Goal: Contribute content: Contribute content

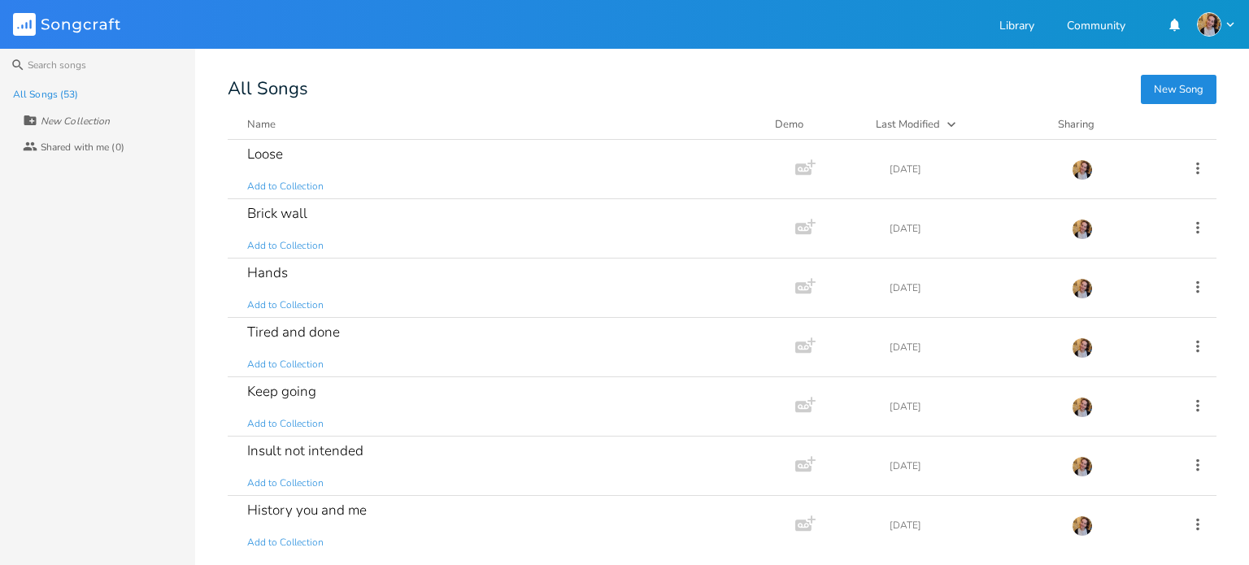
click at [1193, 71] on div "Search All Songs (53) New Collection Collaborators Shared with me (0) New Song …" at bounding box center [624, 307] width 1249 height 516
click at [1160, 80] on button "New Song" at bounding box center [1179, 89] width 76 height 29
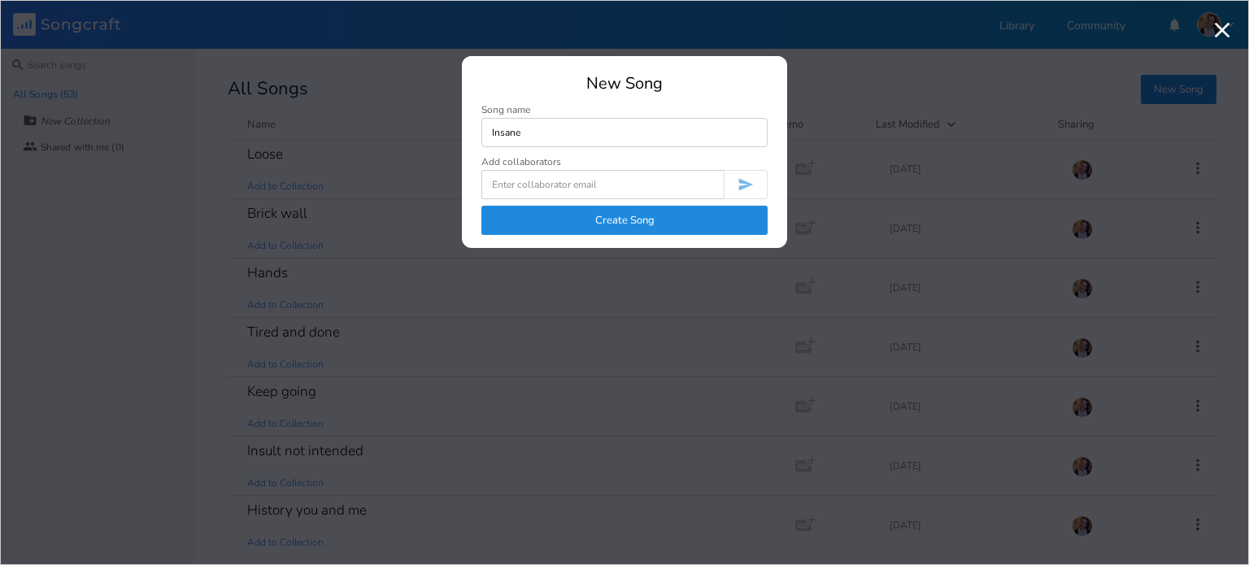
type input "Insane"
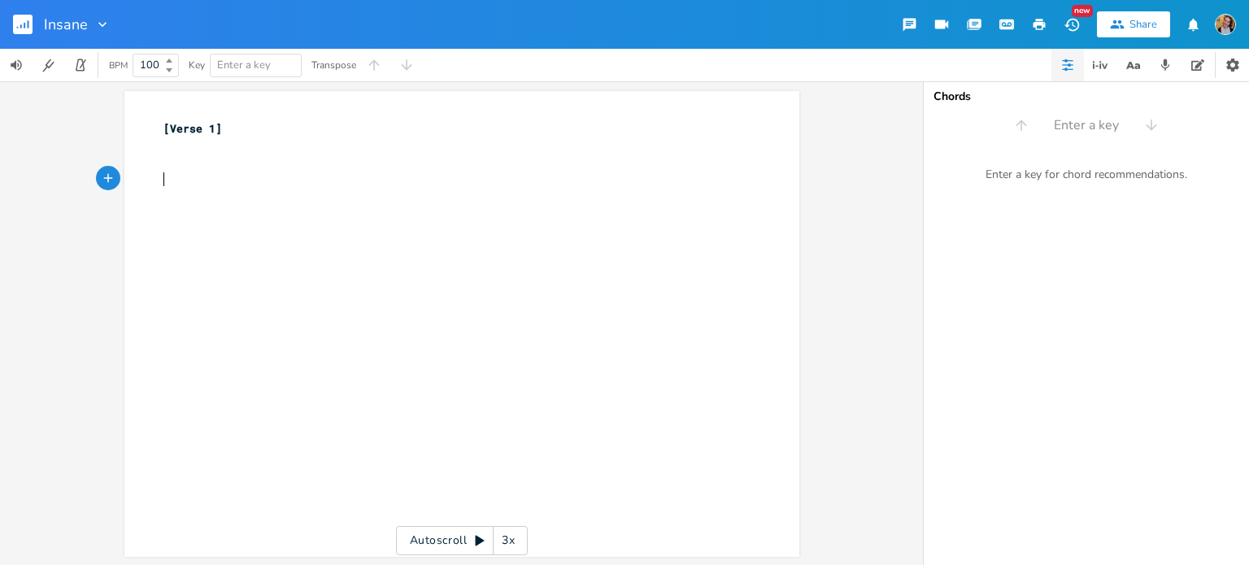
type textarea "I"
type textarea "I feel [pai"
type textarea "pain, it's on"
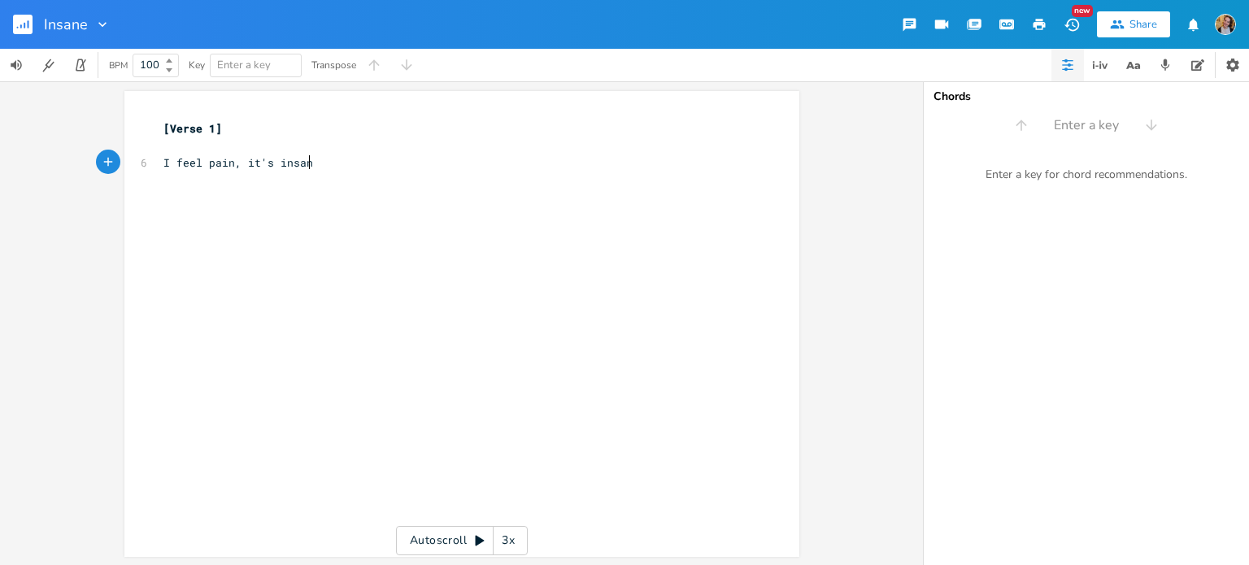
type textarea "insane"
type textarea "I can't get it out my brain"
type textarea "It's taking over"
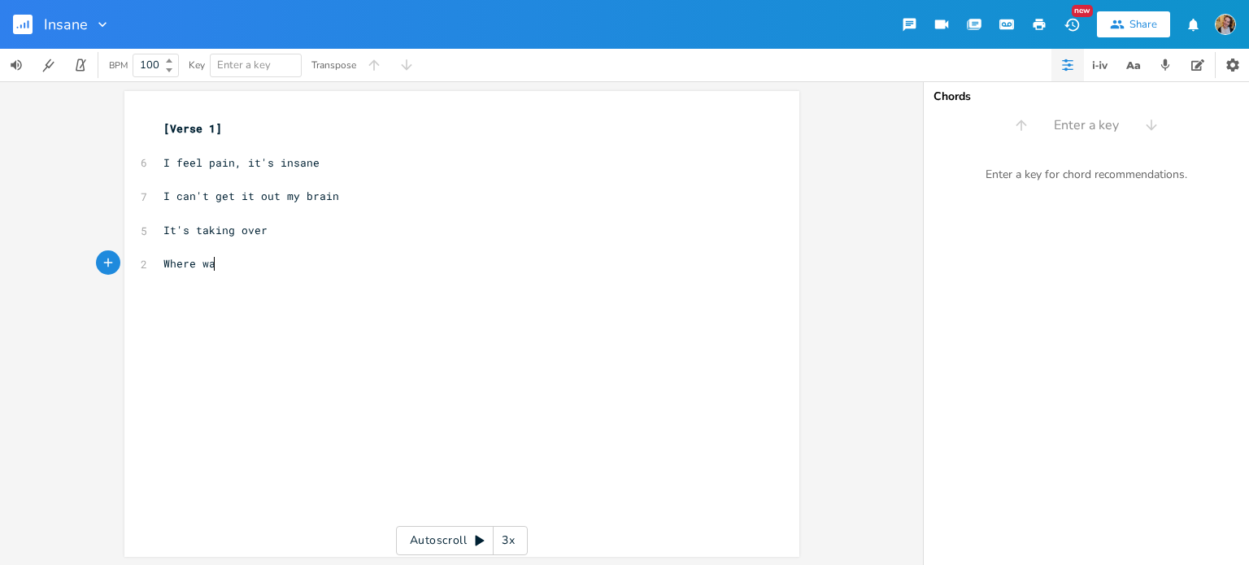
type textarea "Where was"
type textarea "every bit f"
type textarea "of me"
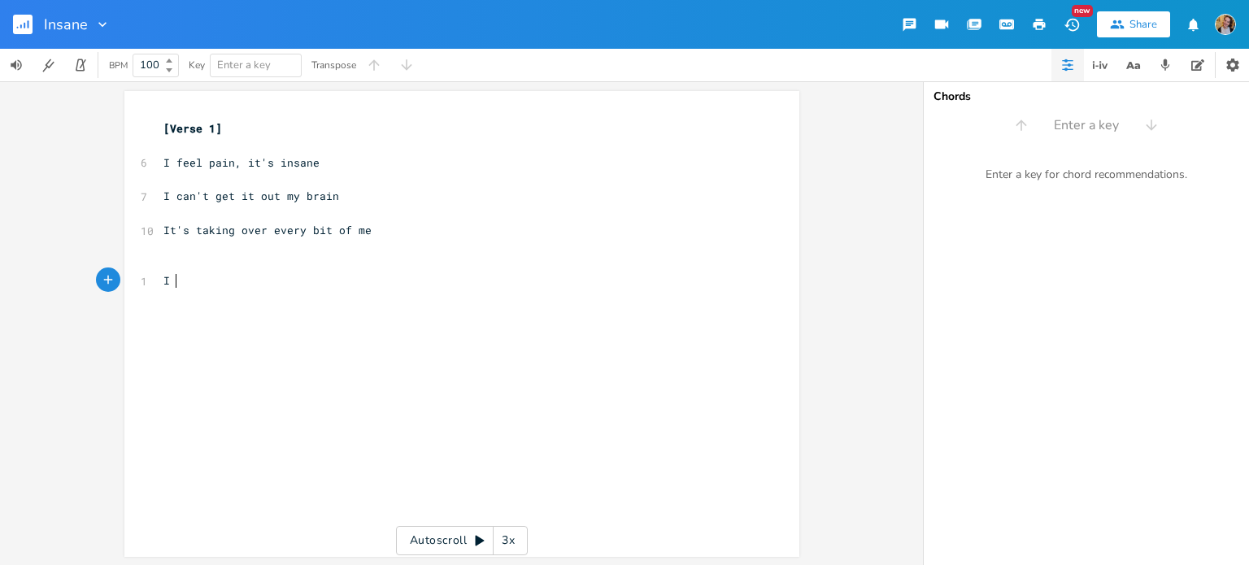
type textarea "I s"
type textarea "feel sad"
type textarea ", like so bad"
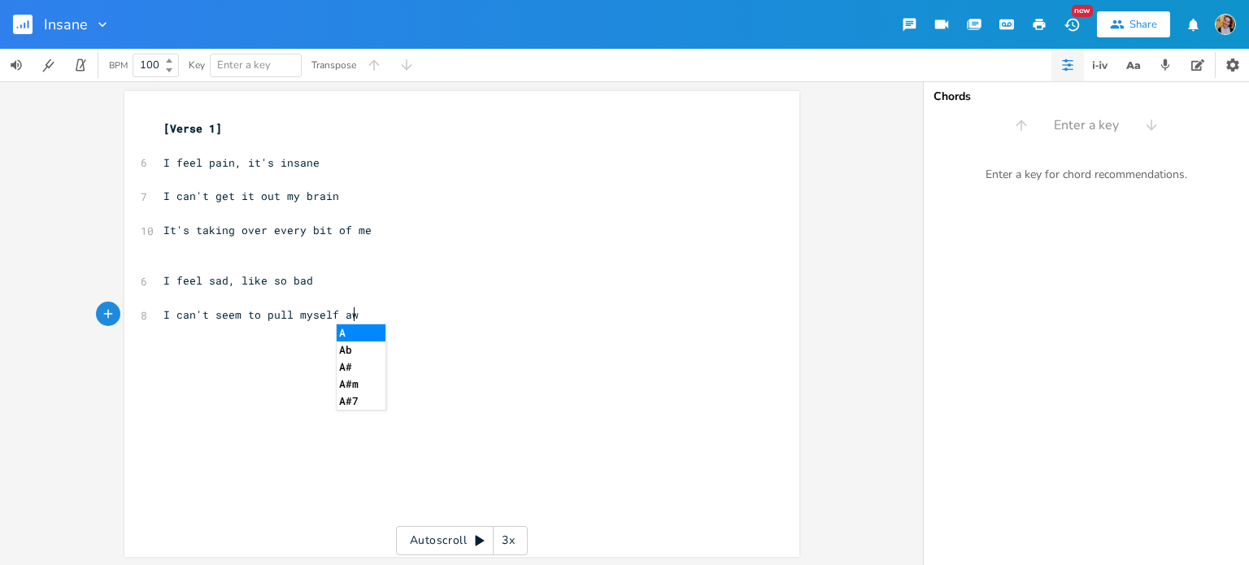
type textarea "I can't seem to pull myself away"
type textarea "It'"
type textarea "s coms"
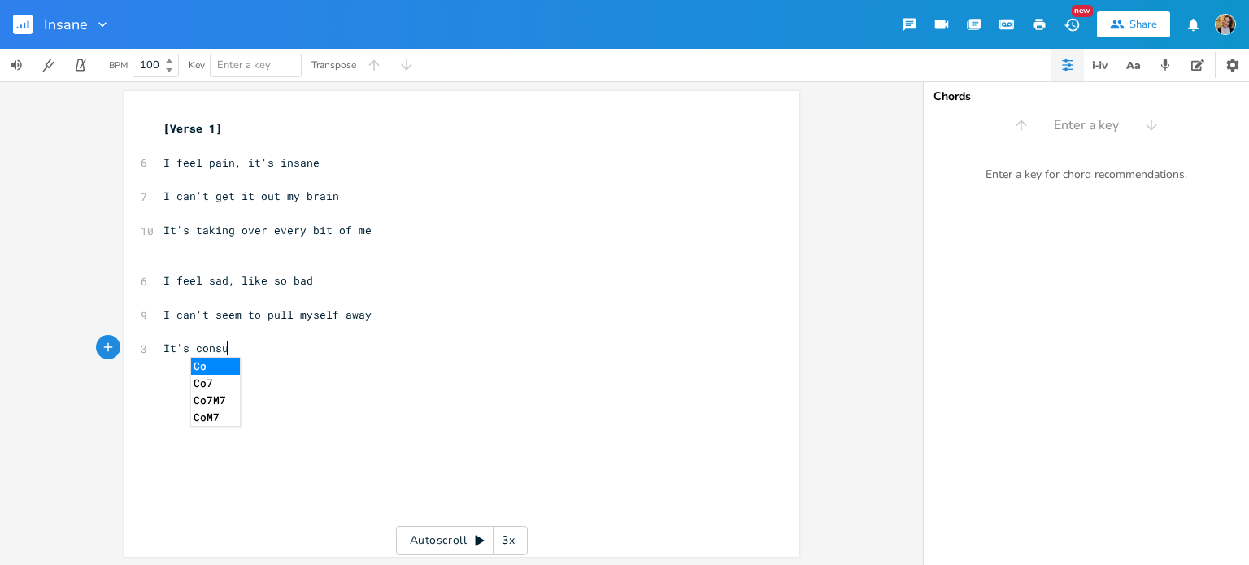
type textarea "nsu,i"
type textarea "ming everythibg"
type textarea "ng"
type textarea "And so"
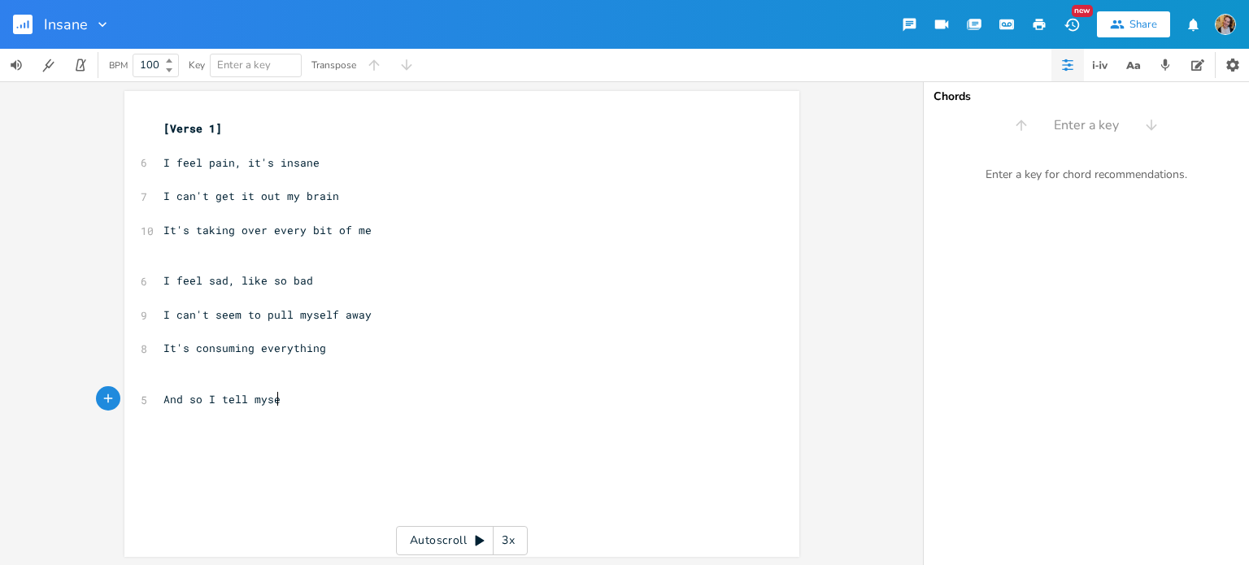
scroll to position [0, 93]
type textarea "And so I tell myself"
type textarea "Take a moment, t"
type textarea "try to rest"
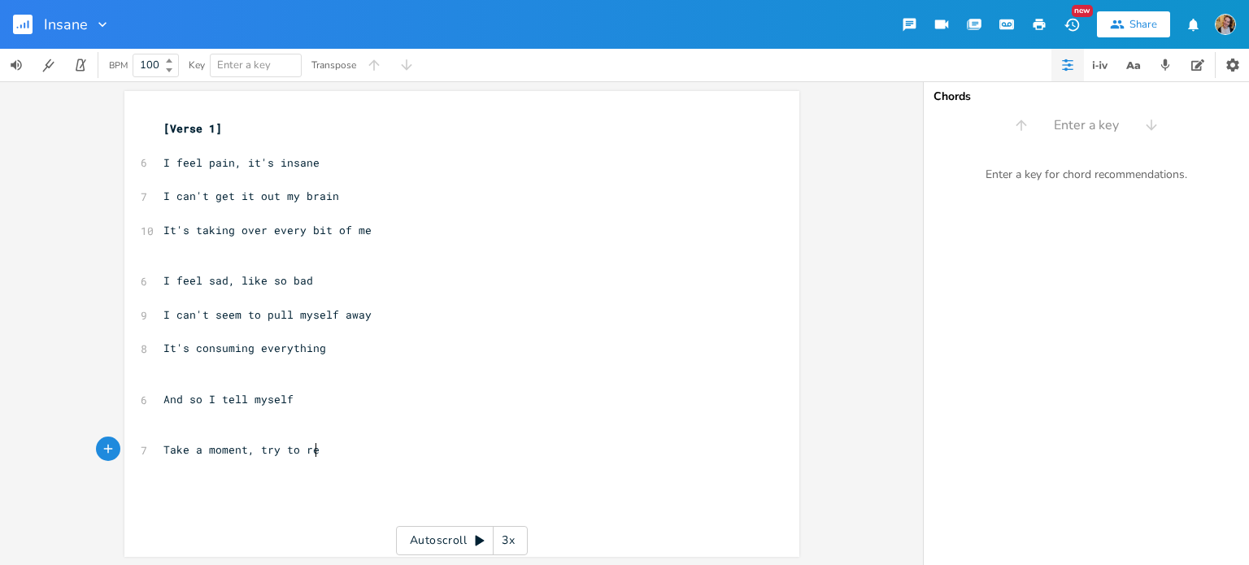
scroll to position [0, 46]
type textarea "Be with yourself,"
type textarea "for a bit"
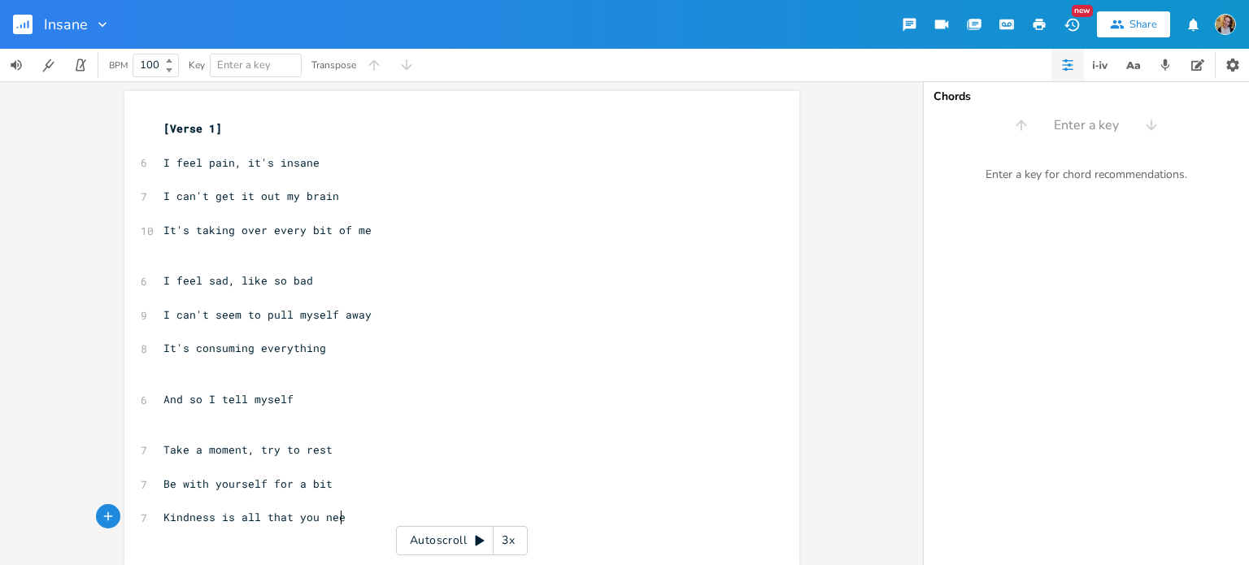
type textarea "Kindness is all that you need"
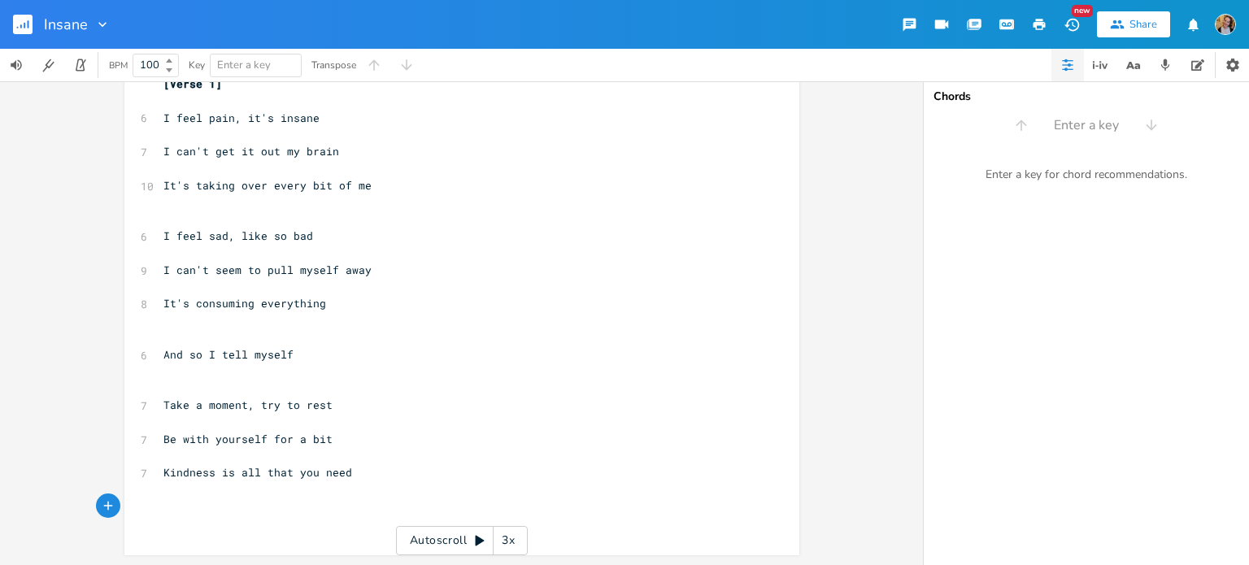
scroll to position [44, 0]
type textarea "So just take a moment #,"
type textarea ","
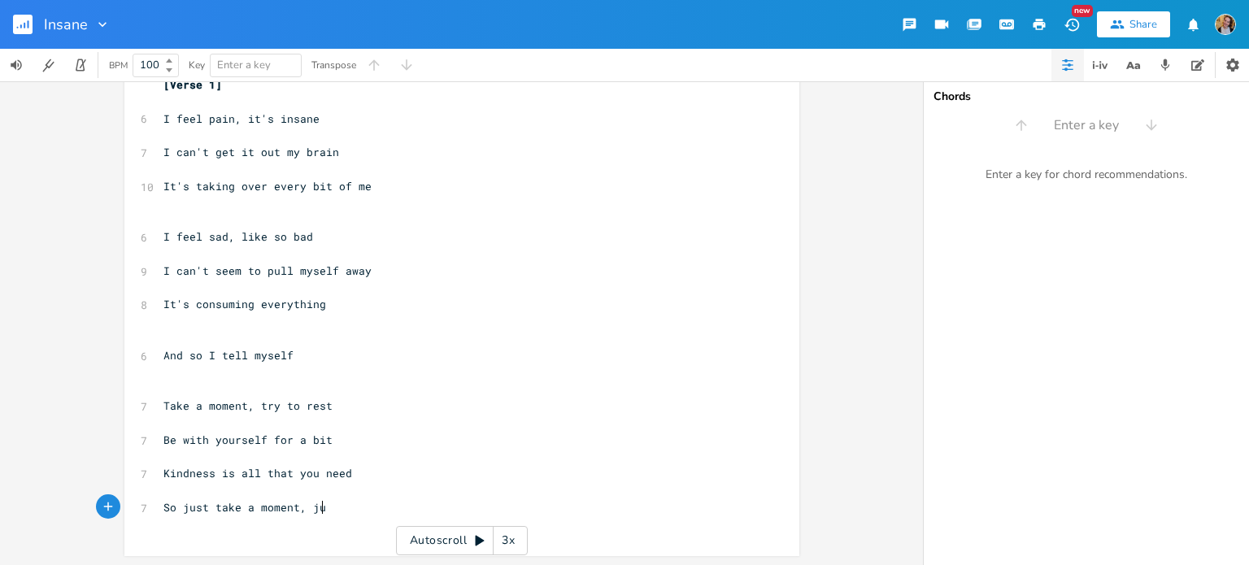
scroll to position [0, 22]
type textarea "t, just a sec"
type textarea "And try to clear your ehad"
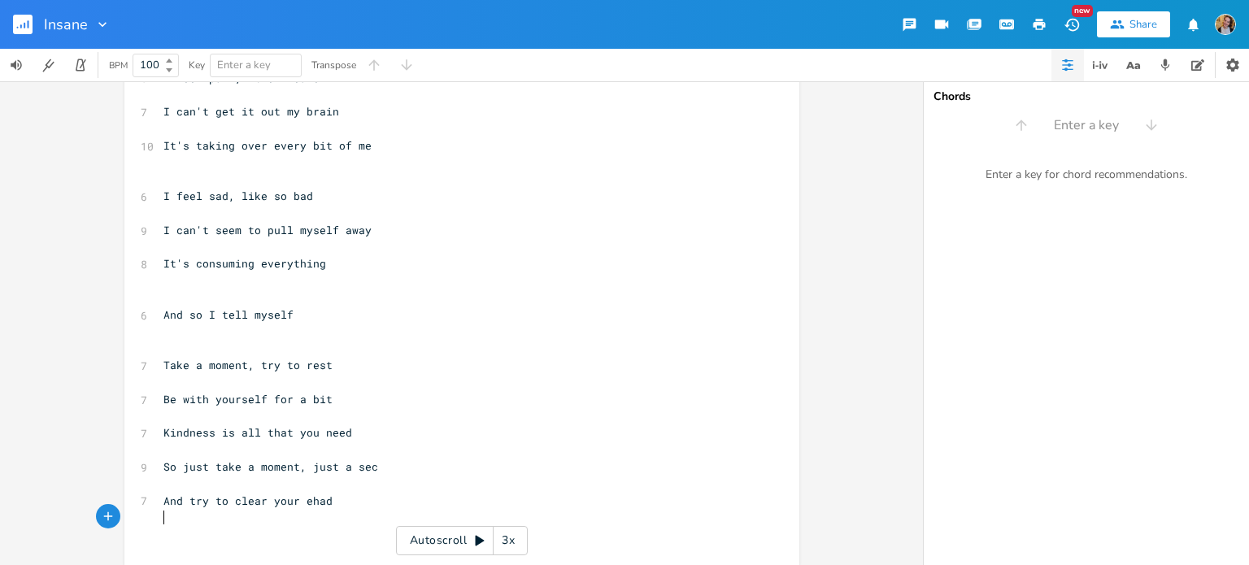
scroll to position [78, 0]
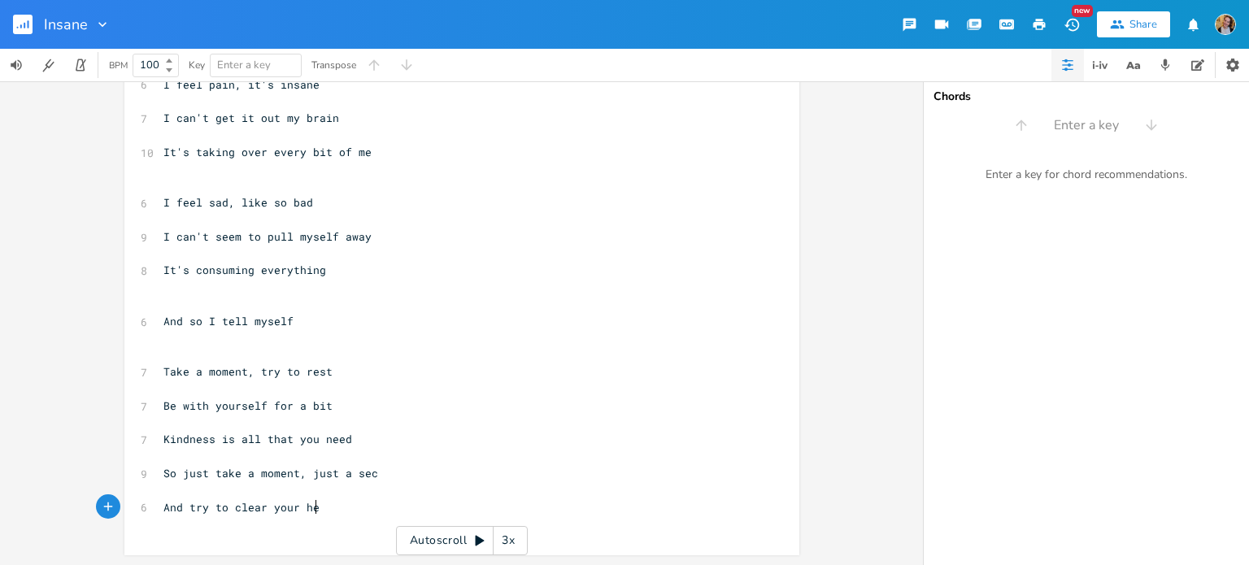
type textarea "head"
type textarea "Dn"
type textarea "o"
type textarea "Don't e"
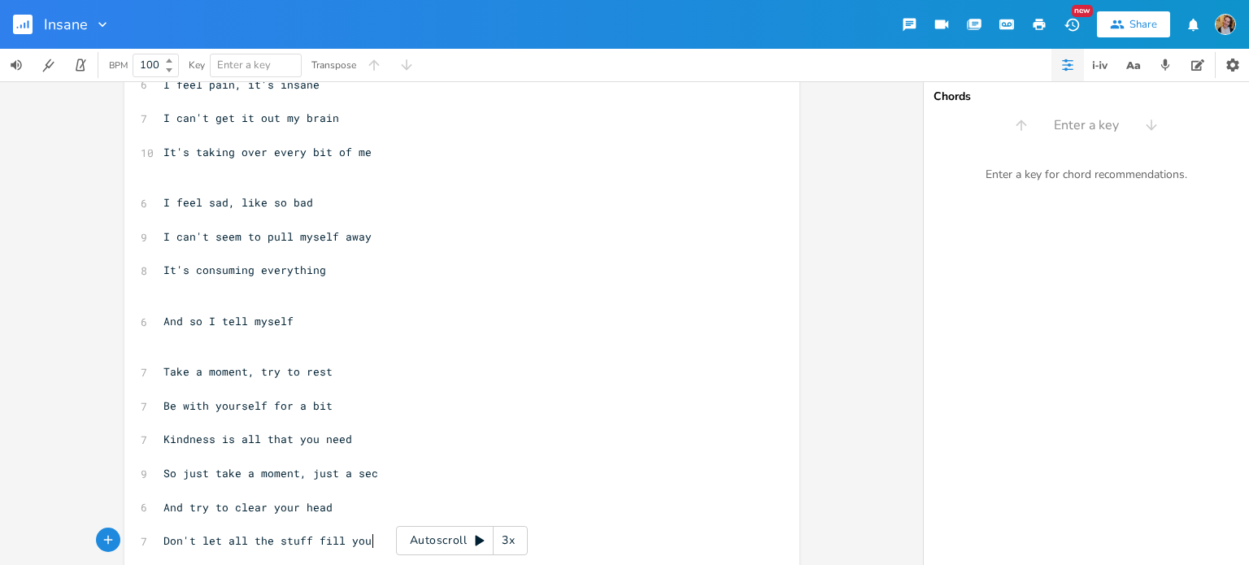
type textarea "let all the stuff fill you up"
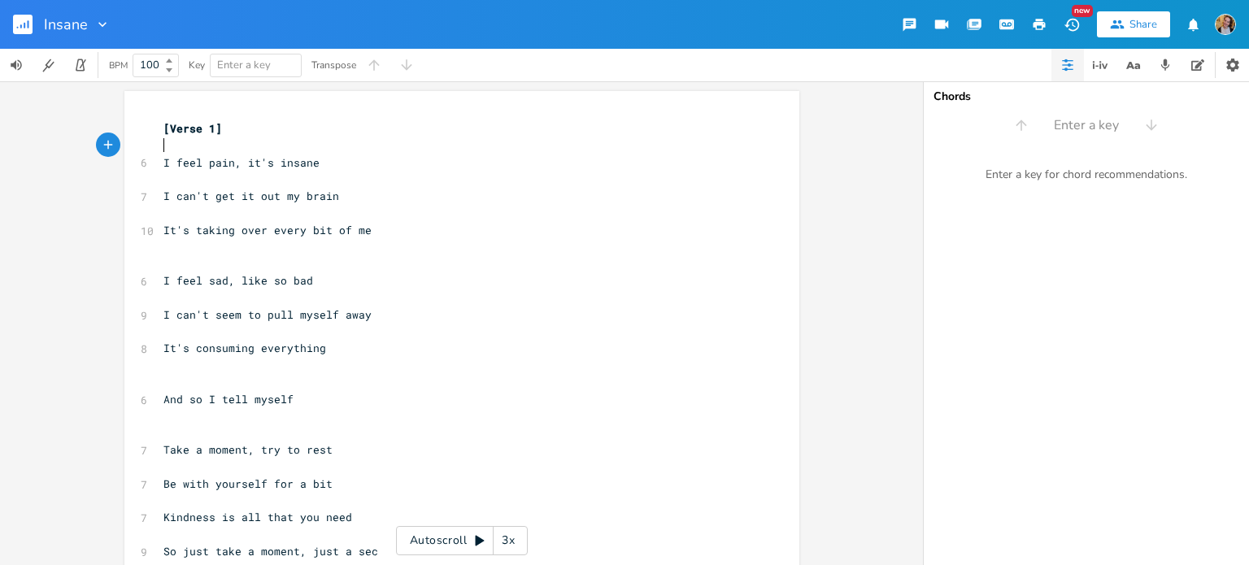
click at [225, 137] on pre "​" at bounding box center [453, 145] width 587 height 17
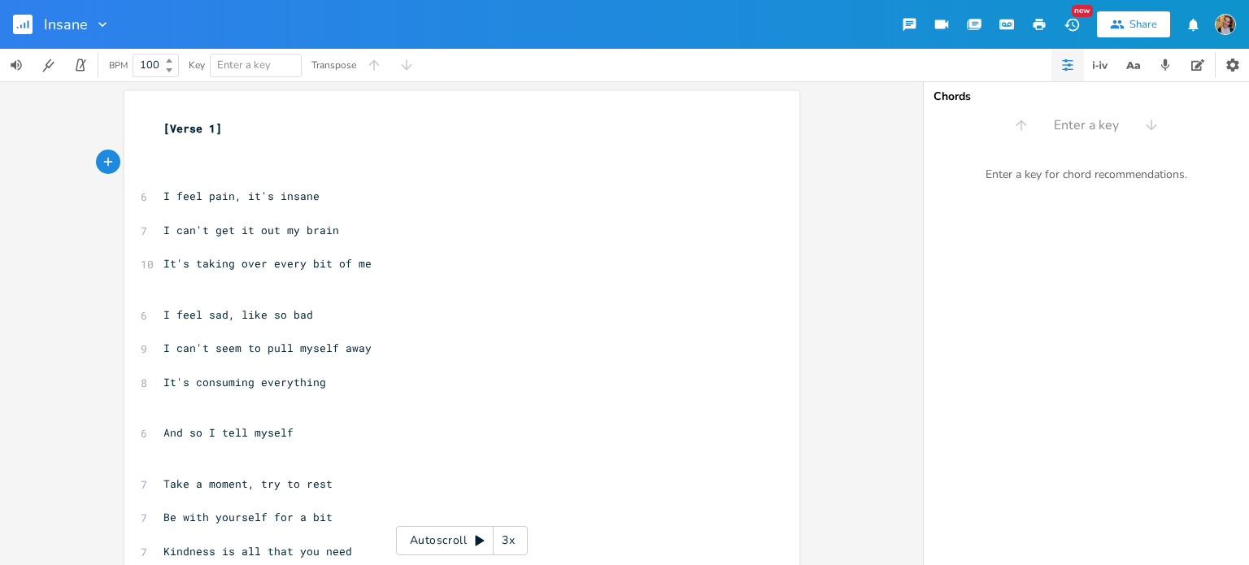
type textarea "A"
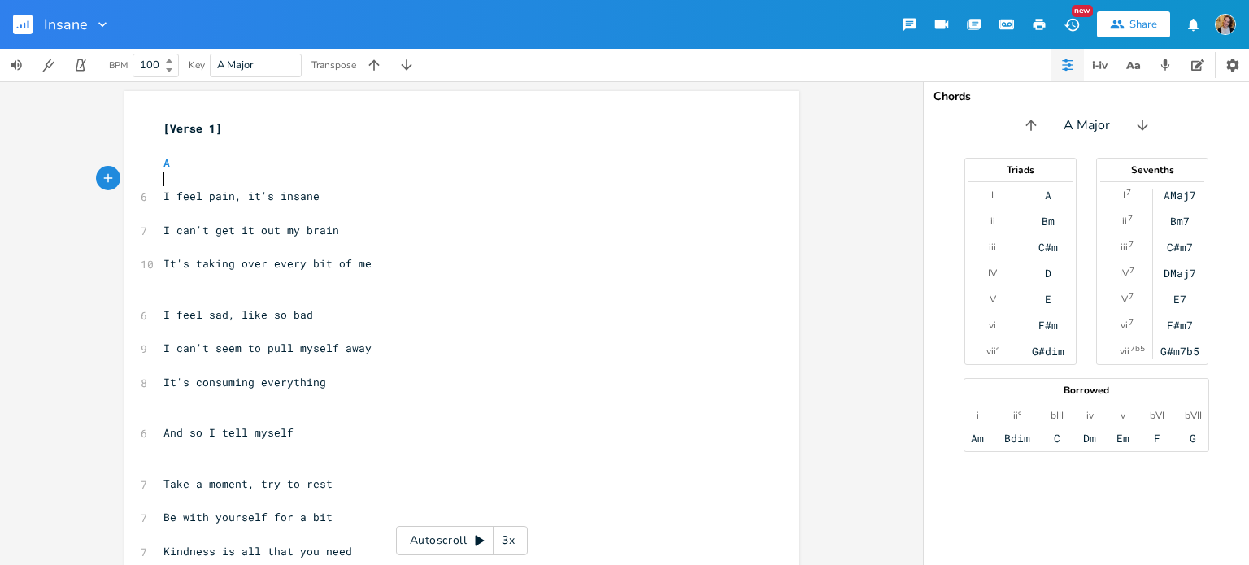
click at [239, 179] on pre "​" at bounding box center [453, 179] width 587 height 17
click at [179, 139] on pre "​" at bounding box center [453, 145] width 587 height 17
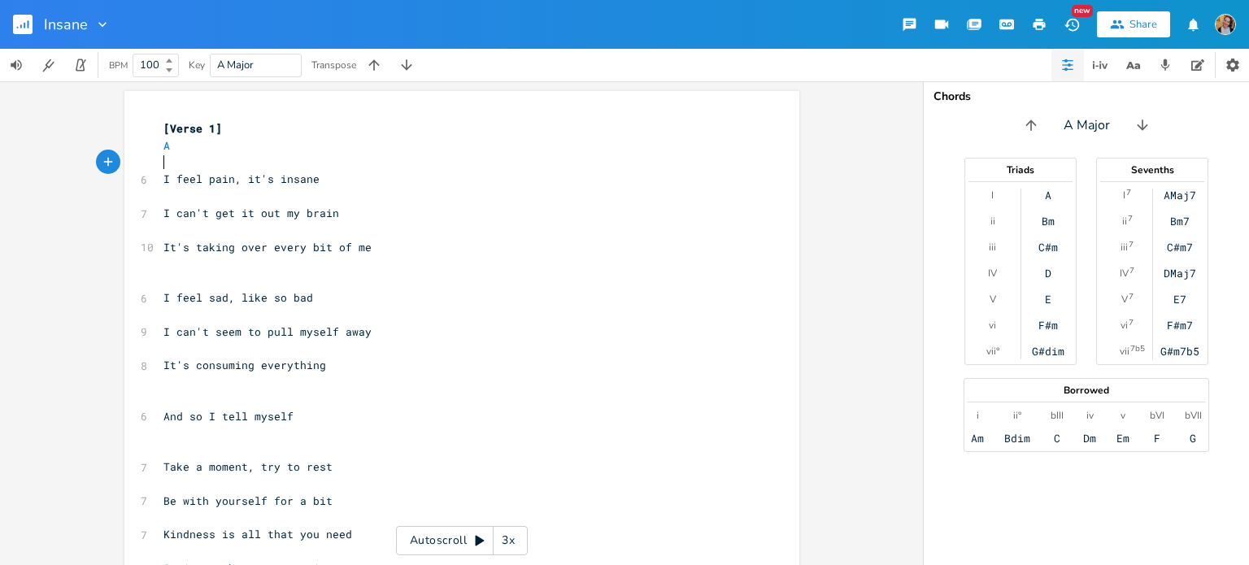
click at [202, 170] on pre "​" at bounding box center [453, 162] width 587 height 17
type textarea "D"
click at [335, 188] on pre "​" at bounding box center [453, 196] width 587 height 17
click at [1135, 123] on icon "button" at bounding box center [1142, 125] width 16 height 16
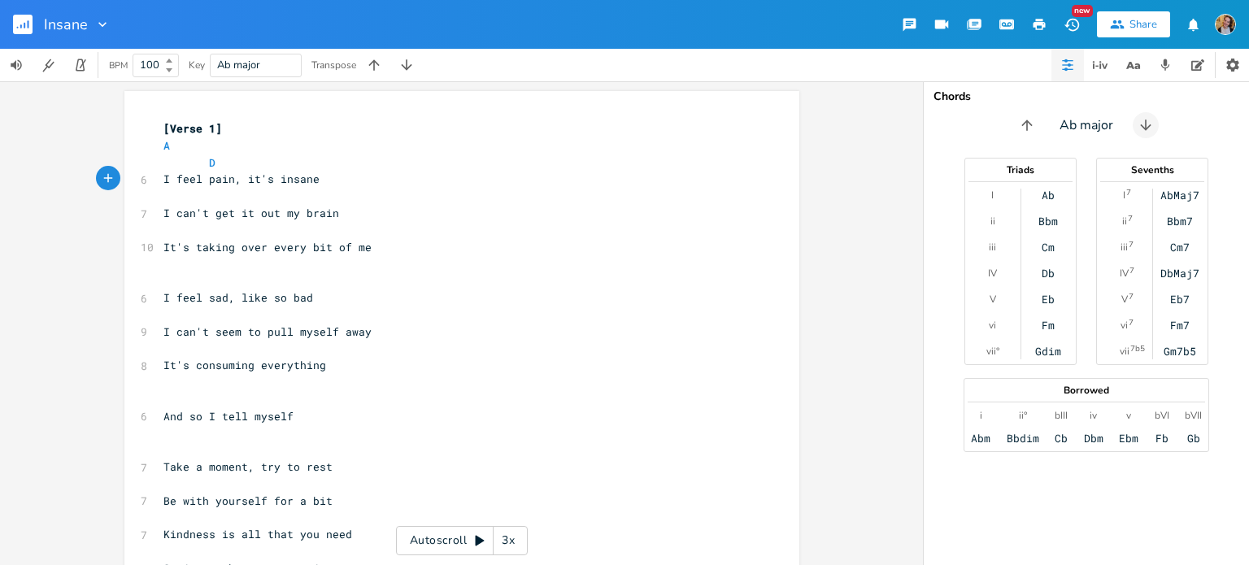
click at [1135, 123] on button "button" at bounding box center [1145, 125] width 26 height 26
click at [1135, 123] on icon "button" at bounding box center [1142, 125] width 16 height 16
click at [1031, 128] on icon "button" at bounding box center [1027, 125] width 16 height 16
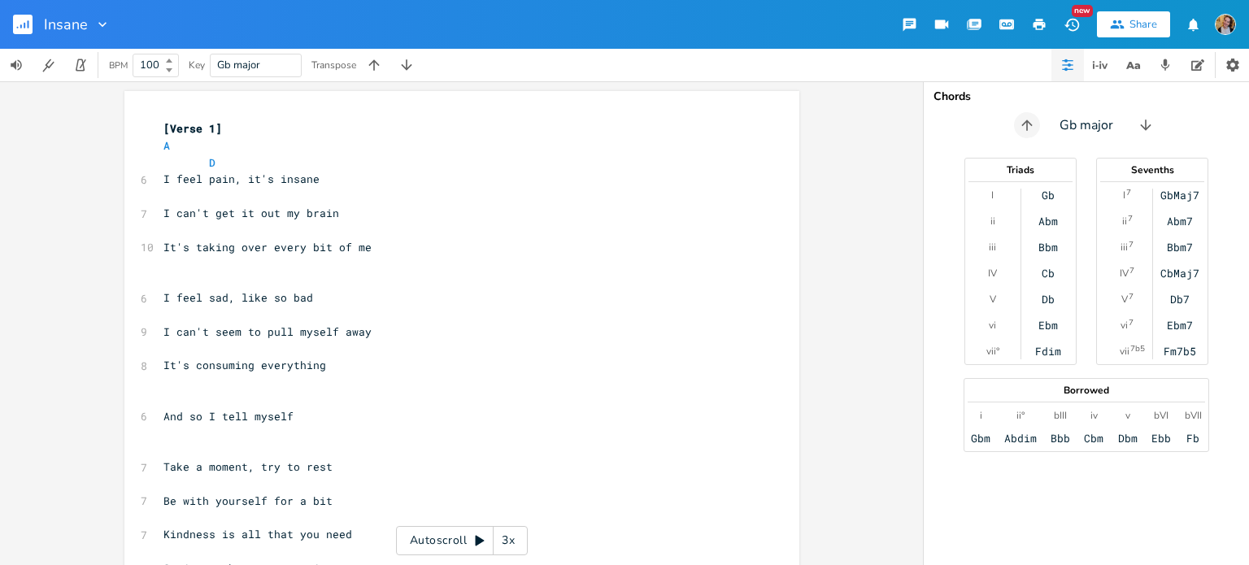
click at [1031, 128] on icon "button" at bounding box center [1026, 125] width 11 height 11
click at [1031, 128] on icon "button" at bounding box center [1027, 125] width 16 height 16
click at [1031, 128] on icon "button" at bounding box center [1030, 125] width 11 height 11
click at [1031, 128] on icon "button" at bounding box center [1031, 125] width 16 height 16
click at [1031, 128] on icon "button" at bounding box center [1030, 125] width 11 height 11
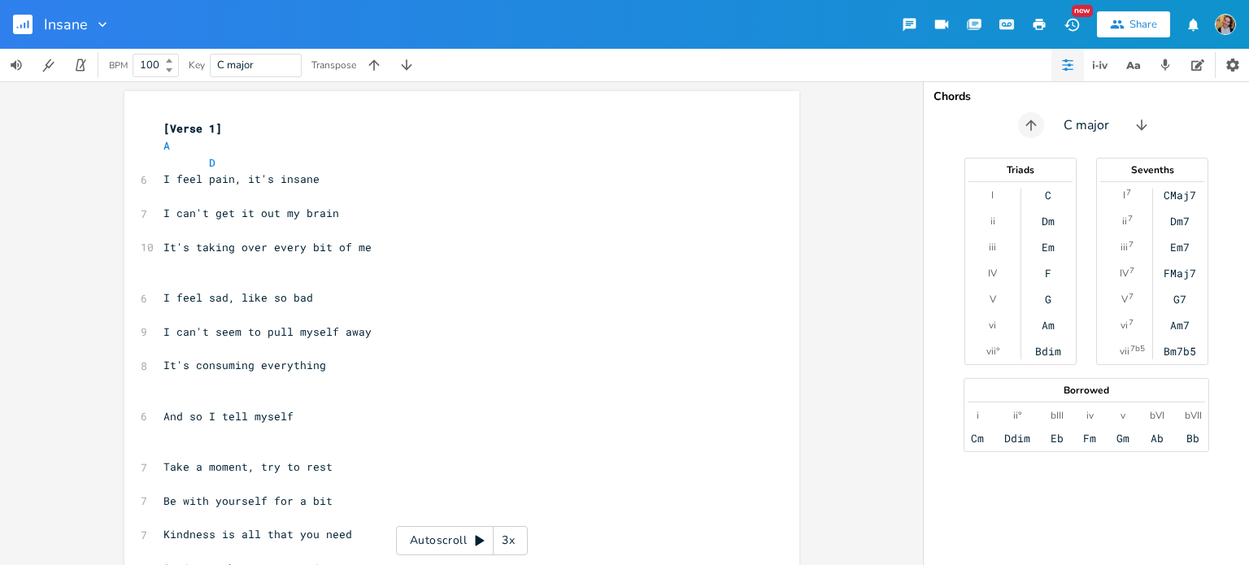
click at [1031, 128] on icon "button" at bounding box center [1030, 125] width 11 height 11
click at [1031, 128] on icon "button" at bounding box center [1027, 125] width 16 height 16
click at [315, 206] on span "I can't get it out my brain" at bounding box center [251, 213] width 176 height 15
click at [288, 195] on pre "​" at bounding box center [453, 196] width 587 height 17
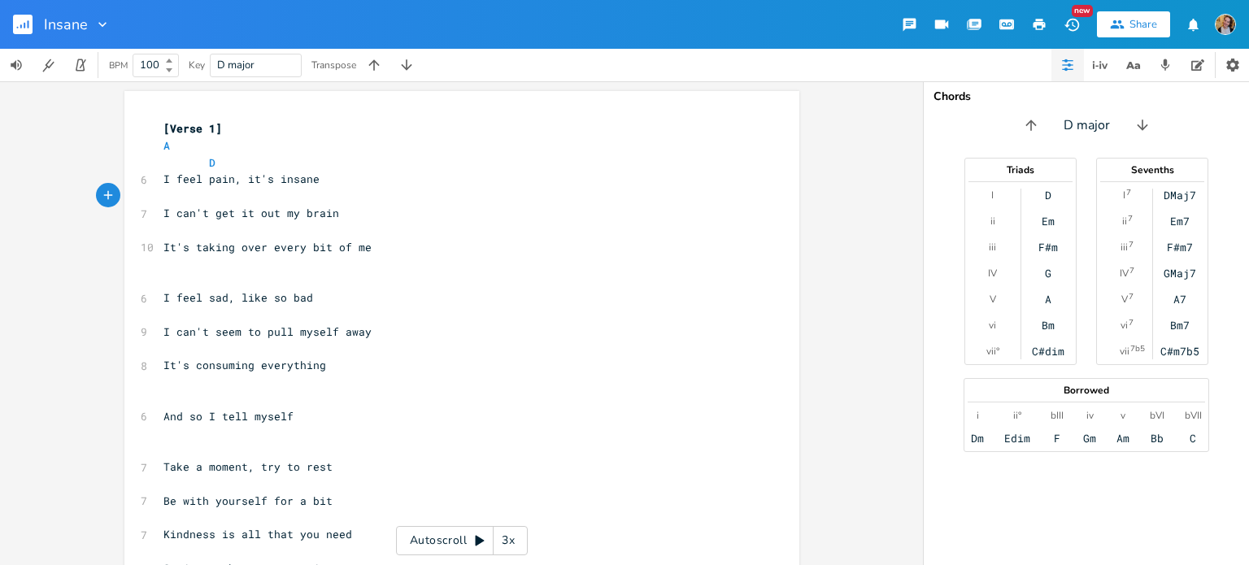
scroll to position [0, 7]
type textarea "G"
type textarea "A"
click at [275, 163] on pre "D" at bounding box center [453, 162] width 587 height 17
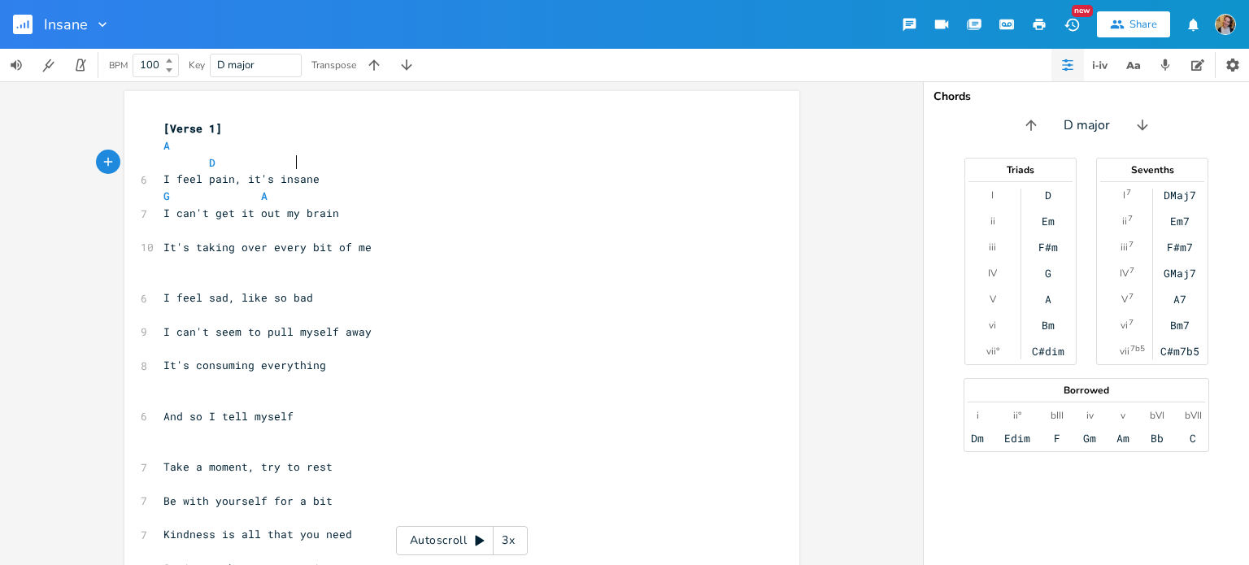
scroll to position [0, 35]
type textarea "D"
click at [211, 236] on pre "​" at bounding box center [453, 230] width 587 height 17
type textarea "D"
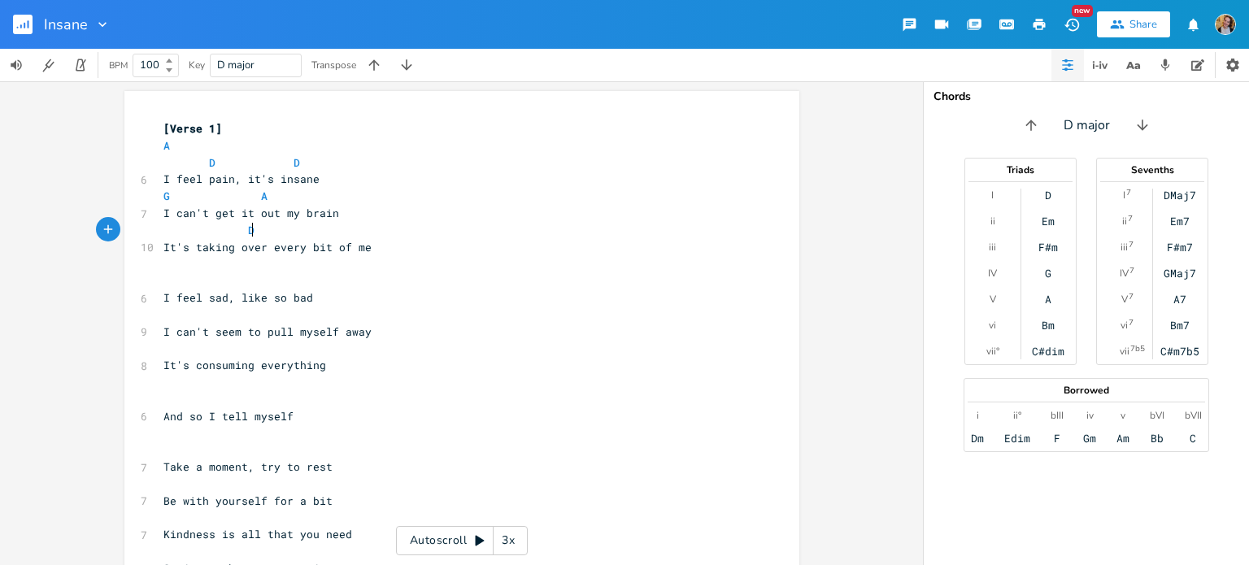
scroll to position [0, 43]
type textarea "D Bb"
type textarea "m"
type textarea "A"
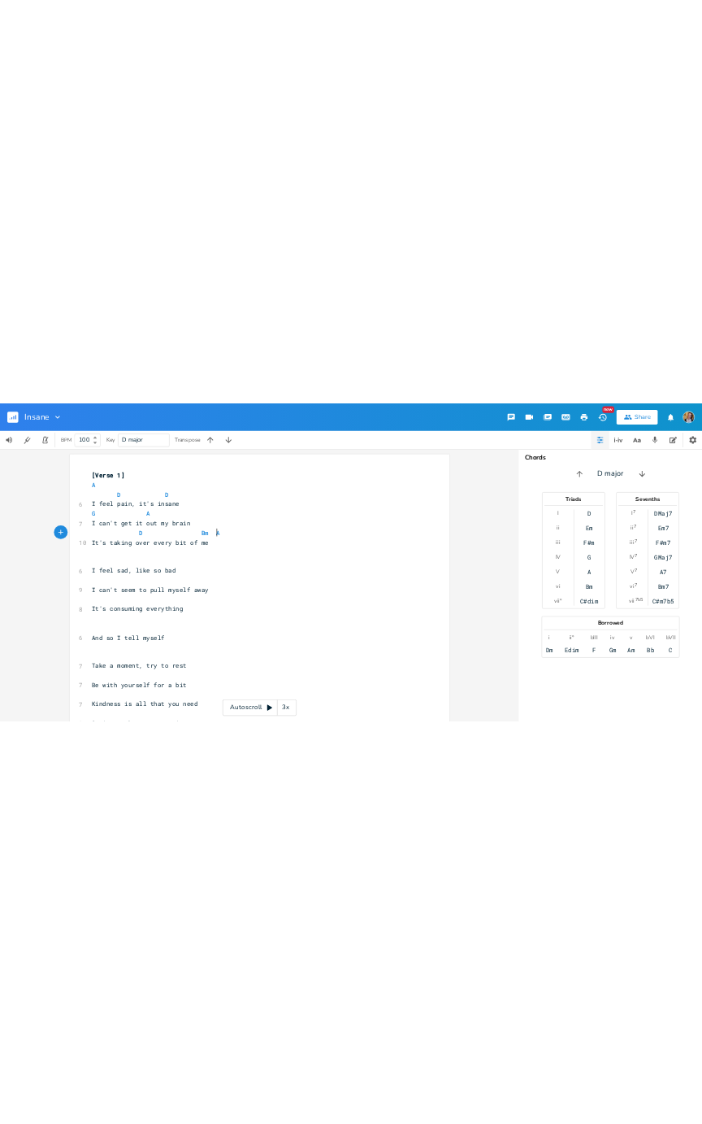
scroll to position [0, 7]
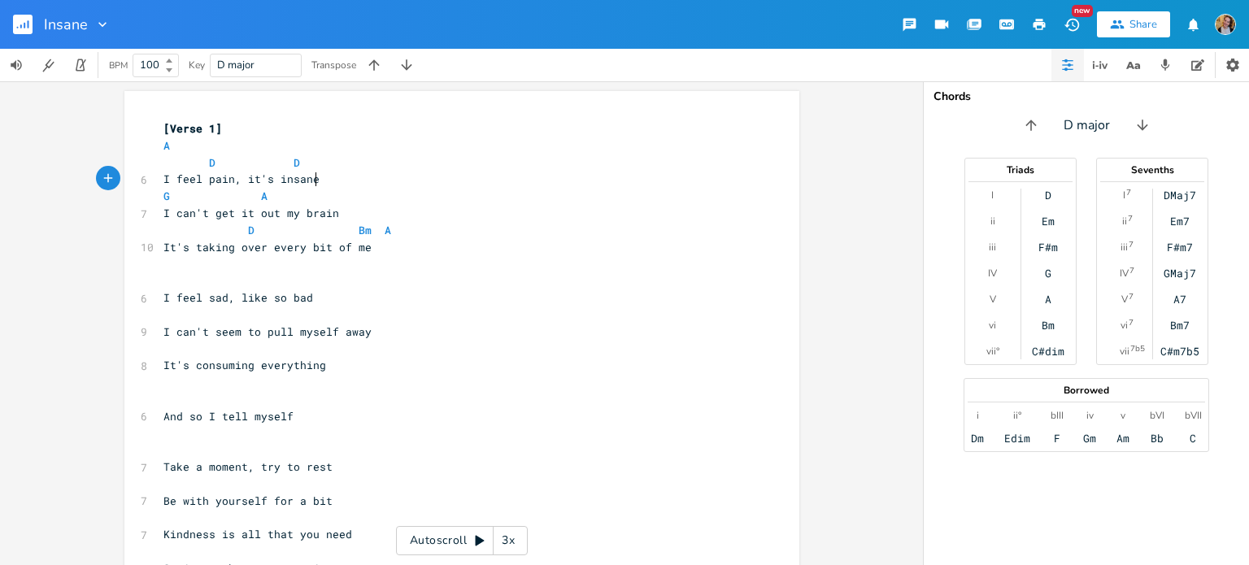
click at [419, 181] on pre "I feel pain, it's insane" at bounding box center [453, 179] width 587 height 17
click at [0, 423] on div "xxxxxxxxxx [Verse 1] A D D 6 I feel pain, it's insane G A 7 I can't get it out …" at bounding box center [461, 323] width 923 height 484
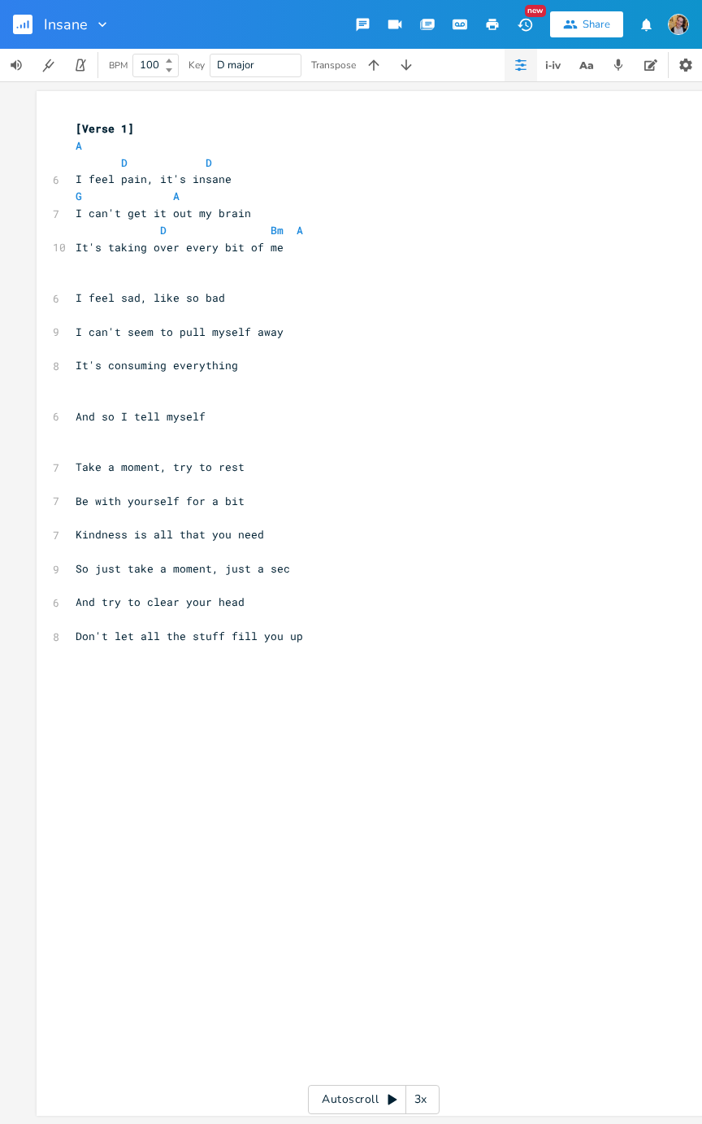
click at [125, 389] on pre "​" at bounding box center [365, 382] width 587 height 17
click at [119, 405] on pre "​" at bounding box center [365, 399] width 587 height 17
click at [134, 405] on pre "​" at bounding box center [365, 399] width 587 height 17
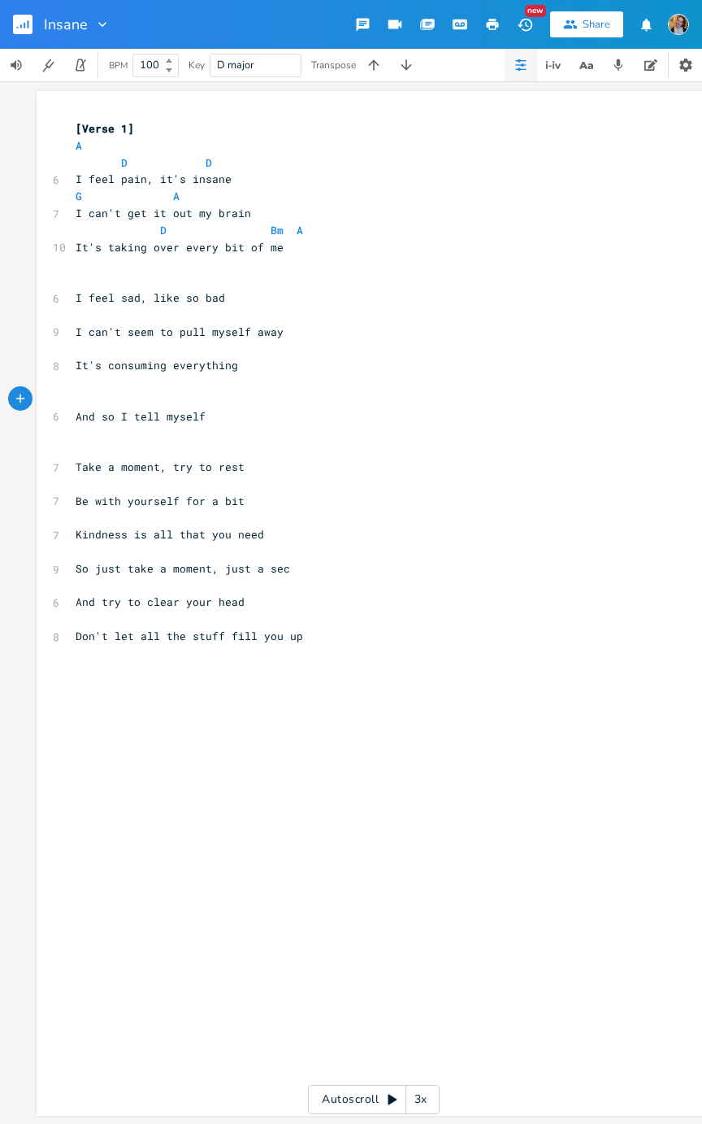
click at [115, 293] on span "I feel sad, like so bad" at bounding box center [151, 297] width 150 height 15
click at [125, 283] on pre "​" at bounding box center [365, 280] width 587 height 17
type textarea "D. D"
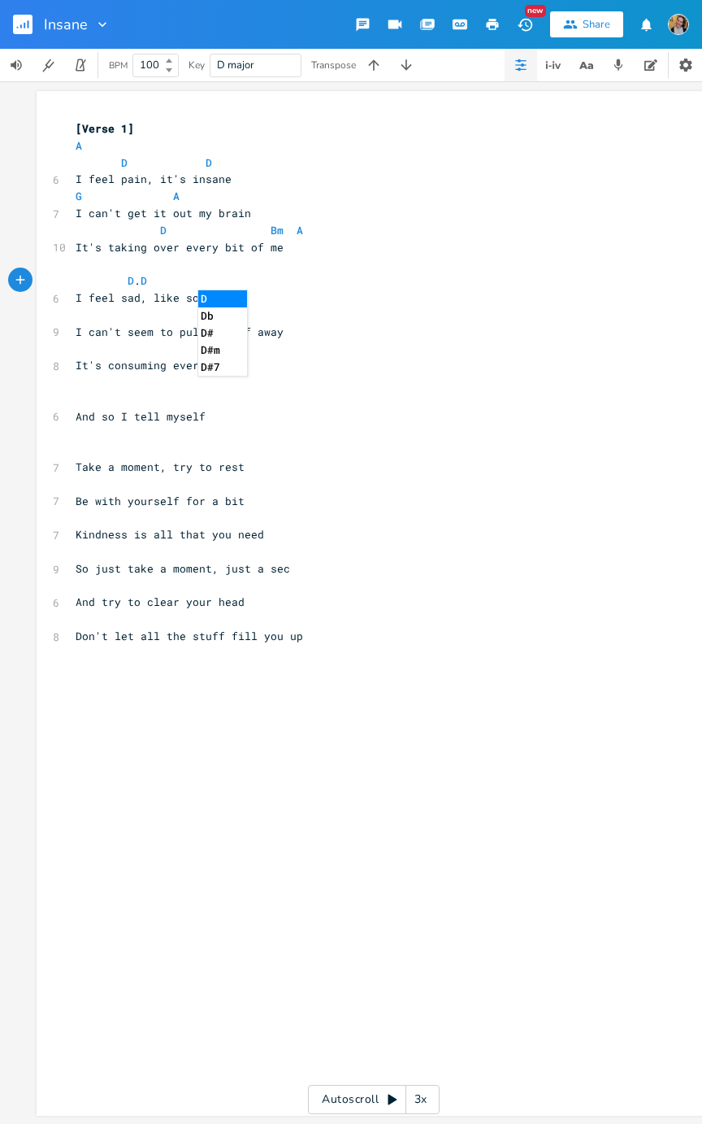
click at [128, 280] on span "D" at bounding box center [131, 280] width 7 height 15
click at [141, 280] on span "D . D" at bounding box center [112, 280] width 72 height 15
click at [128, 276] on span "D" at bounding box center [131, 280] width 7 height 15
click at [128, 278] on span "D" at bounding box center [131, 280] width 7 height 15
click at [76, 312] on pre "​" at bounding box center [365, 314] width 587 height 17
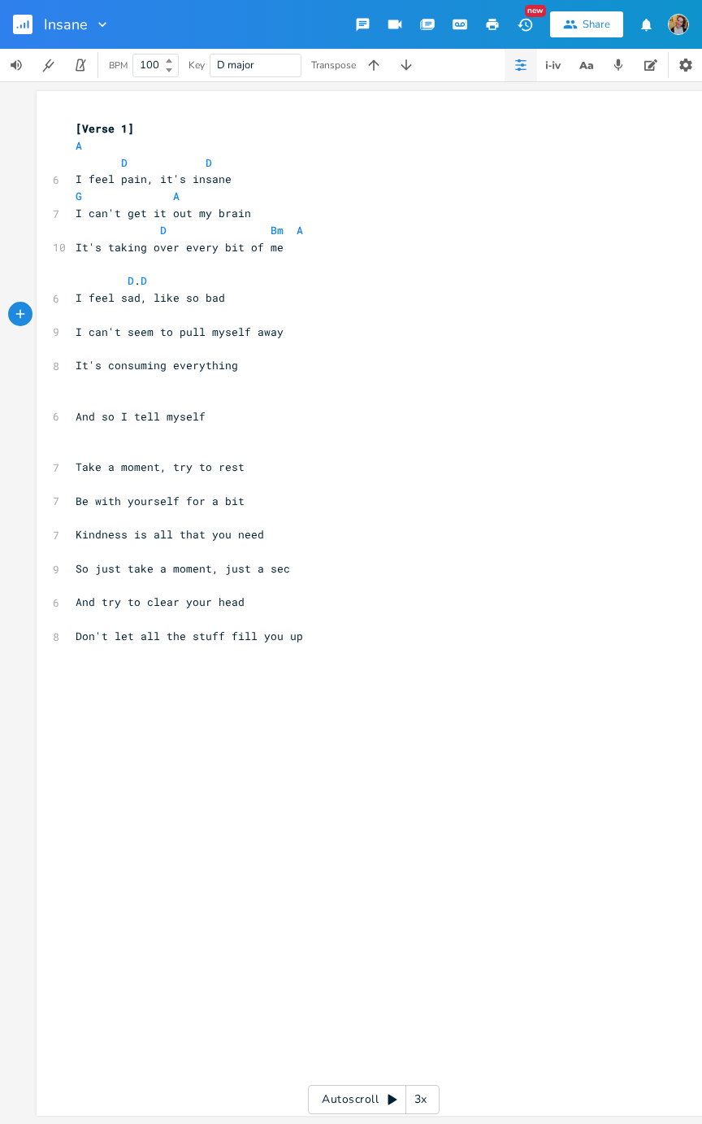
type textarea "l"
type textarea "G. A"
click at [126, 358] on span "It's consuming everything" at bounding box center [157, 365] width 163 height 15
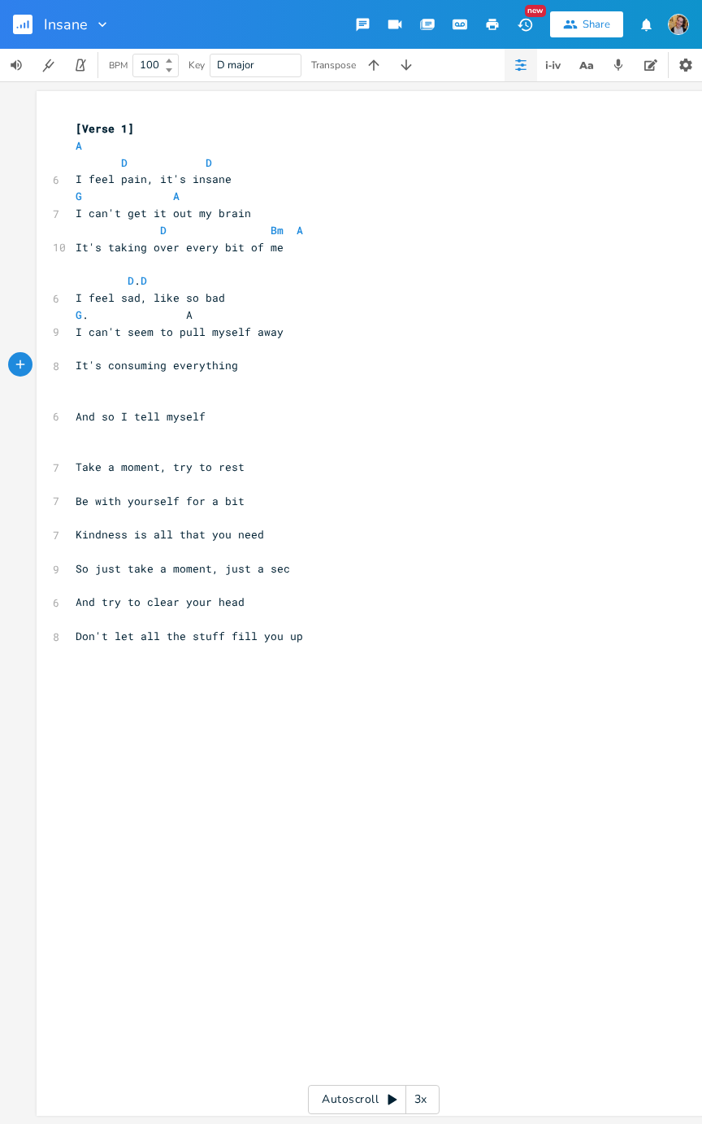
click at [179, 354] on pre "​" at bounding box center [365, 348] width 587 height 17
click at [254, 328] on span "I can't seem to pull myself away" at bounding box center [180, 331] width 208 height 15
click at [258, 329] on span "I can't seem to pull myself away" at bounding box center [180, 331] width 208 height 15
click at [250, 328] on span "I can't seem to pull myself away" at bounding box center [180, 331] width 208 height 15
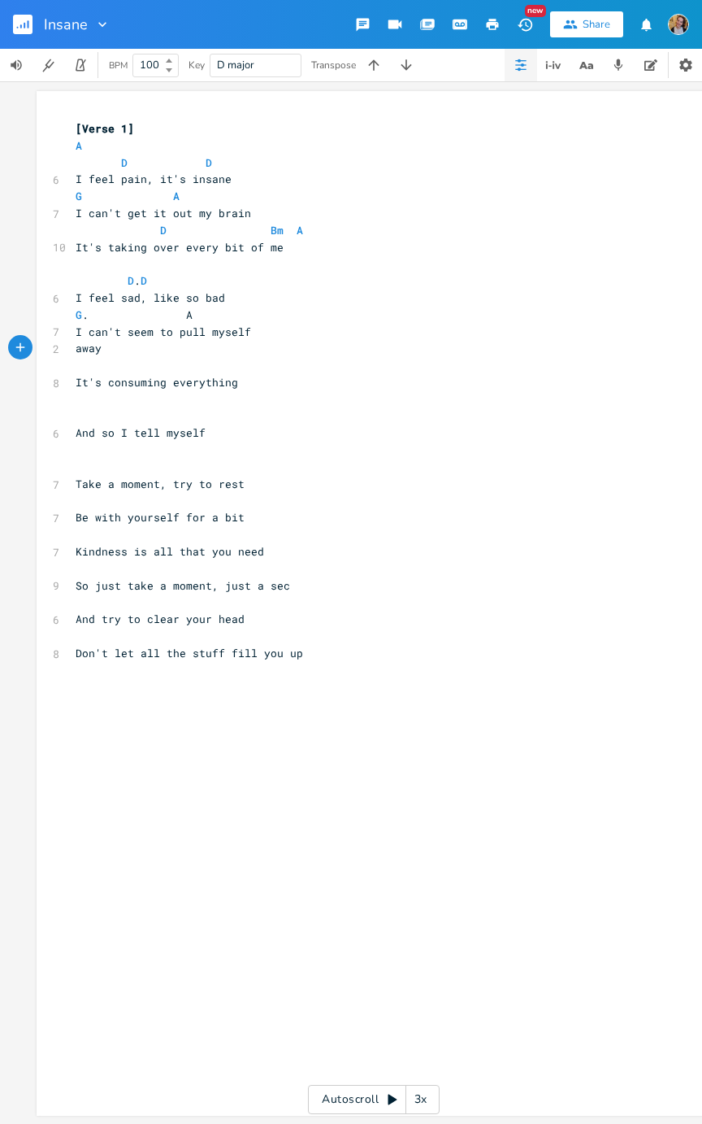
click at [76, 384] on span "It's consuming everything" at bounding box center [157, 382] width 163 height 15
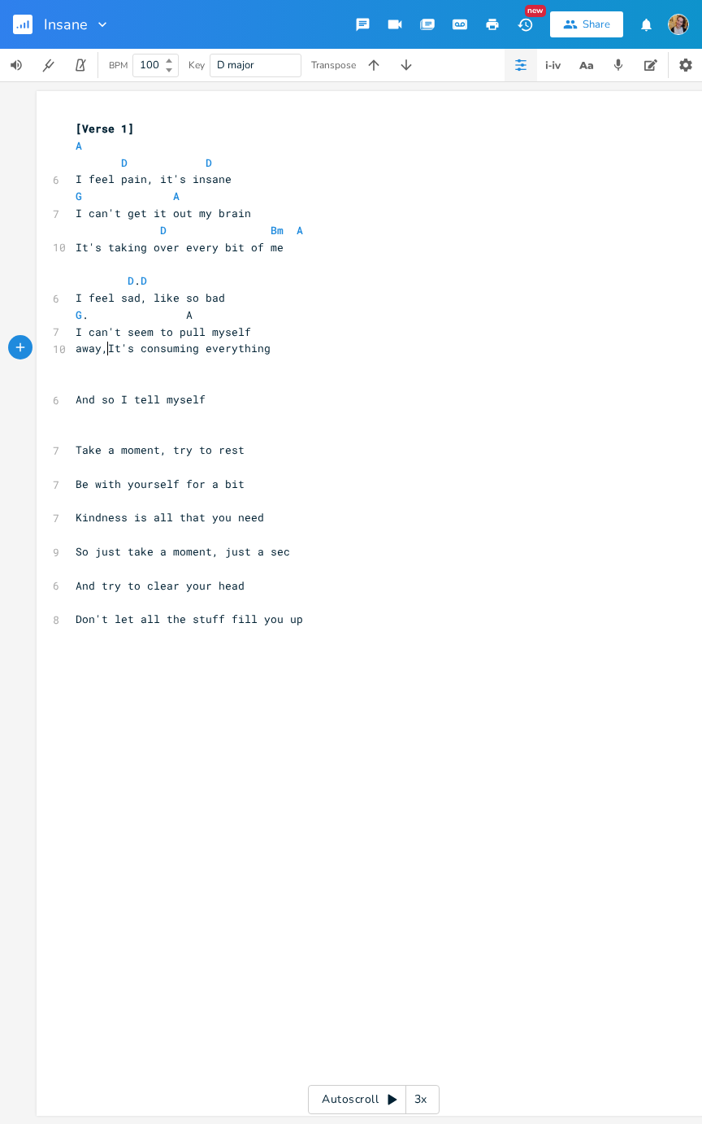
type textarea ","
click at [76, 351] on span "away, It's consuming everything" at bounding box center [177, 348] width 202 height 15
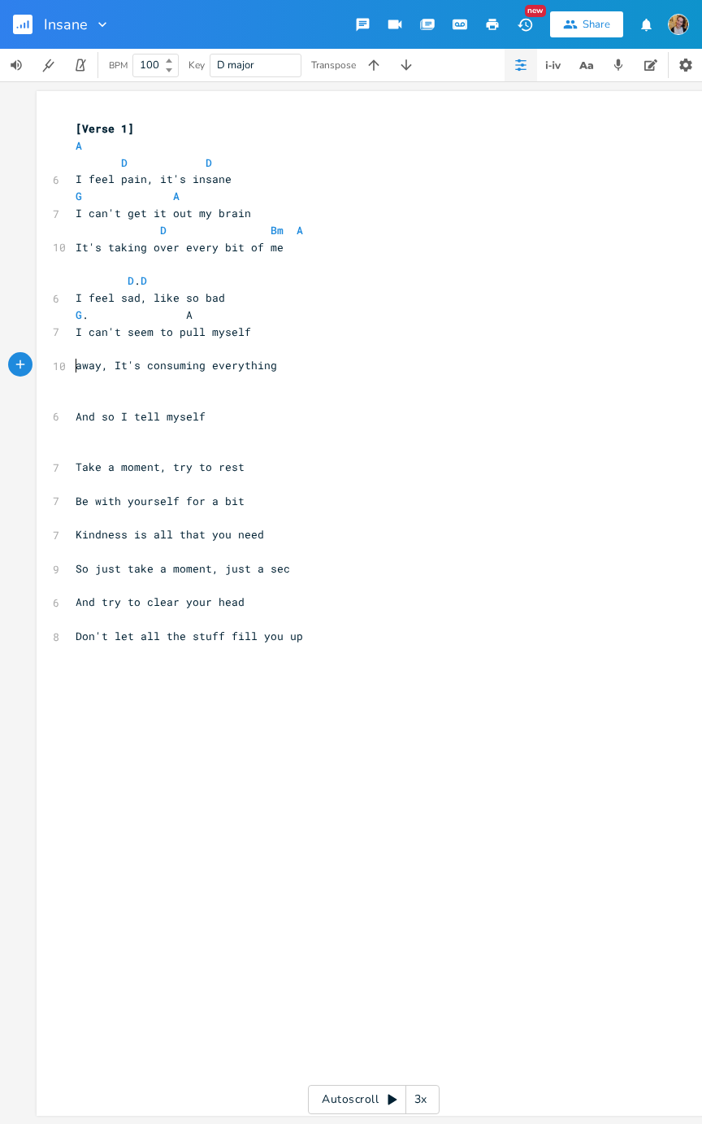
click at [76, 361] on span "away, It's consuming everything" at bounding box center [177, 365] width 202 height 15
click at [80, 344] on pre "​" at bounding box center [365, 348] width 587 height 17
click at [88, 312] on span "G . A" at bounding box center [134, 314] width 117 height 15
click at [90, 349] on pre "​" at bounding box center [365, 348] width 587 height 17
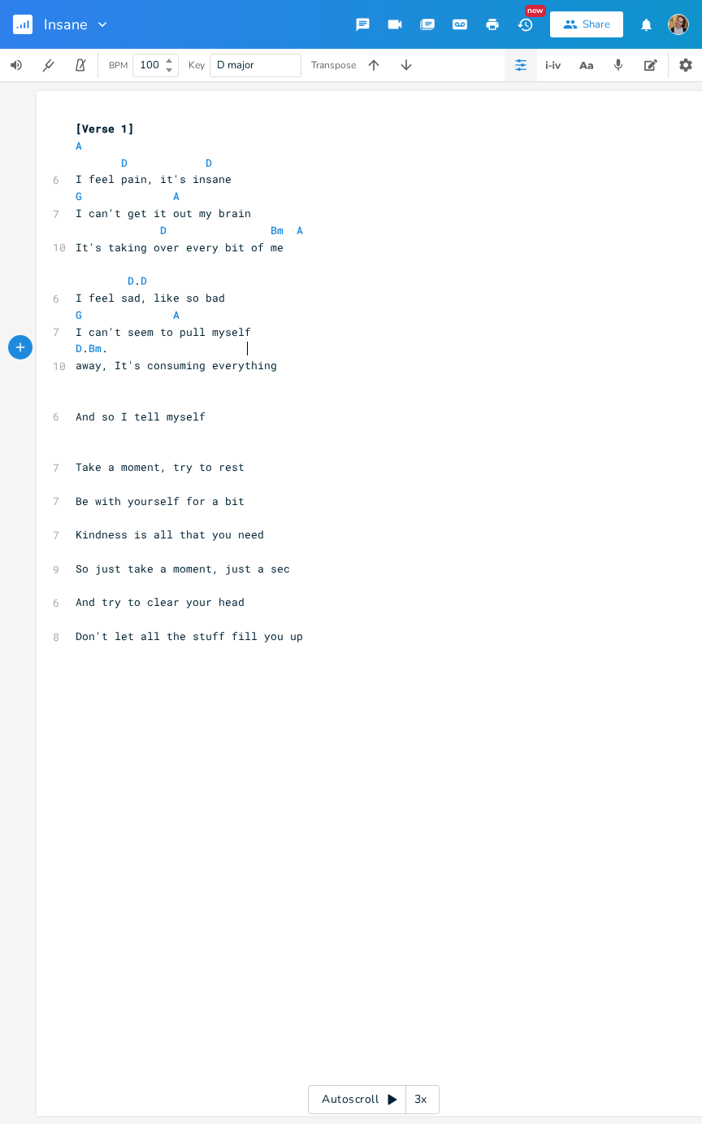
type textarea "D. Bm."
click at [130, 389] on pre "​" at bounding box center [365, 382] width 587 height 17
click at [133, 398] on pre at bounding box center [365, 399] width 587 height 17
click at [80, 393] on span at bounding box center [105, 399] width 59 height 15
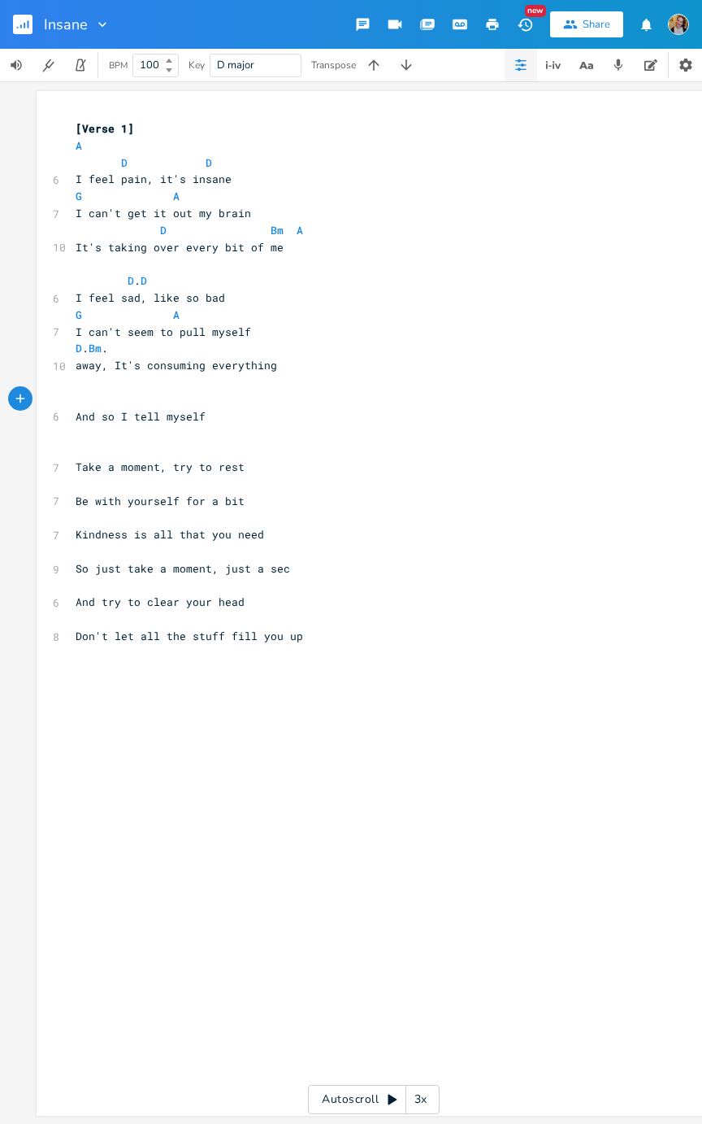
type textarea "A"
click at [177, 428] on pre "​" at bounding box center [365, 432] width 587 height 17
click at [111, 454] on pre "​" at bounding box center [365, 449] width 587 height 17
type textarea "G"
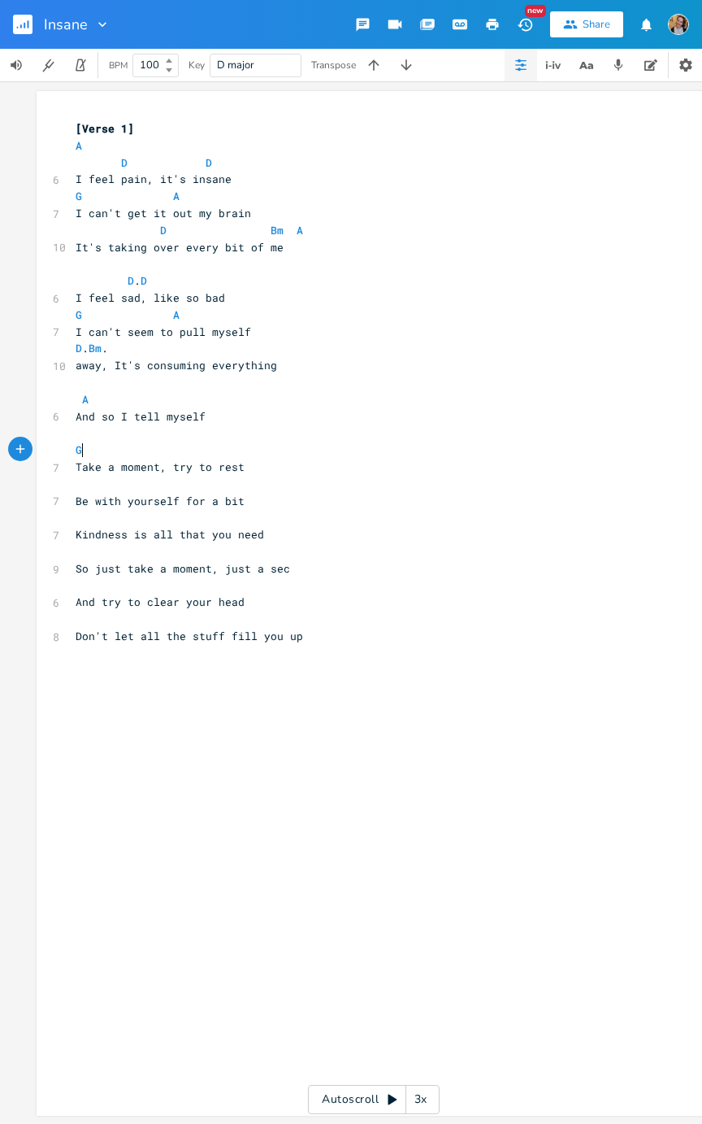
scroll to position [0, 7]
click at [218, 427] on pre "​" at bounding box center [365, 432] width 587 height 17
click at [207, 410] on pre "And so I tell myself" at bounding box center [365, 416] width 587 height 17
type textarea "to"
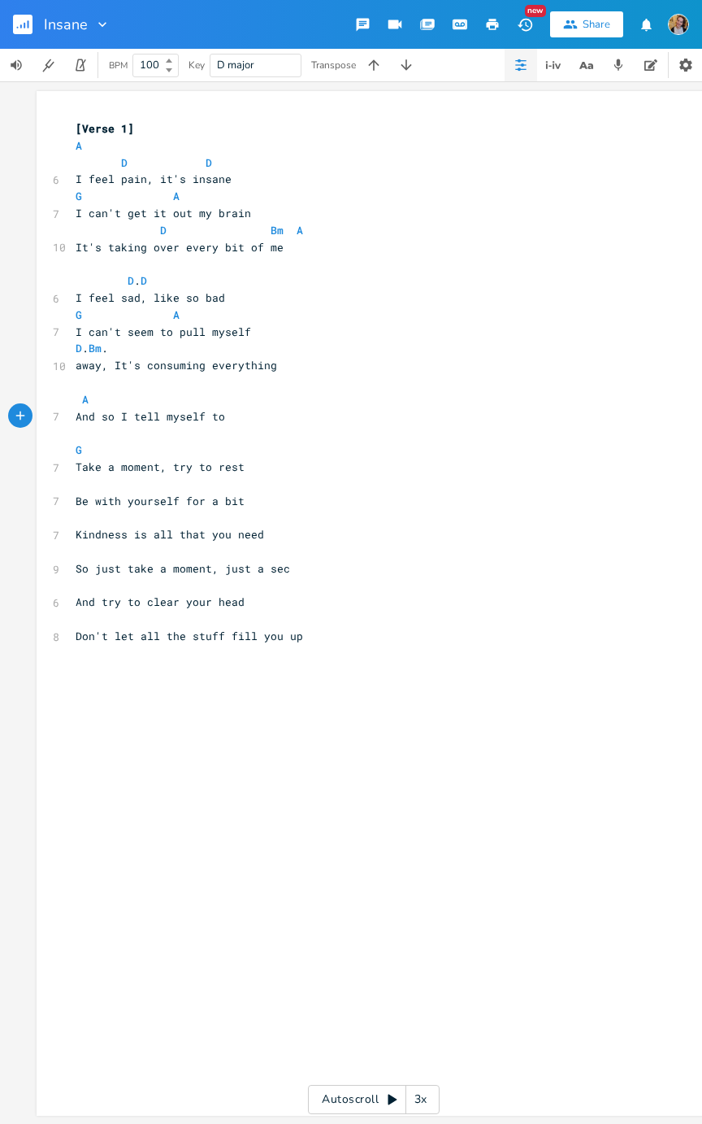
click at [189, 446] on pre "G" at bounding box center [365, 449] width 587 height 17
type textarea "A"
click at [130, 485] on pre "​" at bounding box center [365, 484] width 587 height 17
type textarea "E"
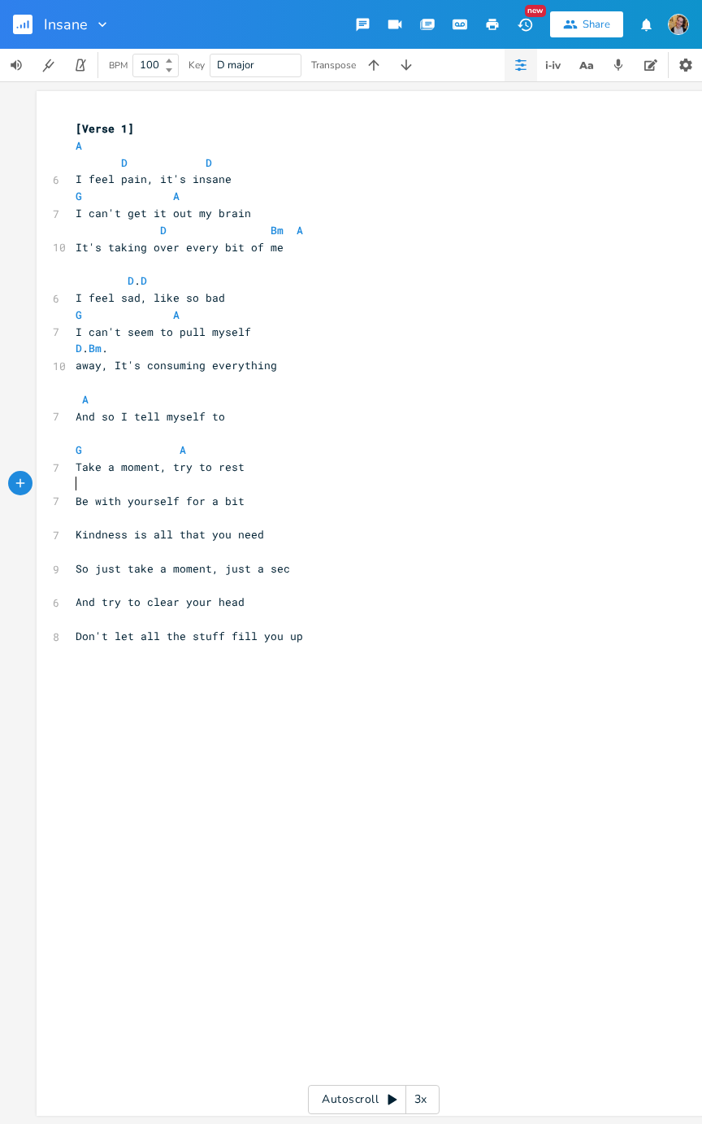
scroll to position [0, 6]
type textarea "d."
type textarea "D Bm"
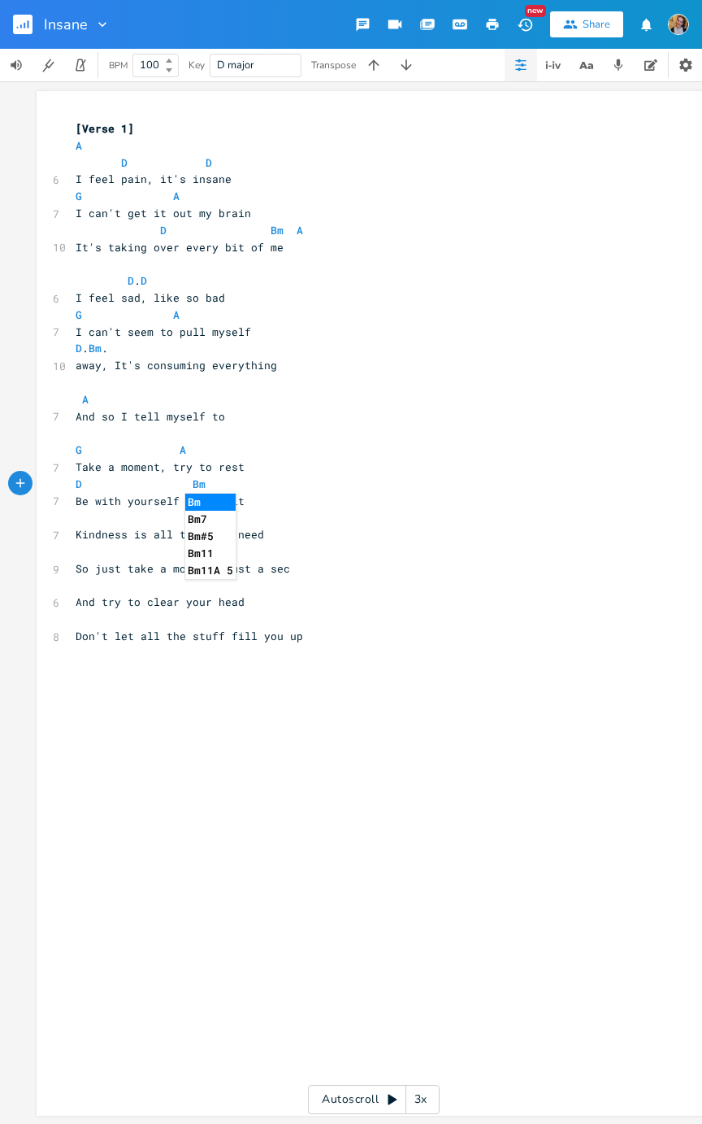
click at [94, 547] on pre "​" at bounding box center [365, 551] width 587 height 17
click at [271, 536] on pre "Kindness is all that you need" at bounding box center [365, 534] width 587 height 17
type textarea "right now"
click at [163, 505] on span "Be with yourself for a bit" at bounding box center [160, 500] width 169 height 15
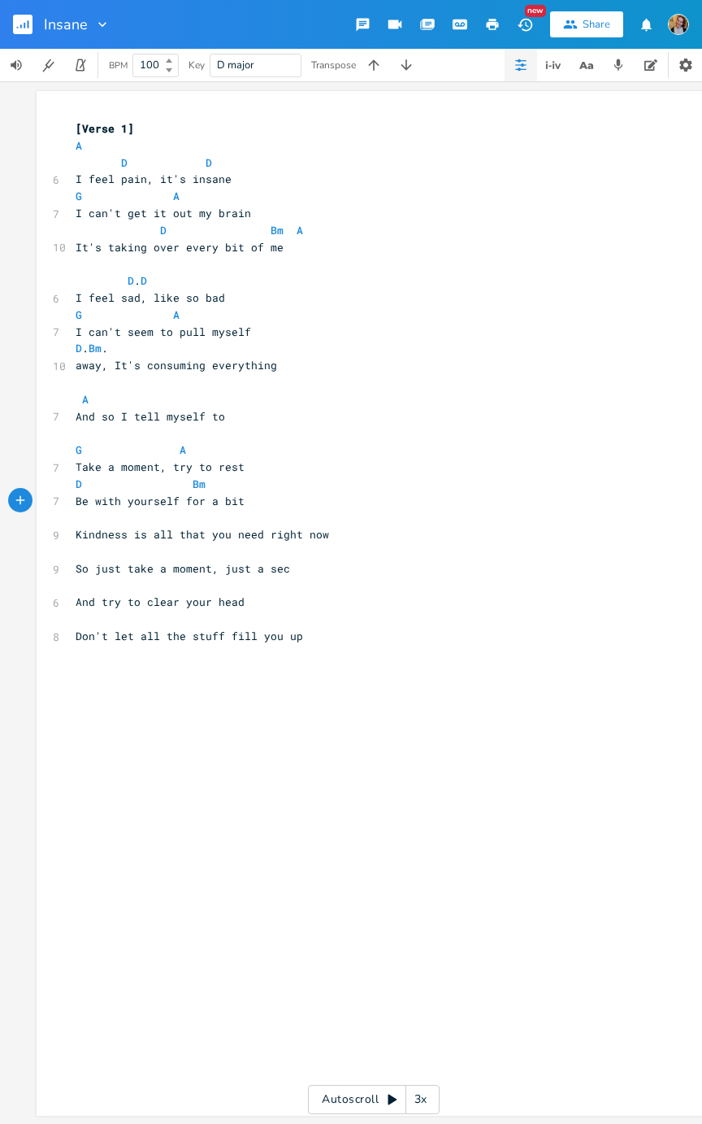
click at [250, 397] on pre "A" at bounding box center [365, 399] width 587 height 17
click at [76, 378] on pre "​" at bounding box center [365, 382] width 587 height 17
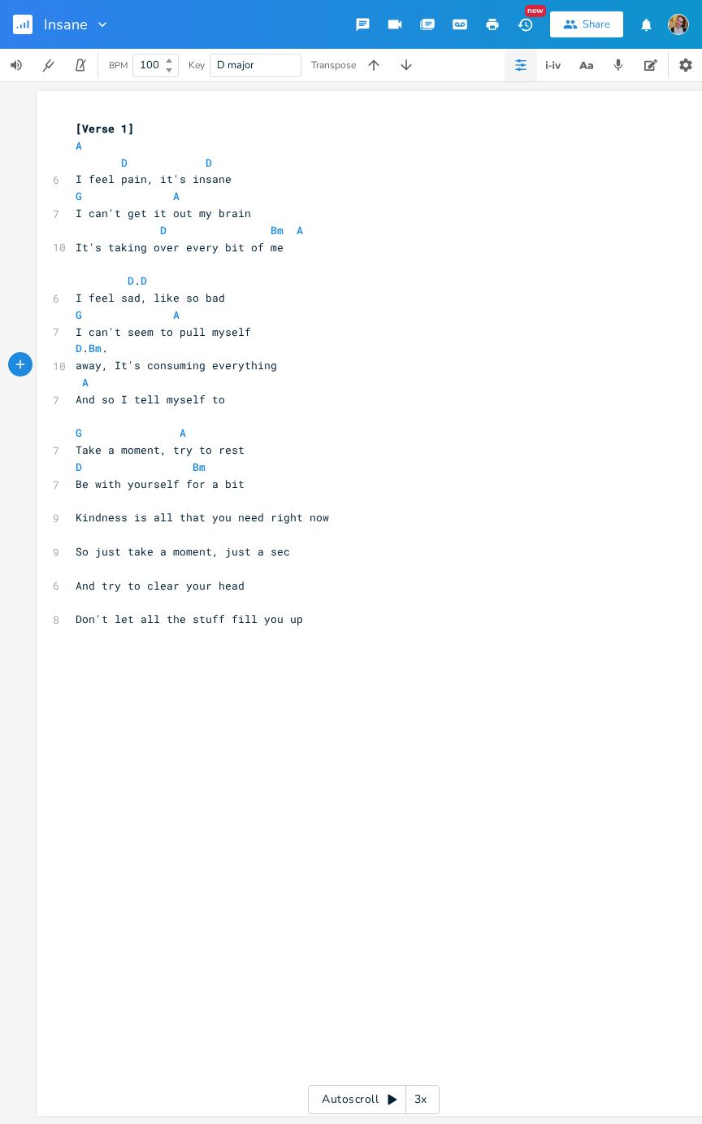
click at [268, 429] on pre "G A" at bounding box center [365, 432] width 587 height 17
click at [326, 450] on pre "Take a moment, try to rest" at bounding box center [365, 449] width 587 height 17
click at [124, 489] on span "Be with yourself for a bit" at bounding box center [160, 483] width 169 height 15
click at [199, 511] on span "Kindness is all that you need right now" at bounding box center [203, 517] width 254 height 15
click at [217, 502] on pre "​" at bounding box center [365, 501] width 587 height 17
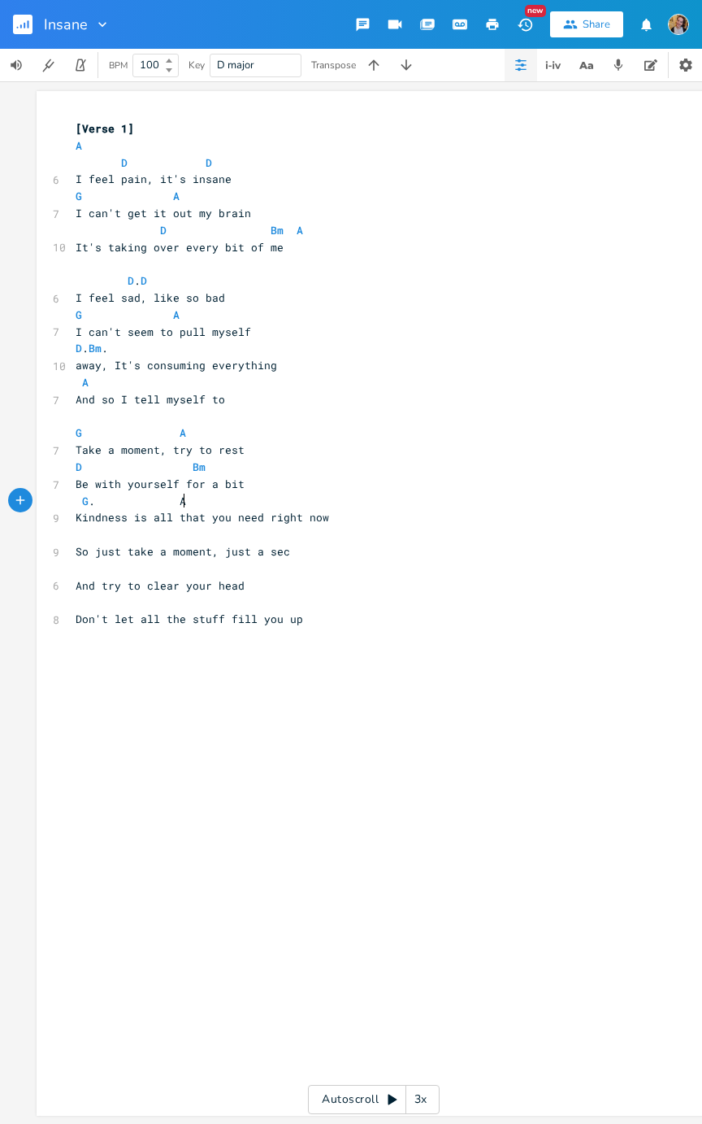
scroll to position [0, 56]
type textarea "G. A"
click at [205, 517] on li "A" at bounding box center [197, 518] width 49 height 17
click at [83, 500] on span "G . A" at bounding box center [131, 500] width 111 height 15
click at [96, 504] on span "G . A" at bounding box center [131, 500] width 111 height 15
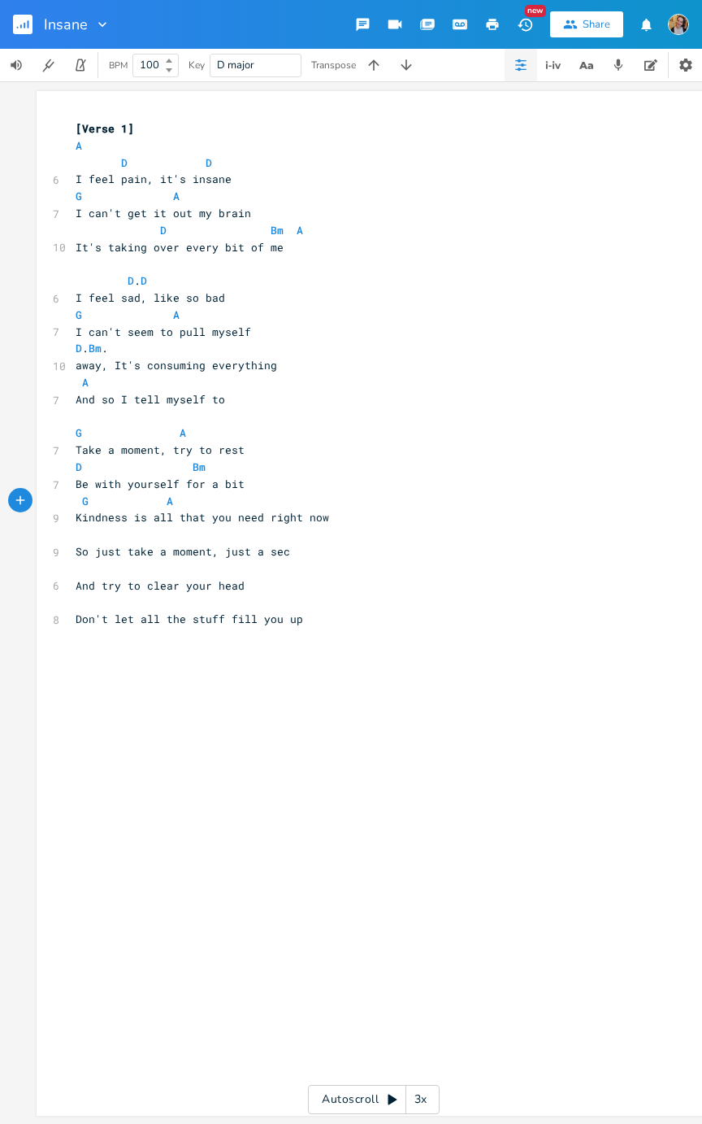
click at [150, 488] on span "Be with yourself for a bit" at bounding box center [160, 483] width 169 height 15
click at [148, 493] on span "G A" at bounding box center [125, 500] width 98 height 15
click at [111, 534] on pre "​" at bounding box center [365, 534] width 587 height 17
click at [293, 501] on pre "G A" at bounding box center [365, 501] width 587 height 17
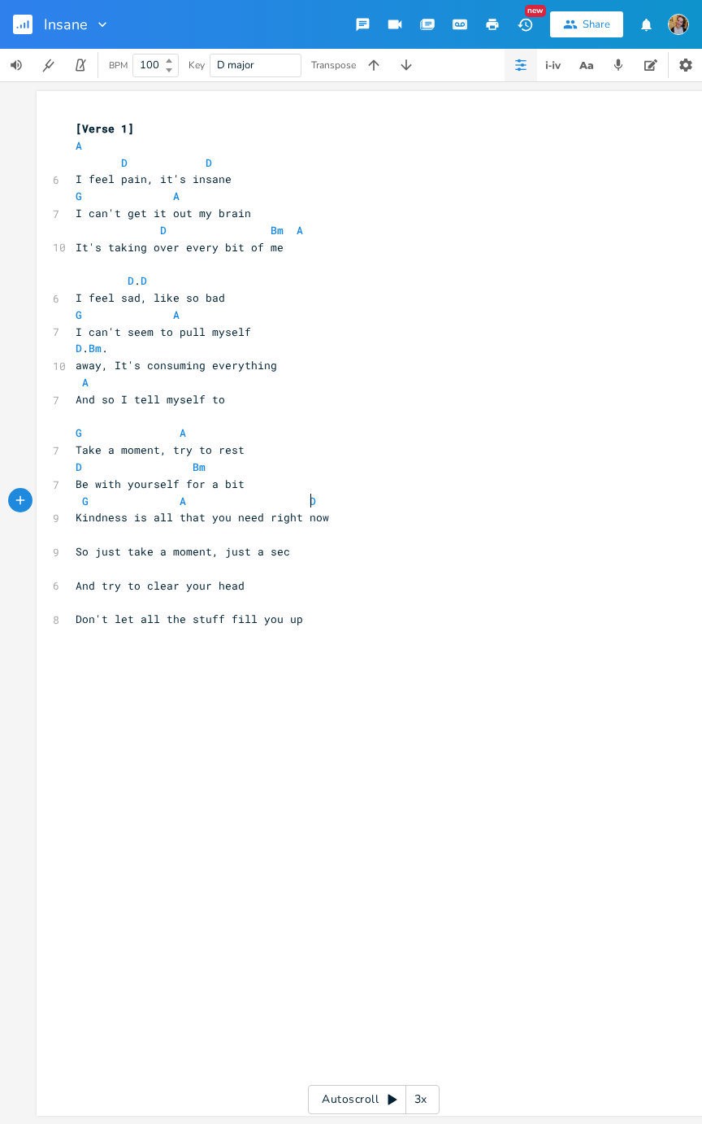
scroll to position [0, 59]
type textarea "D F#m"
click at [184, 528] on pre "​" at bounding box center [365, 534] width 587 height 17
click at [270, 255] on pre "​" at bounding box center [365, 263] width 587 height 17
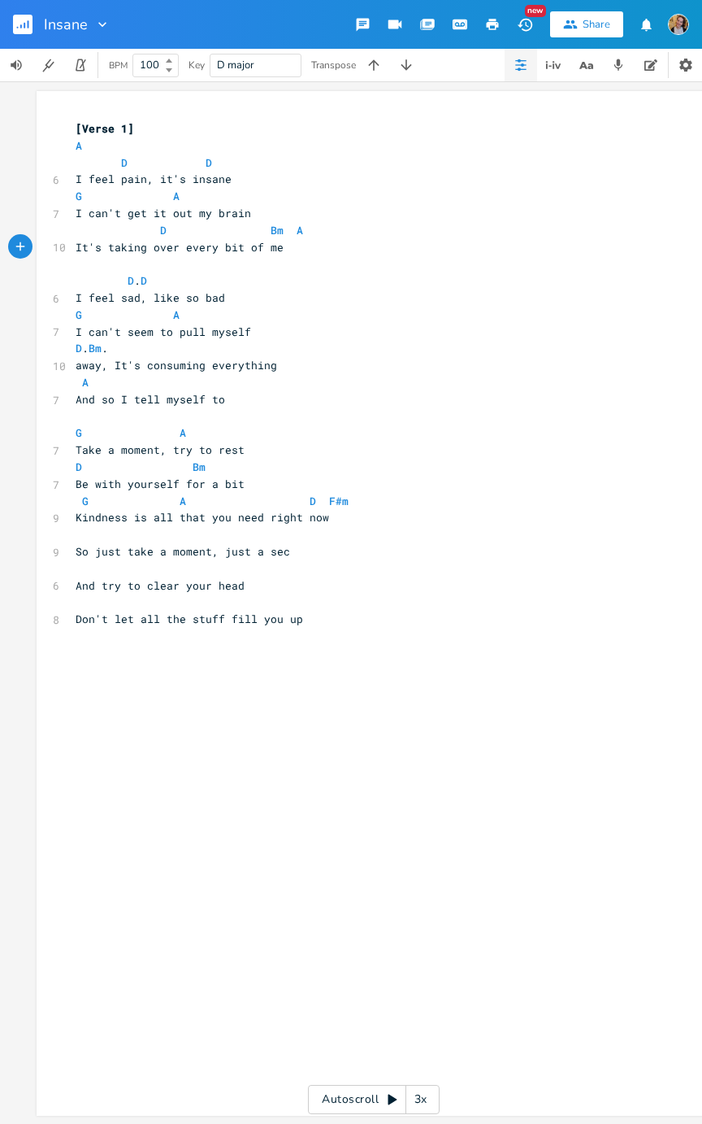
click at [297, 235] on span "A" at bounding box center [300, 230] width 7 height 15
click at [270, 250] on span "It's taking over every bit of me" at bounding box center [180, 247] width 208 height 15
click at [276, 247] on pre "It's taking over every bit of me" at bounding box center [365, 247] width 587 height 17
type textarea "ything"
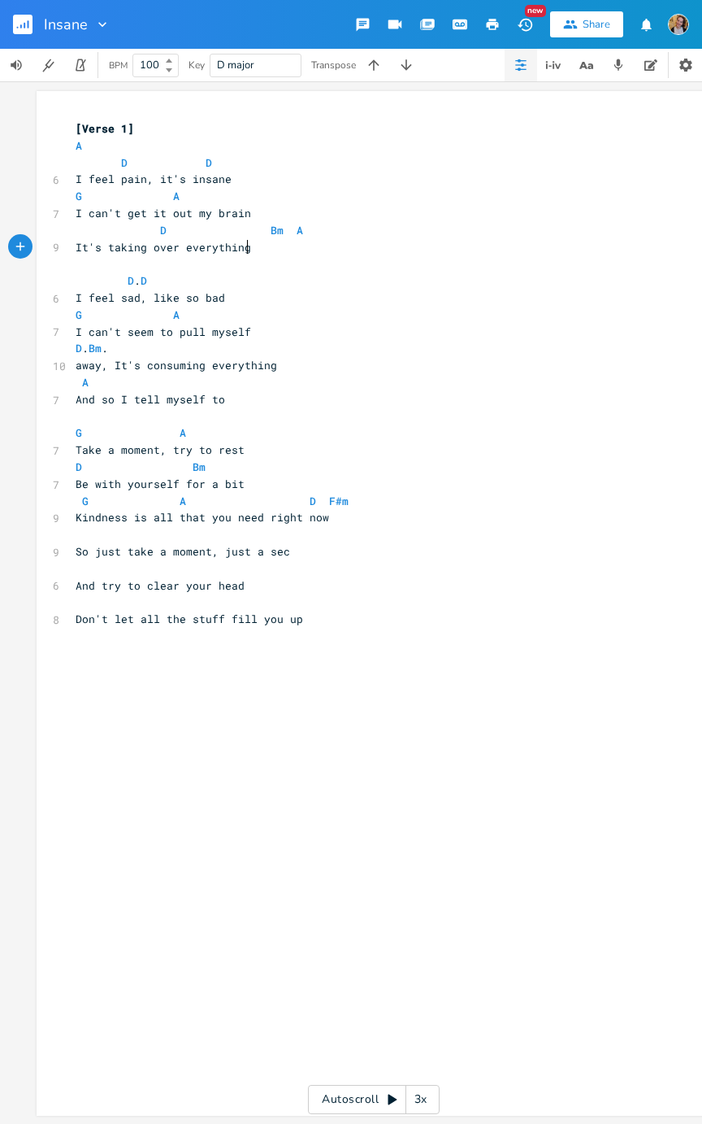
click at [239, 215] on span "I can't get it out my brain" at bounding box center [164, 213] width 176 height 15
click at [97, 247] on span "It's taking over everything" at bounding box center [164, 247] width 176 height 15
click at [173, 198] on span "A" at bounding box center [176, 196] width 7 height 15
click at [216, 202] on pre "G A" at bounding box center [365, 196] width 587 height 17
type textarea "A"
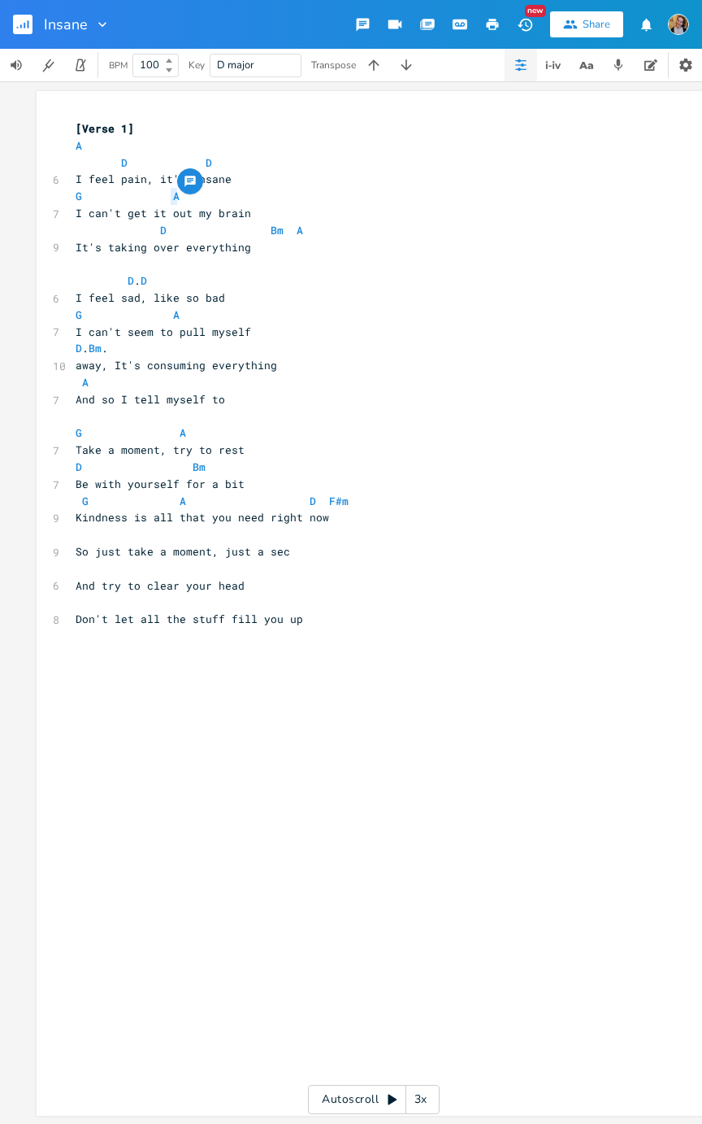
click at [225, 198] on pre "G A" at bounding box center [365, 196] width 587 height 17
type textarea "D"
click at [160, 229] on span "D" at bounding box center [163, 230] width 7 height 15
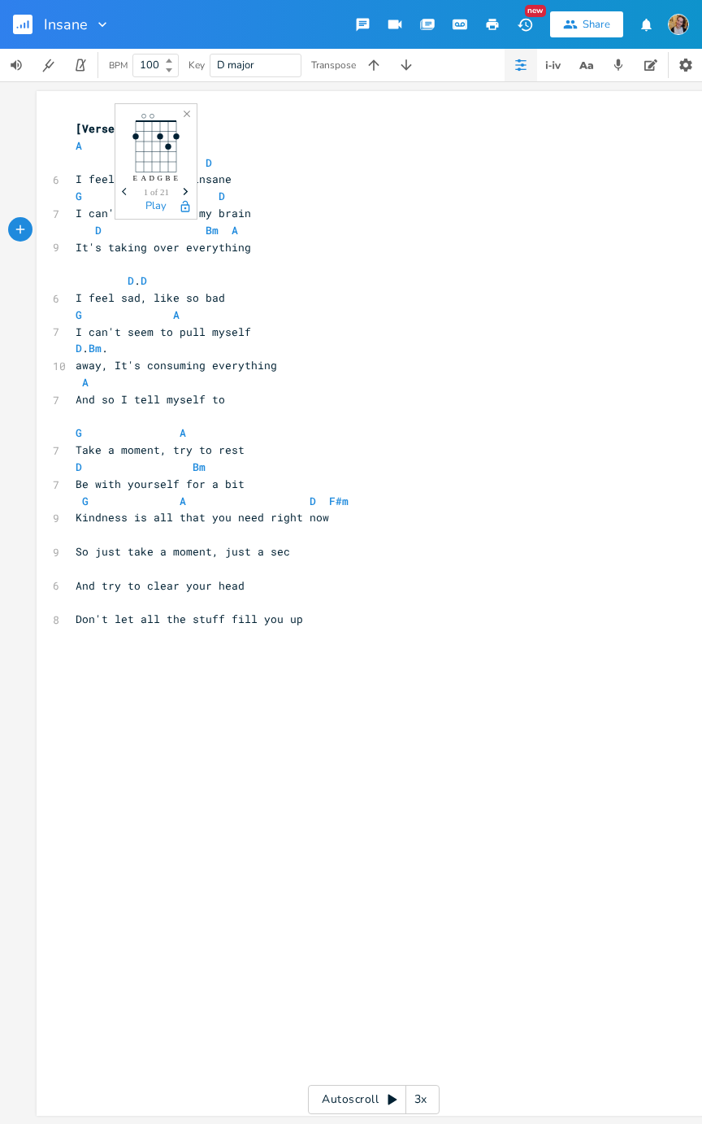
click at [95, 224] on span "D" at bounding box center [98, 230] width 7 height 15
click at [595, 564] on pre "And try to clear your head" at bounding box center [365, 585] width 587 height 17
click at [549, 66] on icon "button" at bounding box center [550, 67] width 2 height 2
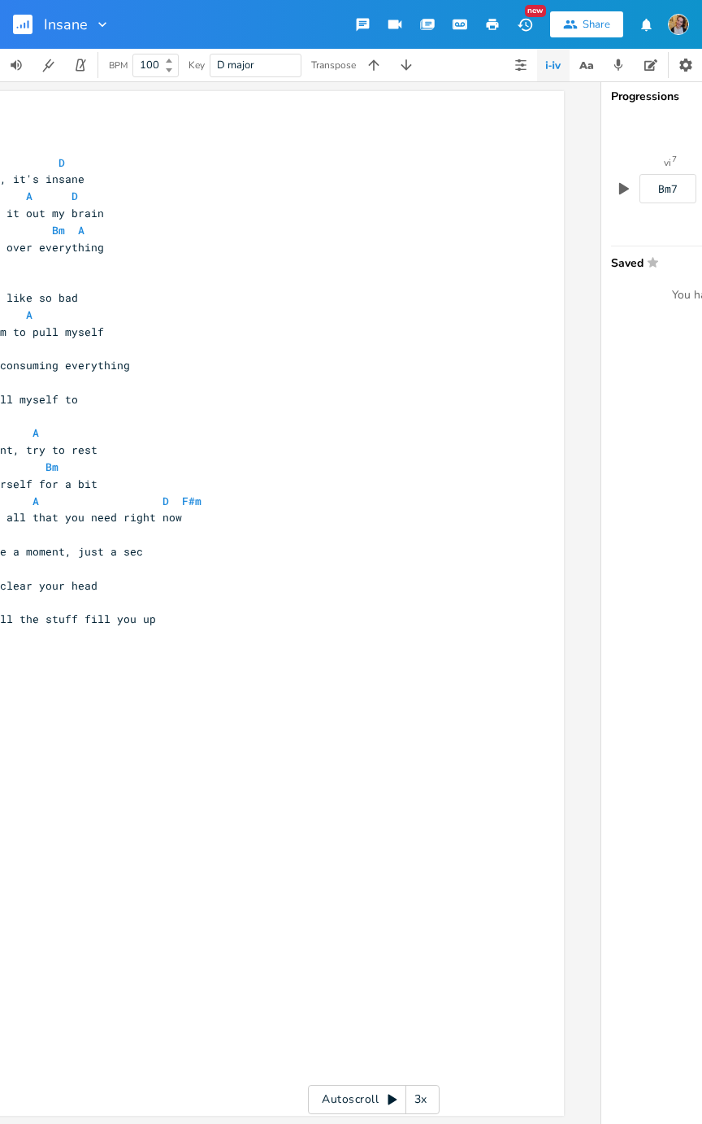
scroll to position [0, 380]
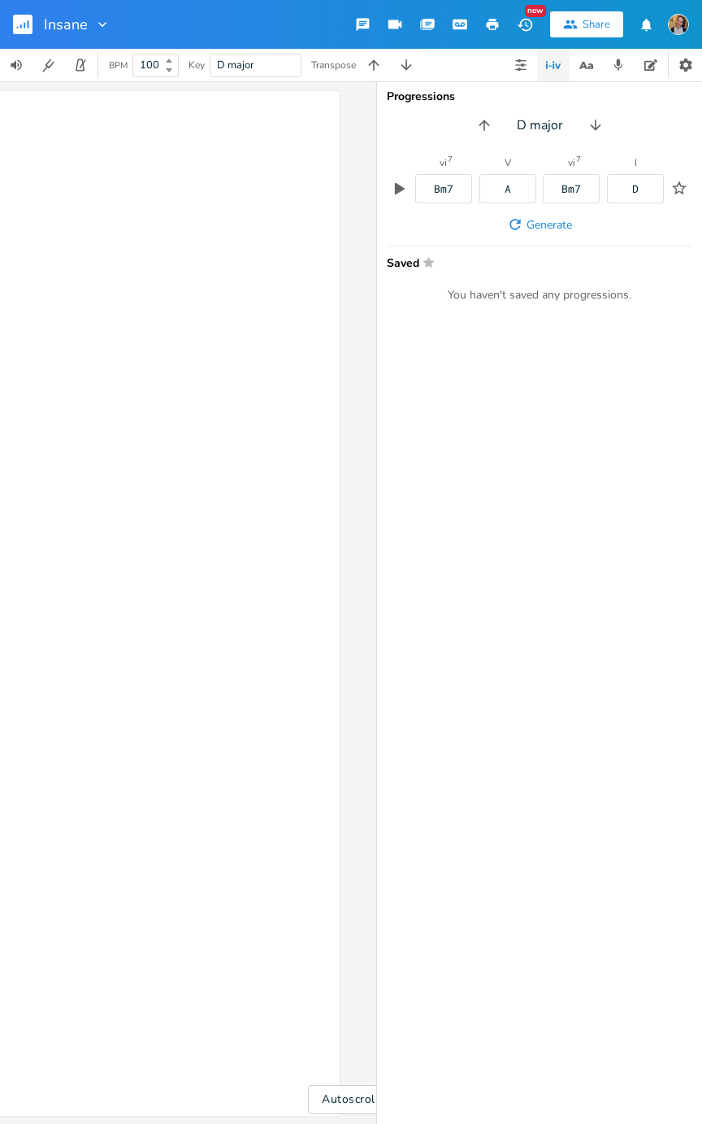
click at [528, 59] on button "button" at bounding box center [521, 65] width 33 height 33
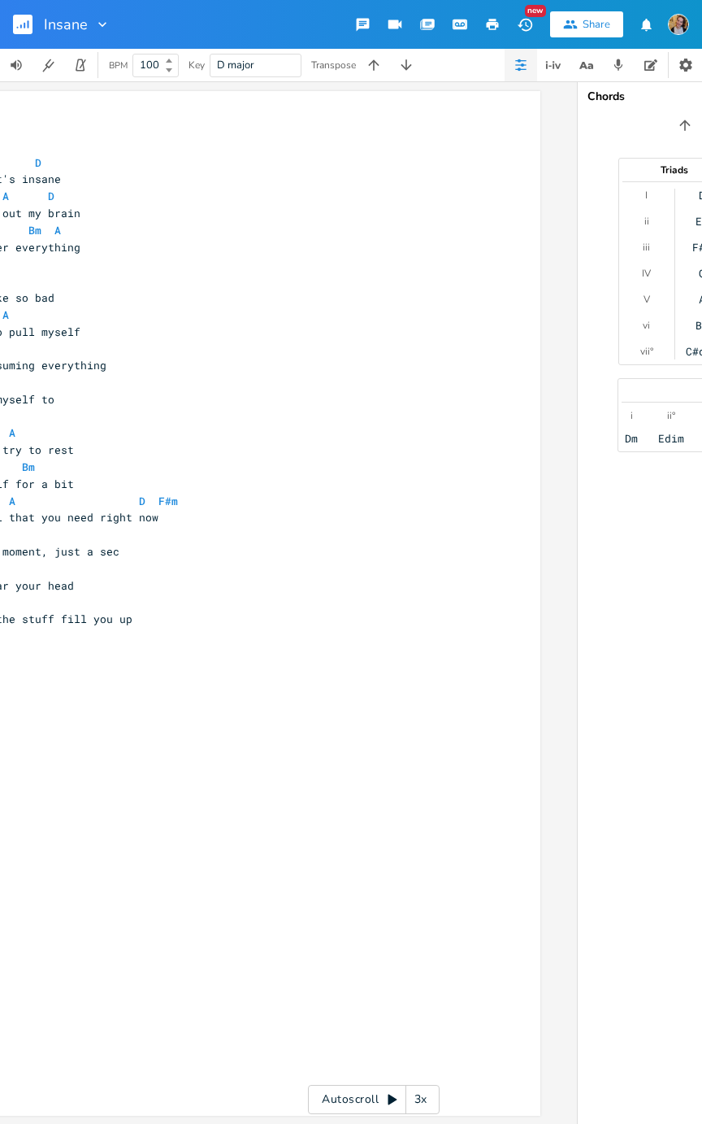
scroll to position [0, 0]
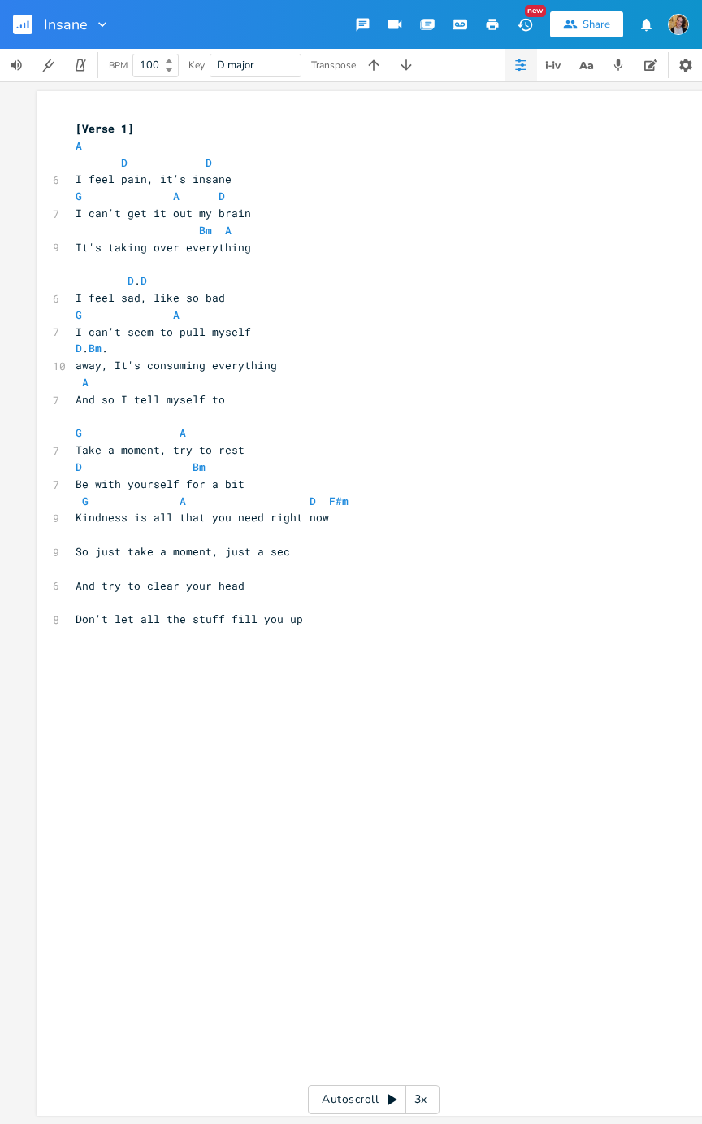
click at [126, 527] on pre "​" at bounding box center [365, 534] width 587 height 17
type textarea "Em"
type textarea "Gabb."
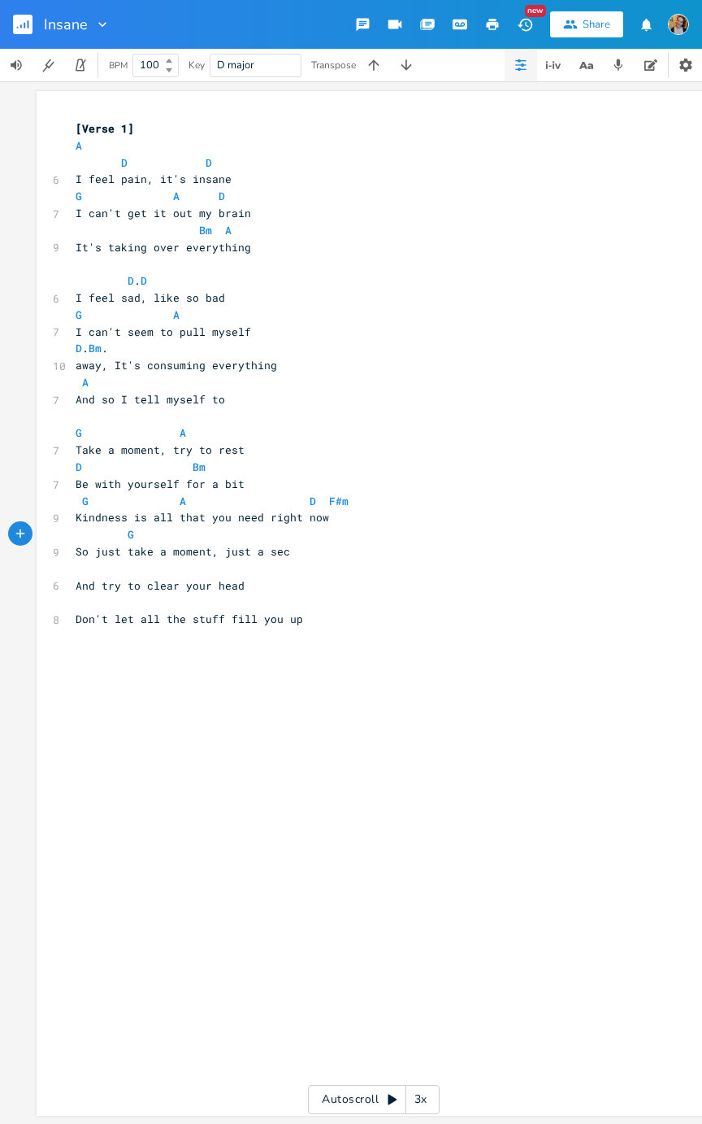
type textarea "A"
click at [384, 564] on pre "​" at bounding box center [365, 636] width 587 height 17
click at [137, 564] on pre "And try to clear your head" at bounding box center [365, 585] width 587 height 17
click at [104, 550] on span "So just take a moment, just a sec" at bounding box center [183, 551] width 215 height 15
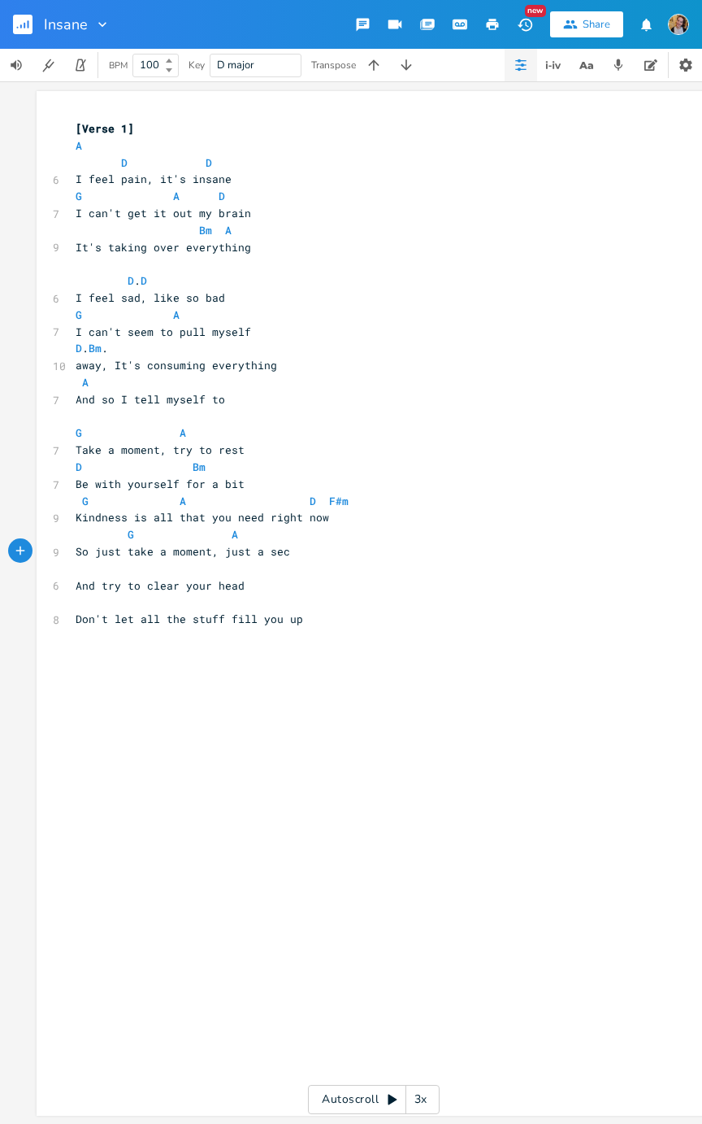
click at [128, 538] on span "G" at bounding box center [131, 534] width 7 height 15
click at [120, 555] on span "So just take a moment, just a sec" at bounding box center [183, 551] width 215 height 15
click at [128, 537] on span "G" at bounding box center [131, 534] width 7 height 15
click at [92, 564] on span "And try to clear your head" at bounding box center [160, 585] width 169 height 15
click at [106, 564] on span "And try to clear your head" at bounding box center [160, 585] width 169 height 15
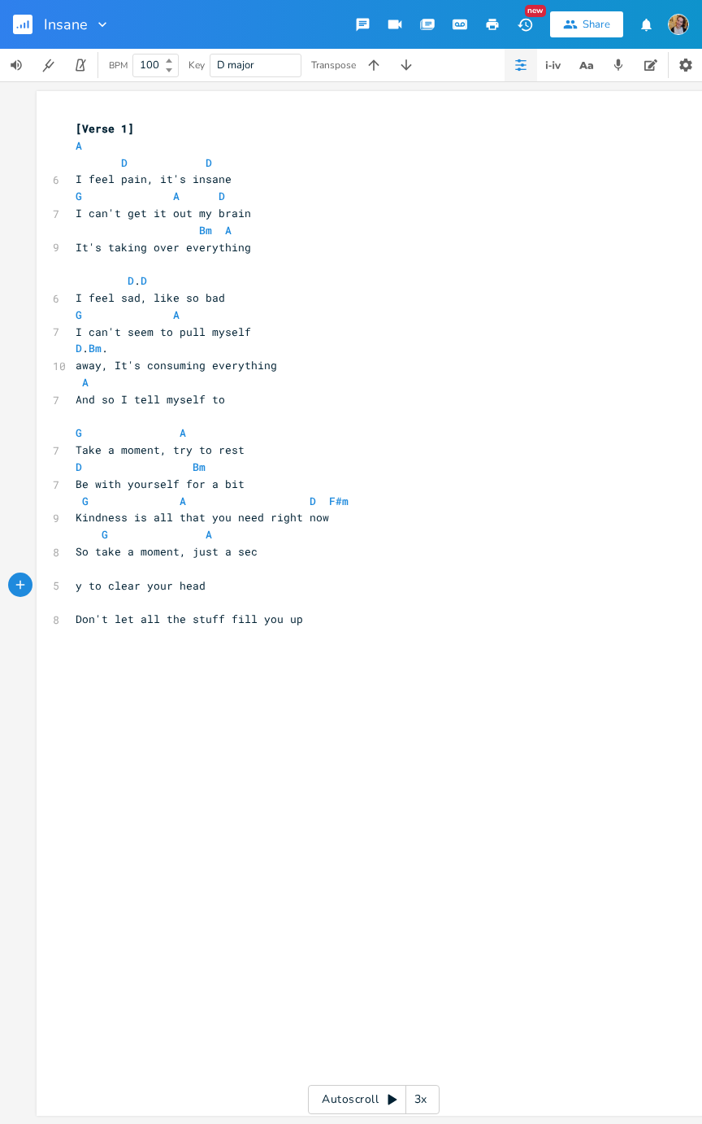
type textarea "r"
type textarea "Tr"
click at [111, 564] on pre "​" at bounding box center [365, 601] width 587 height 17
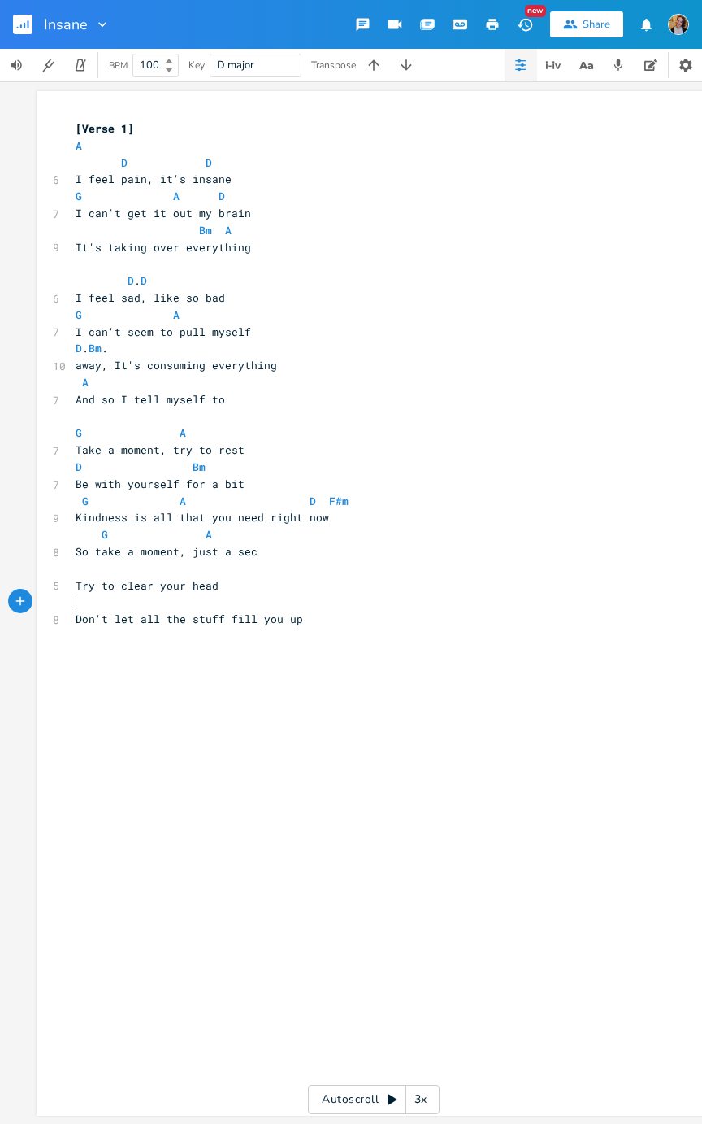
click at [120, 564] on span "Try to clear your head" at bounding box center [147, 585] width 143 height 15
click at [126, 564] on span "Try to clear your head" at bounding box center [147, 585] width 143 height 15
click at [124, 564] on span "Try to clear your head" at bounding box center [147, 585] width 143 height 15
click at [112, 564] on span "Try to clear your head" at bounding box center [147, 585] width 143 height 15
type textarea "fully"
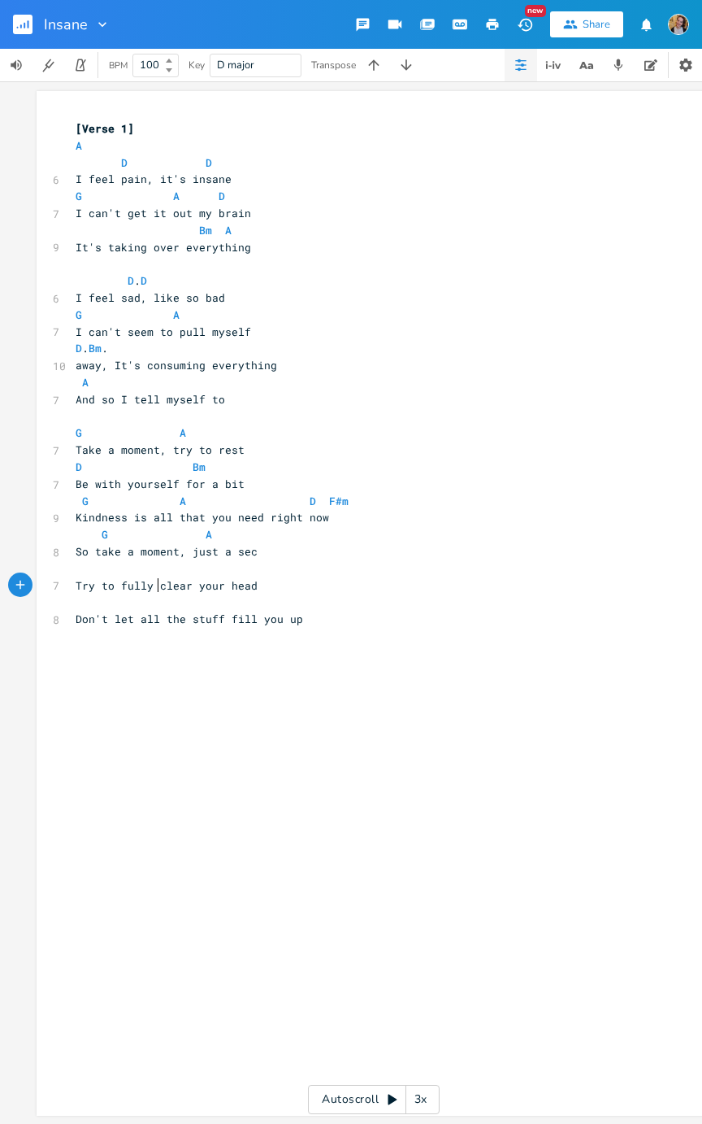
scroll to position [0, 23]
click at [270, 563] on pre "​" at bounding box center [365, 568] width 587 height 17
type textarea "D. Bm"
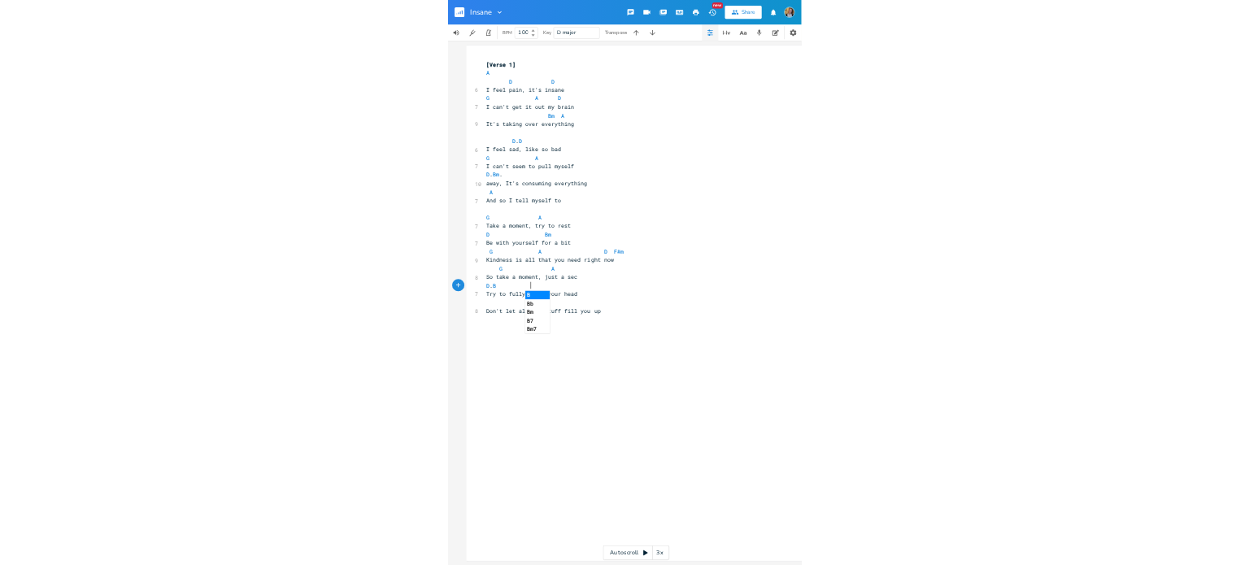
scroll to position [0, 56]
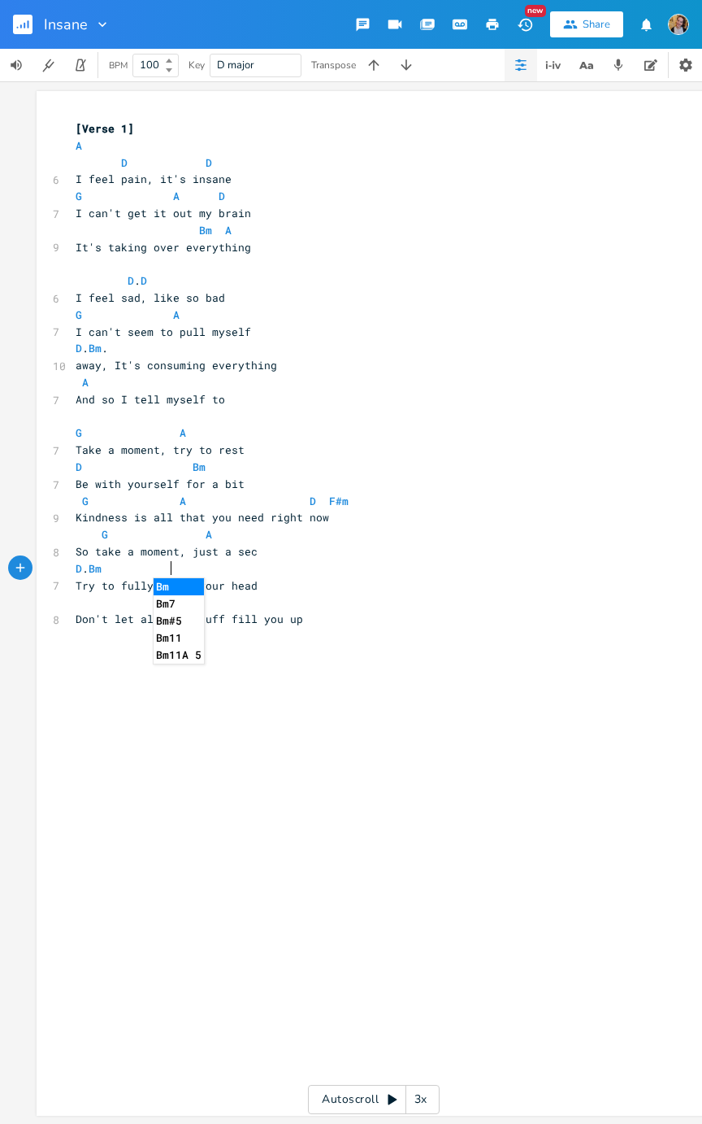
click at [102, 564] on pre "​" at bounding box center [365, 601] width 587 height 17
click at [296, 564] on pre "Don't let all the stuff fill you up" at bounding box center [365, 619] width 587 height 17
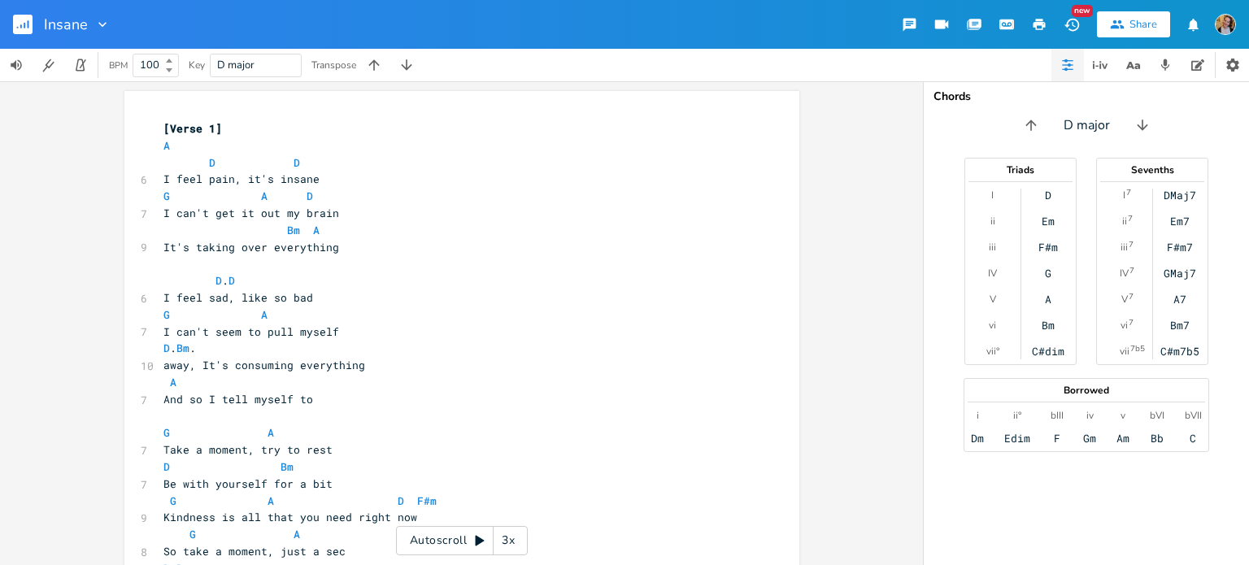
scroll to position [111, 0]
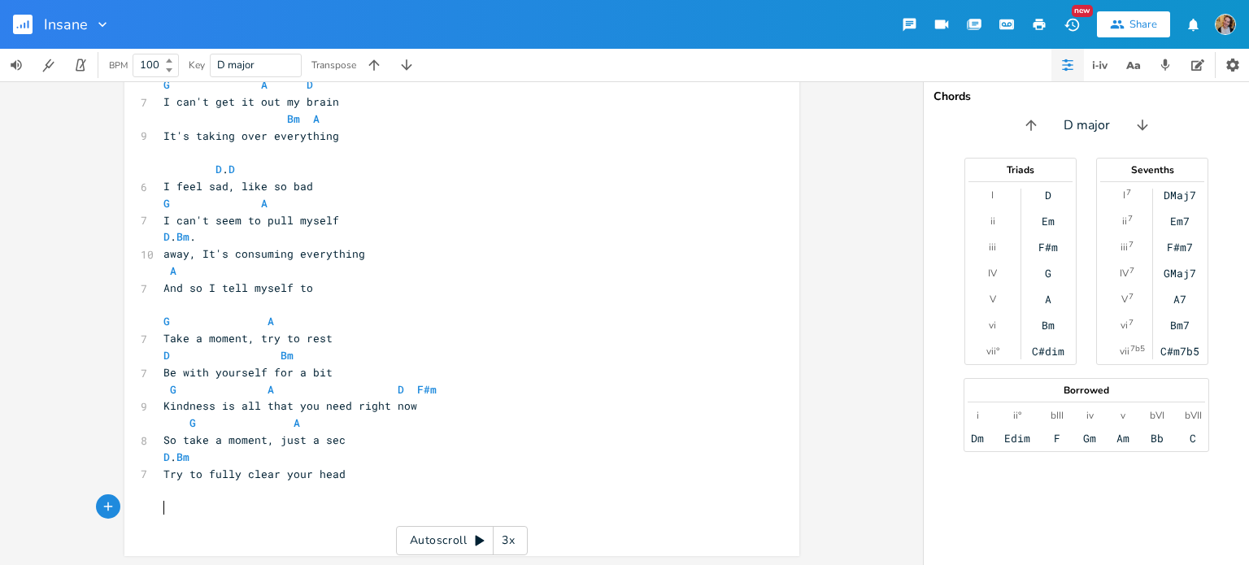
click at [328, 500] on pre "​" at bounding box center [453, 507] width 587 height 17
type textarea "It's you who knows your bpd"
type textarea "ody best"
click at [276, 523] on pre "​" at bounding box center [453, 524] width 587 height 17
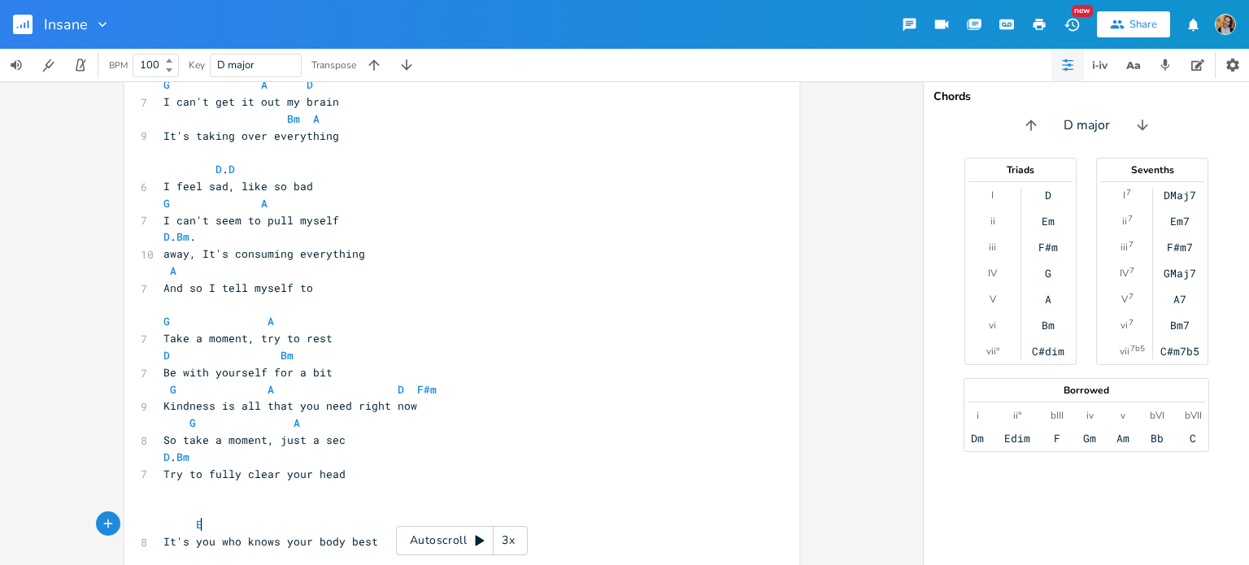
type textarea "Em"
click at [264, 508] on pre "​" at bounding box center [453, 507] width 587 height 17
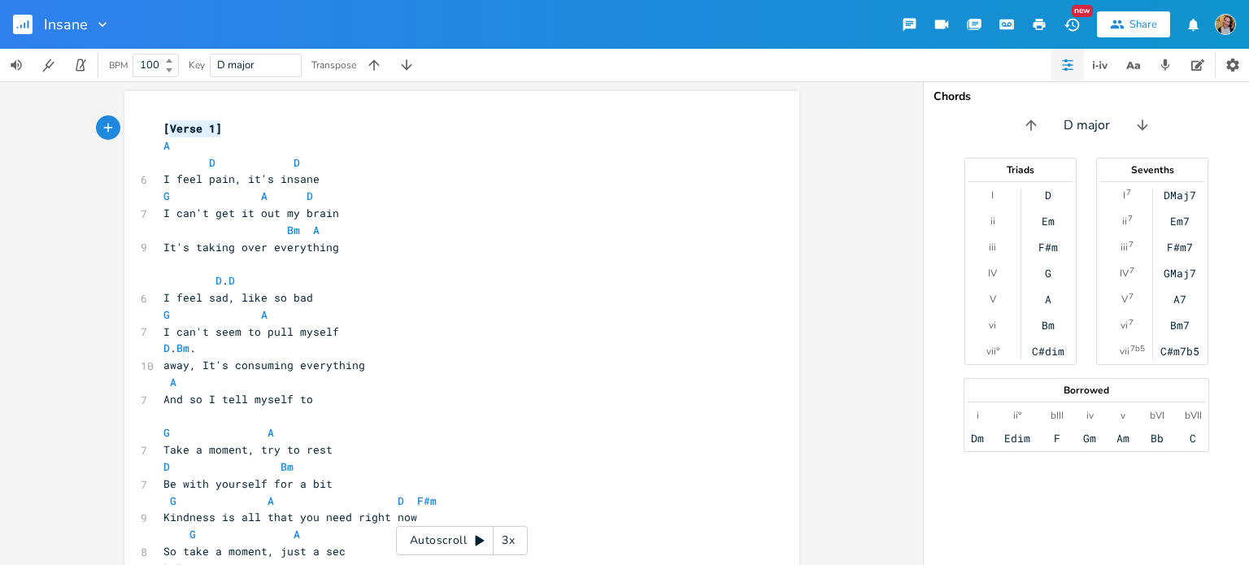
type textarea "[Verse 1]"
drag, startPoint x: 229, startPoint y: 124, endPoint x: 159, endPoint y: 124, distance: 69.9
click at [160, 124] on pre "[Verse 1]" at bounding box center [453, 128] width 587 height 17
click at [192, 256] on pre "​" at bounding box center [453, 263] width 587 height 17
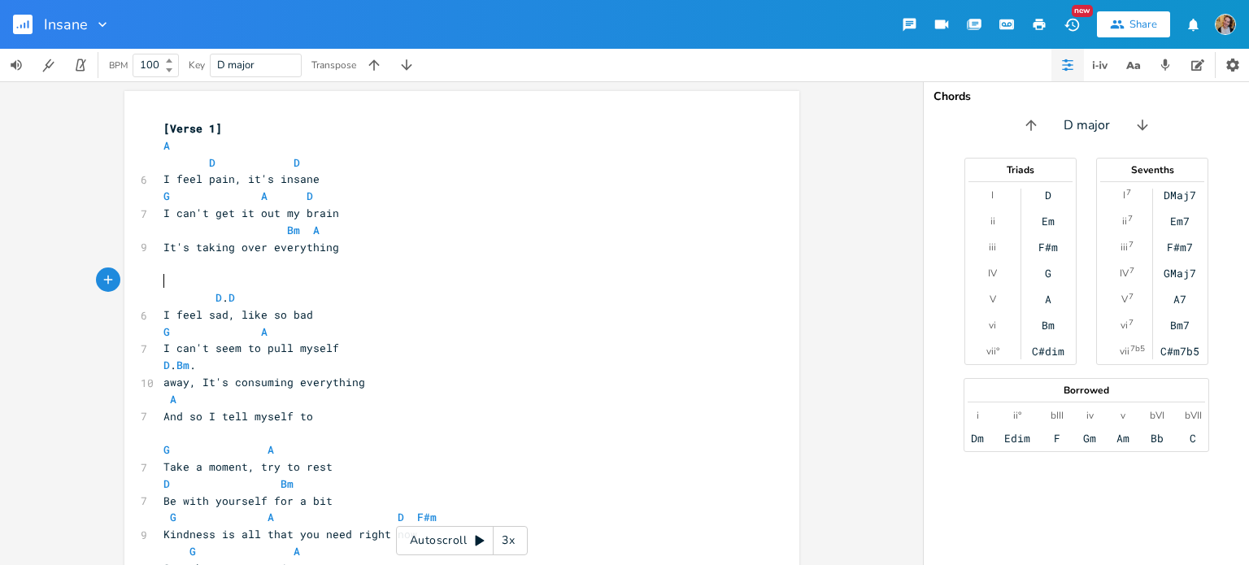
paste textarea "2"
click at [210, 277] on span "[Verse 1]" at bounding box center [192, 280] width 59 height 15
type textarea "2"
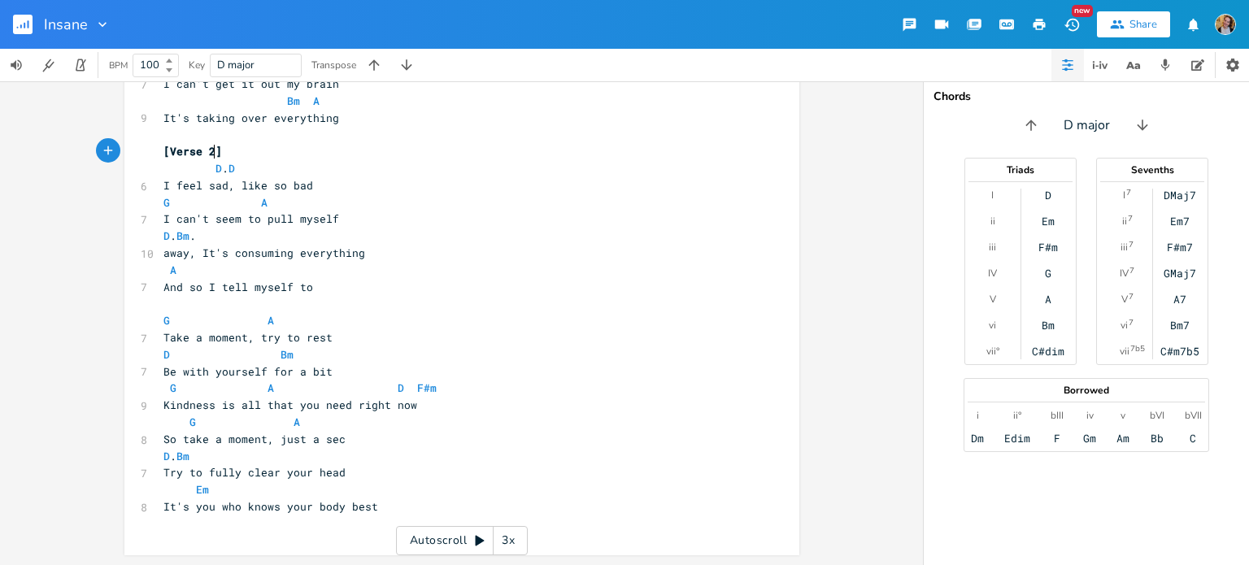
click at [193, 308] on pre "​" at bounding box center [453, 303] width 587 height 17
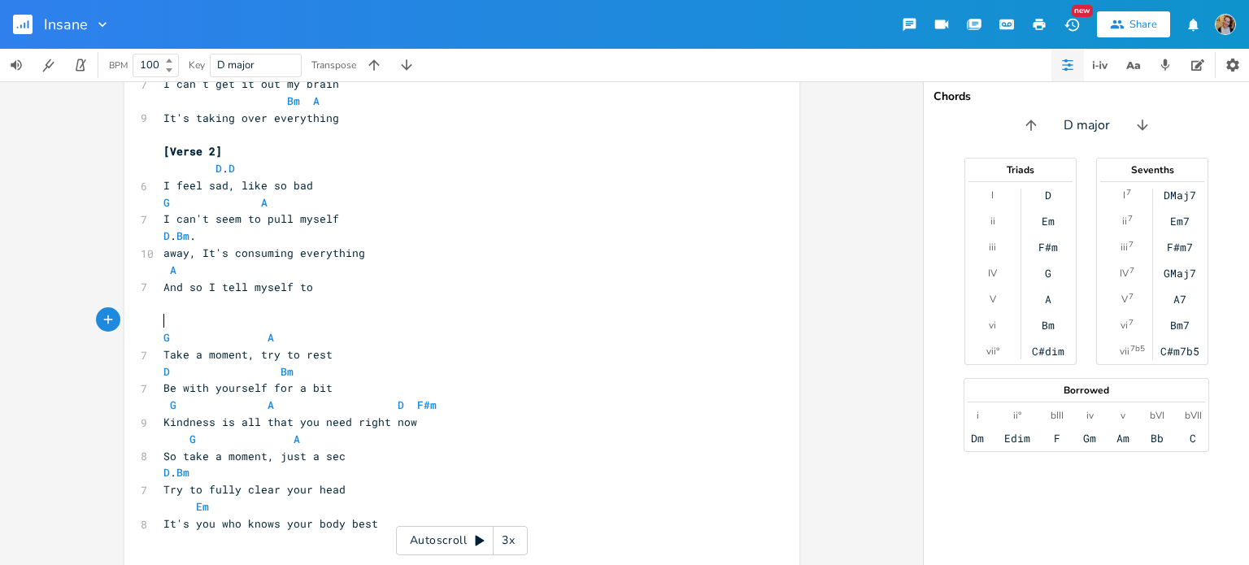
paste textarea "1"
drag, startPoint x: 208, startPoint y: 322, endPoint x: 166, endPoint y: 316, distance: 42.7
click at [166, 316] on span "[Verse 1]" at bounding box center [192, 320] width 59 height 15
type textarea "PC"
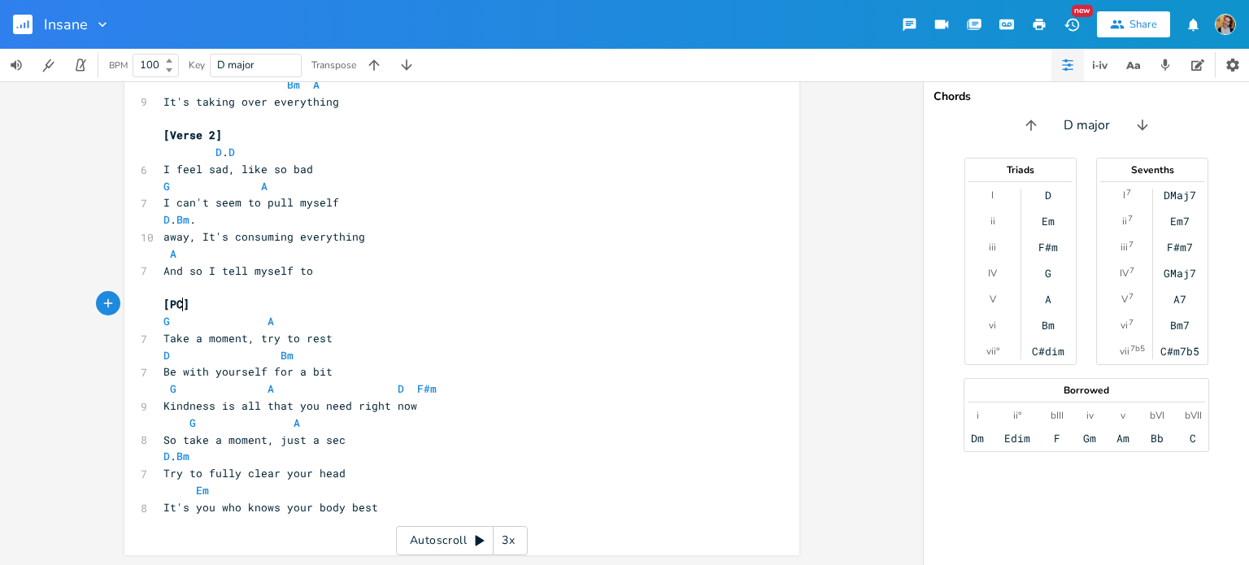
click at [401, 511] on pre "It's you who knows your body best" at bounding box center [453, 507] width 587 height 17
type textarea "Chorus"
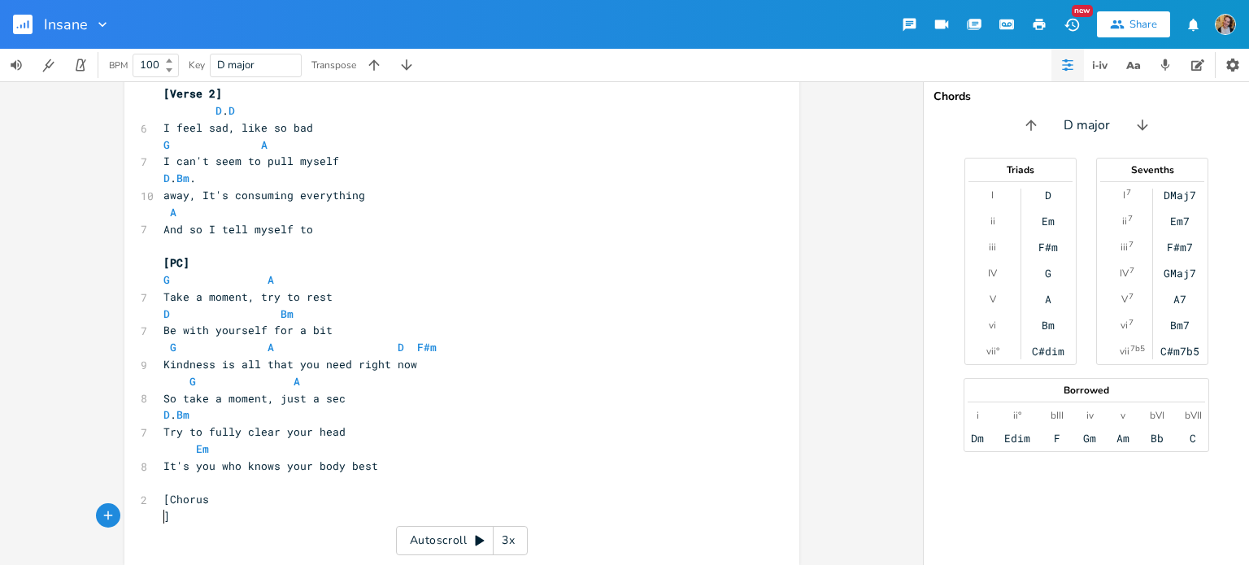
scroll to position [179, 0]
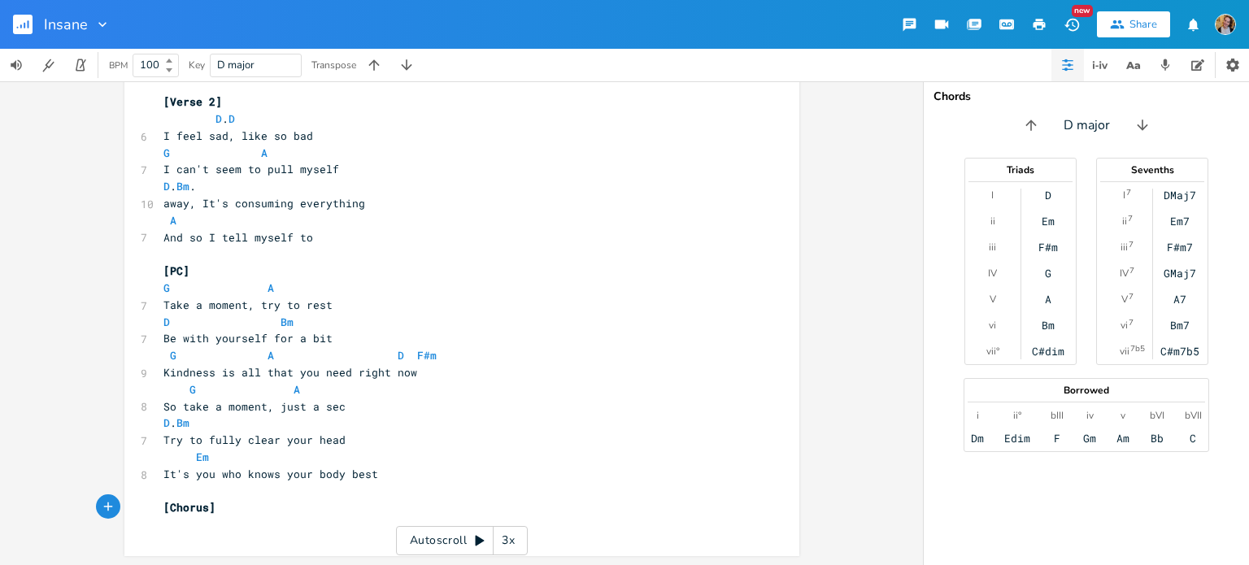
click at [444, 485] on pre "​" at bounding box center [453, 491] width 587 height 17
click at [416, 478] on pre "It's you who knows your body best" at bounding box center [453, 474] width 587 height 17
type textarea "So listen to it"
click at [222, 490] on pre "​" at bounding box center [453, 491] width 587 height 17
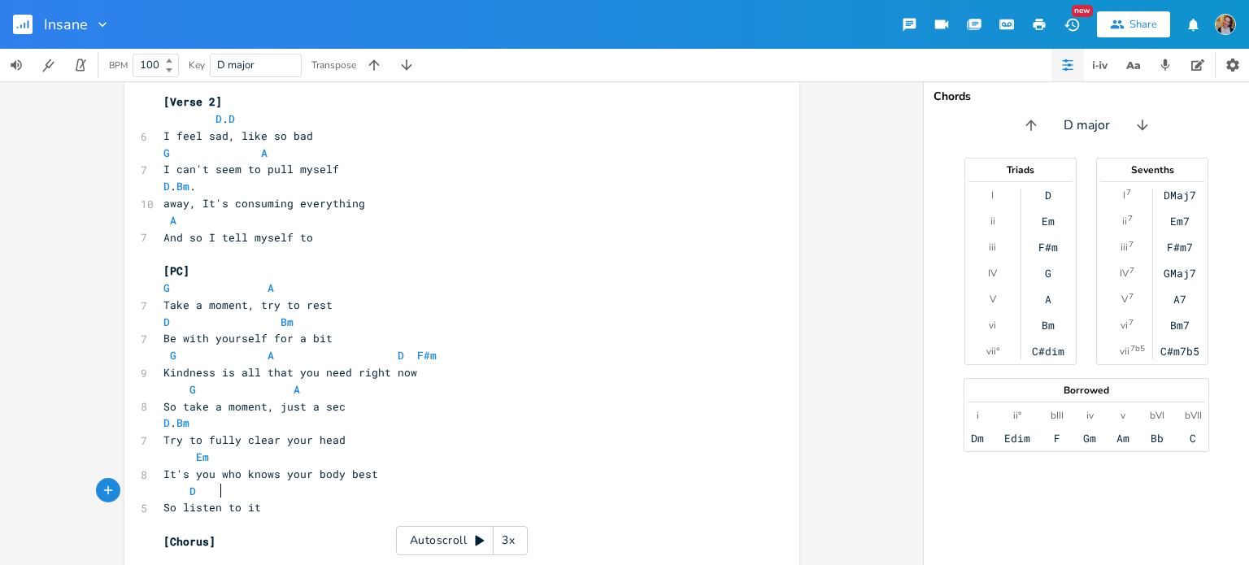
type textarea "D"
type textarea "G"
type textarea "A"
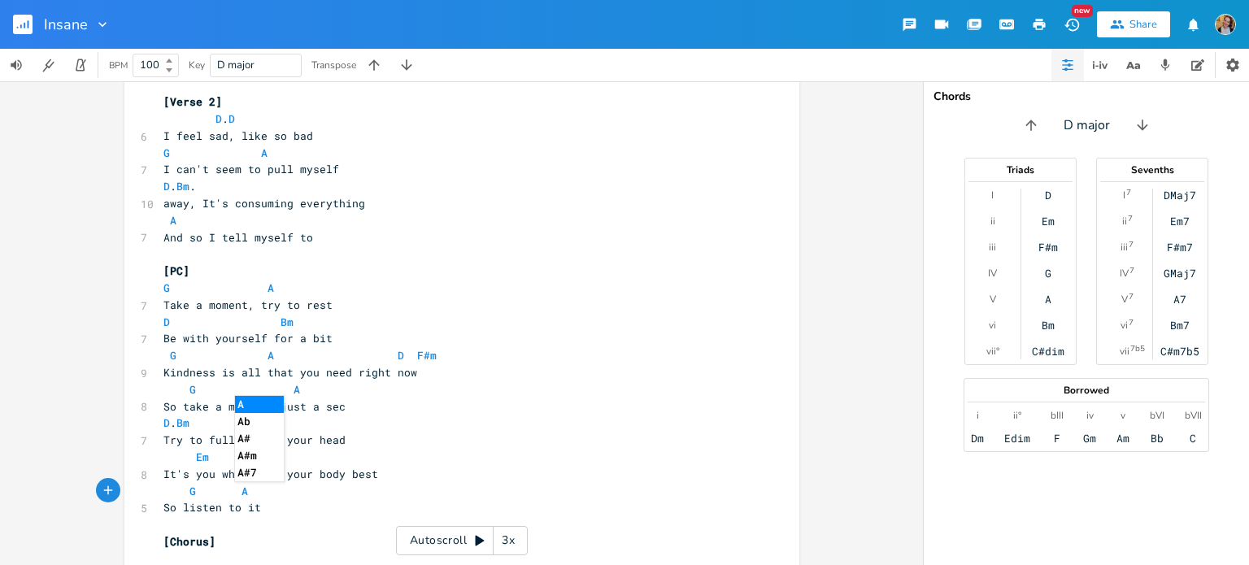
scroll to position [214, 0]
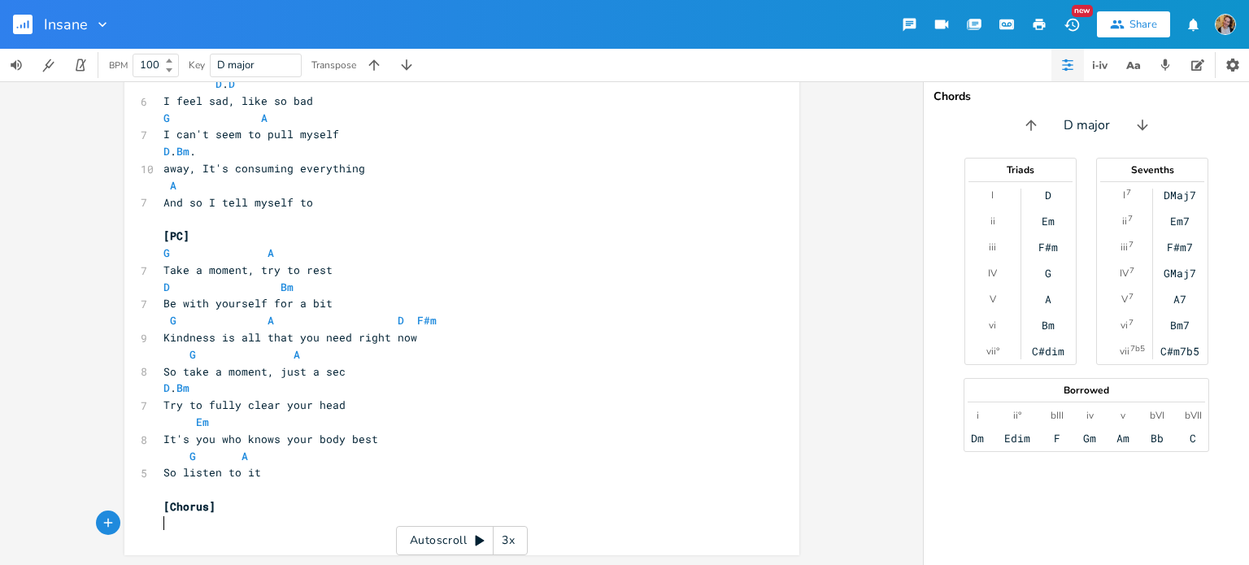
click at [230, 516] on pre "​" at bounding box center [453, 523] width 587 height 17
type textarea "Breathe"
type textarea "- is that what you"
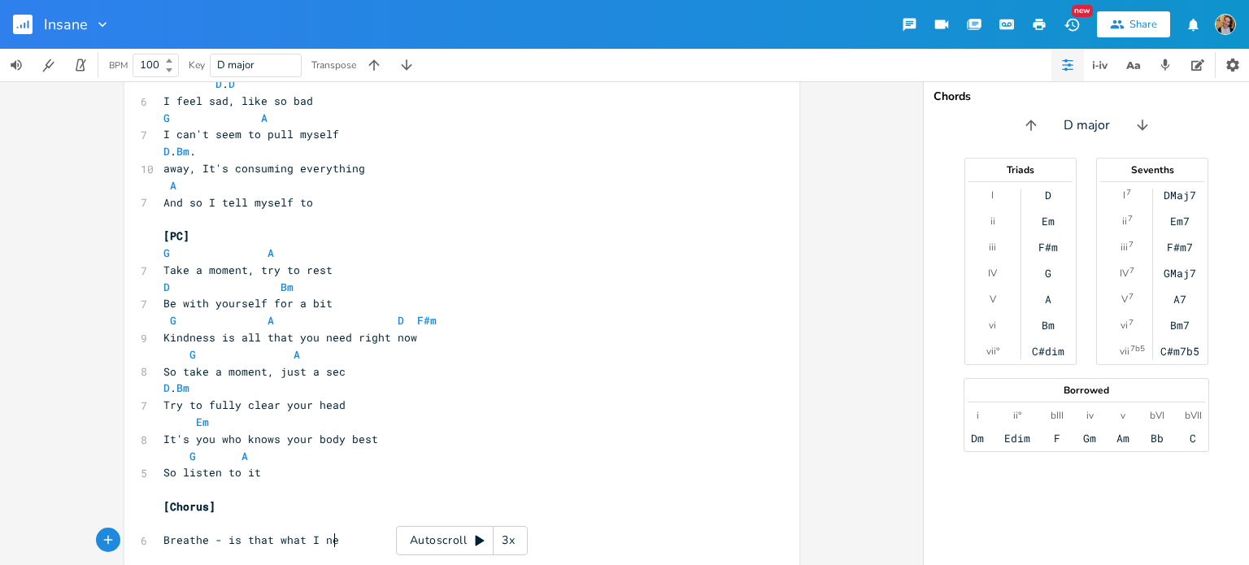
type textarea "I need"
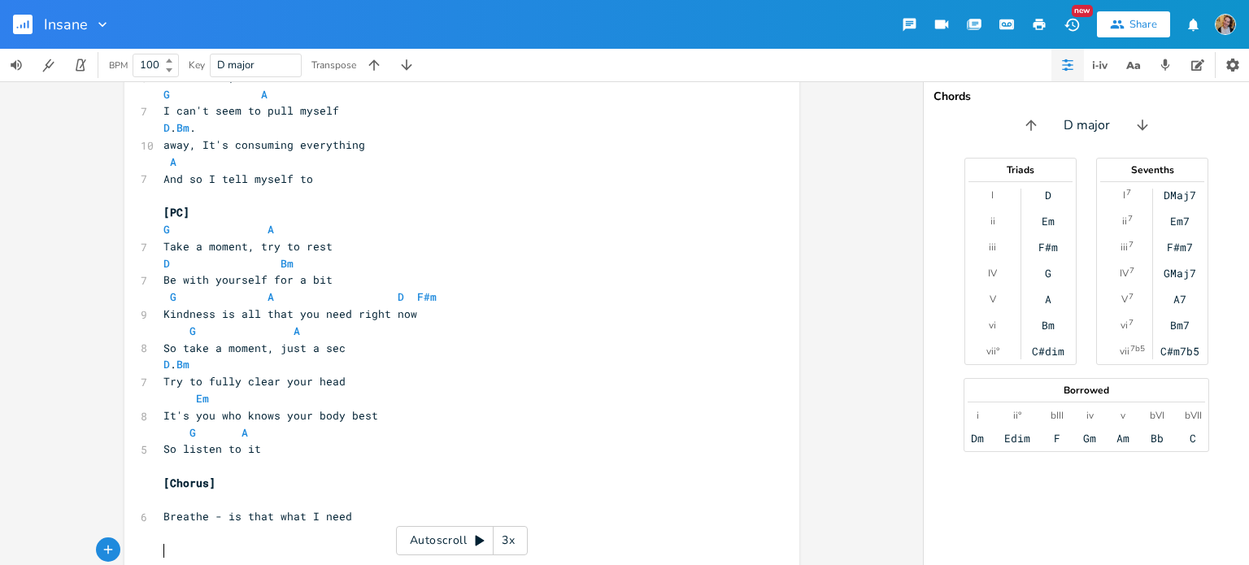
scroll to position [241, 0]
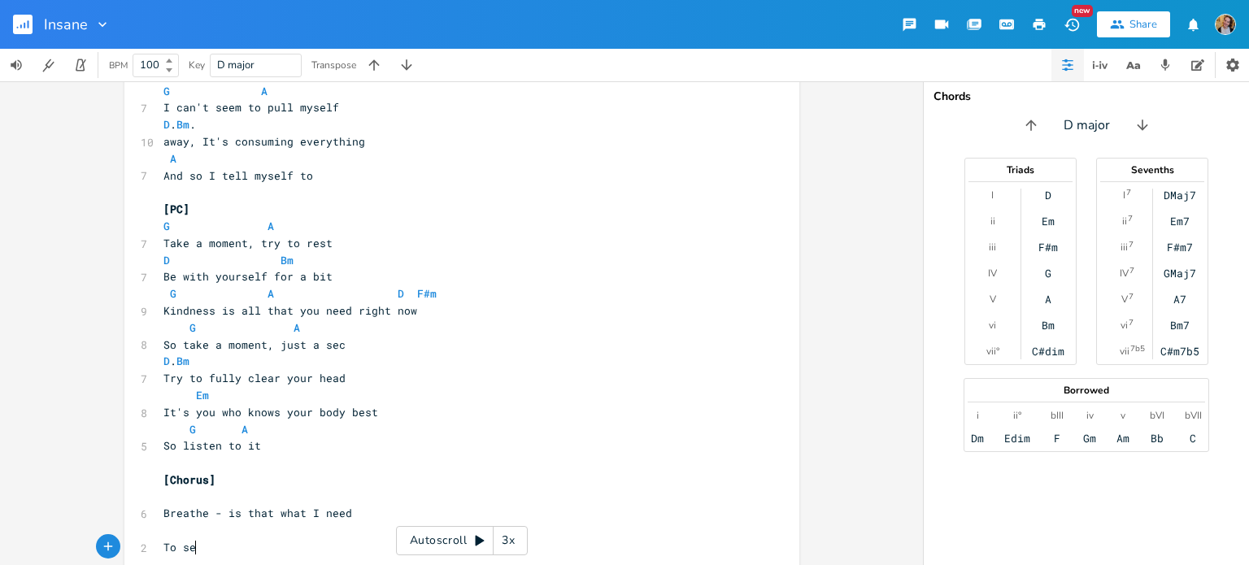
type textarea "To see"
type textarea ", thn"
type textarea "things"
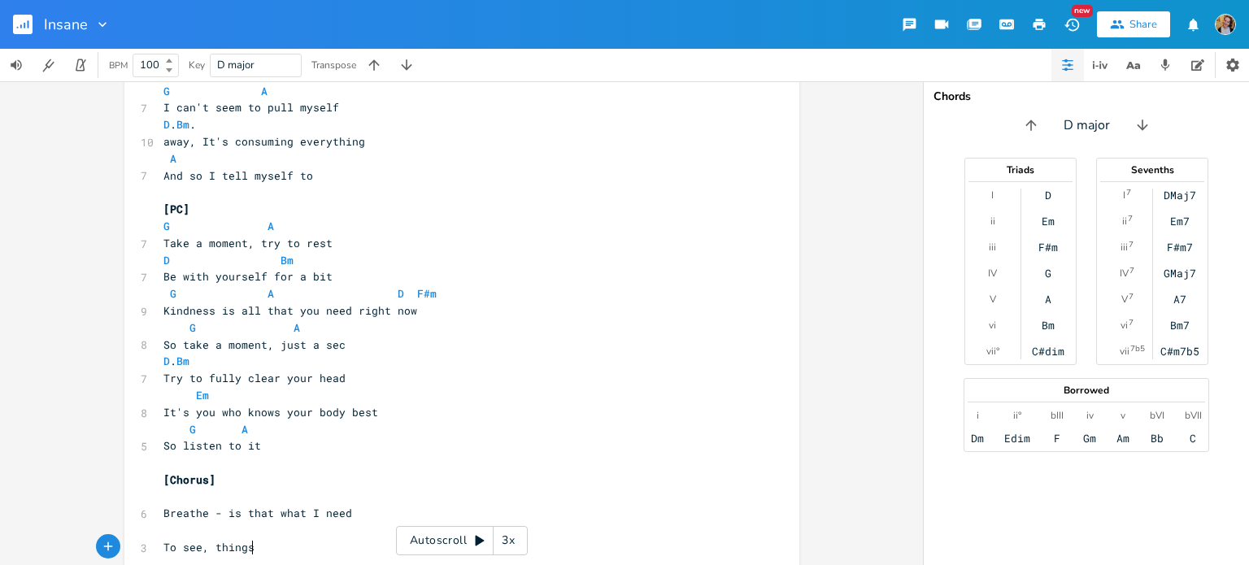
scroll to position [0, 34]
type textarea "the bigger picture"
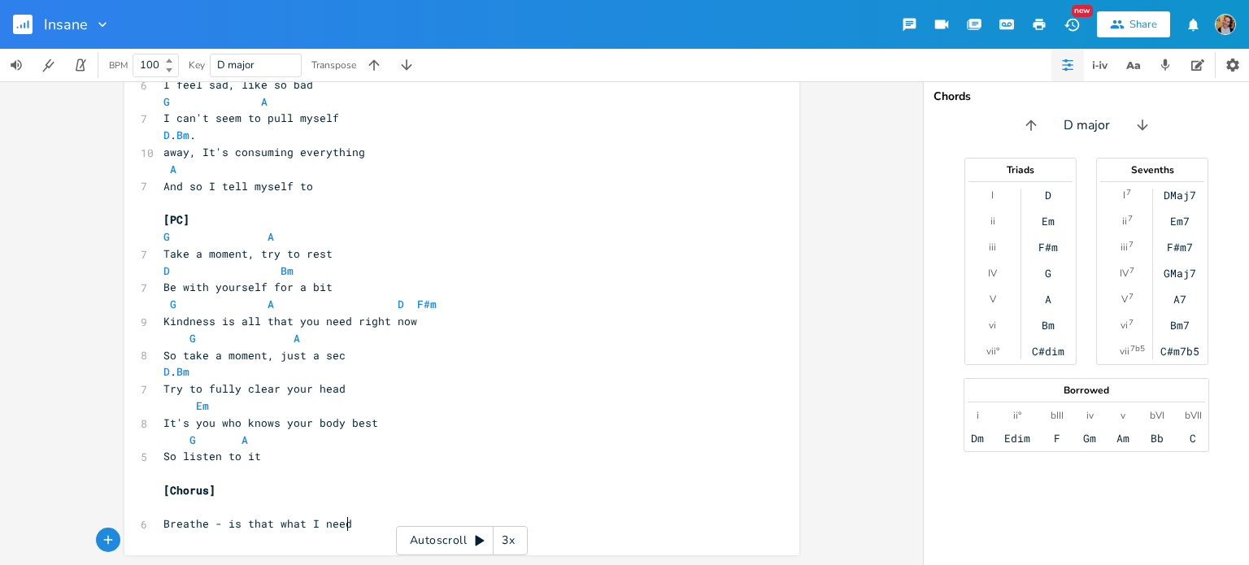
scroll to position [230, 0]
type textarea "You"
type textarea "One breath"
type textarea "e i"
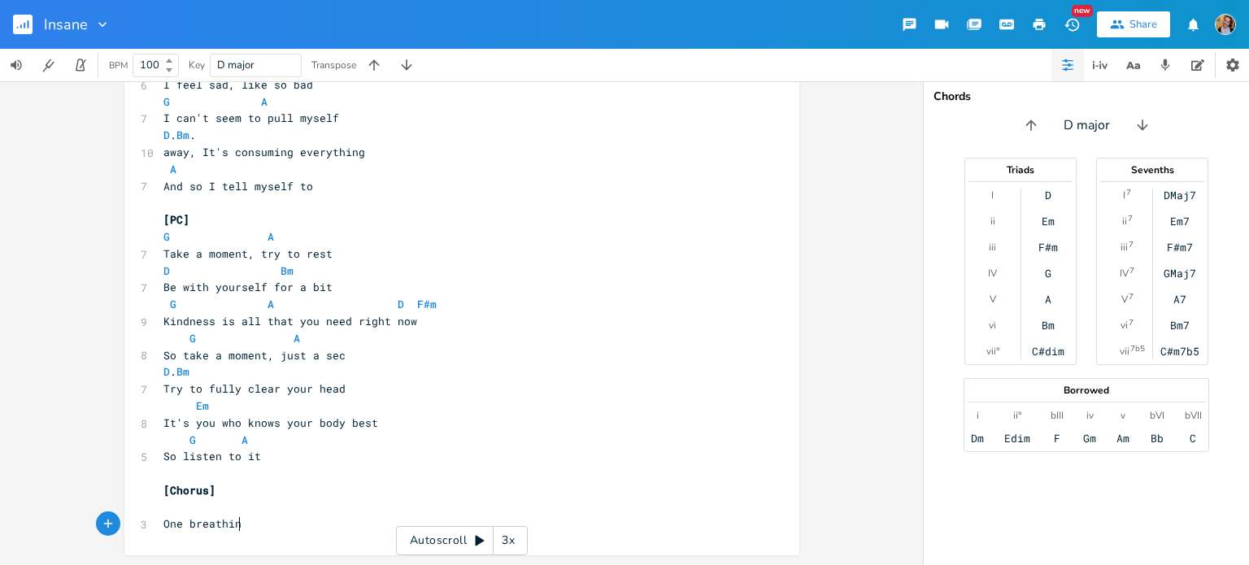
type textarea "in,"
type textarea "in, let"
type textarea "reset how you feel"
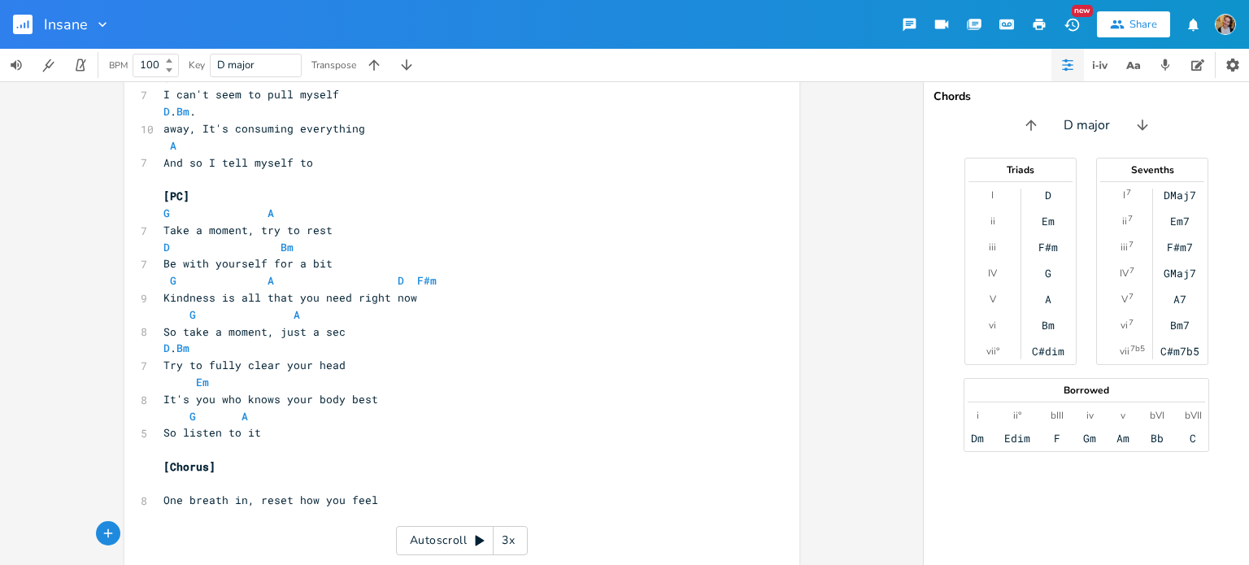
type textarea "D"
type textarea "Tak"
type textarea "Hold it in, just for a mm"
type textarea "omemt"
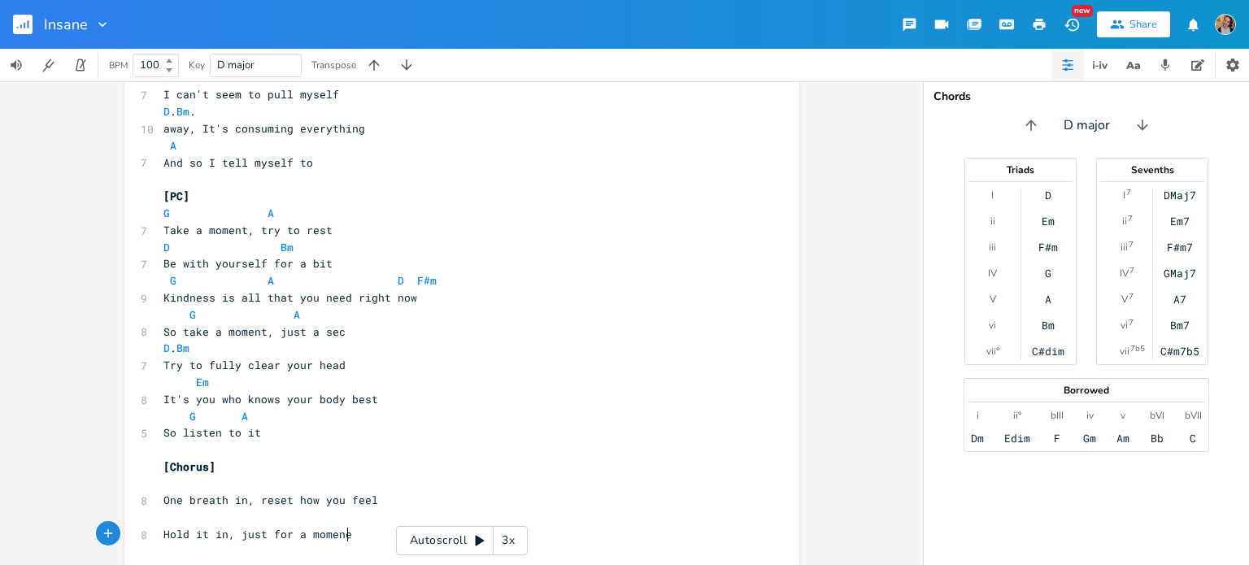
type textarea "ne t"
type textarea "e"
type textarea "nt"
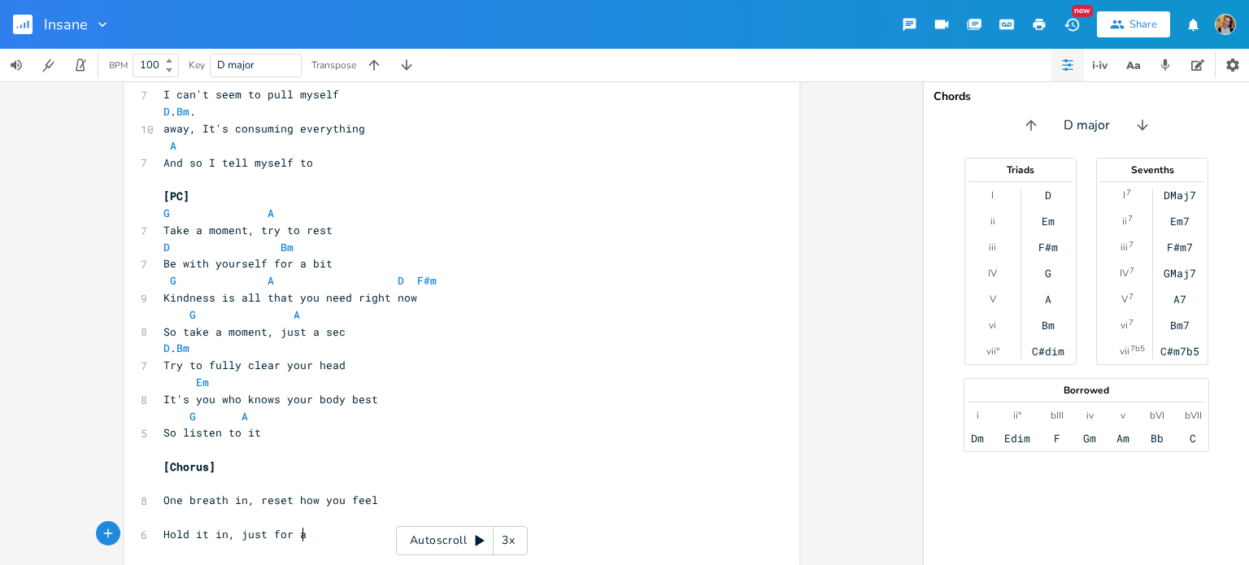
scroll to position [0, 10]
type textarea "a for a mie"
type textarea "oment"
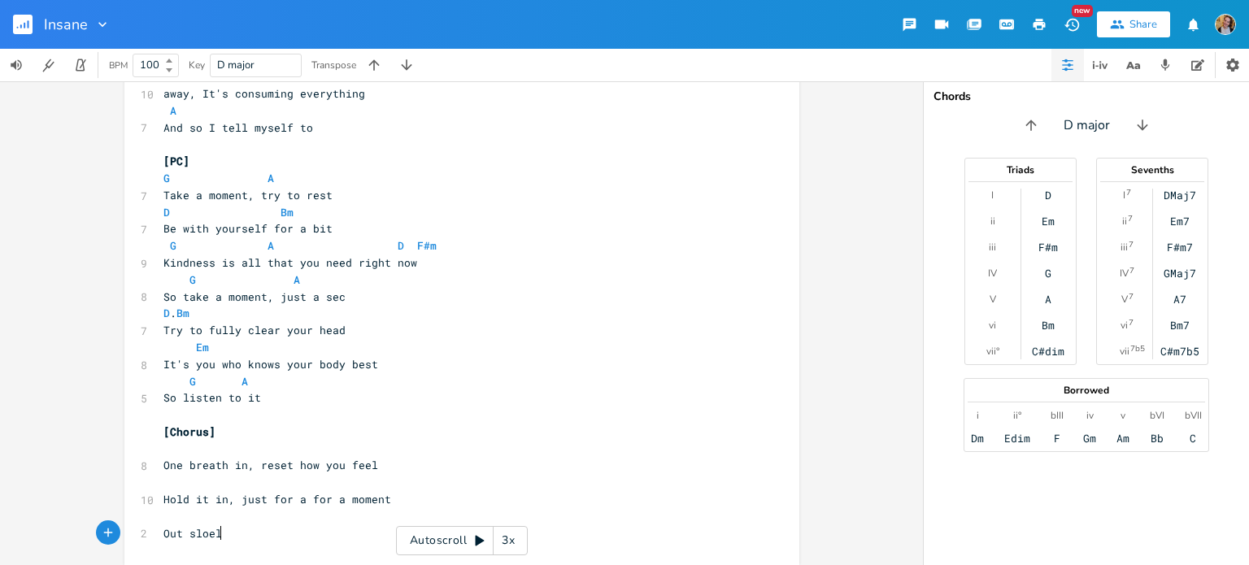
type textarea "Out sloelu"
type textarea "wly, let the"
type textarea "problem way"
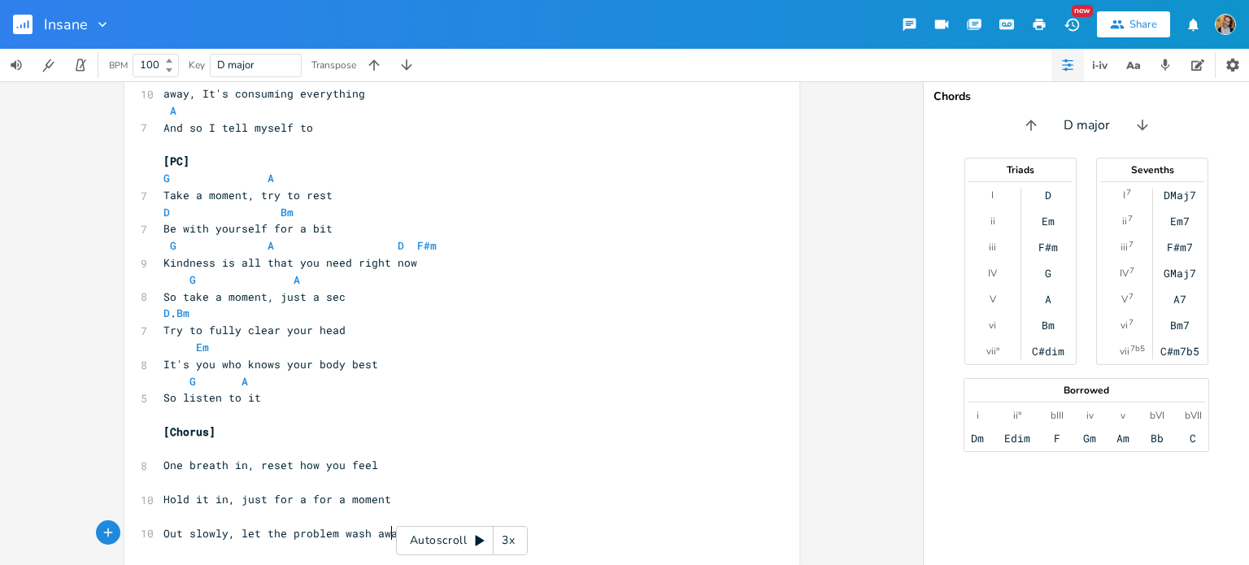
scroll to position [0, 39]
type textarea "sh away"
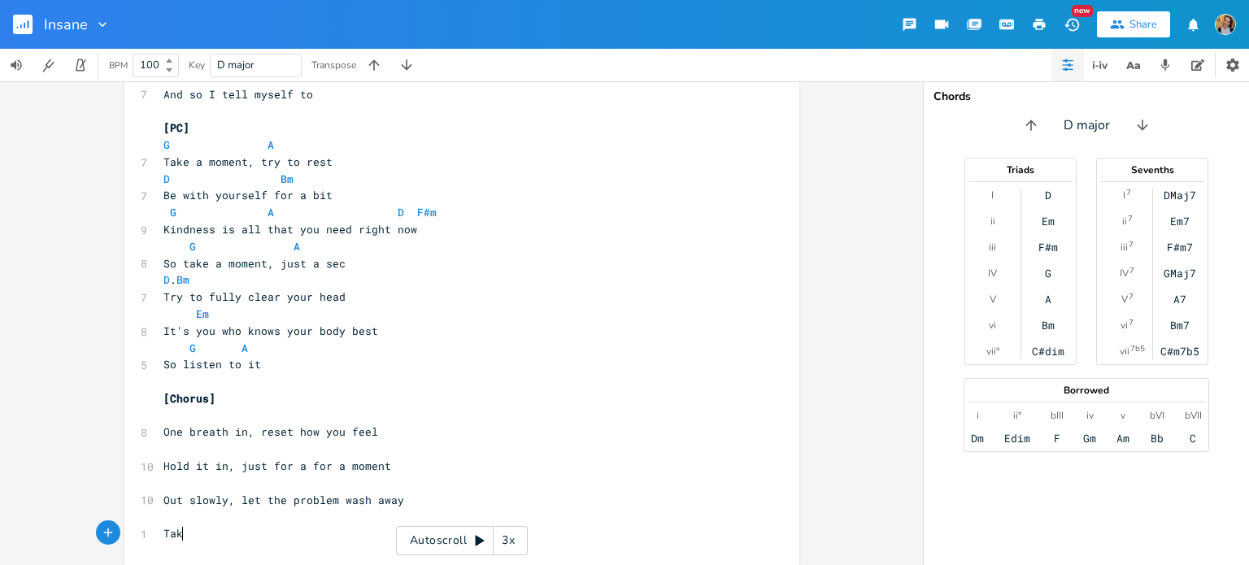
type textarea "Take"
type textarea "Stay in it, don't ket"
type textarea "let"
type textarea ";et"
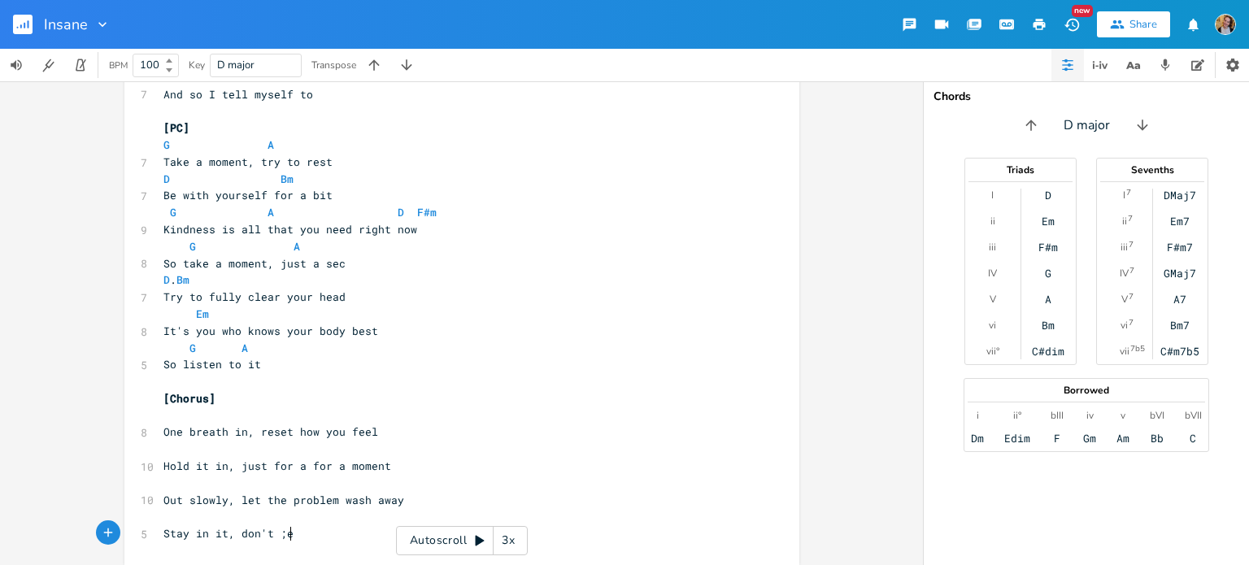
scroll to position [0, 13]
type textarea "let the feeling"
type textarea "pcus"
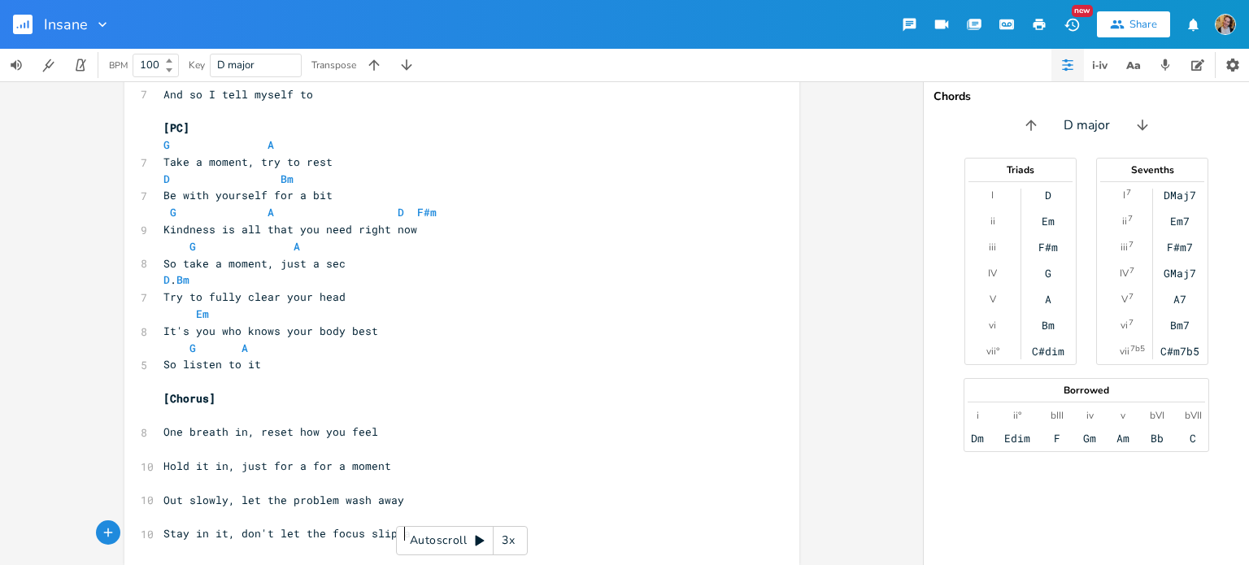
type textarea "ocus slip away"
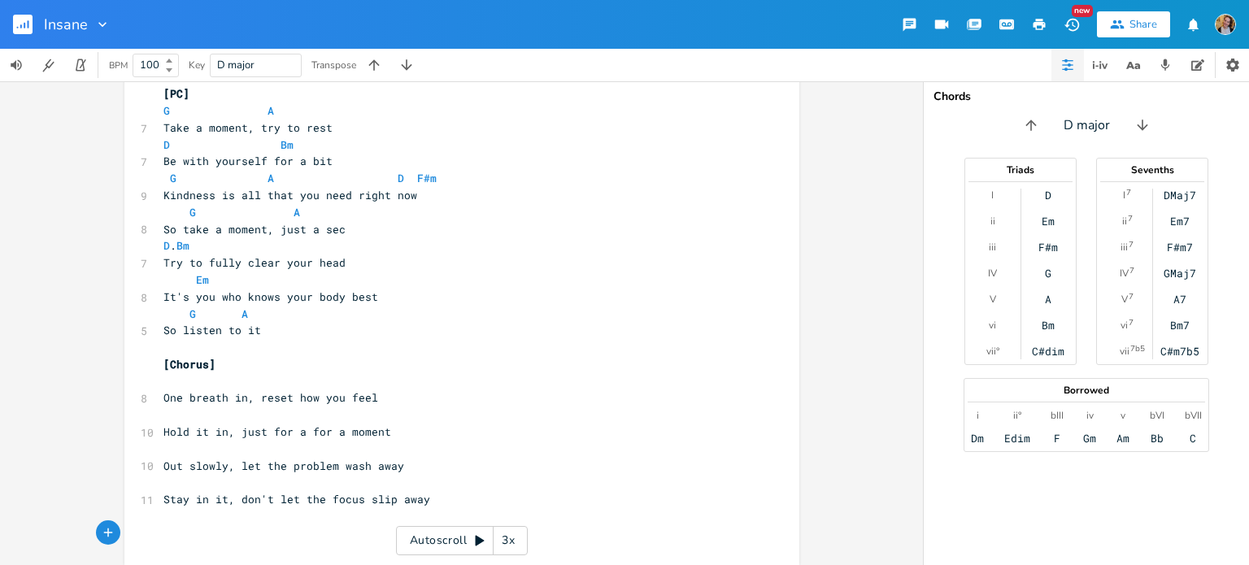
type textarea "B"
type textarea "Getting deep and getting to it"
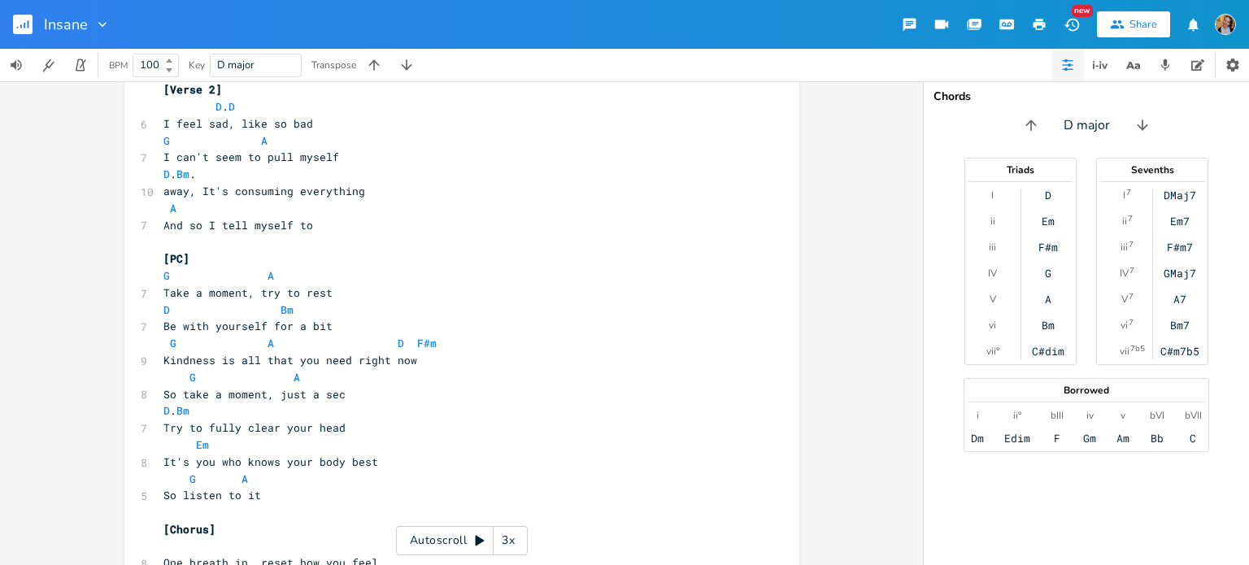
scroll to position [281, 0]
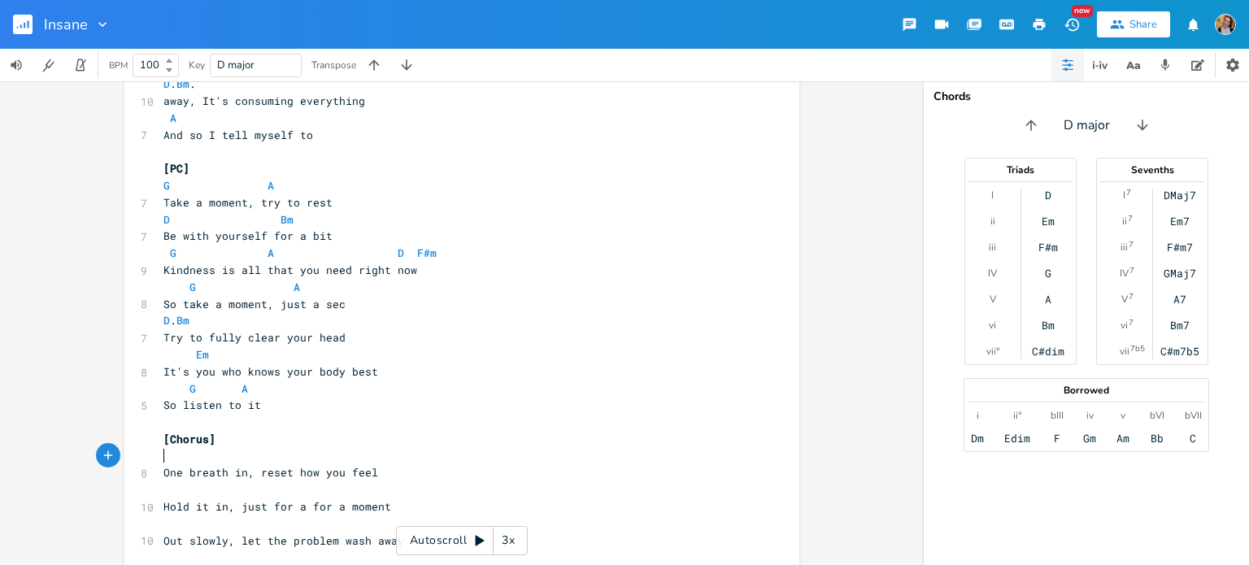
click at [229, 448] on pre "​" at bounding box center [453, 456] width 587 height 17
type textarea "D"
click at [334, 472] on span "One breath in, reset how you feel" at bounding box center [270, 472] width 215 height 15
type textarea "are"
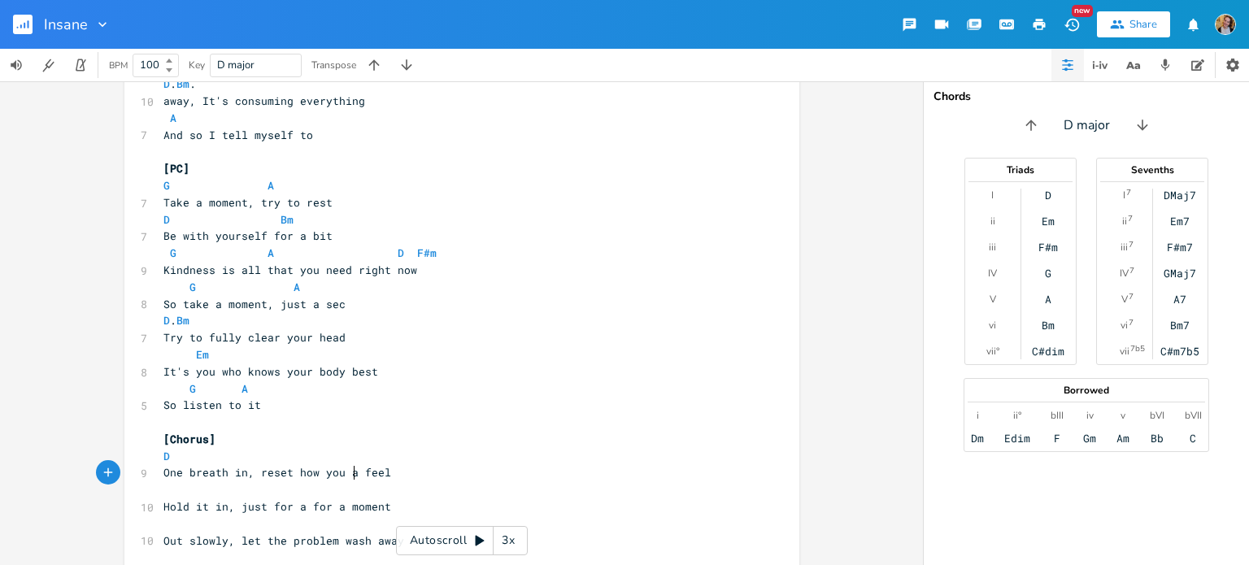
scroll to position [0, 16]
click at [403, 472] on pre "One breath in, reset how you are feel" at bounding box center [453, 472] width 587 height 17
type textarea "ing"
click at [364, 456] on pre "D" at bounding box center [453, 456] width 587 height 17
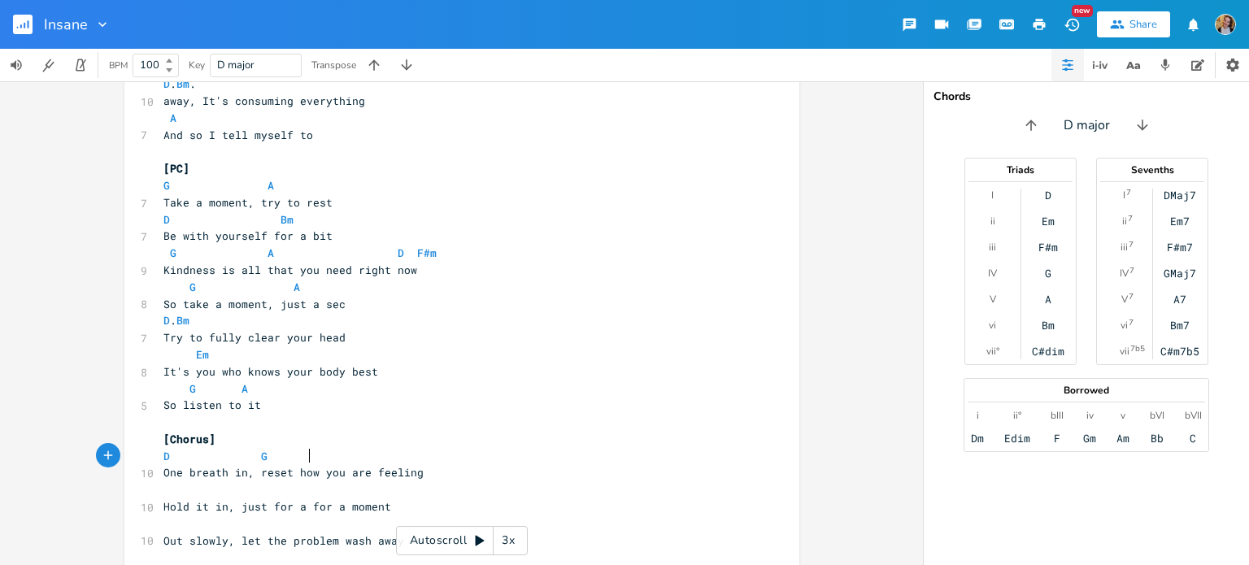
scroll to position [0, 74]
type textarea "G AS"
click at [257, 498] on pre "Hold it in, just for a for a moment" at bounding box center [453, 506] width 587 height 17
type textarea "D"
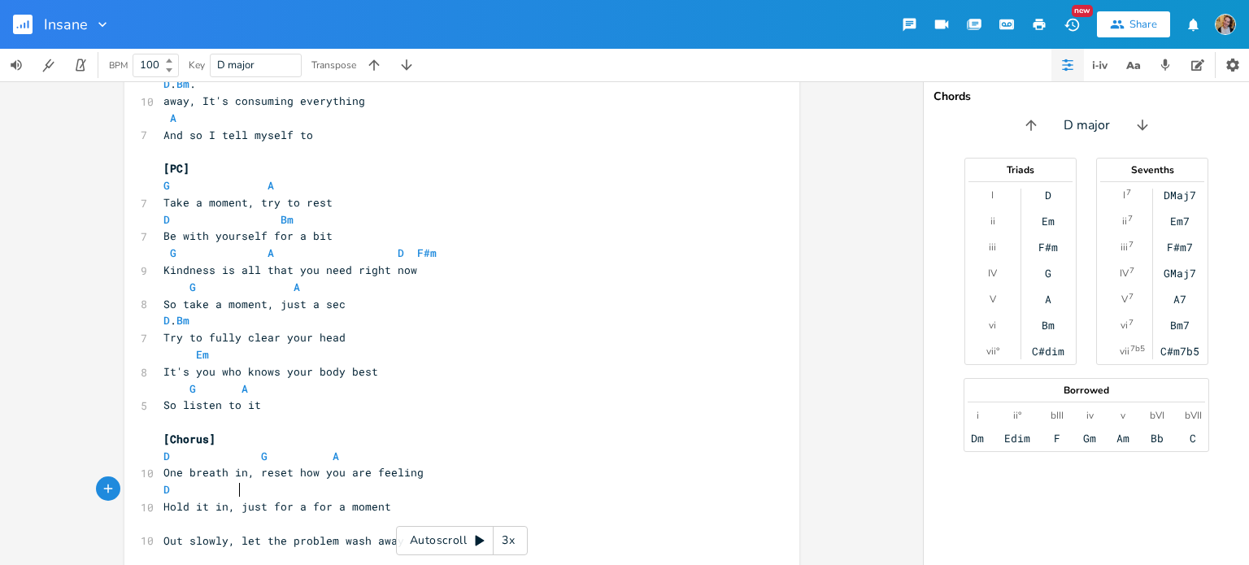
scroll to position [0, 40]
click at [298, 506] on span "Hold it in, just for a for a moment" at bounding box center [277, 506] width 228 height 15
type textarea "moment."
type textarea ","
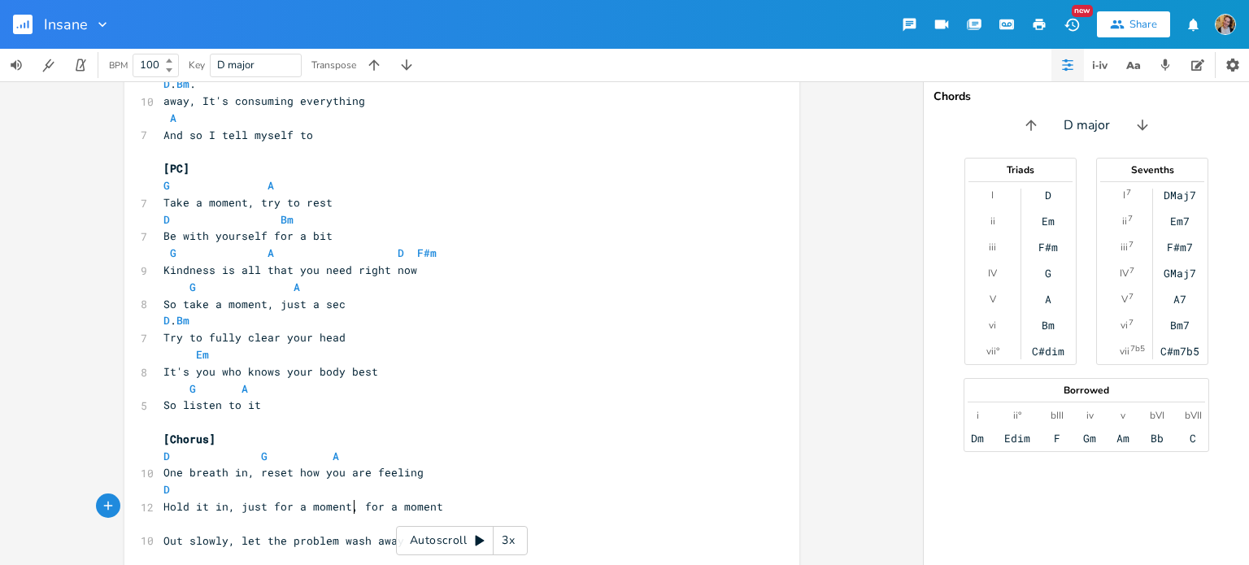
click at [280, 484] on pre "D" at bounding box center [453, 489] width 587 height 17
type textarea "G A"
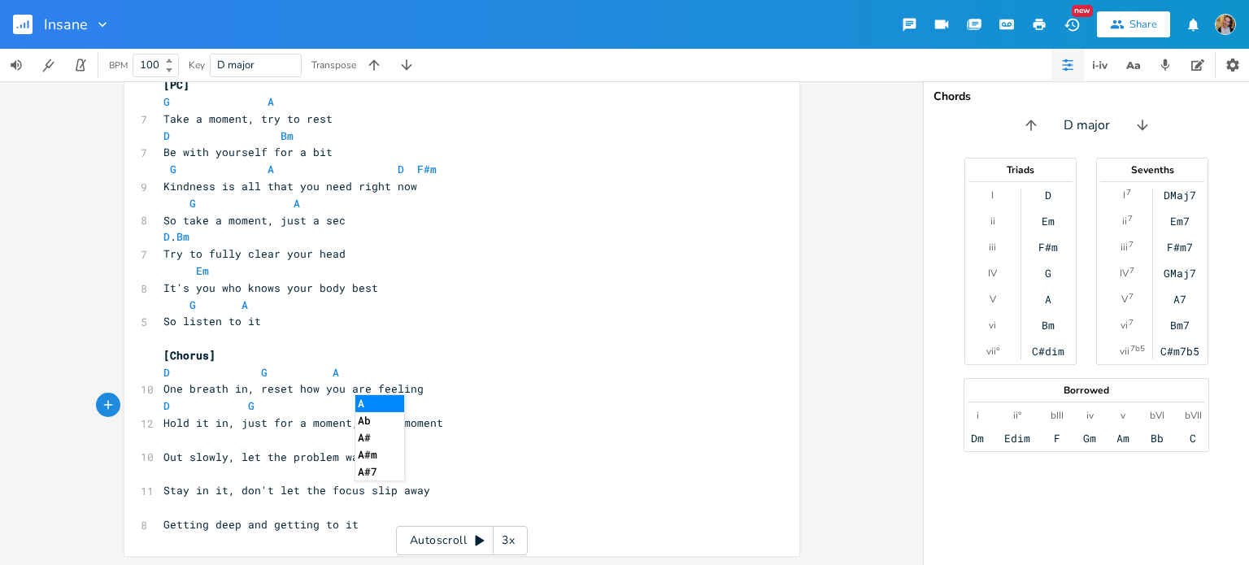
click at [215, 443] on pre "​" at bounding box center [453, 440] width 587 height 17
type textarea "D"
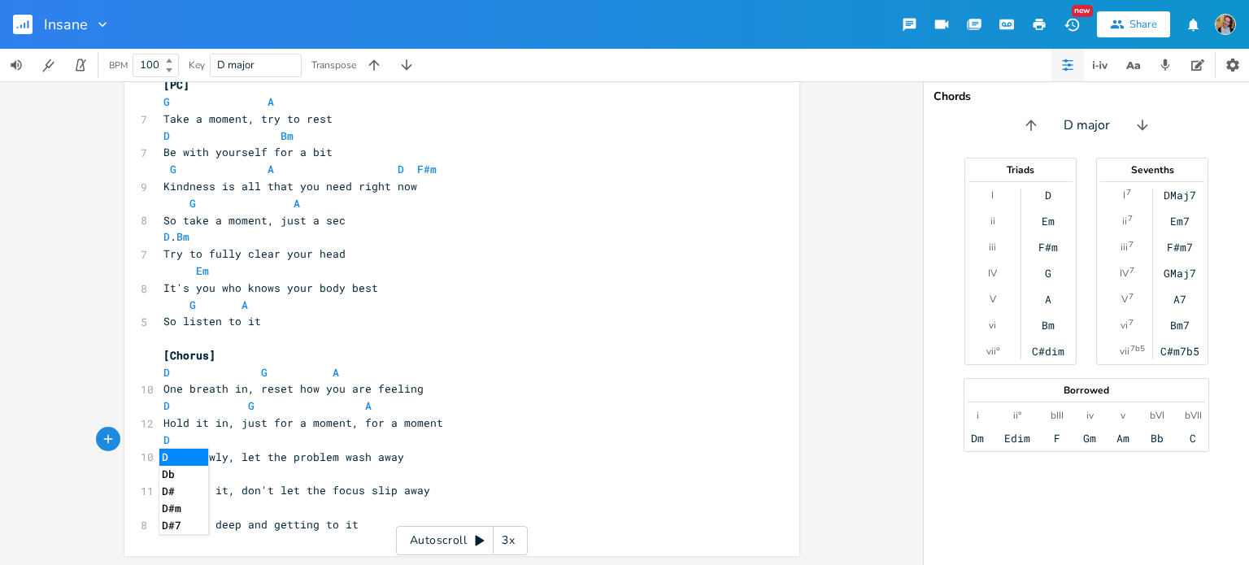
click at [390, 515] on pre "​" at bounding box center [453, 507] width 587 height 17
type textarea "Stay in i"
drag, startPoint x: 161, startPoint y: 493, endPoint x: 214, endPoint y: 493, distance: 52.8
click at [214, 493] on span "Stay in it, don't let the focus slip away" at bounding box center [296, 490] width 267 height 15
click at [229, 490] on span "Stay in it, don't let the focus slip away" at bounding box center [296, 490] width 267 height 15
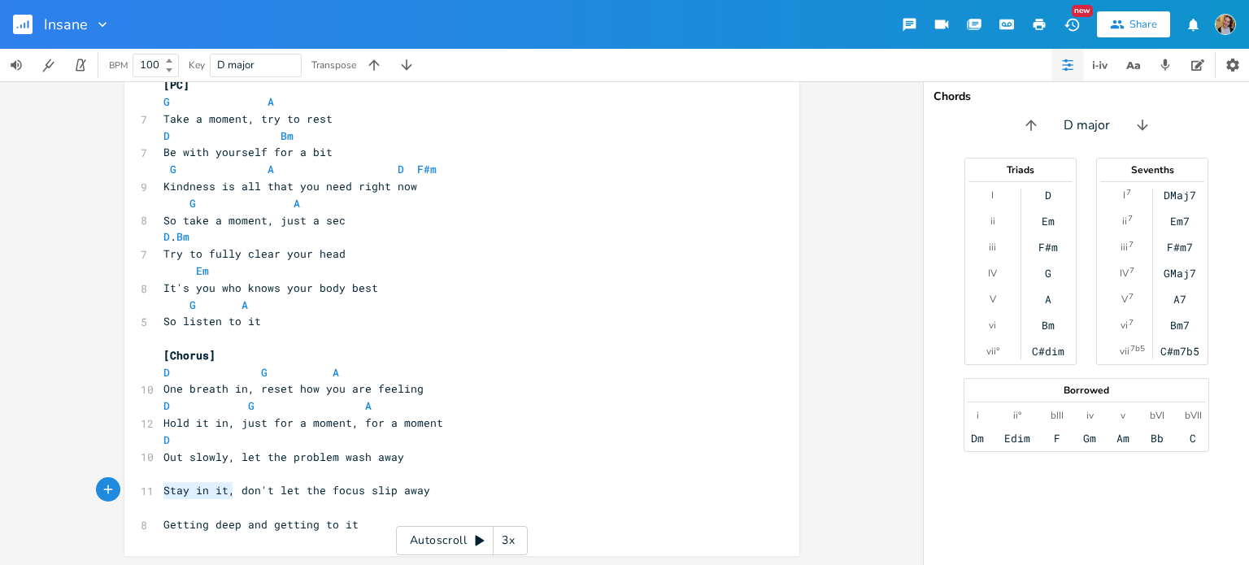
drag, startPoint x: 228, startPoint y: 489, endPoint x: 150, endPoint y: 487, distance: 78.1
click at [150, 487] on div "Stay in it, x [Verse 1] A D D 6 I feel pain, it's insane G A D 7 I can't get it…" at bounding box center [461, 141] width 675 height 830
type textarea "Stay in it,"
click at [231, 492] on span "Stay in it, don't let the focus slip away" at bounding box center [296, 490] width 267 height 15
drag, startPoint x: 234, startPoint y: 490, endPoint x: 189, endPoint y: 491, distance: 45.5
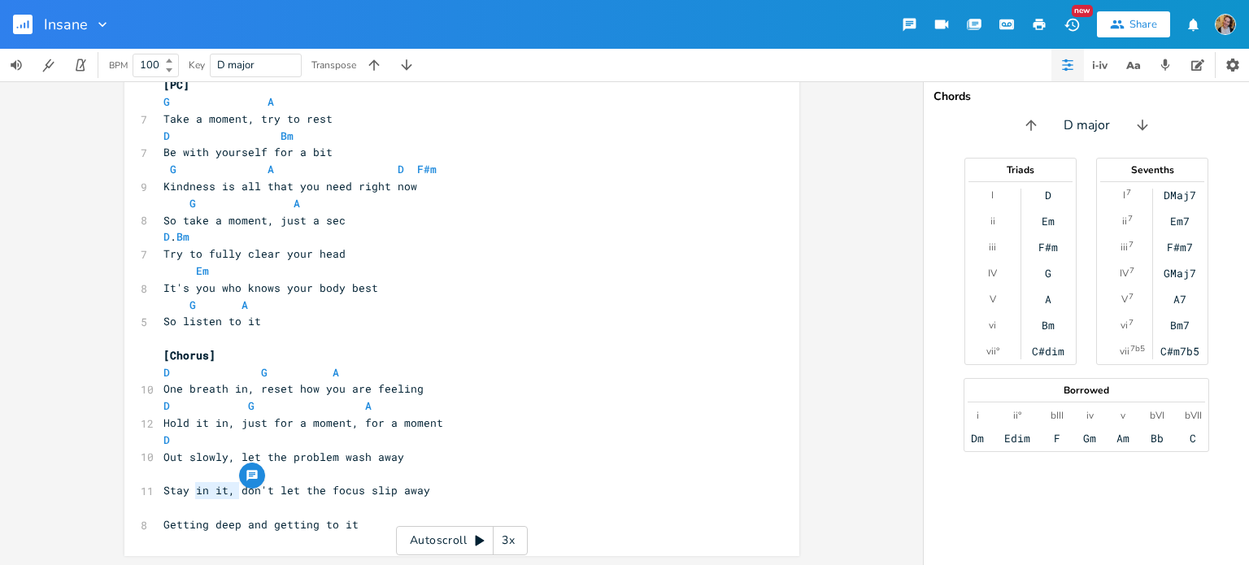
click at [189, 491] on span "Stay in it, don't let the focus slip away" at bounding box center [296, 490] width 267 height 15
type textarea "focused"
type textarea ","
click at [198, 491] on span "Stay focused, don't let the focus slip away" at bounding box center [303, 490] width 280 height 15
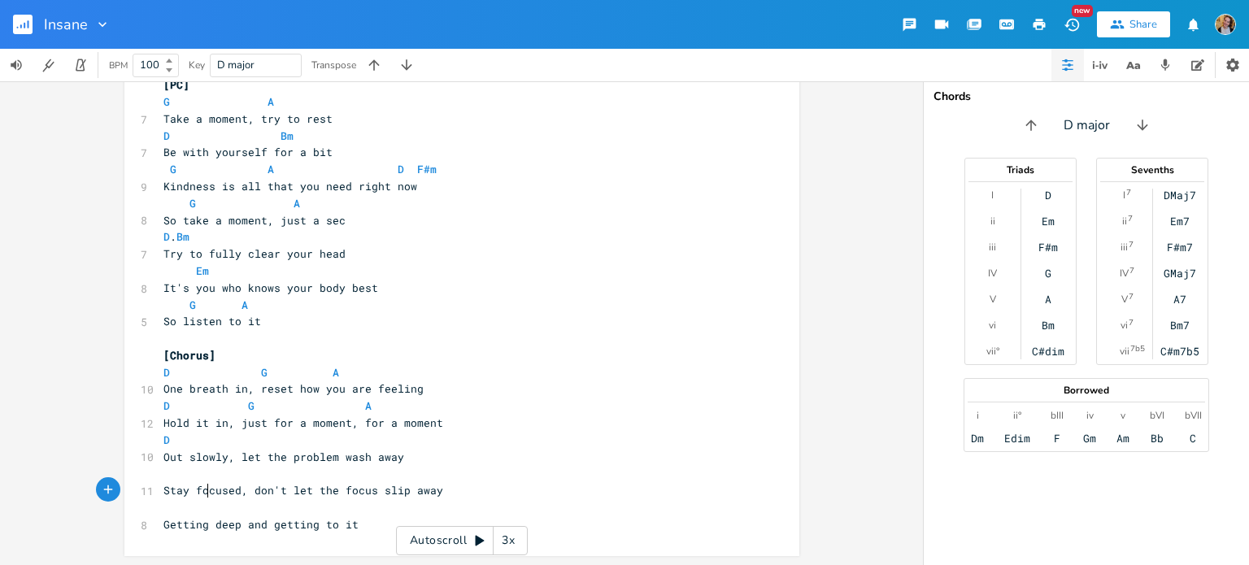
click at [200, 491] on span "Stay focused, don't let the focus slip away" at bounding box center [303, 490] width 280 height 15
type textarea "focused"
click at [200, 491] on span "Stay focused, don't let the focus slip away" at bounding box center [303, 490] width 280 height 15
type textarea "Sit there for a sec"
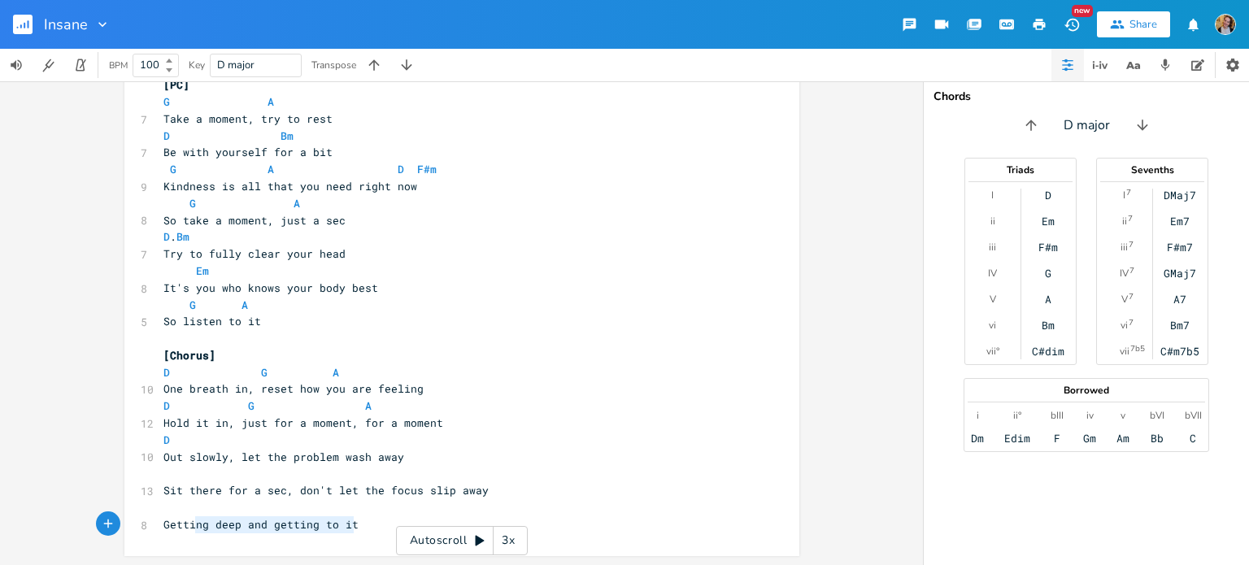
type textarea "Getting deep and getting to it"
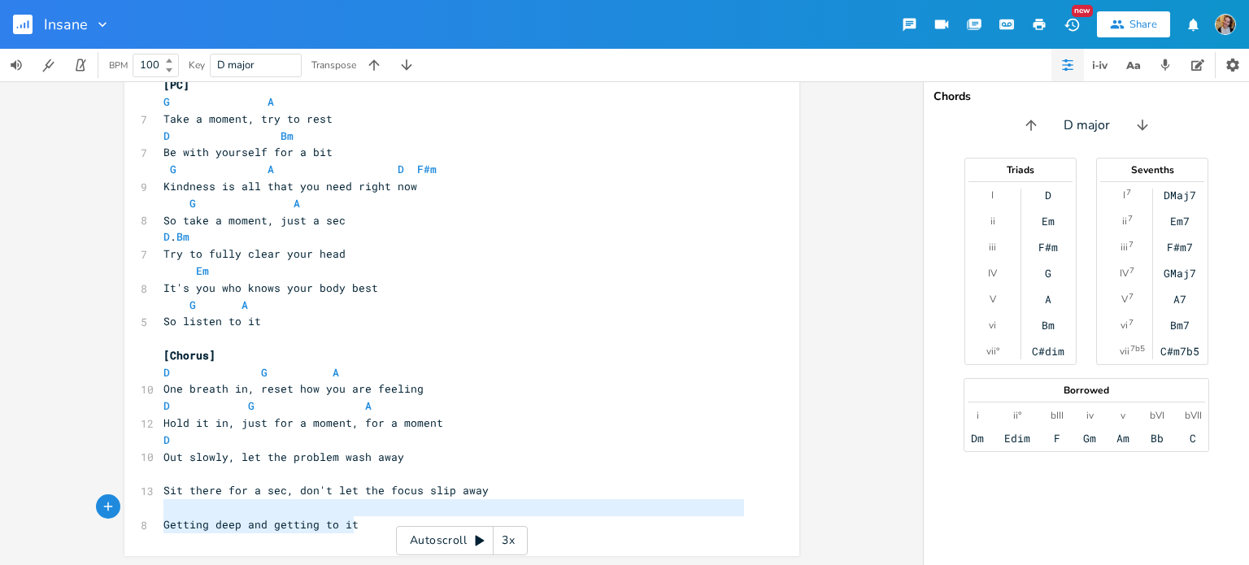
drag, startPoint x: 381, startPoint y: 523, endPoint x: 146, endPoint y: 513, distance: 235.1
click at [146, 513] on div "Getting deep and getting to it x [Verse 1] A D D 6 I feel pain, it's insane G A…" at bounding box center [461, 141] width 675 height 830
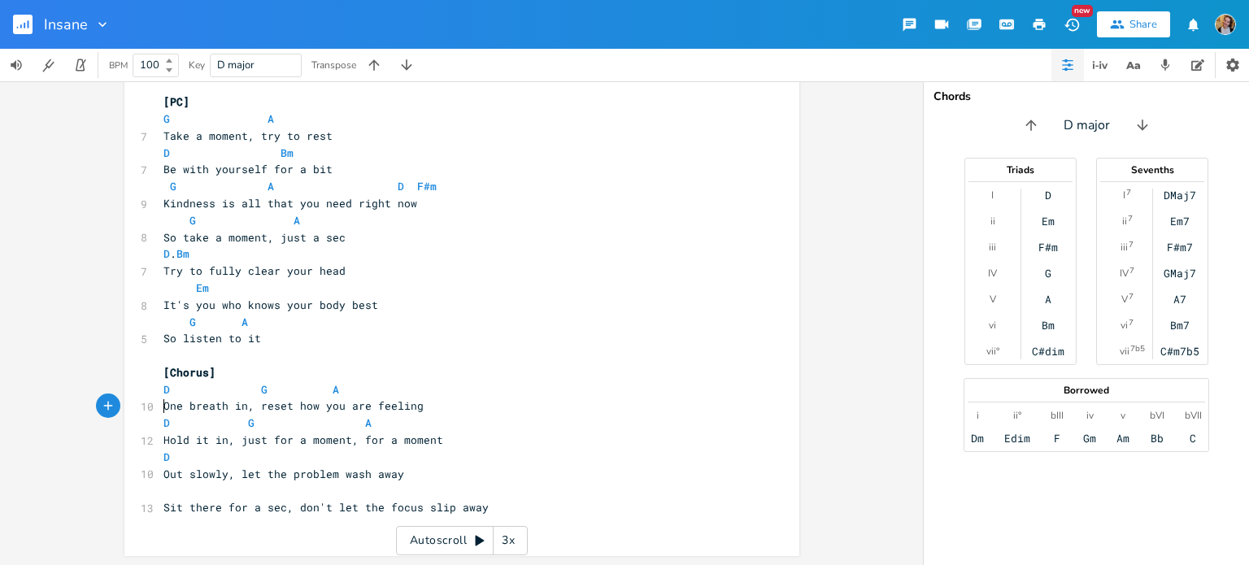
click at [160, 405] on pre "One breath in, reset how you are feeling" at bounding box center [453, 406] width 587 height 17
type textarea "Deep"
click at [234, 458] on pre "D" at bounding box center [453, 457] width 587 height 17
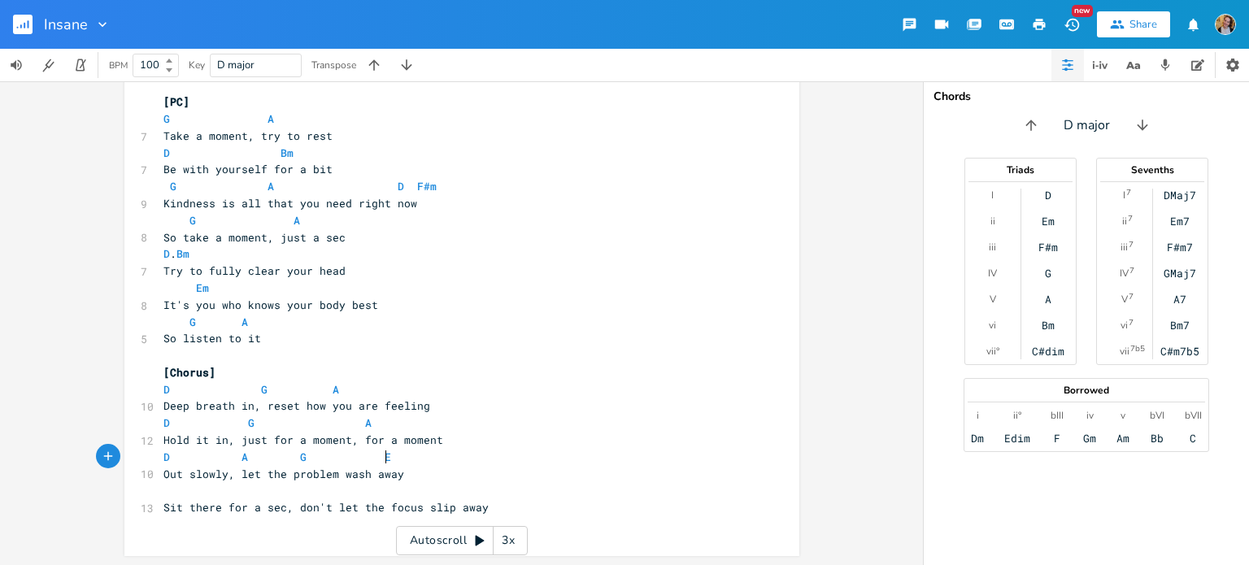
type textarea "A G Em"
click at [237, 493] on pre "​" at bounding box center [453, 490] width 587 height 17
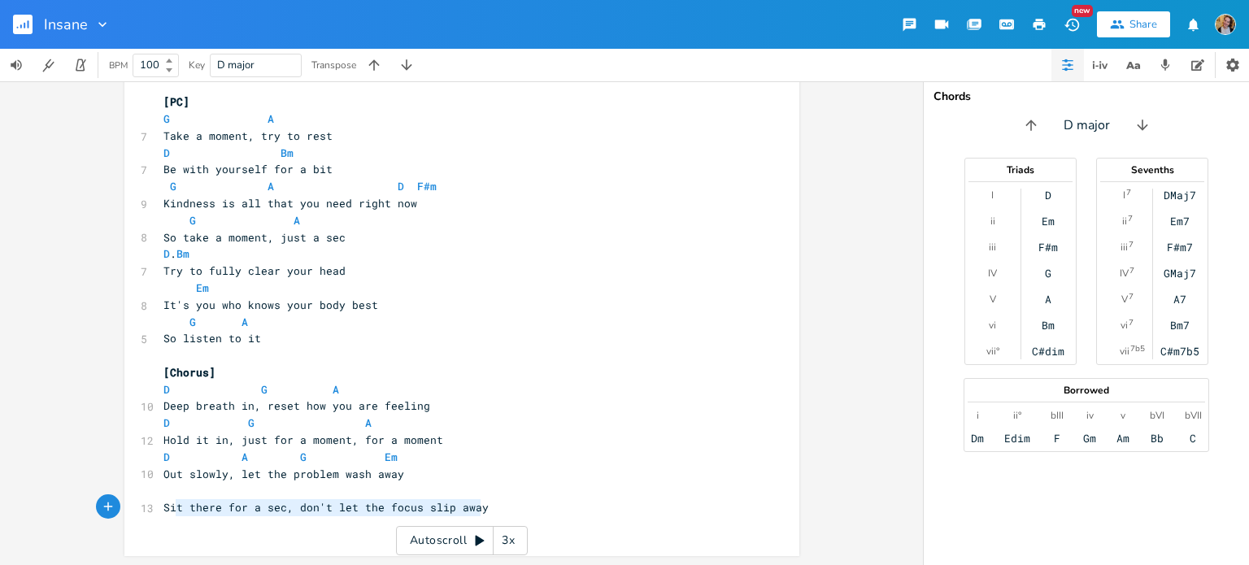
drag, startPoint x: 496, startPoint y: 506, endPoint x: 174, endPoint y: 514, distance: 322.0
click at [174, 514] on pre "Sit there for a sec, don't let the focus slip away" at bounding box center [453, 507] width 587 height 17
type textarea "t there for a sec, don't let the focus slip away"
click at [202, 503] on span "Sit there for a sec, don't let the focus slip away" at bounding box center [325, 507] width 325 height 15
drag, startPoint x: 154, startPoint y: 509, endPoint x: 290, endPoint y: 510, distance: 135.8
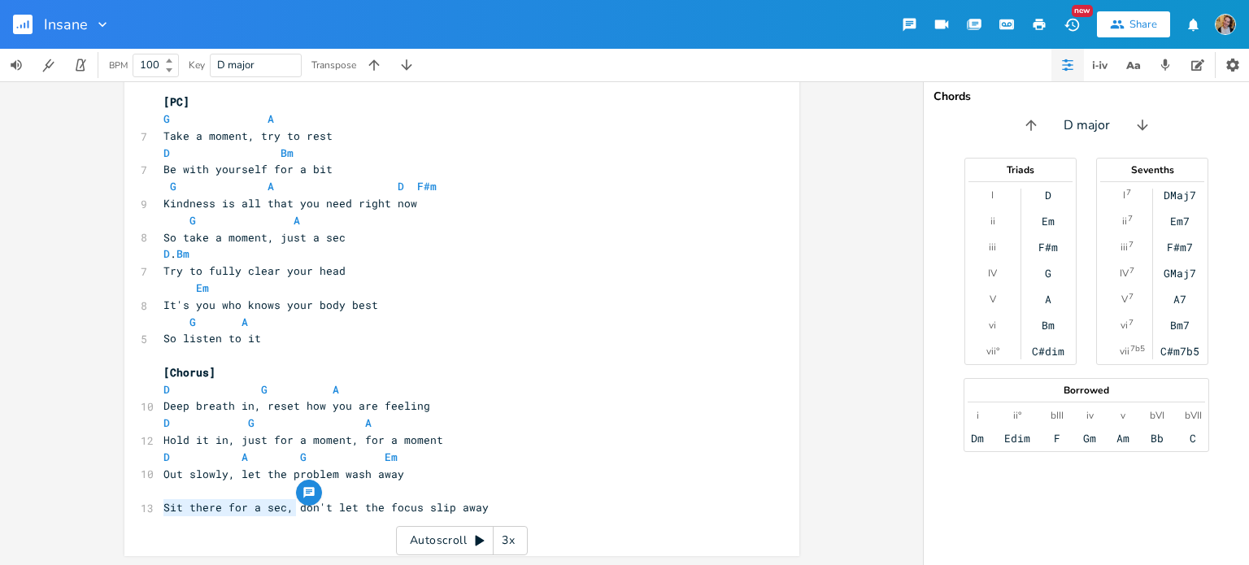
click at [290, 510] on pre "Sit there for a sec, don't let the focus slip away" at bounding box center [453, 507] width 587 height 17
type textarea "Sit in and"
type textarea "it and"
click at [259, 490] on pre "​" at bounding box center [453, 490] width 587 height 17
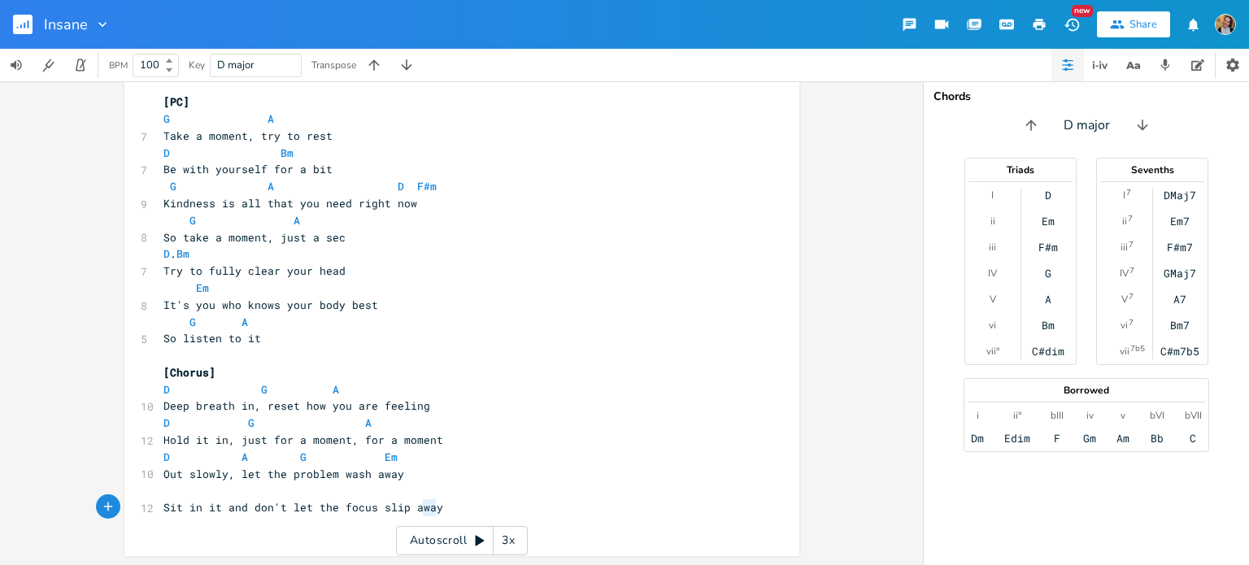
type textarea "p away"
drag, startPoint x: 447, startPoint y: 507, endPoint x: 249, endPoint y: 506, distance: 198.4
click at [249, 506] on pre "Sit in it and don't let the focus slip away" at bounding box center [453, 507] width 587 height 17
type textarea "and yo"
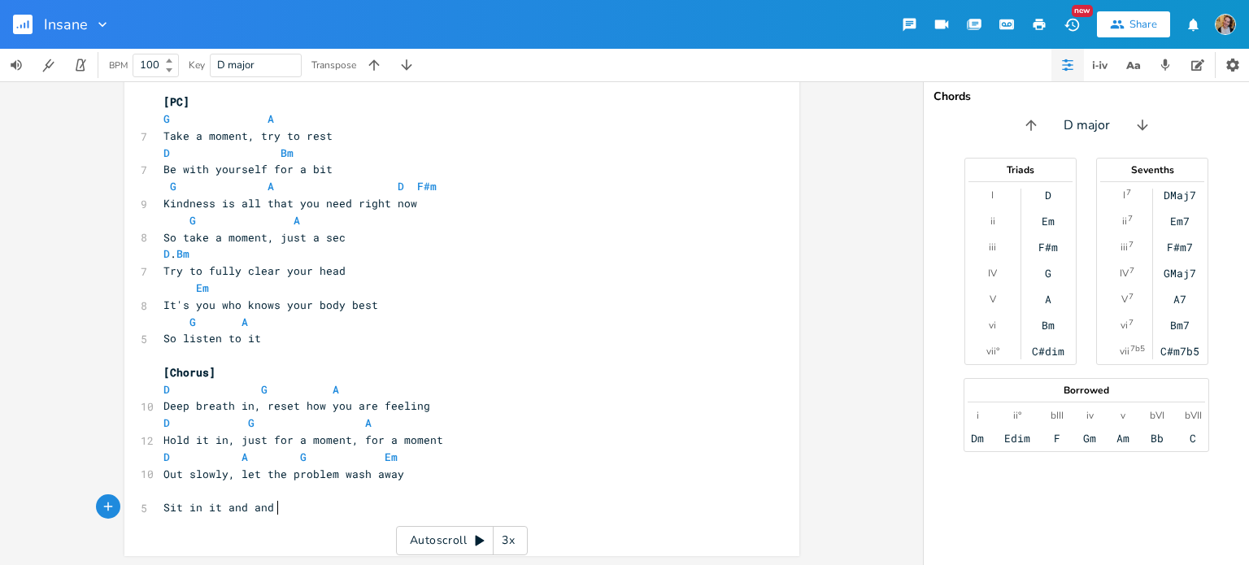
type textarea "r"
type textarea "know you'll be okay"
click at [260, 496] on pre "​" at bounding box center [453, 490] width 587 height 17
click at [258, 504] on span "Sit in it and and know you'll be okay" at bounding box center [283, 507] width 241 height 15
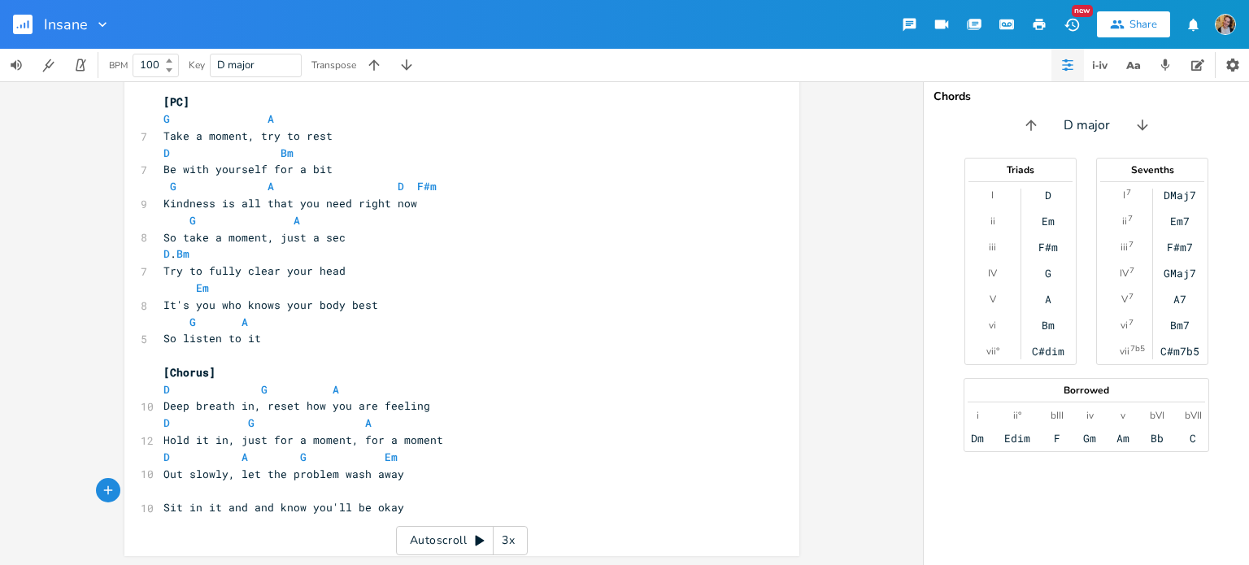
type textarea "and"
click at [258, 504] on span "Sit in it and and know you'll be okay" at bounding box center [283, 507] width 241 height 15
click at [241, 484] on pre "​" at bounding box center [453, 490] width 587 height 17
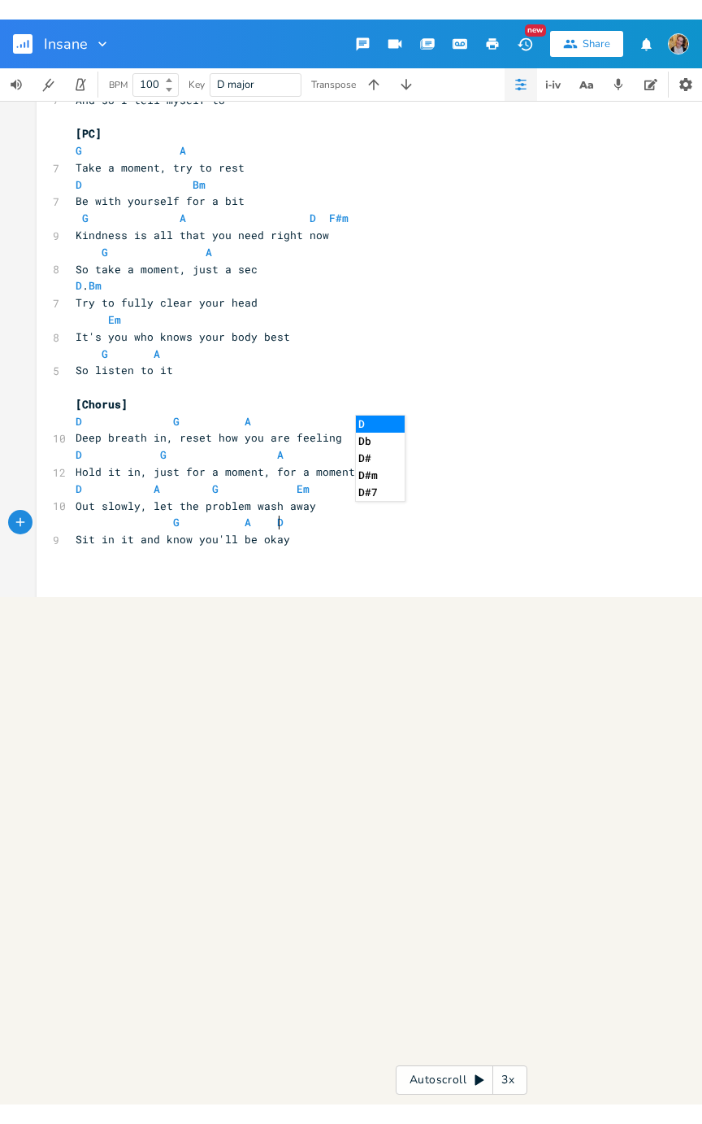
scroll to position [11, 0]
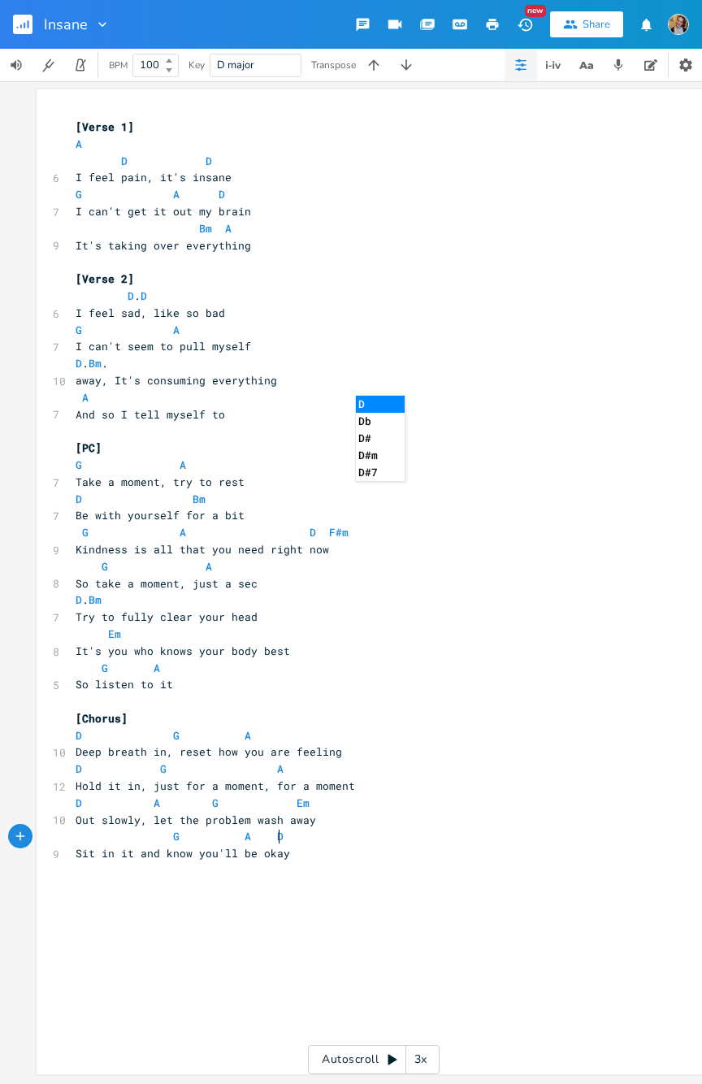
type textarea "G A D"
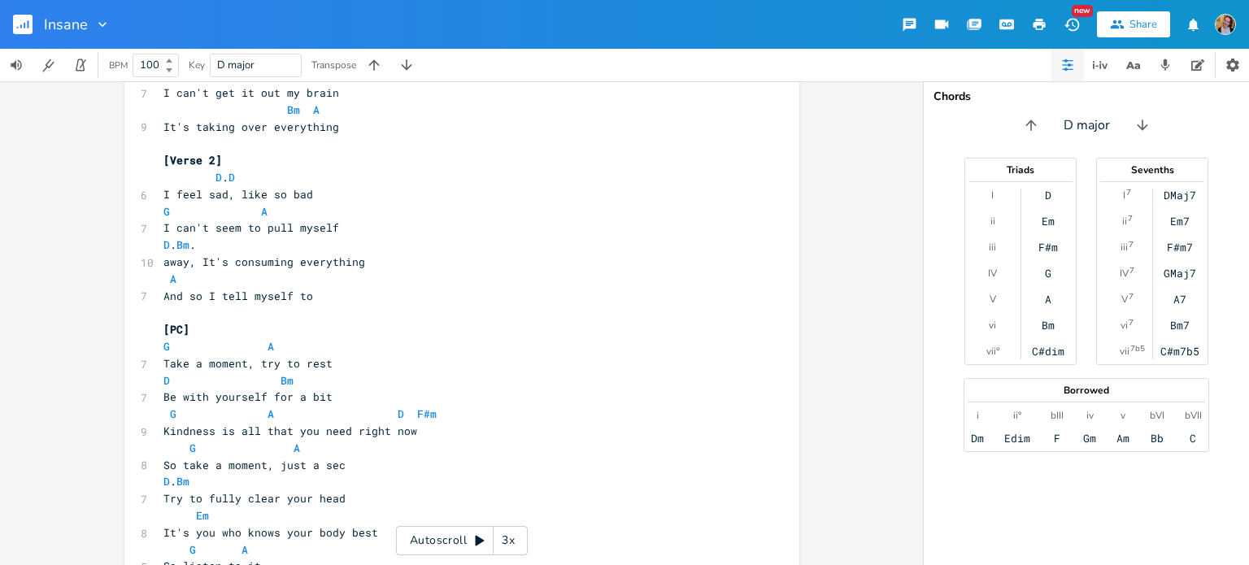
scroll to position [0, 0]
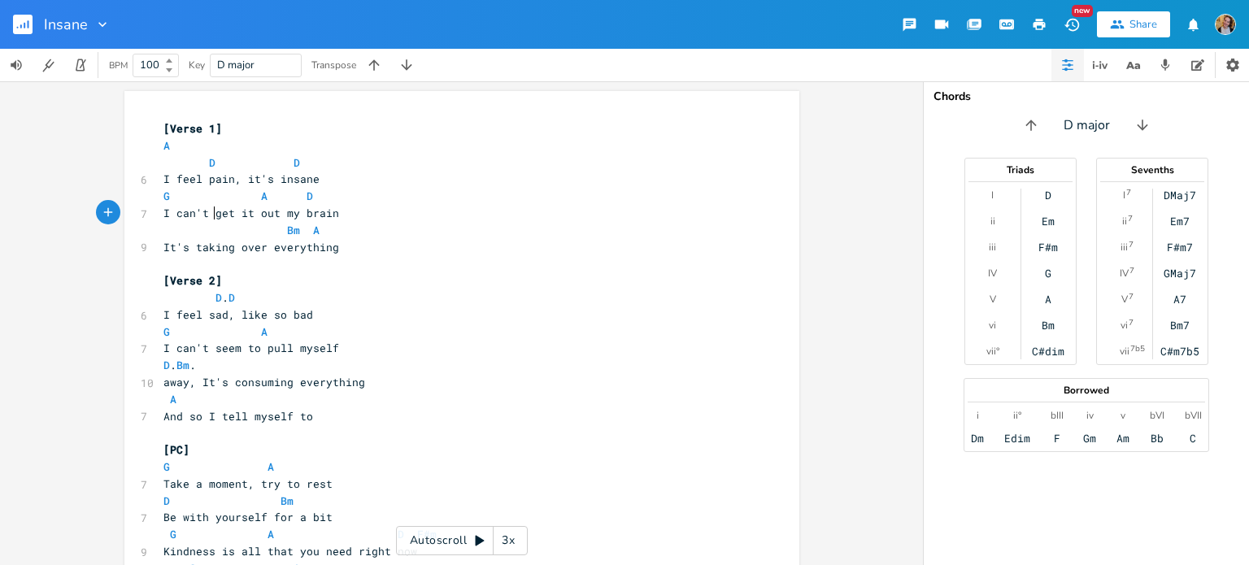
click at [206, 207] on span "I can't get it out my brain" at bounding box center [251, 213] width 176 height 15
type textarea "seem to"
click at [240, 198] on span "G A D" at bounding box center [238, 196] width 150 height 15
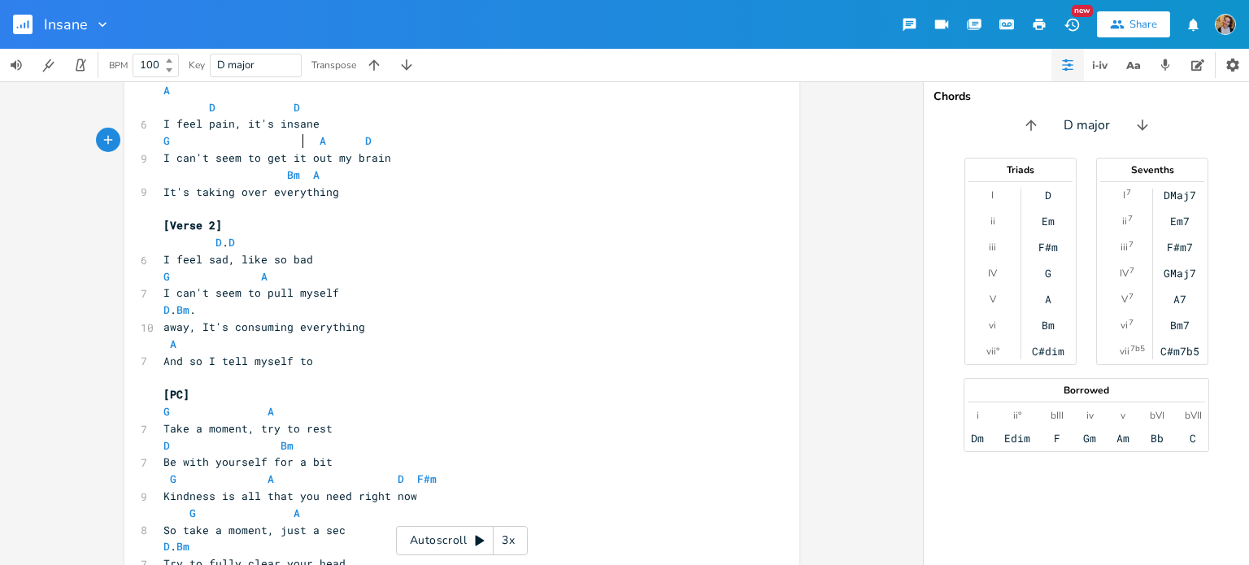
scroll to position [348, 0]
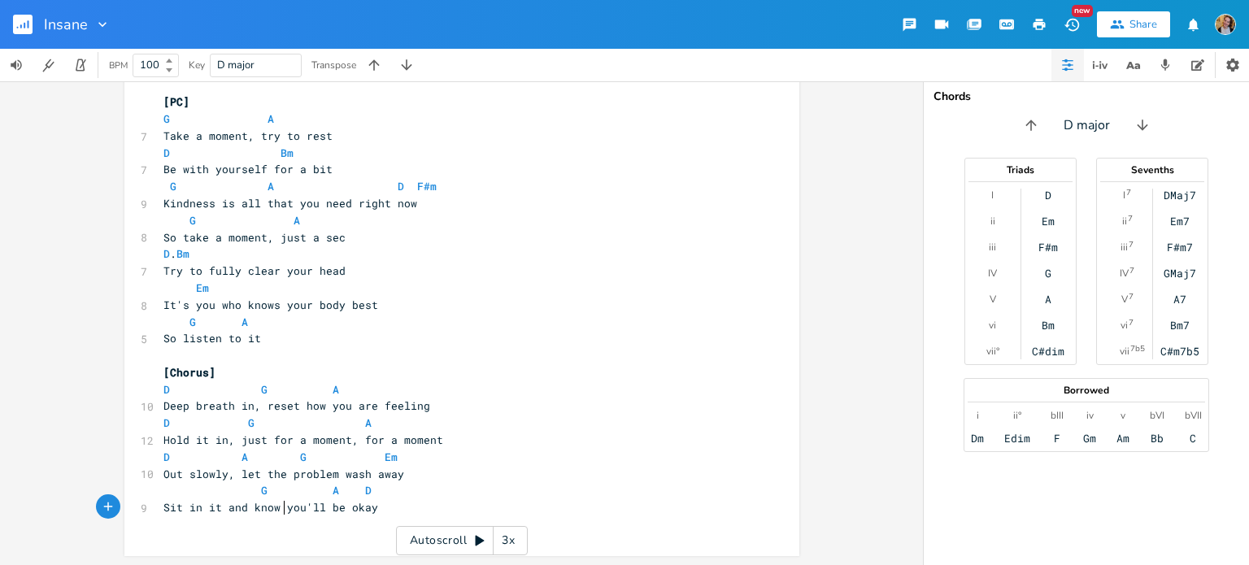
click at [279, 505] on span "Sit in it and know you'll be okay" at bounding box center [270, 507] width 215 height 15
type textarea "that"
click at [307, 484] on span "G A D" at bounding box center [267, 490] width 208 height 15
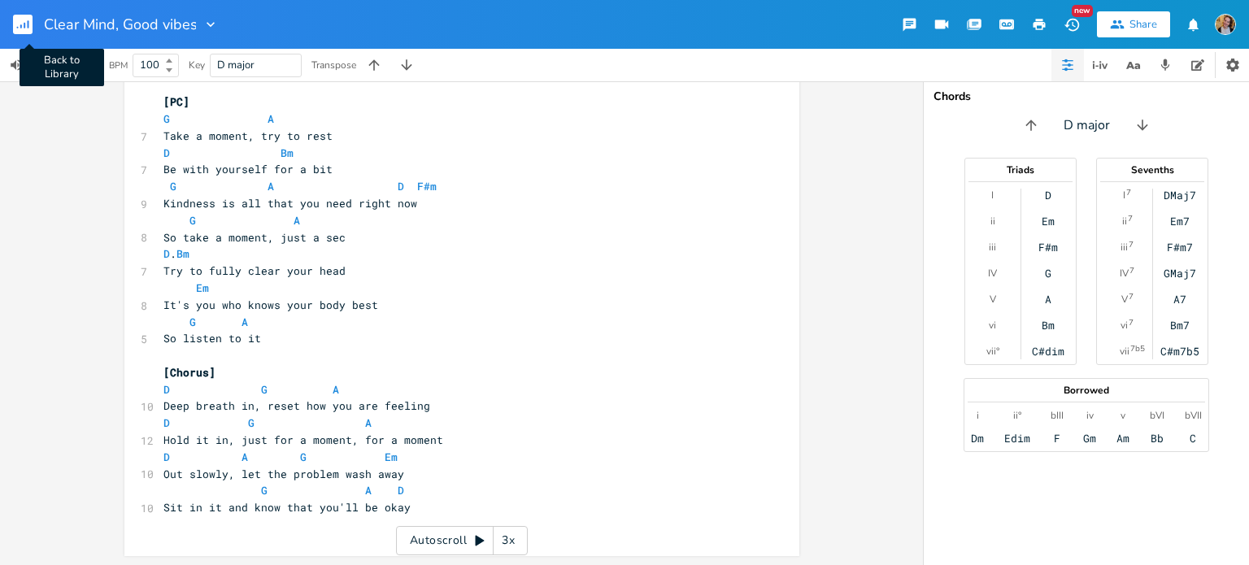
type input "Clear Mind, Good vibe"
click at [22, 22] on rect "button" at bounding box center [23, 25] width 20 height 20
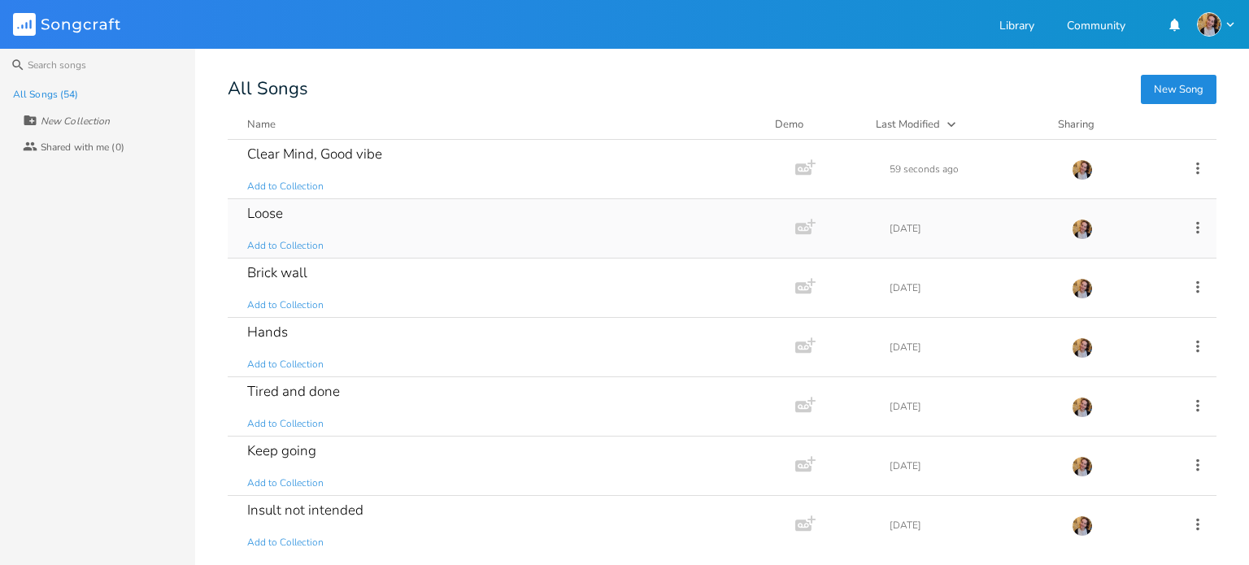
click at [411, 216] on div "Loose Add to Collection" at bounding box center [508, 228] width 522 height 59
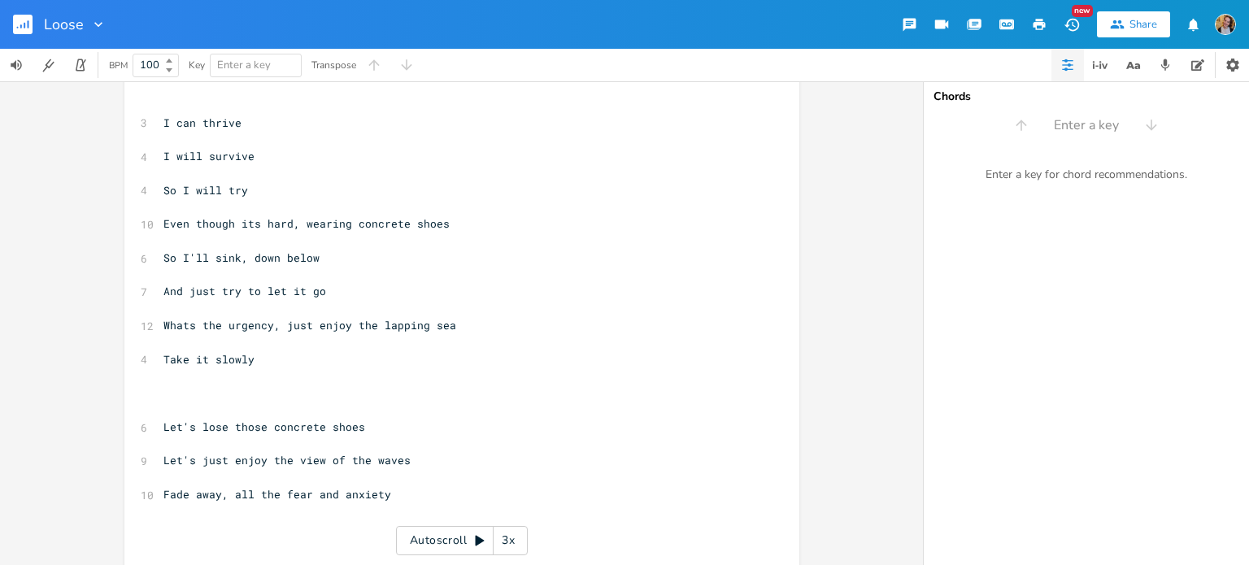
scroll to position [546, 0]
click at [177, 458] on span "Let's just enjoy the view of the waves" at bounding box center [286, 461] width 247 height 15
type textarea "And"
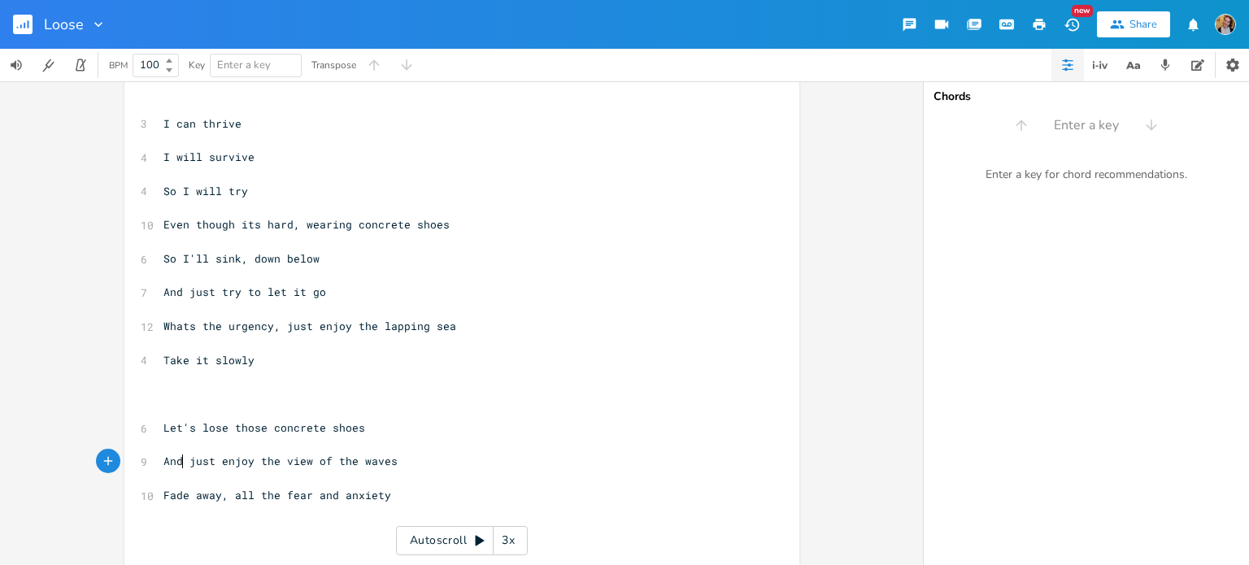
click at [289, 331] on span "Whats the urgency, just enjoy the lapping sea" at bounding box center [309, 326] width 293 height 15
type textarea "just"
click at [289, 331] on span "Whats the urgency, just enjoy the lapping sea" at bounding box center [309, 326] width 293 height 15
click at [325, 353] on pre "Take it slowly" at bounding box center [453, 360] width 587 height 17
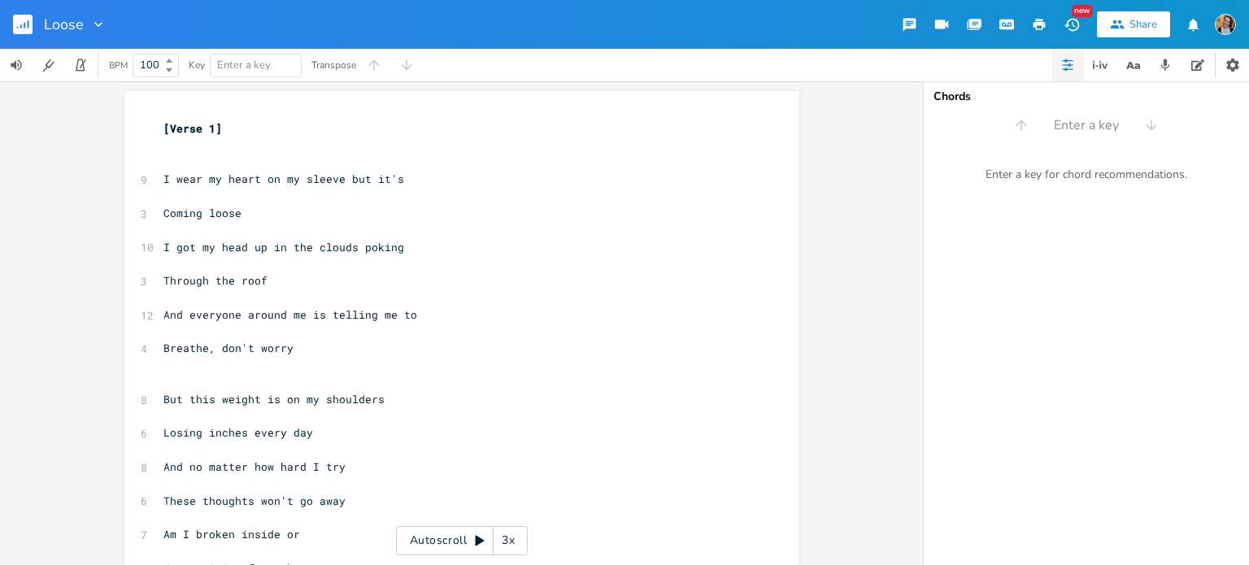
click at [0, 432] on div "x [Verse 1] ​ ​ 9 I wear my heart on my sleeve but it's ​ 3 Coming loose ​ 10 I…" at bounding box center [461, 323] width 923 height 484
type input "f#"
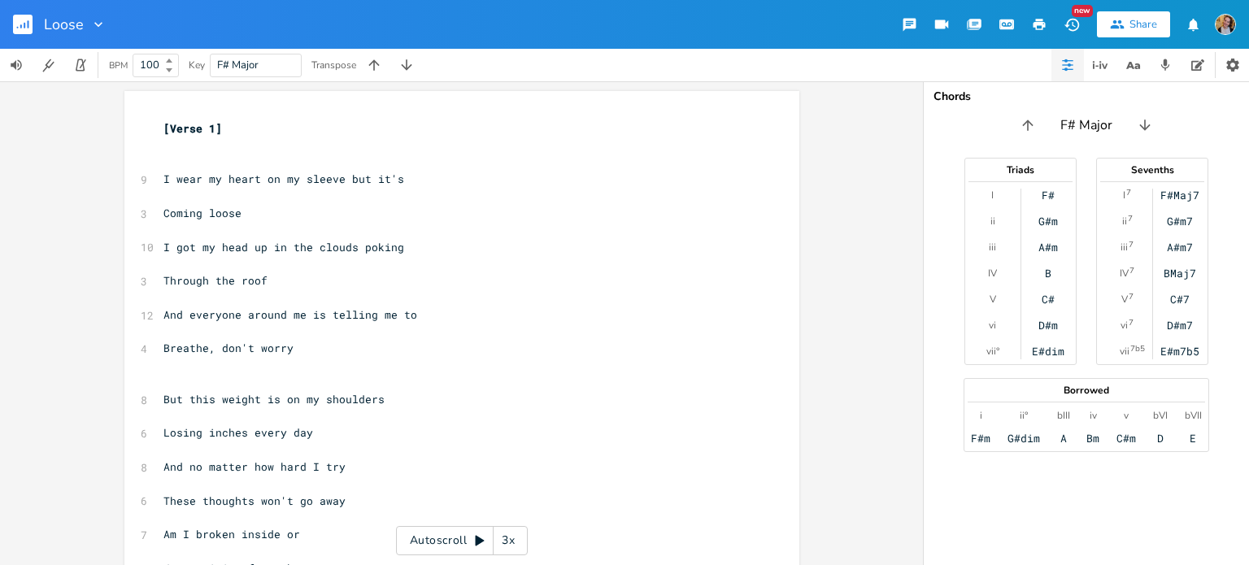
click at [1085, 130] on input "F# Major" at bounding box center [1086, 125] width 52 height 18
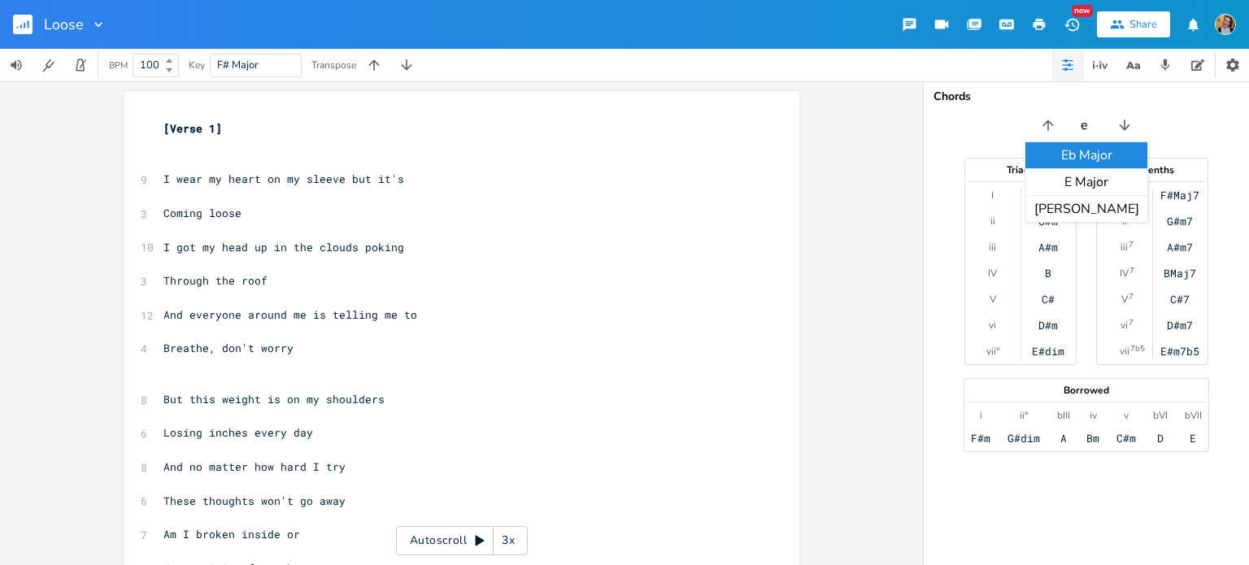
type input "e m"
type input "e ma"
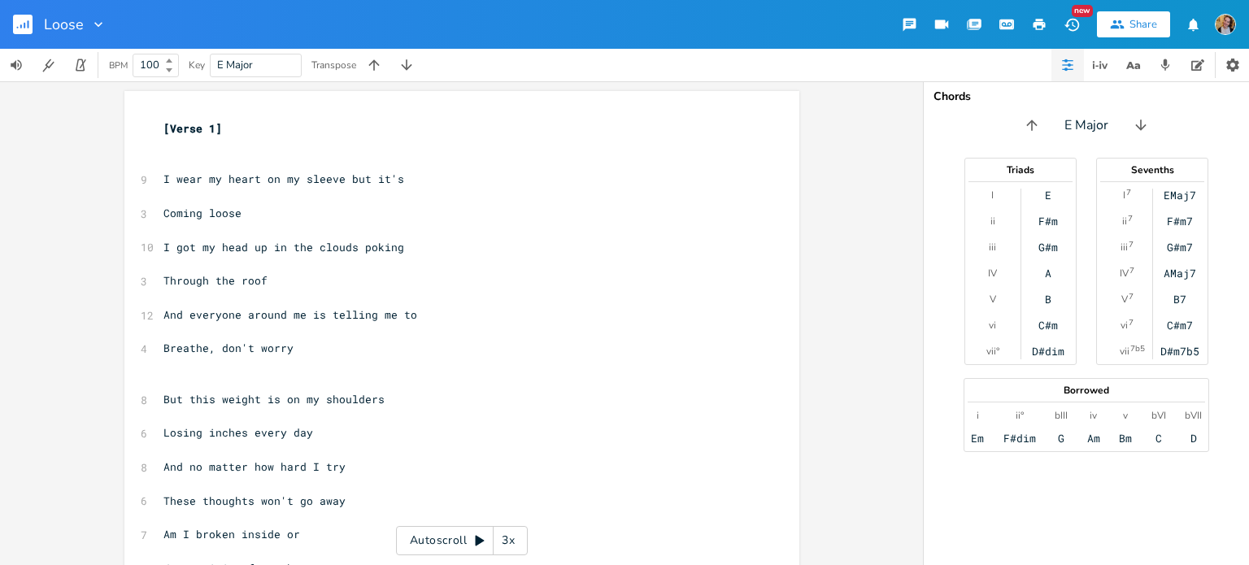
click at [272, 143] on pre "​" at bounding box center [453, 145] width 587 height 17
click at [285, 162] on pre "​" at bounding box center [453, 162] width 587 height 17
type textarea "E"
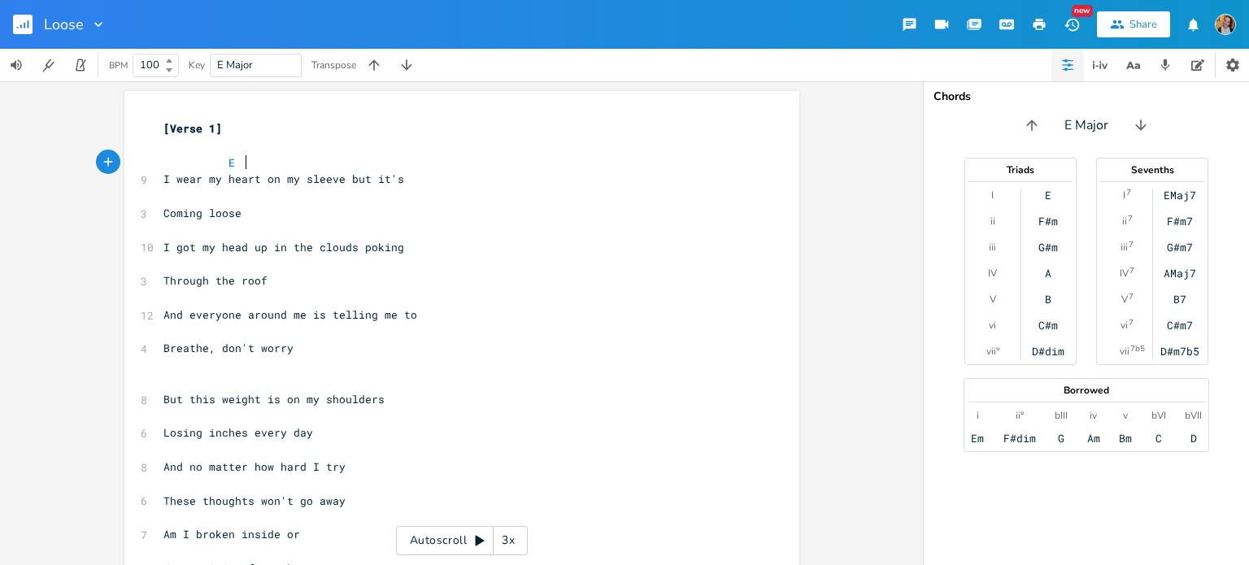
scroll to position [0, 41]
click at [272, 331] on pre "​" at bounding box center [453, 332] width 587 height 17
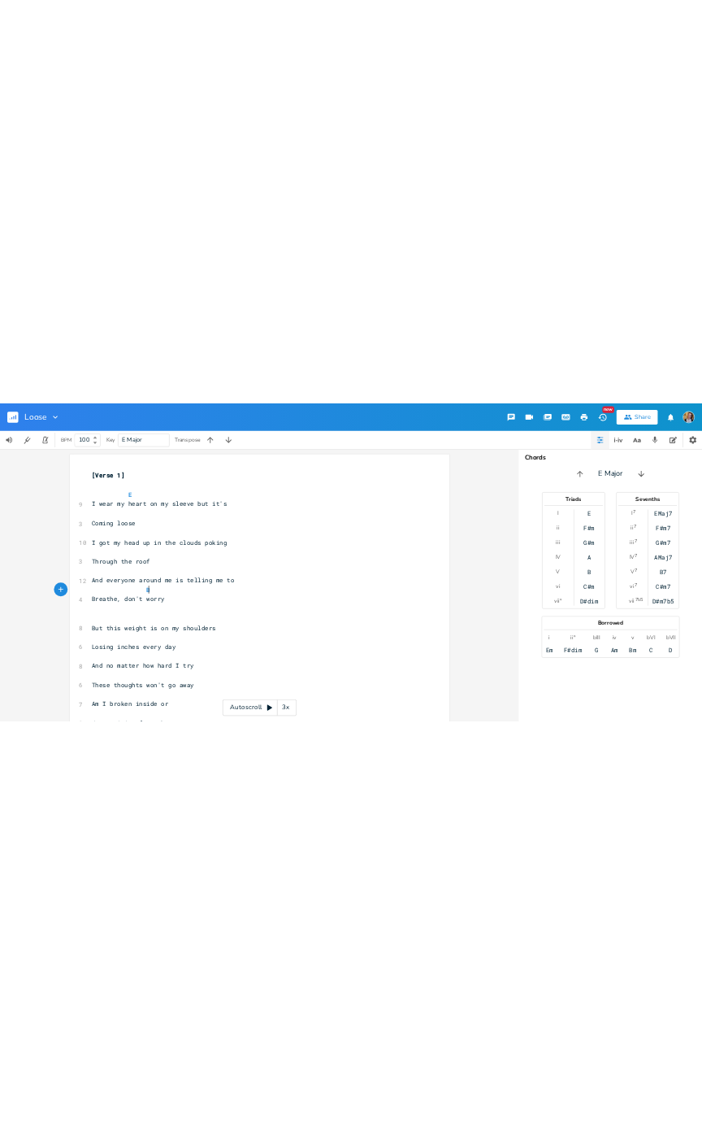
scroll to position [0, 48]
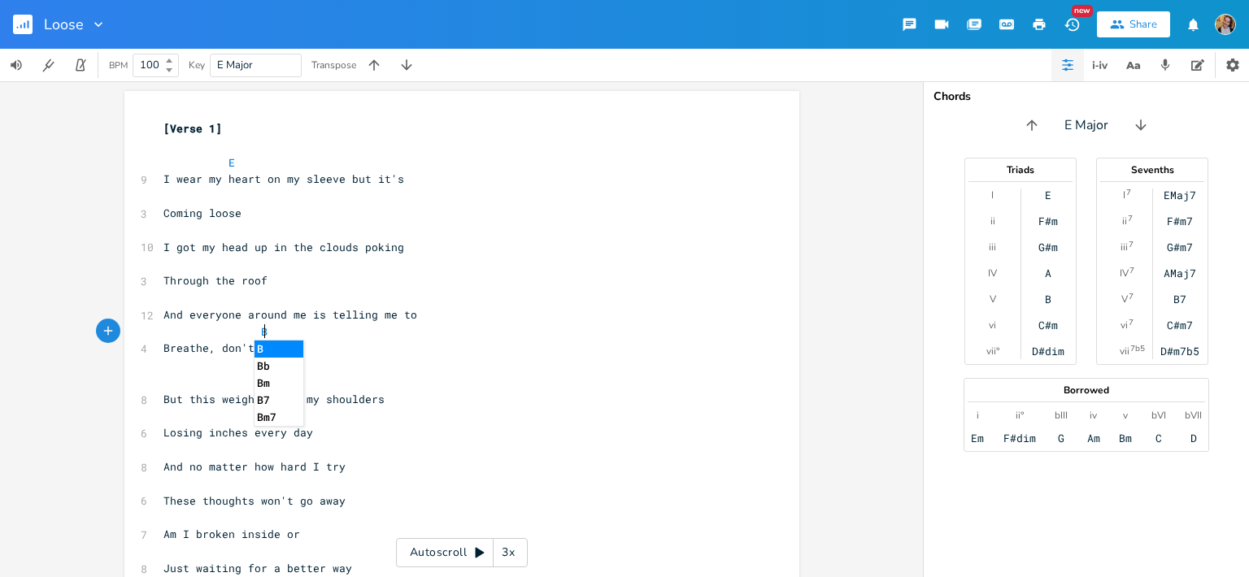
type textarea "B"
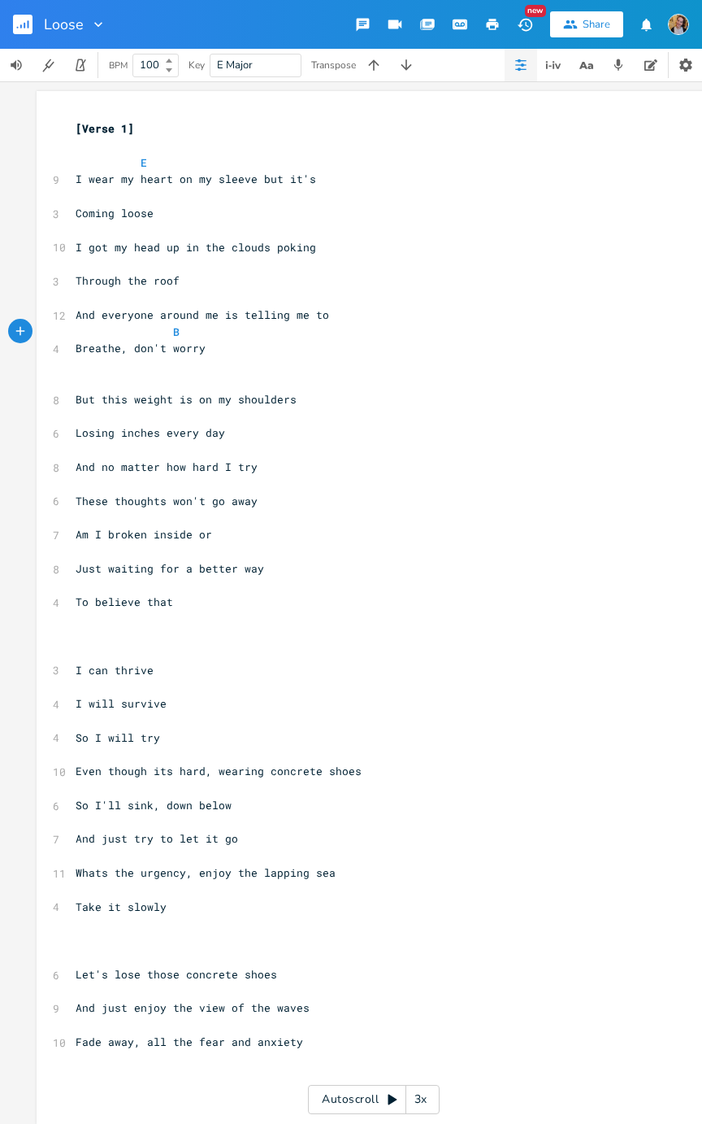
click at [150, 374] on pre "​" at bounding box center [365, 382] width 587 height 17
click at [191, 393] on span "But this weight is on my shoulders" at bounding box center [186, 399] width 221 height 15
click at [358, 444] on pre "​" at bounding box center [365, 449] width 587 height 17
click at [518, 69] on icon "button" at bounding box center [519, 68] width 3 height 3
click at [524, 69] on icon "button" at bounding box center [520, 69] width 11 height 1
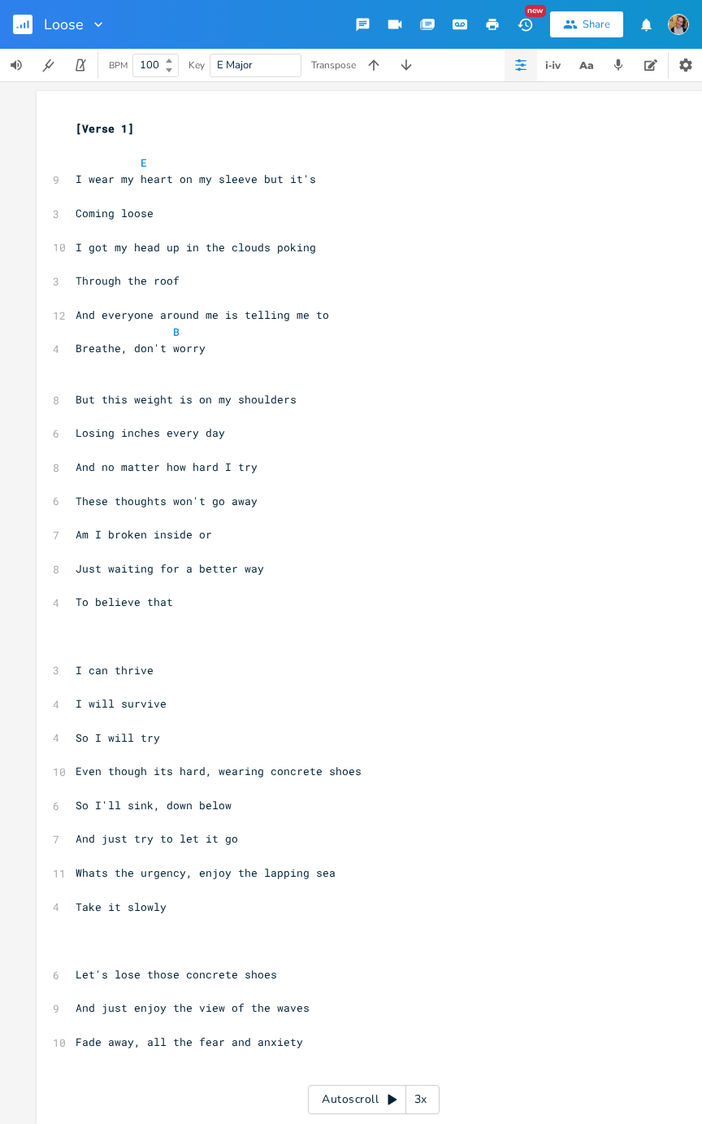
click at [349, 546] on pre "​" at bounding box center [365, 551] width 587 height 17
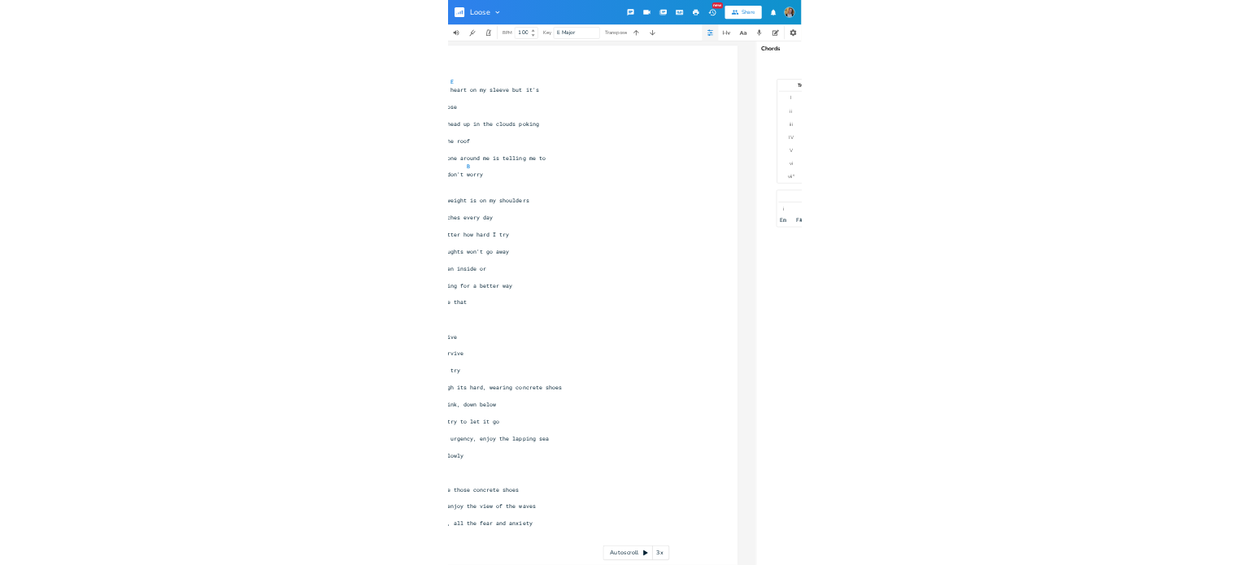
scroll to position [0, 0]
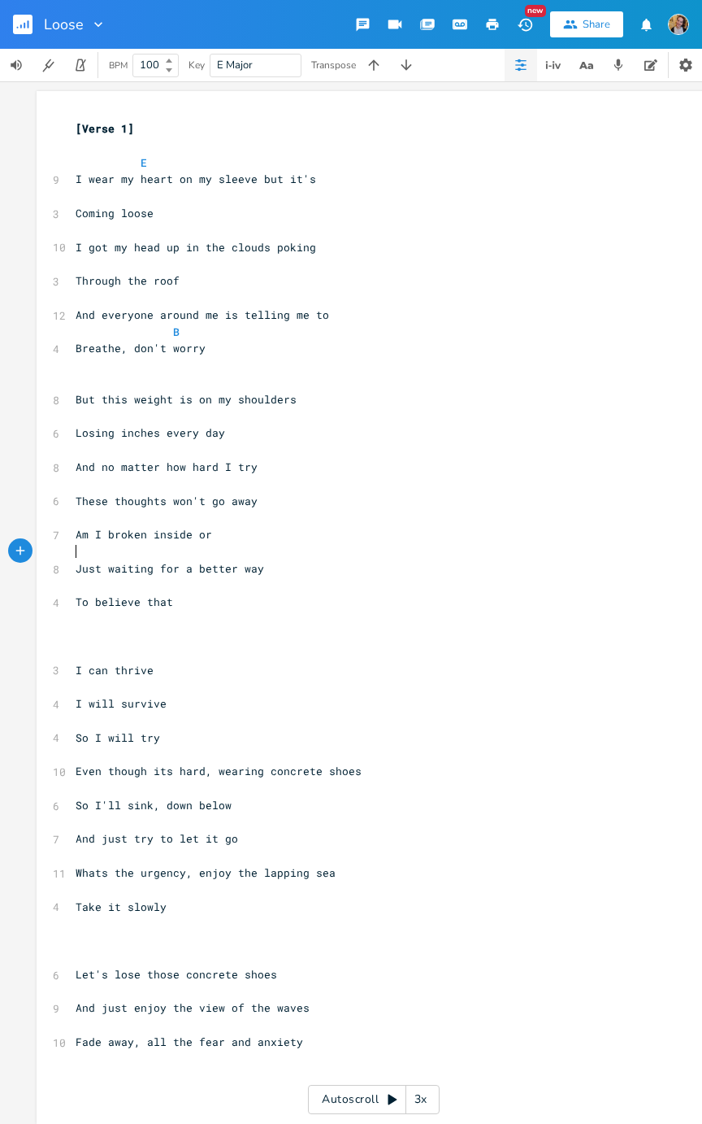
click at [90, 236] on pre "​" at bounding box center [365, 230] width 587 height 17
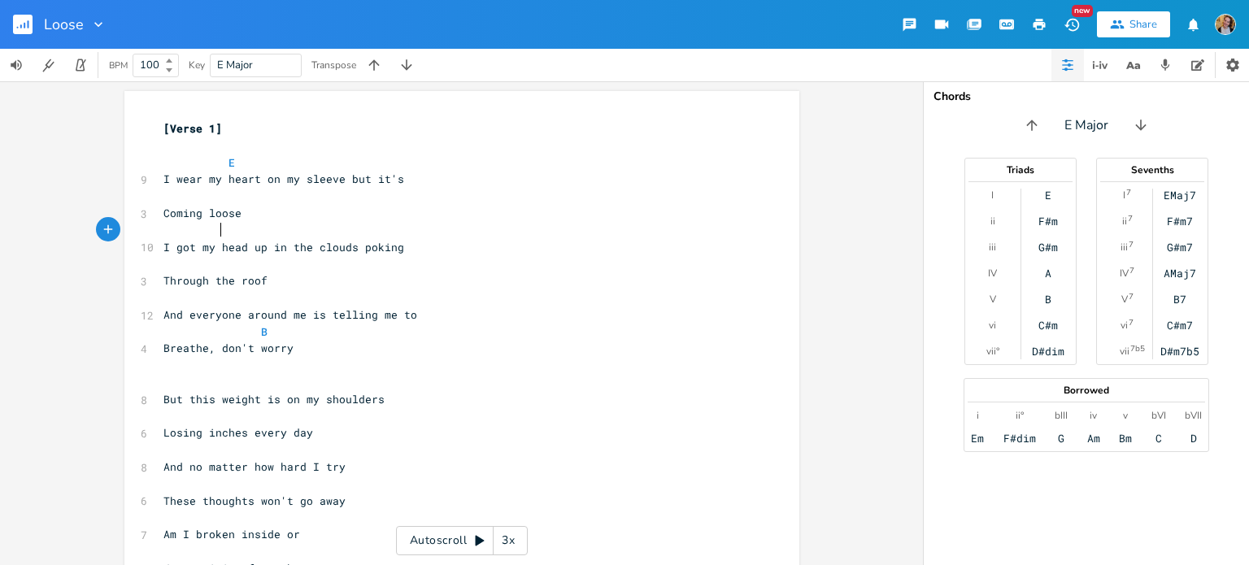
scroll to position [0, 26]
type textarea "F#m"
click at [315, 280] on pre "Through the roof" at bounding box center [453, 280] width 587 height 17
click at [274, 295] on pre "​" at bounding box center [453, 297] width 587 height 17
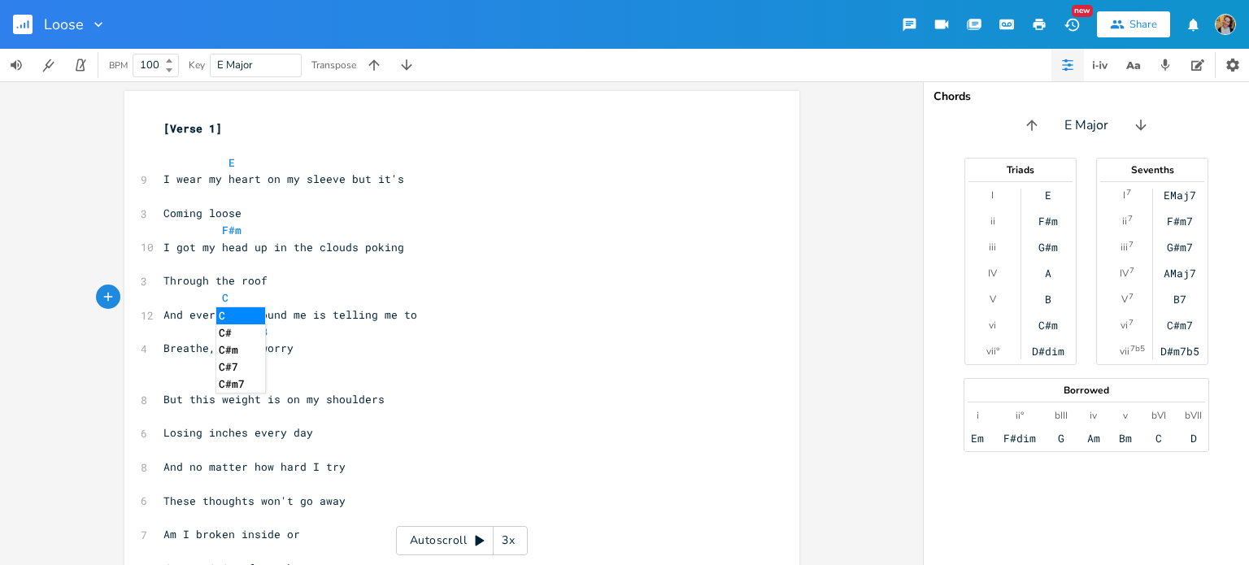
type textarea "Cm"
type textarea "#m"
click at [339, 344] on pre "Breathe, don't worry" at bounding box center [453, 348] width 587 height 17
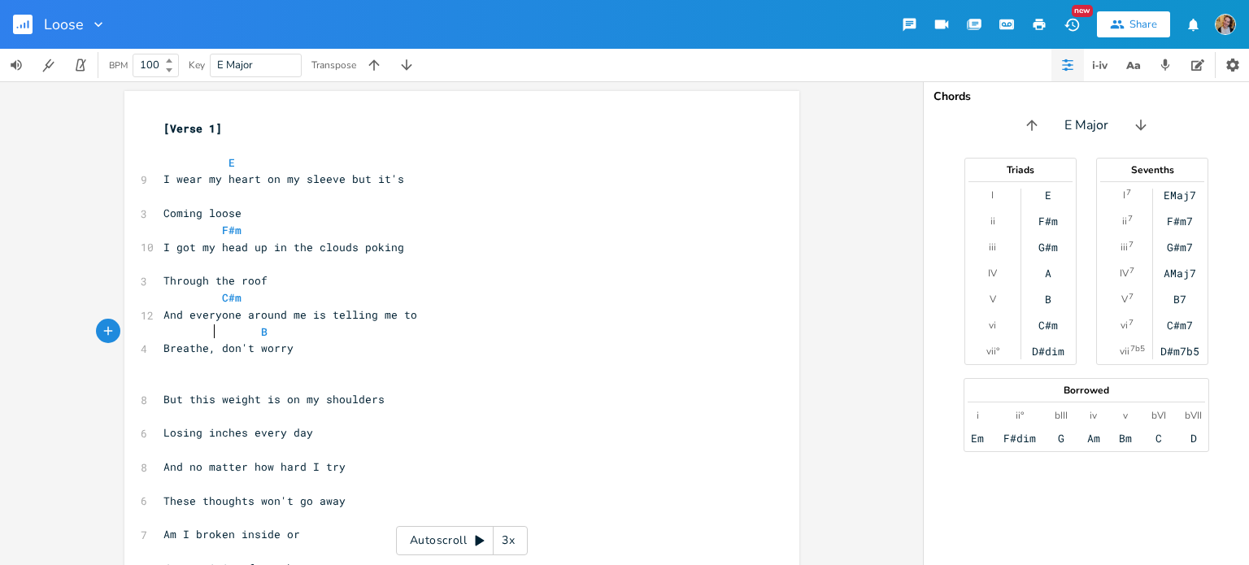
click at [210, 331] on span "B" at bounding box center [215, 331] width 104 height 15
click at [169, 337] on span "B" at bounding box center [215, 331] width 104 height 15
type textarea "A"
click at [250, 388] on pre "​" at bounding box center [453, 382] width 587 height 17
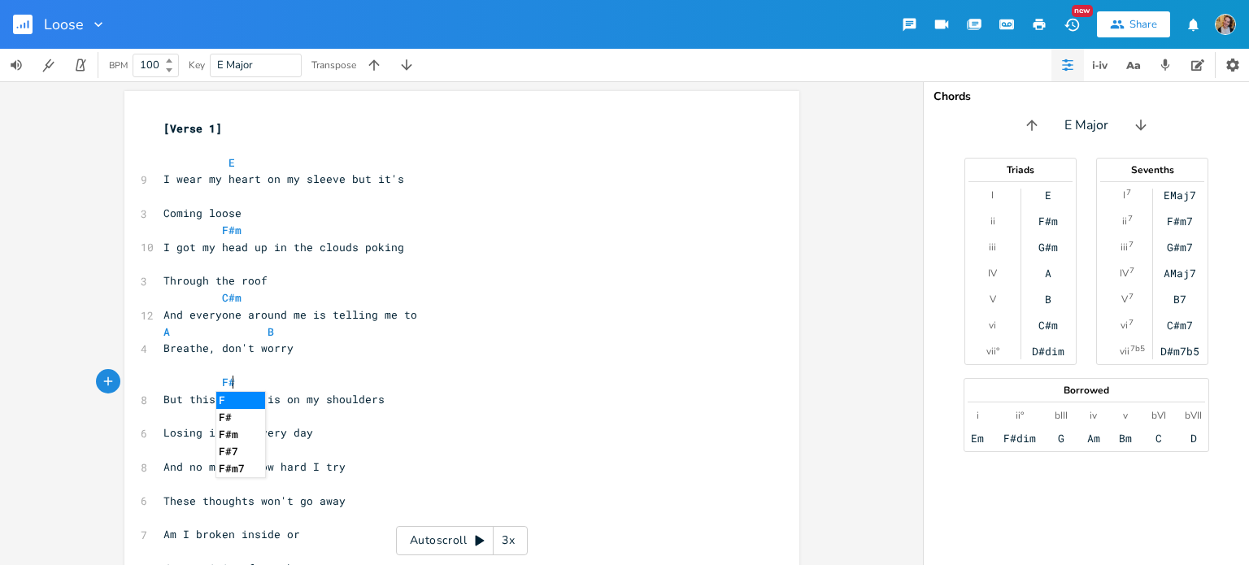
type textarea "F#m"
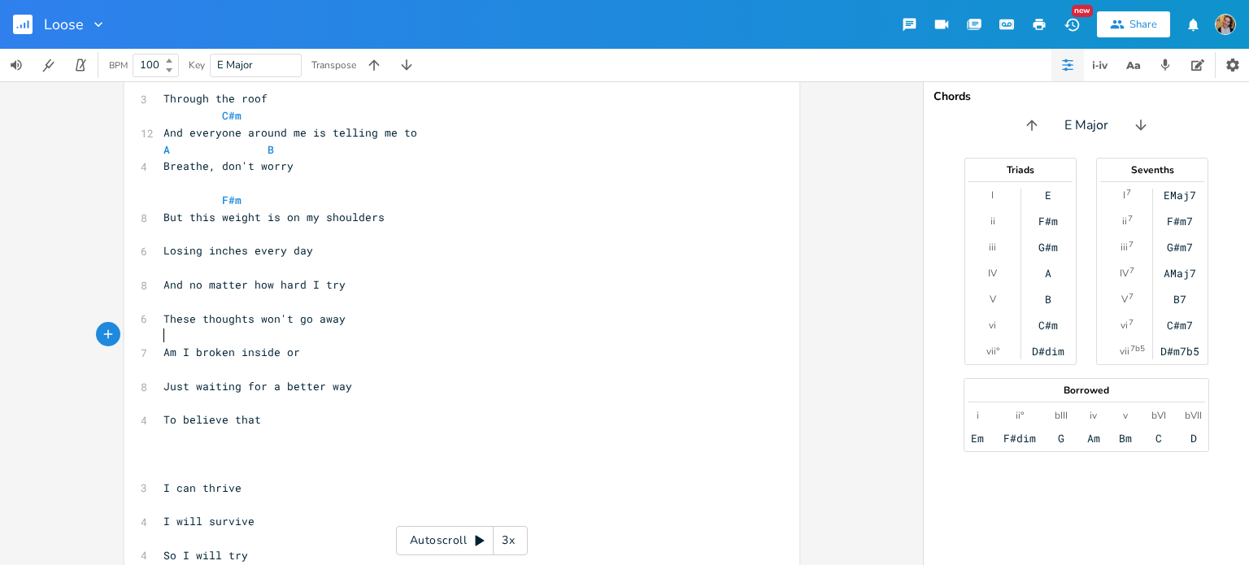
click at [390, 329] on pre "​" at bounding box center [453, 335] width 587 height 17
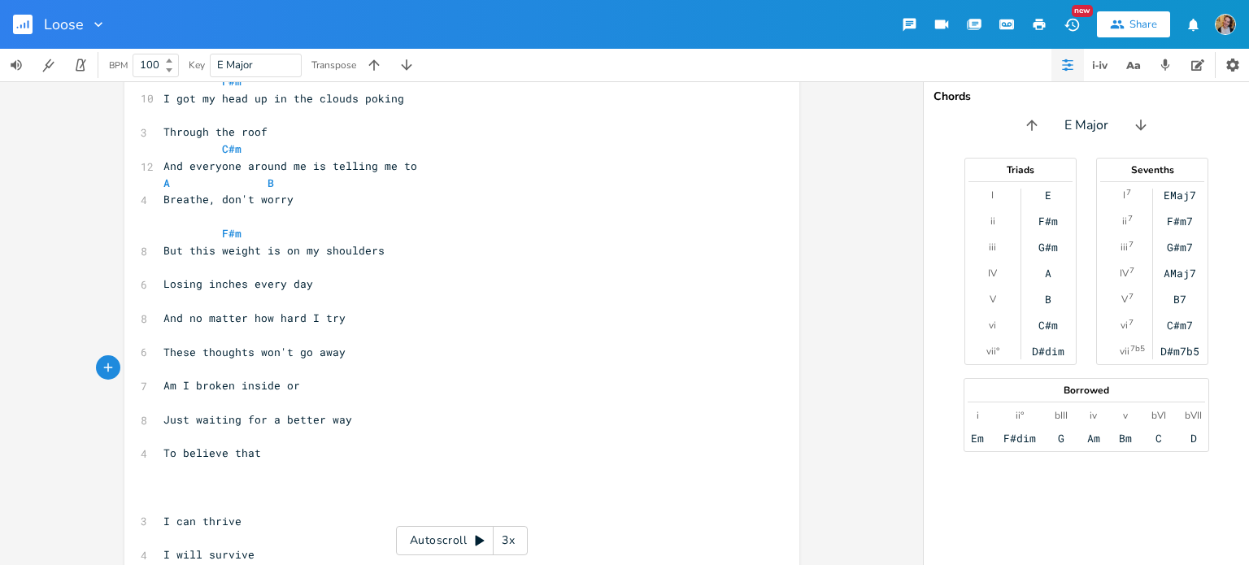
scroll to position [150, 0]
click at [257, 298] on pre "​" at bounding box center [453, 300] width 587 height 17
type textarea "E"
click at [311, 338] on pre "​" at bounding box center [453, 334] width 587 height 17
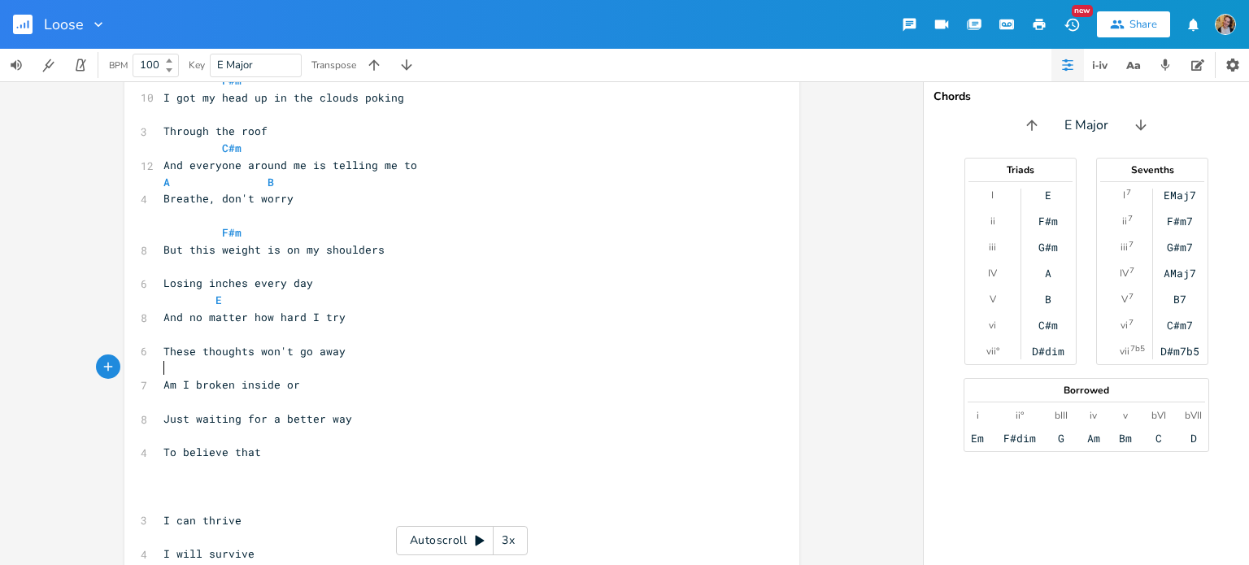
click at [275, 367] on pre "​" at bounding box center [453, 367] width 587 height 17
type textarea "C#m"
click at [319, 399] on pre "​" at bounding box center [453, 401] width 587 height 17
click at [266, 428] on pre "​" at bounding box center [453, 436] width 587 height 17
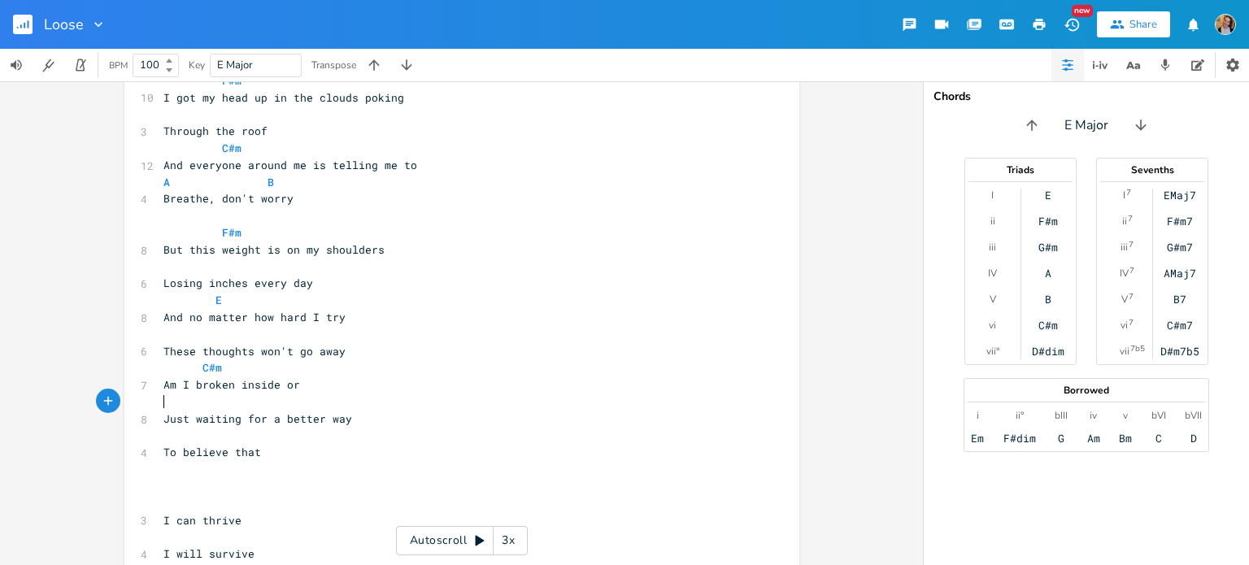
click at [328, 398] on pre "​" at bounding box center [453, 401] width 587 height 17
type textarea "A"
click at [224, 435] on pre "​" at bounding box center [453, 436] width 587 height 17
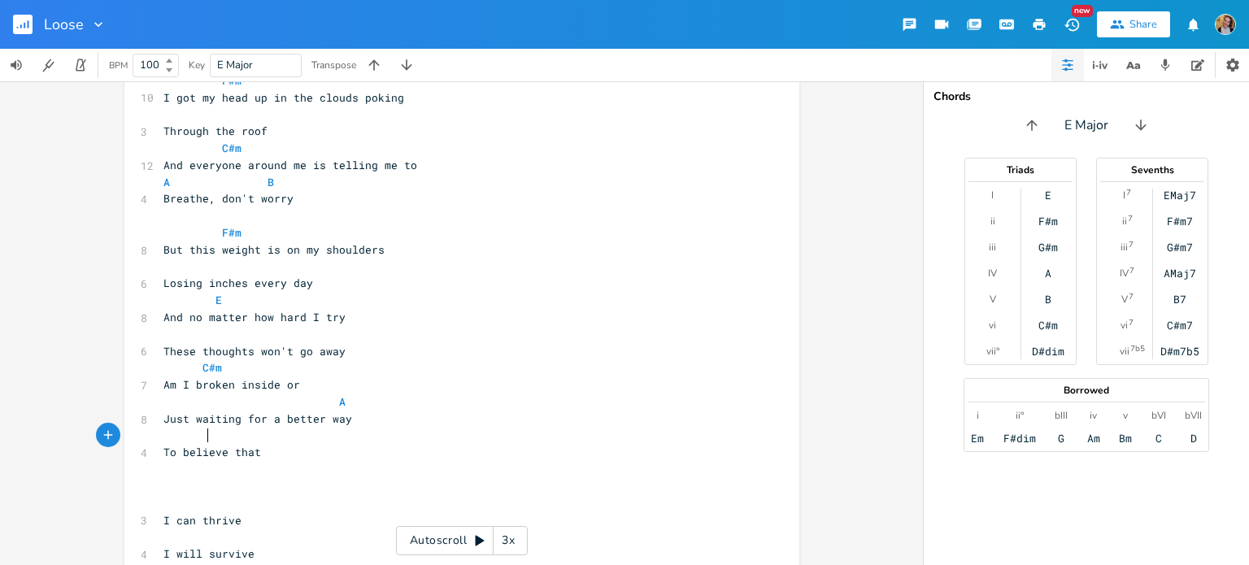
type textarea "B"
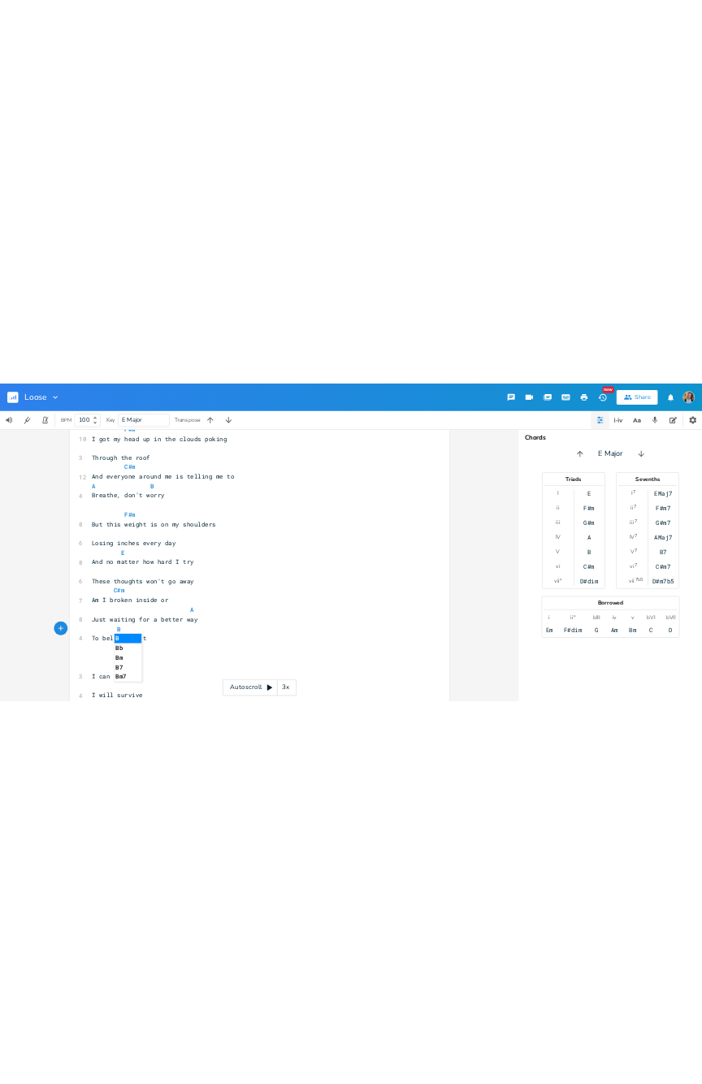
scroll to position [341, 0]
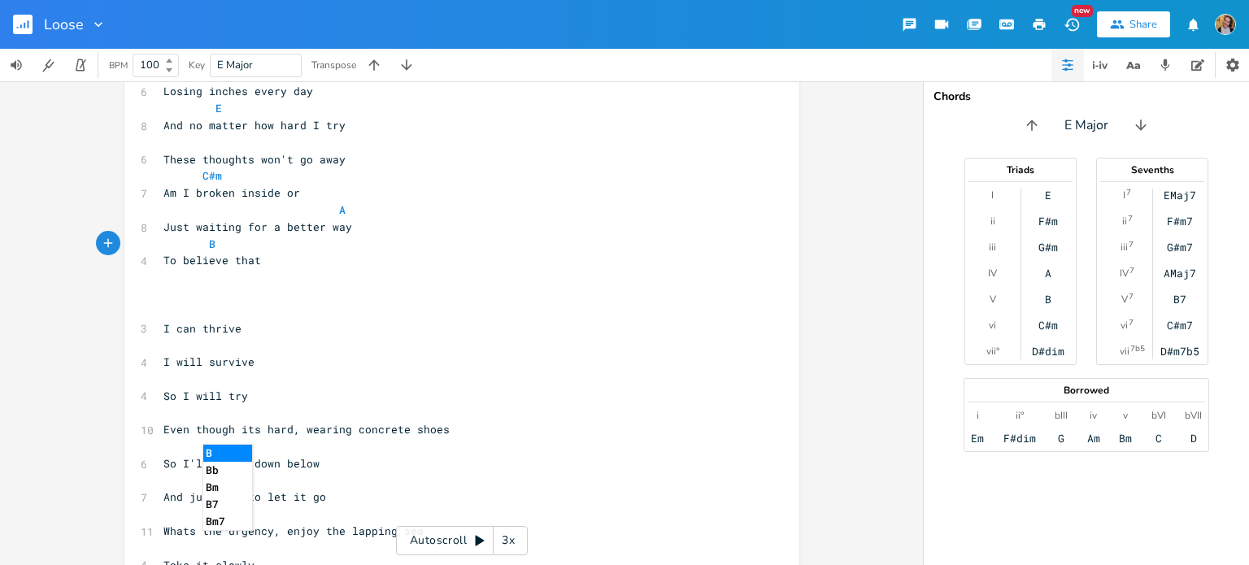
click at [179, 314] on pre "​" at bounding box center [453, 311] width 587 height 17
click at [0, 499] on div "xxxxxxxxxx [Verse 1] ​ E 9 I wear my heart on my sleeve but it's ​ 3 Coming loo…" at bounding box center [461, 323] width 923 height 484
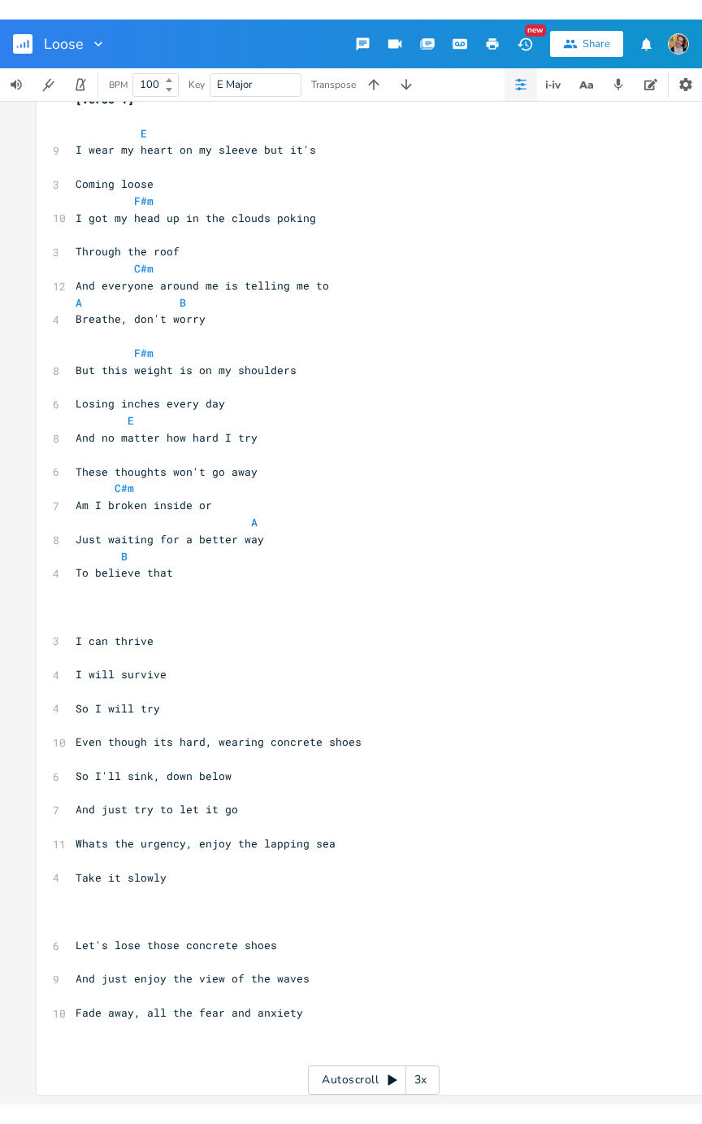
scroll to position [20, 0]
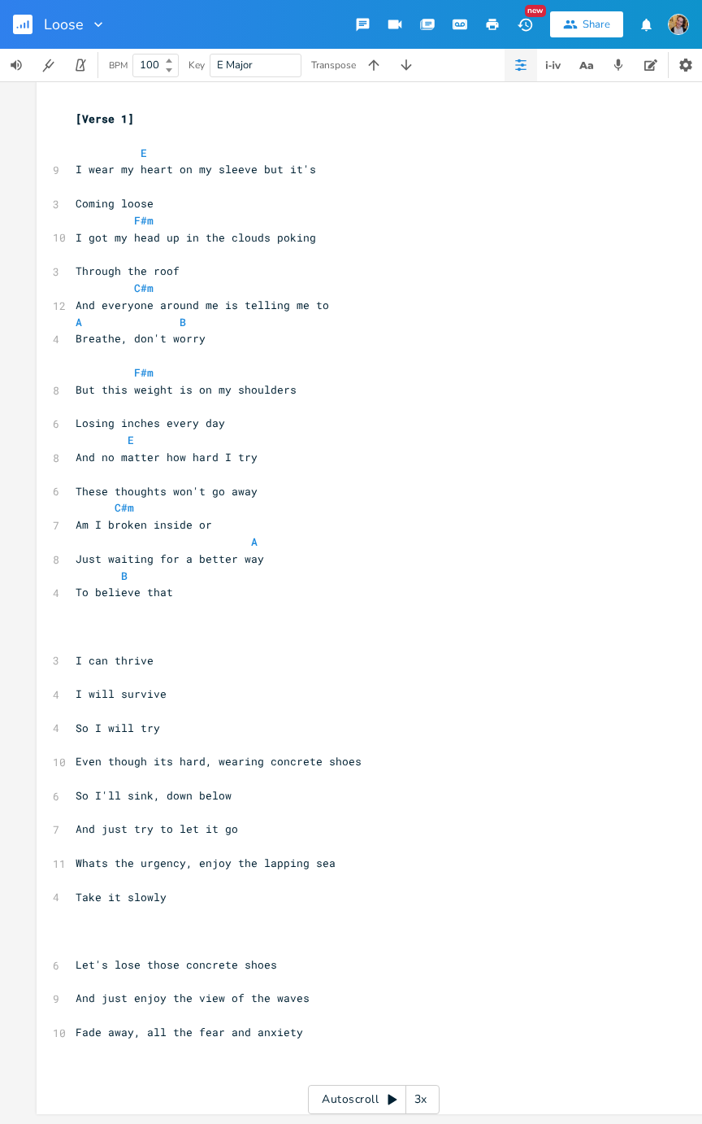
click at [93, 564] on pre "​" at bounding box center [365, 643] width 587 height 17
type textarea "A. b"
click at [135, 564] on li "B" at bounding box center [159, 651] width 49 height 17
click at [95, 564] on span "B" at bounding box center [92, 643] width 7 height 15
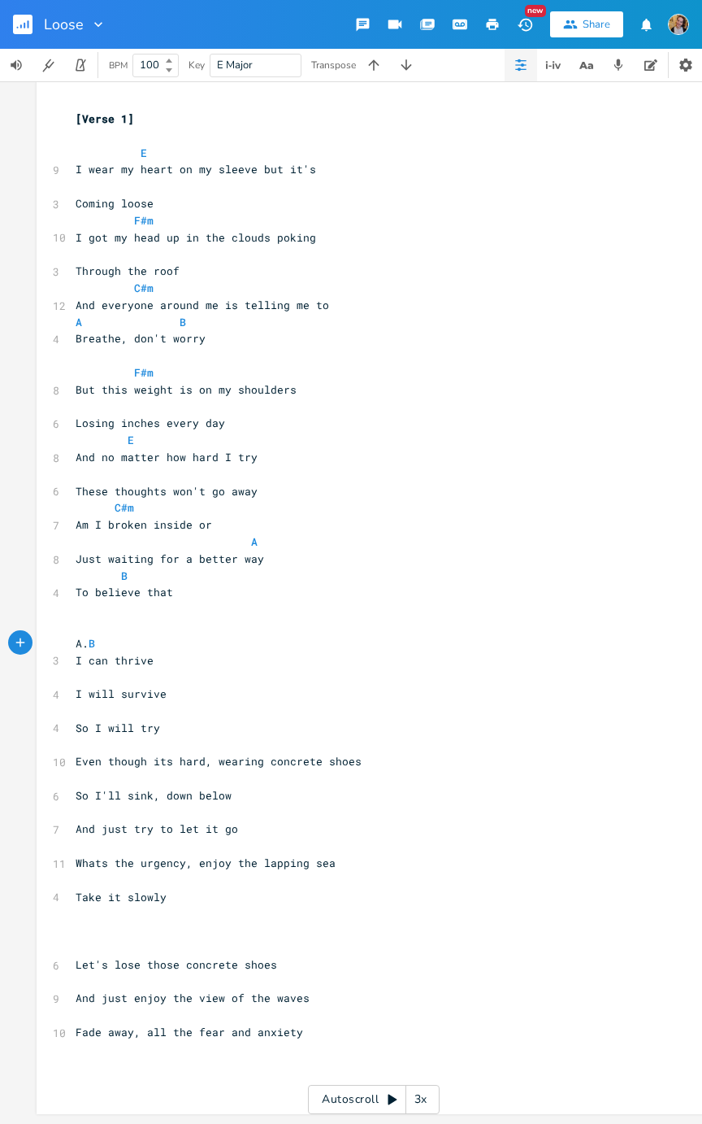
type textarea "ll"
click at [120, 564] on span "I can thrive" at bounding box center [115, 660] width 78 height 15
click at [124, 564] on pre "​" at bounding box center [365, 676] width 587 height 17
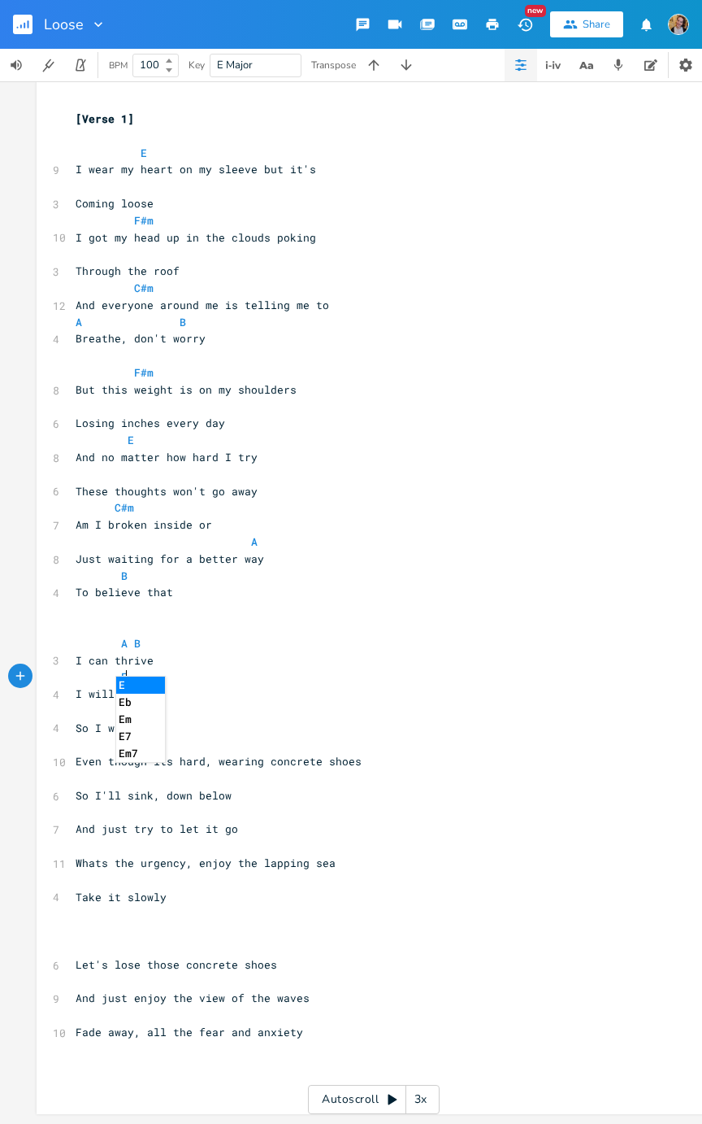
type textarea "E."
type textarea "C#m"
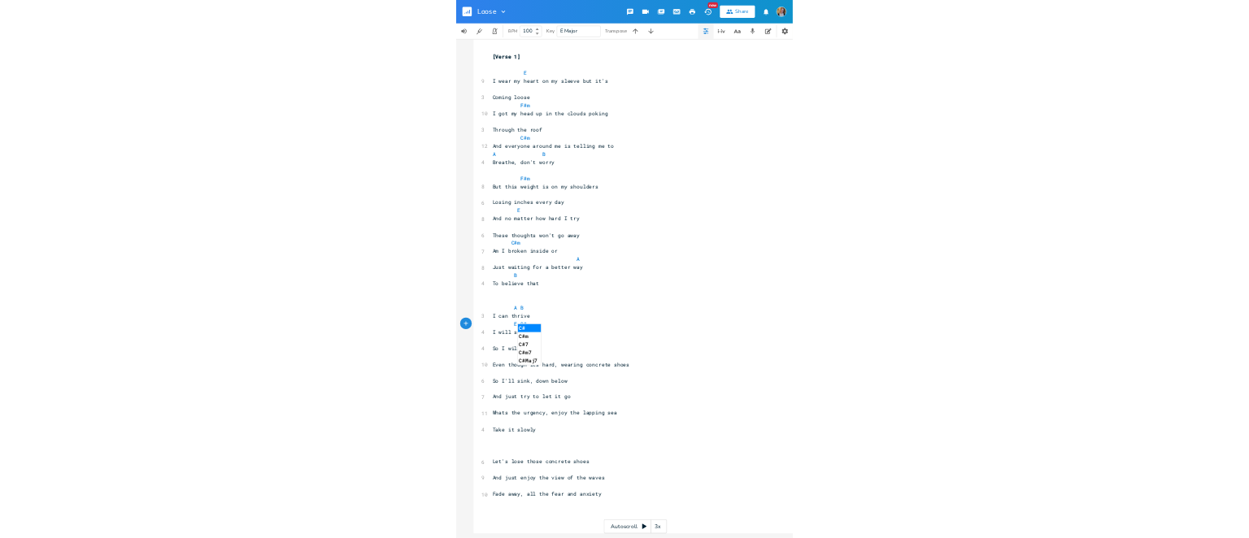
scroll to position [0, 24]
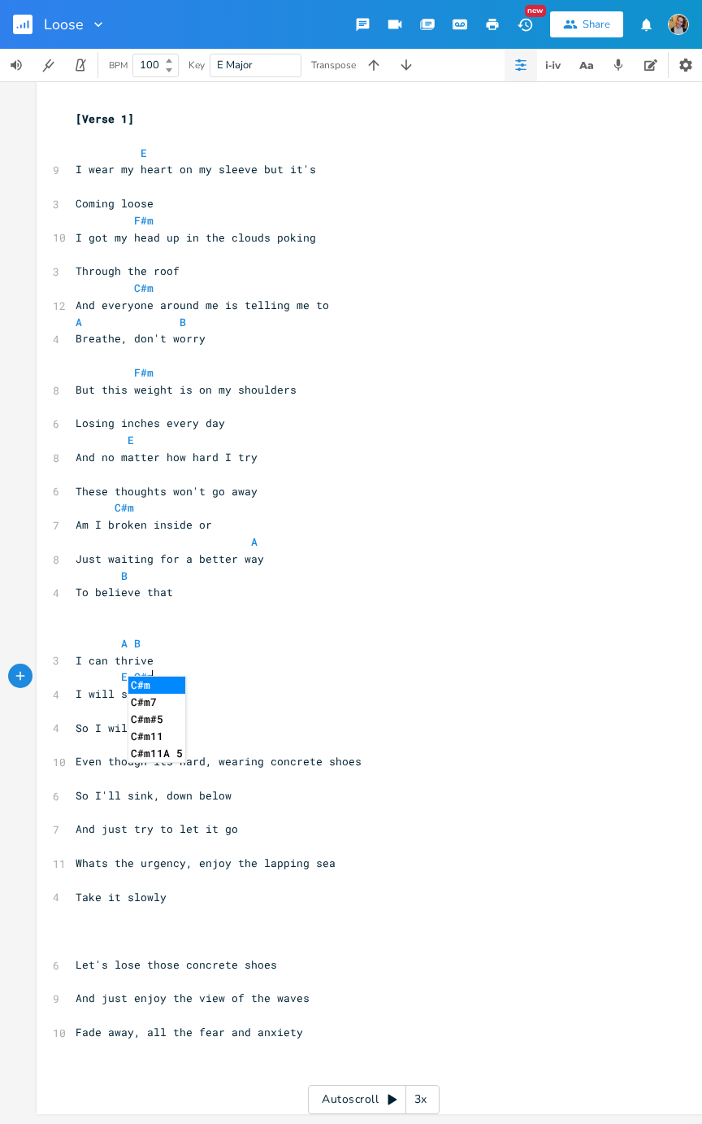
click at [258, 564] on pre "​" at bounding box center [365, 744] width 587 height 17
click at [152, 564] on pre "​" at bounding box center [365, 710] width 587 height 17
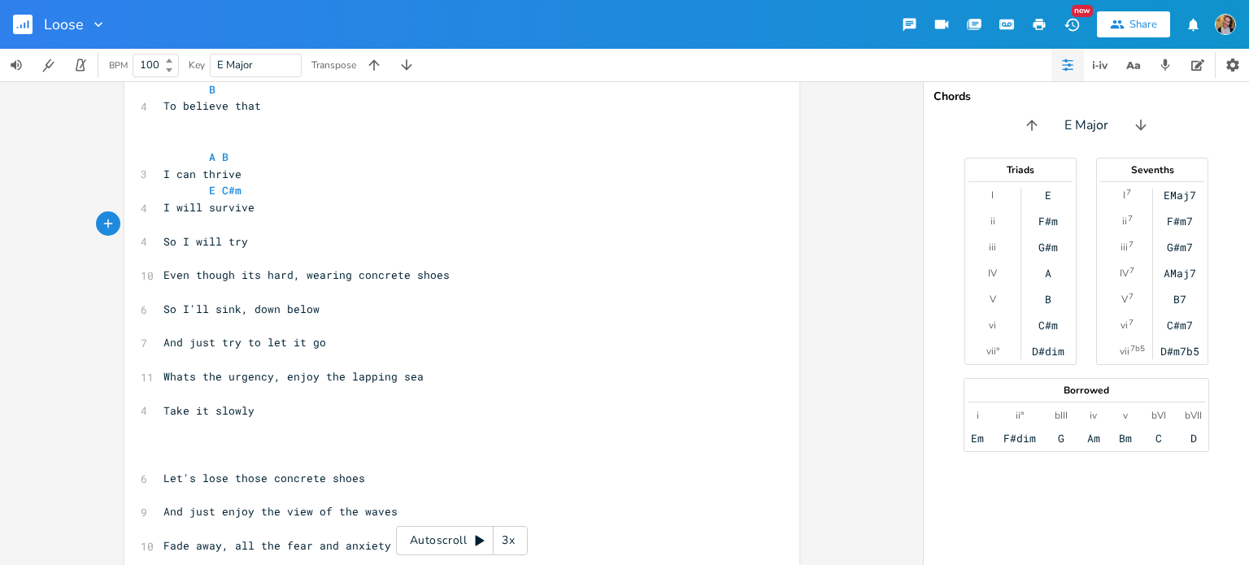
scroll to position [497, 0]
click at [223, 218] on pre "​" at bounding box center [453, 223] width 587 height 17
type textarea "A B"
click at [216, 253] on pre "​" at bounding box center [453, 257] width 587 height 17
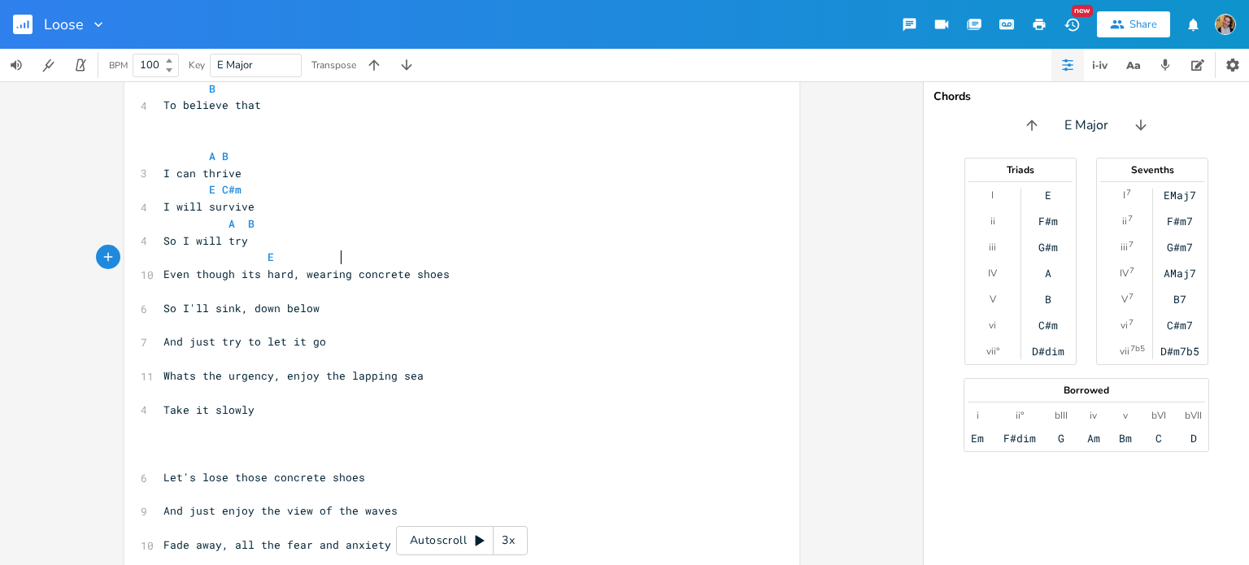
type textarea "E"
type textarea "F#m"
click at [299, 276] on span "Even though its hard, wearing concrete shoes" at bounding box center [306, 274] width 286 height 15
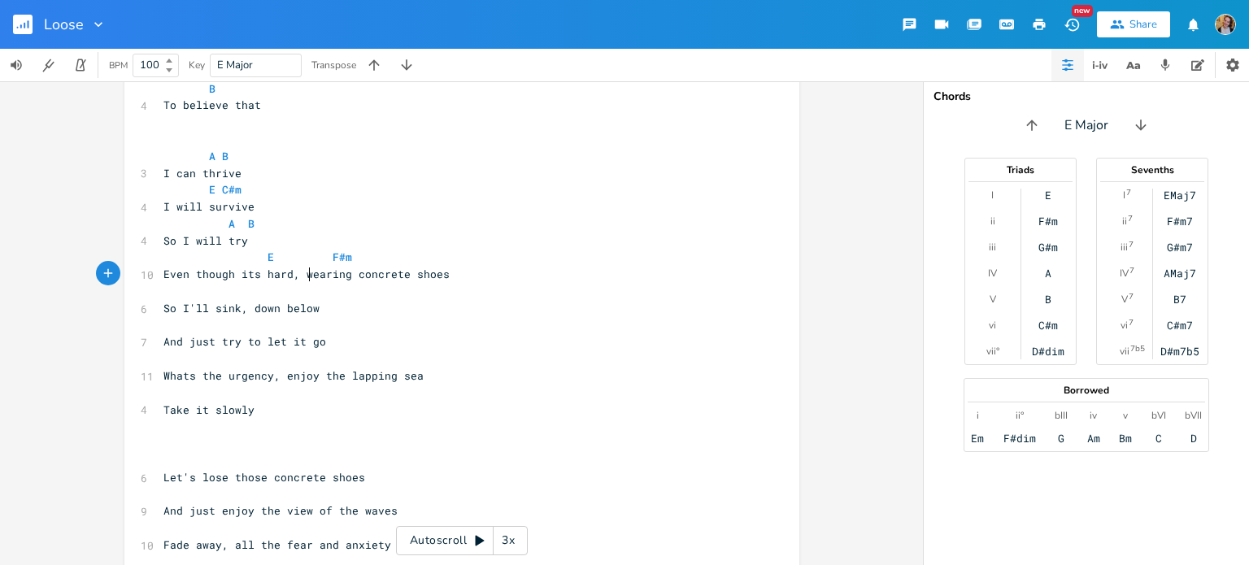
click at [302, 282] on pre "Even though its hard, wearing concrete shoes" at bounding box center [453, 274] width 587 height 17
click at [307, 292] on pre "​" at bounding box center [453, 291] width 587 height 17
type textarea "A B"
click at [184, 341] on span "And just try to let it go" at bounding box center [244, 341] width 163 height 15
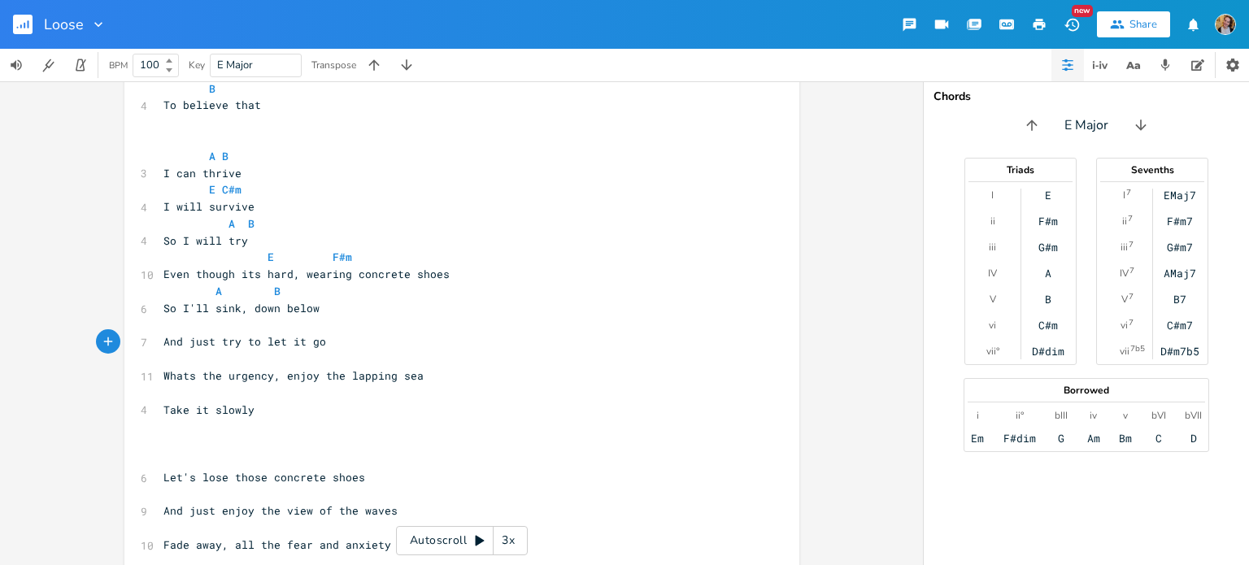
click at [166, 328] on pre "​" at bounding box center [453, 325] width 587 height 17
type textarea "E"
type textarea "E C#m"
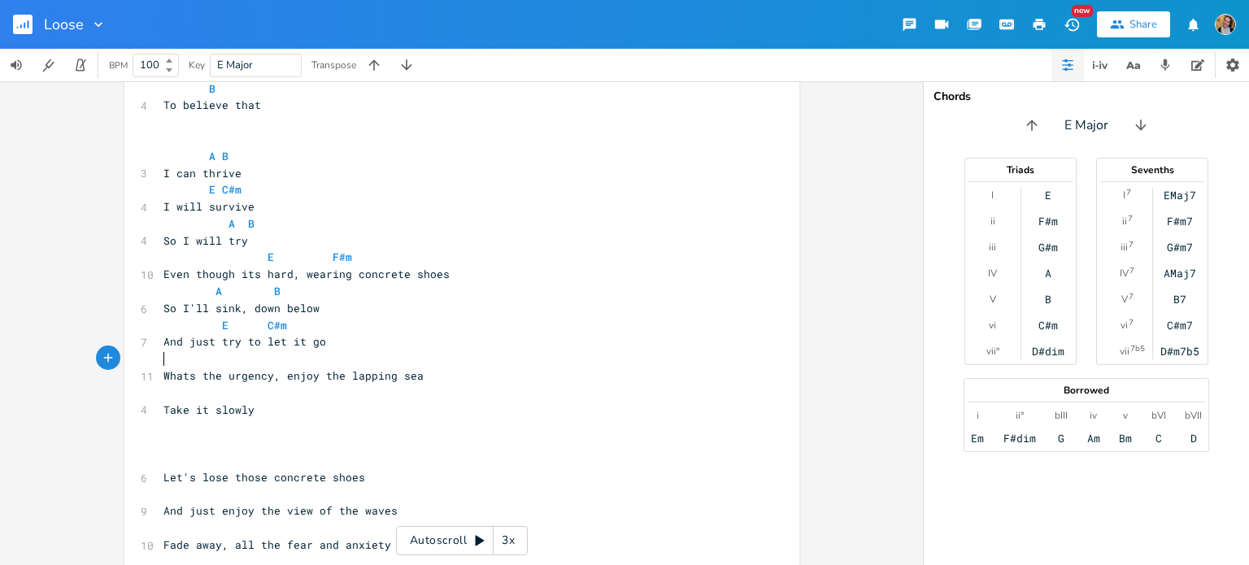
click at [190, 360] on pre "​" at bounding box center [453, 358] width 587 height 17
type textarea "F#m"
click at [292, 366] on pre "F#m" at bounding box center [453, 358] width 587 height 17
click at [311, 366] on pre "F#m" at bounding box center [453, 358] width 587 height 17
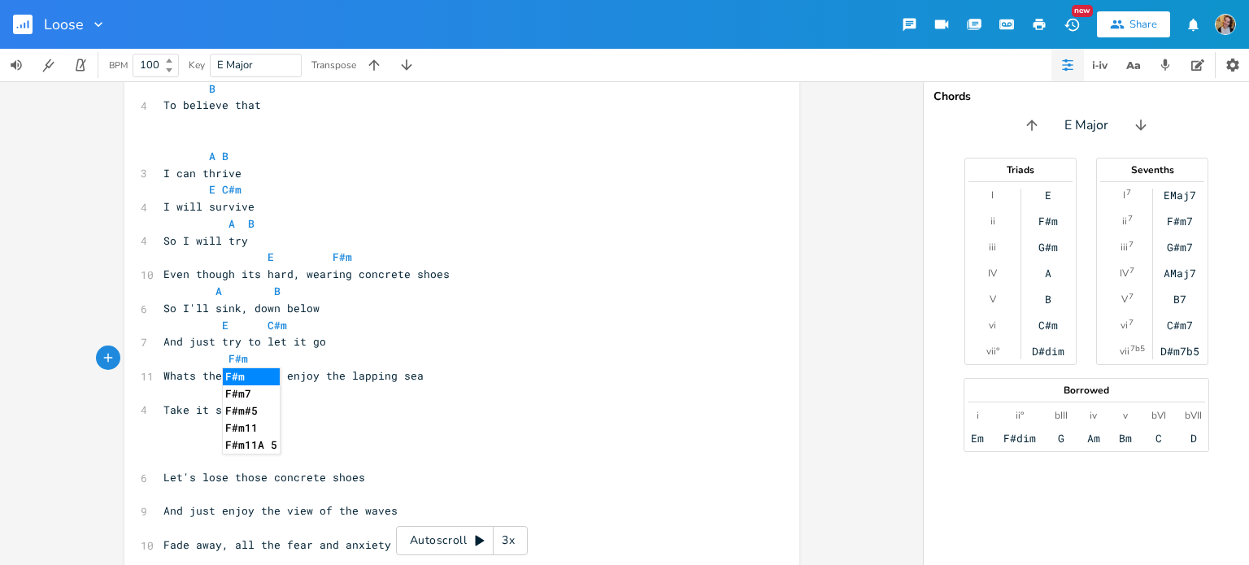
click at [351, 353] on pre "F#m" at bounding box center [453, 358] width 587 height 17
click at [384, 359] on pre "F#m" at bounding box center [453, 358] width 587 height 17
type textarea "Take it slowly"
drag, startPoint x: 423, startPoint y: 376, endPoint x: 281, endPoint y: 380, distance: 141.5
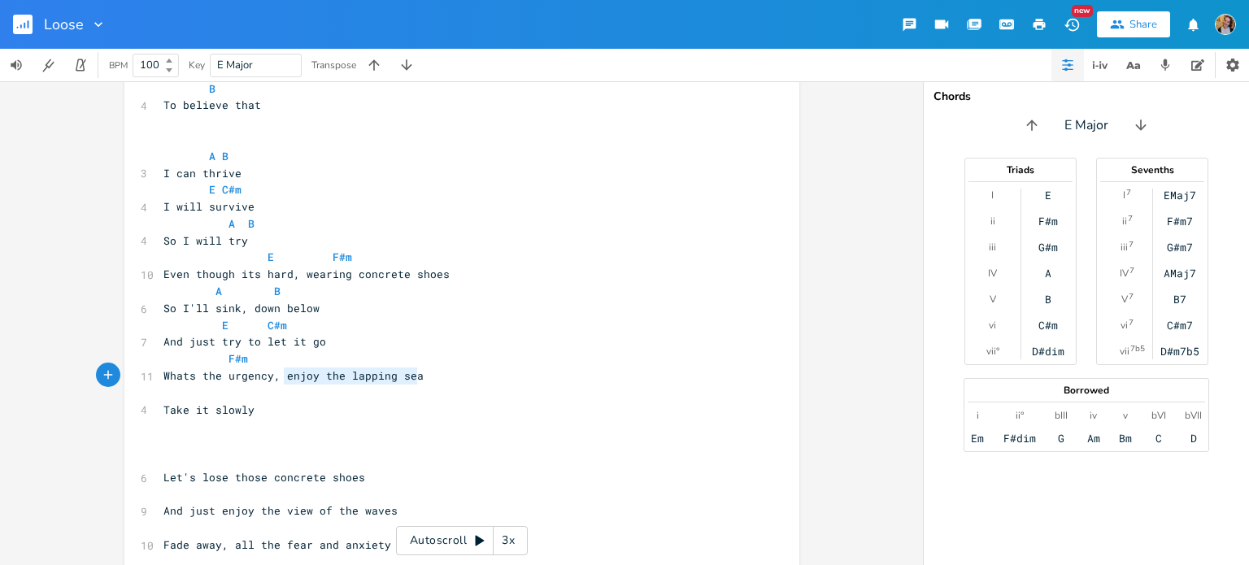
click at [281, 380] on pre "Whats the urgency, enjoy the lapping sea" at bounding box center [453, 375] width 587 height 17
type textarea "I'm sinkinh so slowly"
click at [323, 380] on span "Whats the urgency, I'm sinkinh so slowly" at bounding box center [293, 375] width 260 height 15
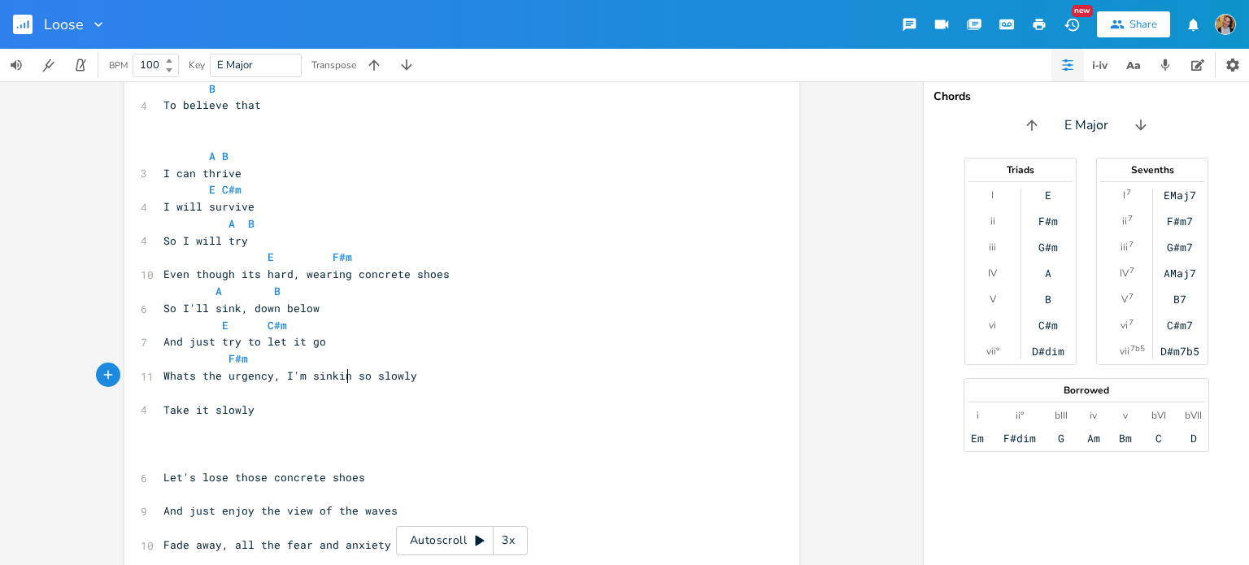
type textarea "sinking"
click at [224, 406] on span "Take it slowly" at bounding box center [208, 409] width 91 height 15
type textarea "slowly"
click at [224, 406] on span "Take it slowly" at bounding box center [208, 409] width 91 height 15
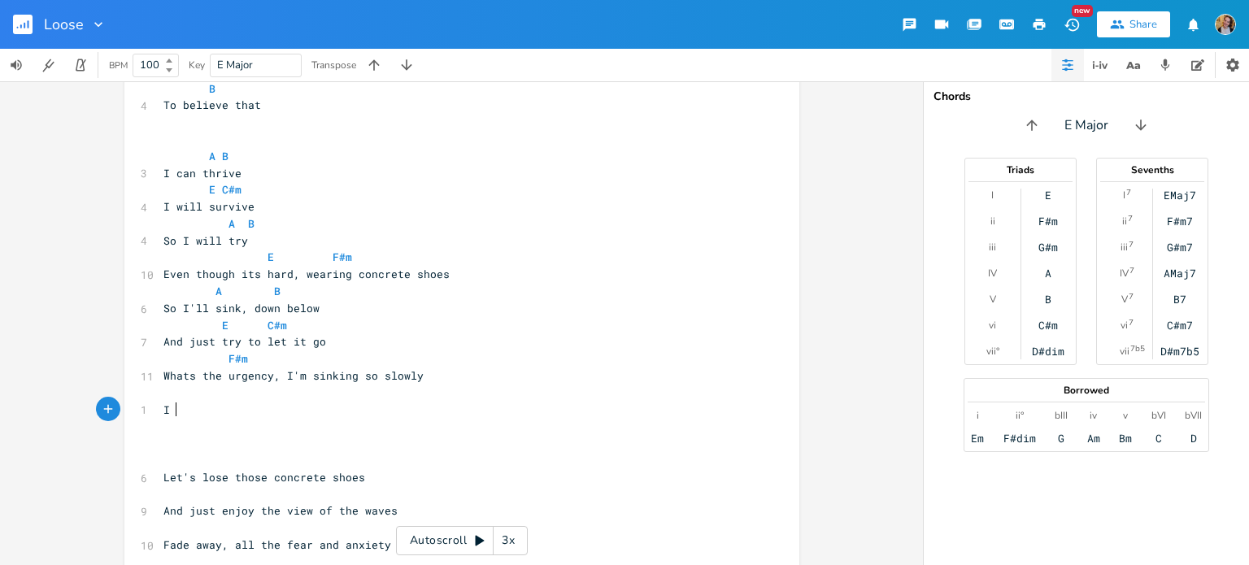
type textarea "I can"
type textarea "'t breathe"
type textarea "can't breathe"
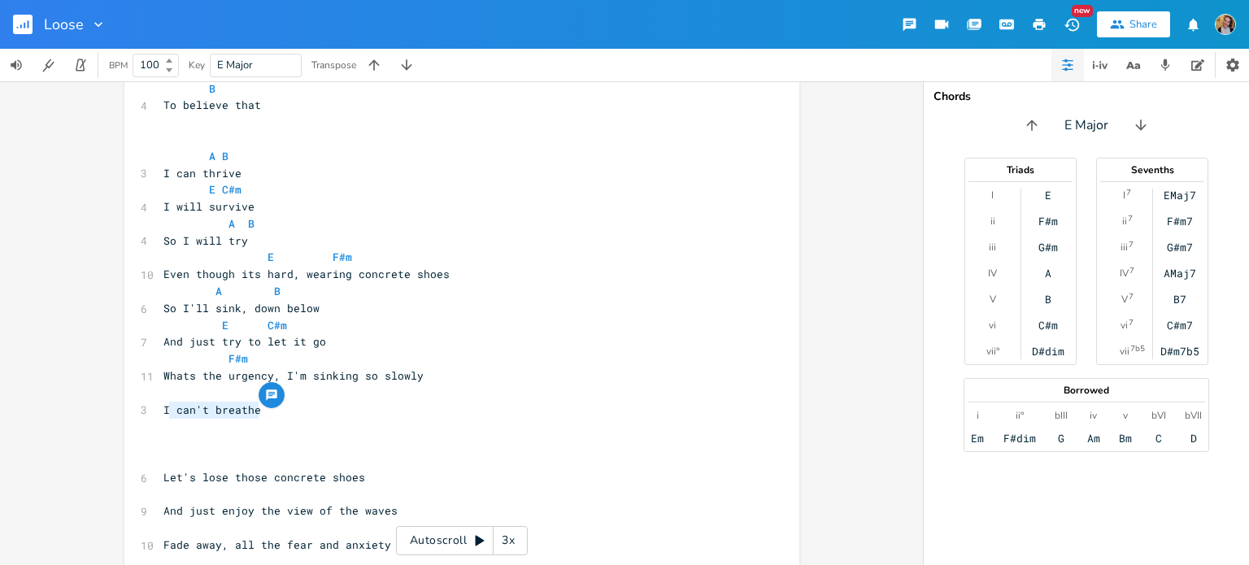
drag, startPoint x: 284, startPoint y: 408, endPoint x: 163, endPoint y: 412, distance: 121.2
click at [163, 412] on pre "I can't breathe" at bounding box center [453, 410] width 587 height 17
click at [289, 379] on span "Whats the urgency, I'm sinking so slowly" at bounding box center [293, 375] width 260 height 15
type textarea "'"
click at [289, 379] on span "Whats the urgency, I'm sinking so slowly" at bounding box center [293, 375] width 260 height 15
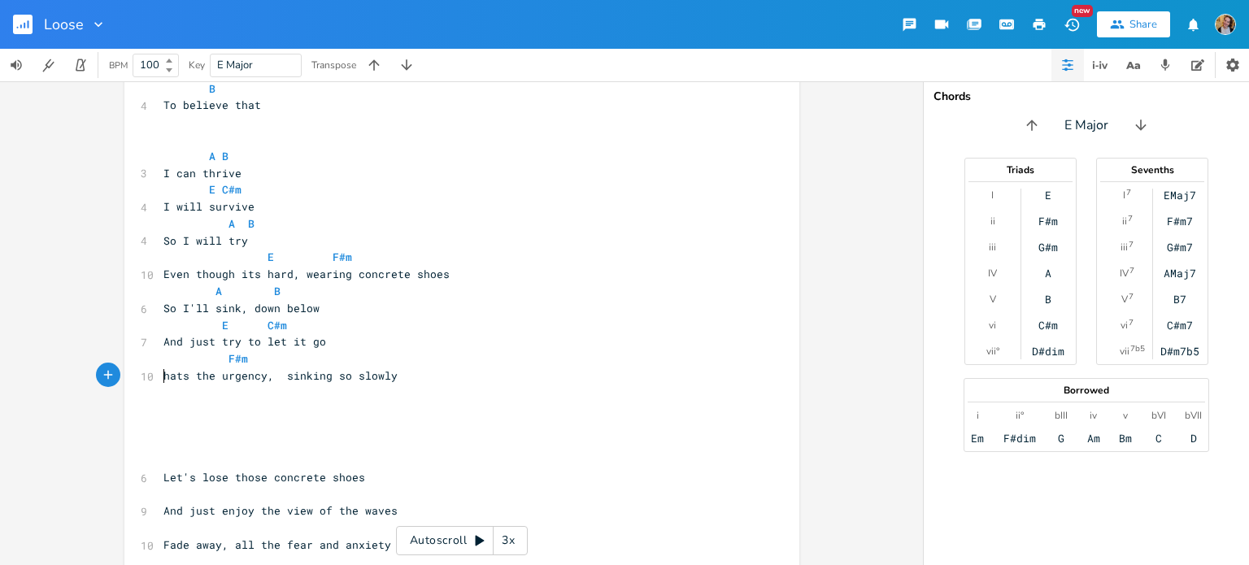
type textarea "W"
click at [283, 378] on span "Whats the urgency, sinking so slowly" at bounding box center [283, 375] width 241 height 15
click at [275, 370] on span "Whats the urgency, sinking so slowly" at bounding box center [280, 375] width 234 height 15
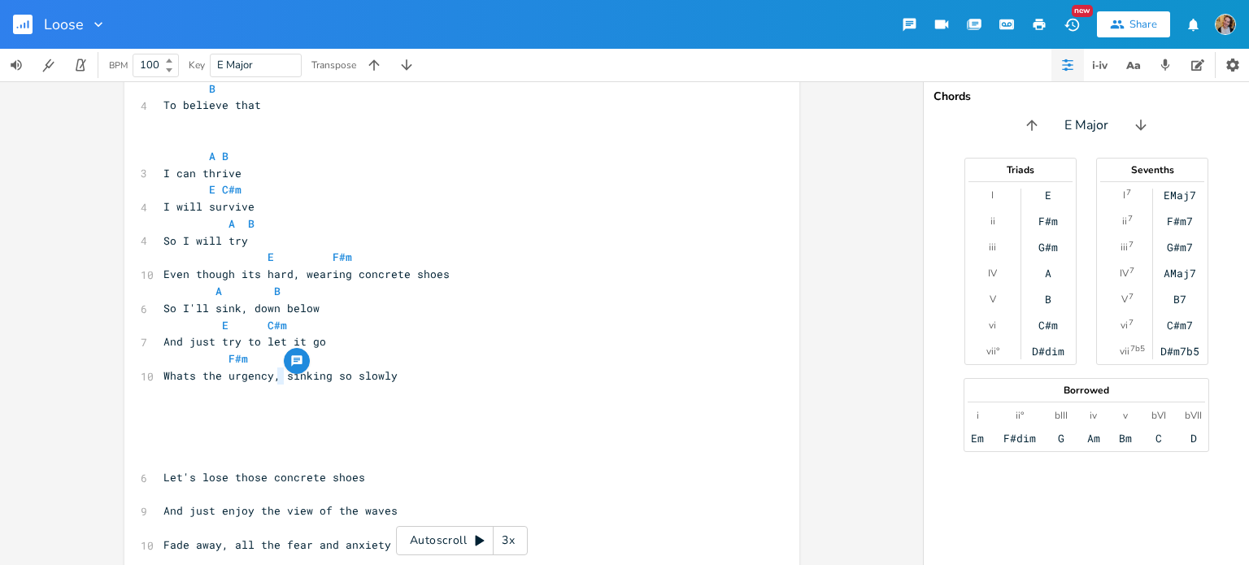
click at [293, 376] on span "Whats the urgency, sinking so slowly" at bounding box center [280, 375] width 234 height 15
type textarea "I'm sinking"
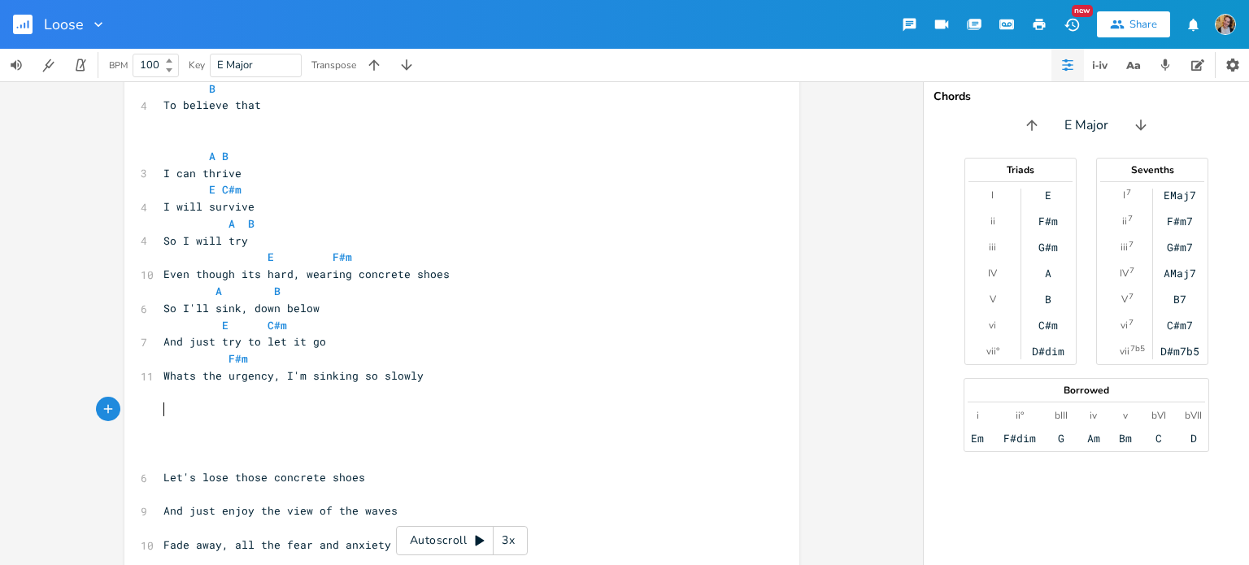
click at [239, 402] on pre "​" at bounding box center [453, 410] width 587 height 17
type textarea "Can"
type textarea "There's a fish"
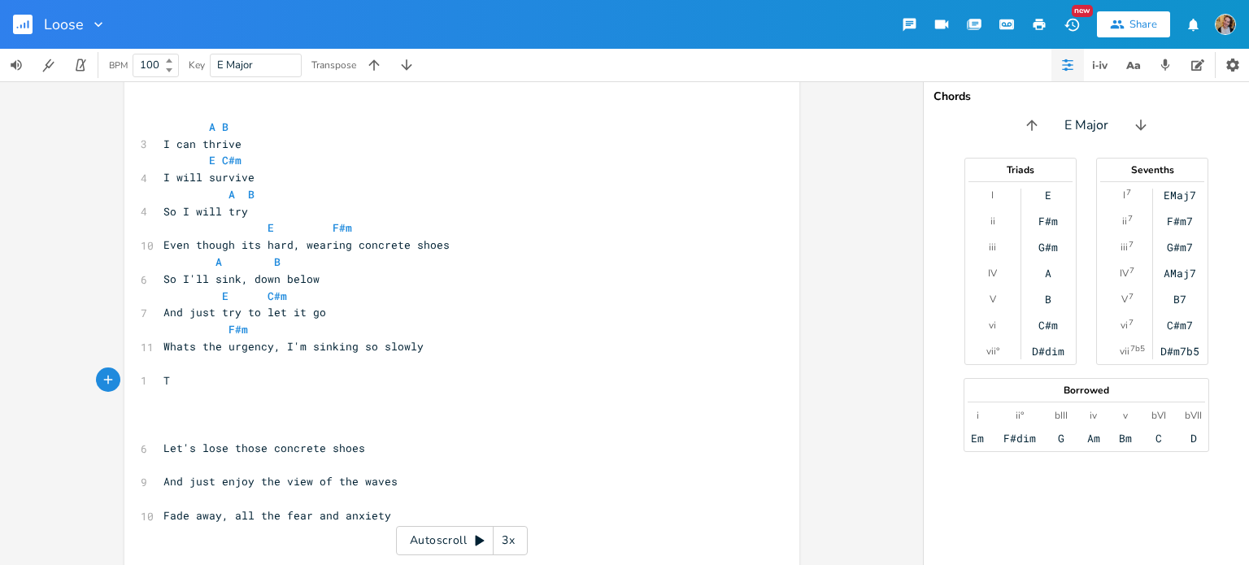
scroll to position [529, 0]
click at [323, 344] on span "Whats the urgency, I'm sinking so slowly" at bounding box center [293, 343] width 260 height 15
type textarea "sinking"
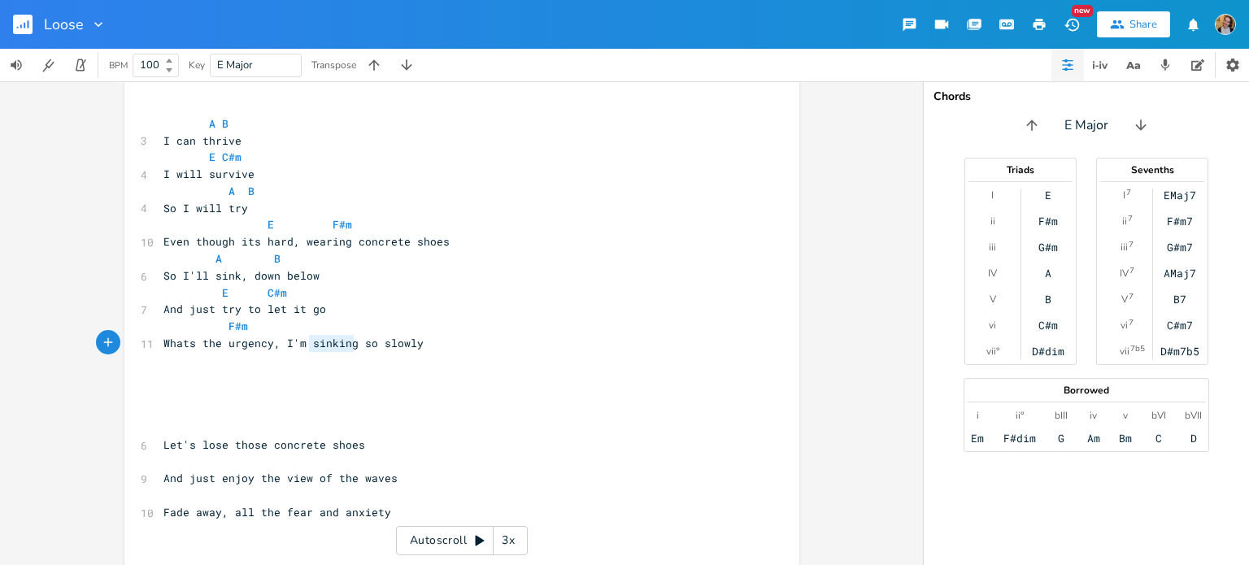
click at [323, 344] on span "Whats the urgency, I'm sinking so slowly" at bounding box center [293, 343] width 260 height 15
type textarea "moving"
click at [325, 339] on span "Whats the urgency, I'm moving so slowly" at bounding box center [290, 343] width 254 height 15
type textarea "moving"
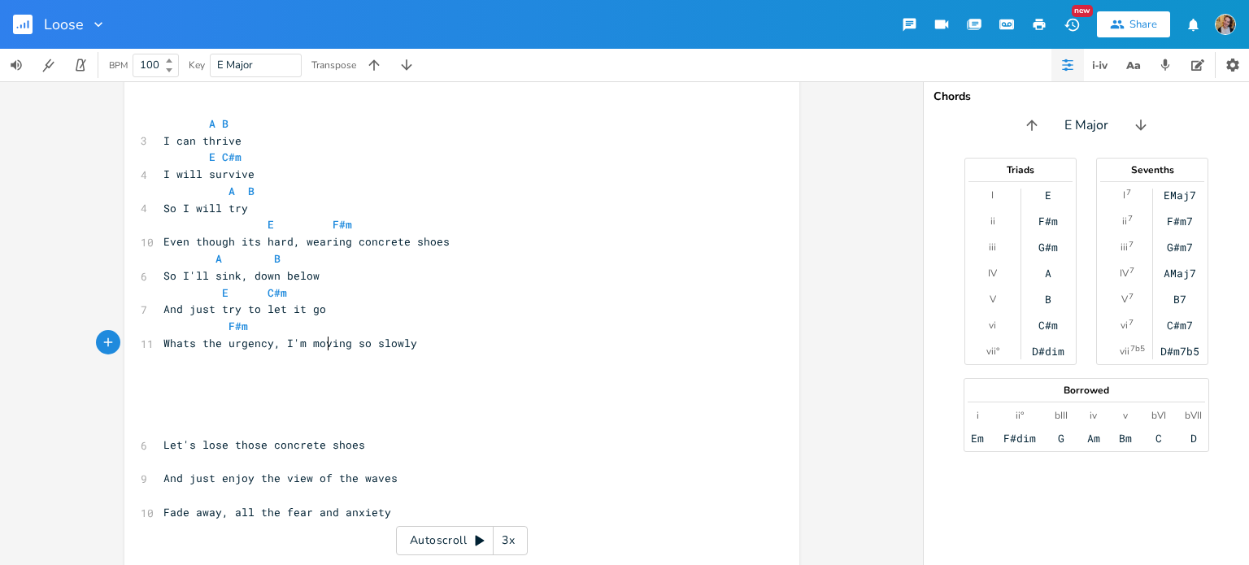
click at [325, 339] on span "Whats the urgency, I'm moving so slowly" at bounding box center [290, 343] width 254 height 15
type textarea "it's all"
type textarea "it' so slowly"
drag, startPoint x: 281, startPoint y: 341, endPoint x: 387, endPoint y: 344, distance: 105.7
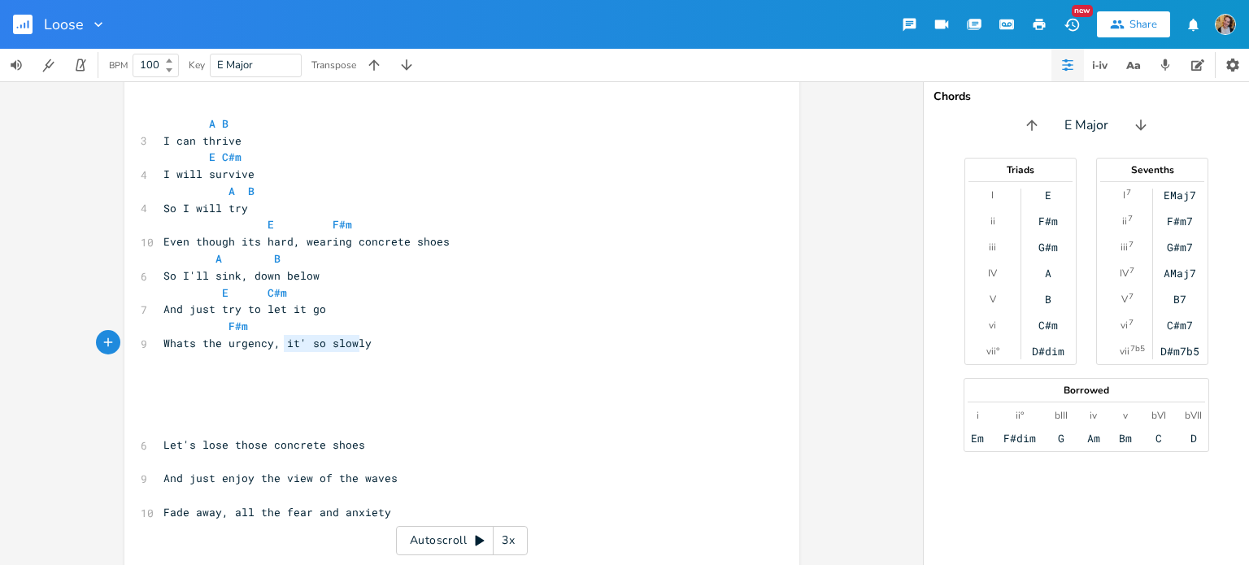
click at [387, 344] on pre "Whats the urgency, it' so slowly" at bounding box center [453, 343] width 587 height 17
type textarea "what"
type textarea "you've"
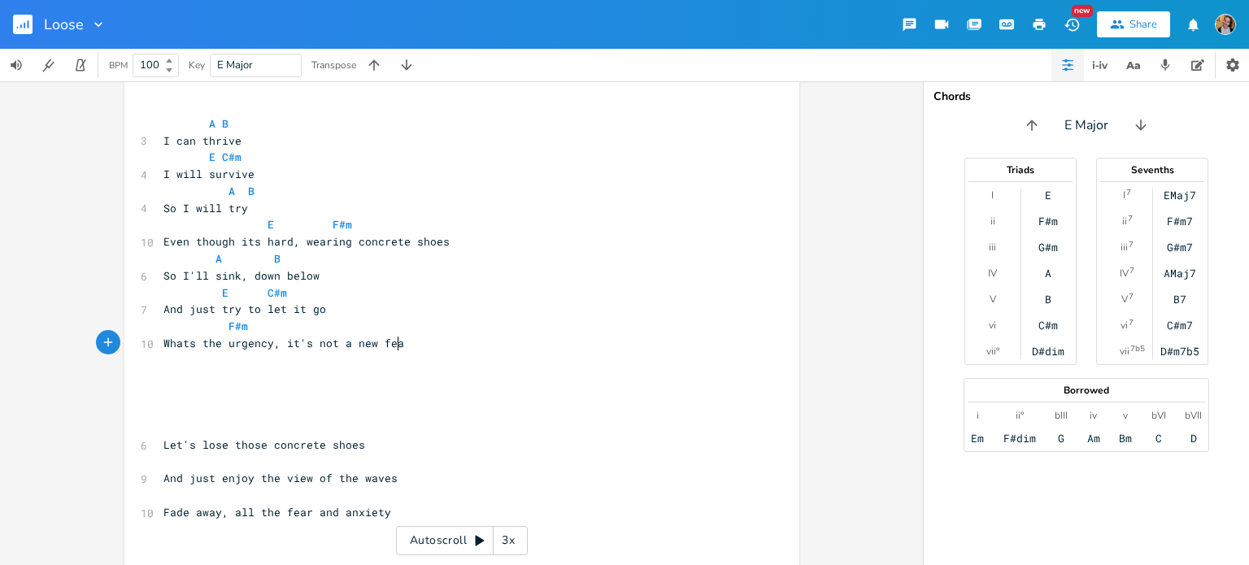
type textarea "it's not a new feat"
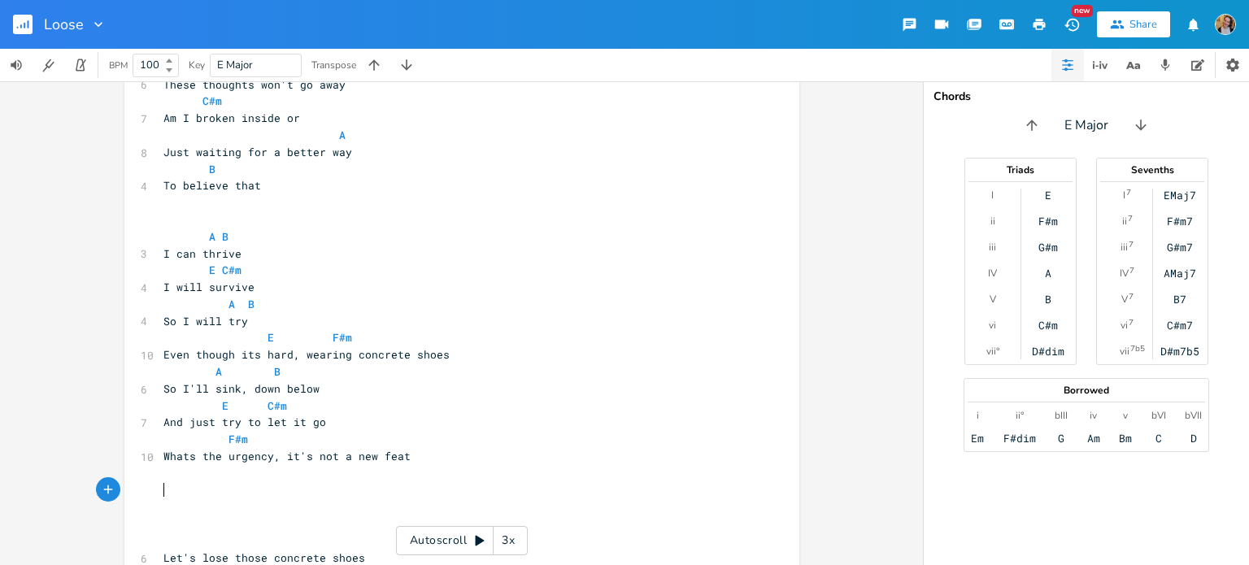
scroll to position [415, 0]
type textarea "Take it slowly"
click at [322, 443] on pre "F#m" at bounding box center [453, 440] width 587 height 17
click at [224, 485] on span "Take it slowly" at bounding box center [208, 491] width 91 height 15
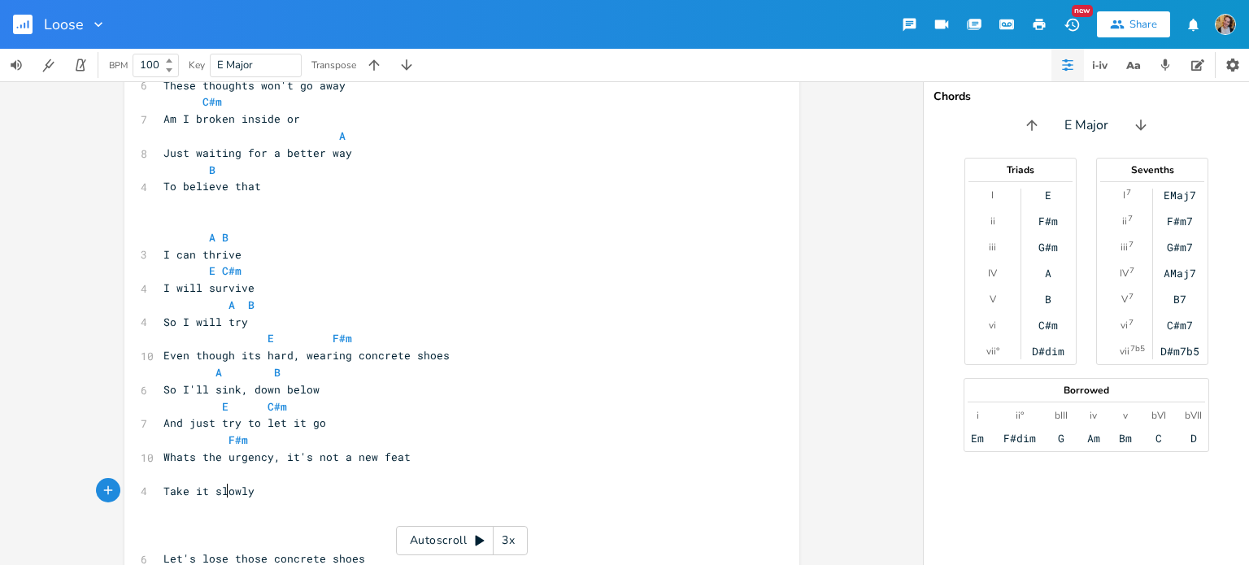
click at [222, 484] on span "Take it slowly" at bounding box center [208, 491] width 91 height 15
click at [198, 478] on pre "​" at bounding box center [453, 474] width 587 height 17
type textarea "E B"
click at [376, 454] on span "Whats the urgency, it's not a new feat" at bounding box center [286, 457] width 247 height 15
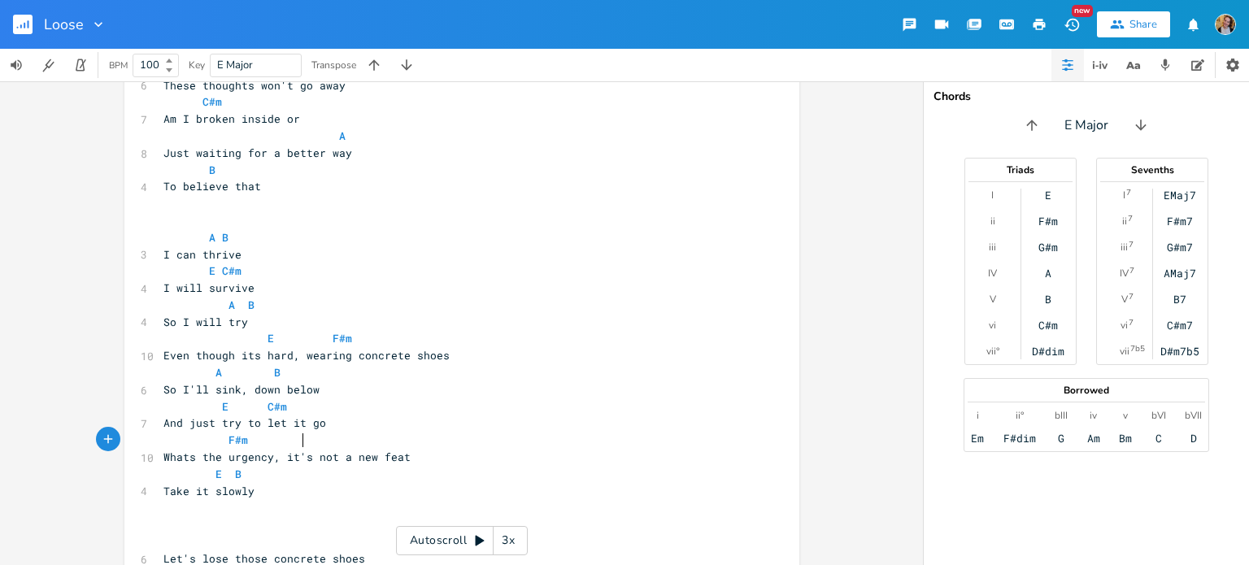
click at [393, 442] on pre "F#m" at bounding box center [453, 440] width 587 height 17
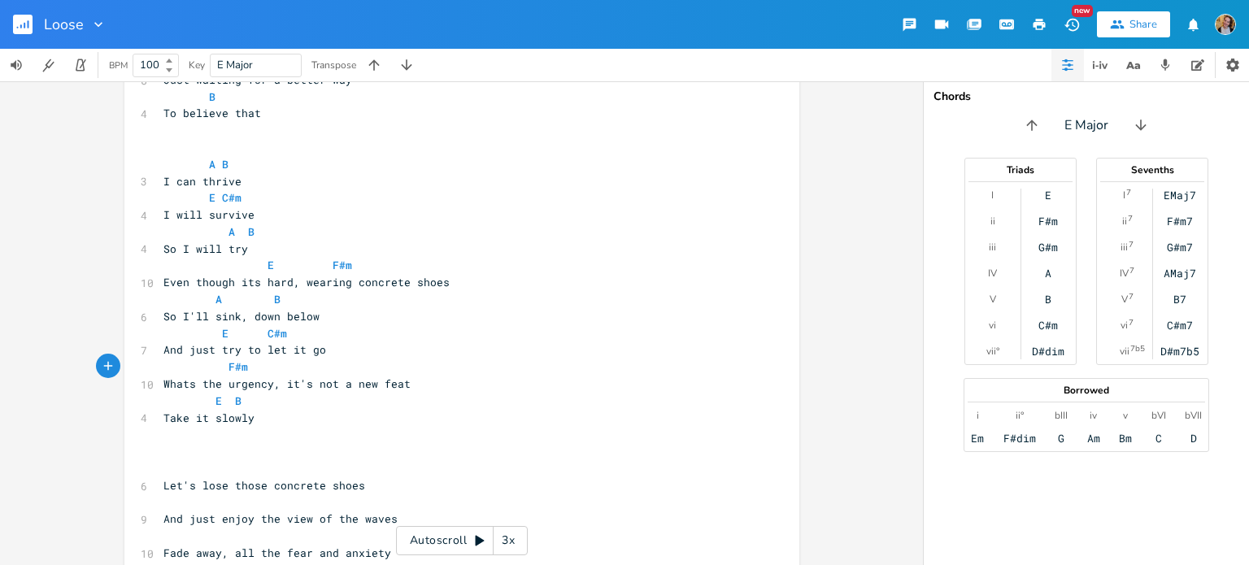
scroll to position [490, 0]
drag, startPoint x: 419, startPoint y: 386, endPoint x: 336, endPoint y: 384, distance: 83.8
click at [336, 384] on pre "Whats the urgency, it's not a new feat" at bounding box center [453, 382] width 587 height 17
type textarea "new for me"
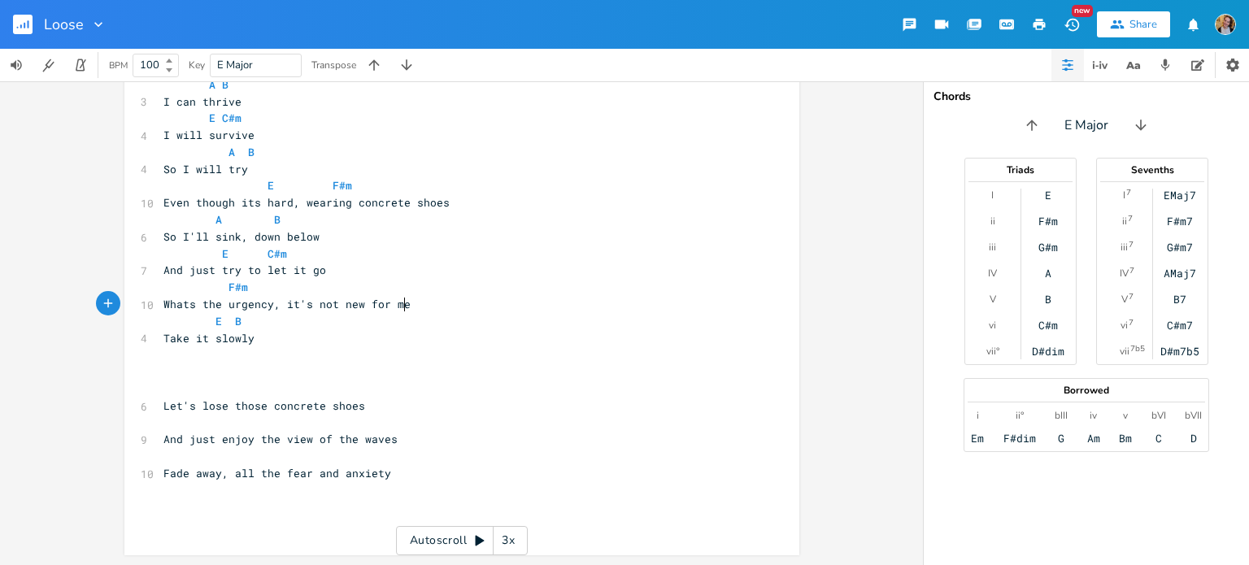
click at [275, 389] on pre "​" at bounding box center [453, 388] width 587 height 17
click at [257, 402] on span "Let's lose those concrete shoes" at bounding box center [264, 405] width 202 height 15
type textarea "#"
click at [301, 438] on span "And just enjoy the view of the waves" at bounding box center [280, 439] width 234 height 15
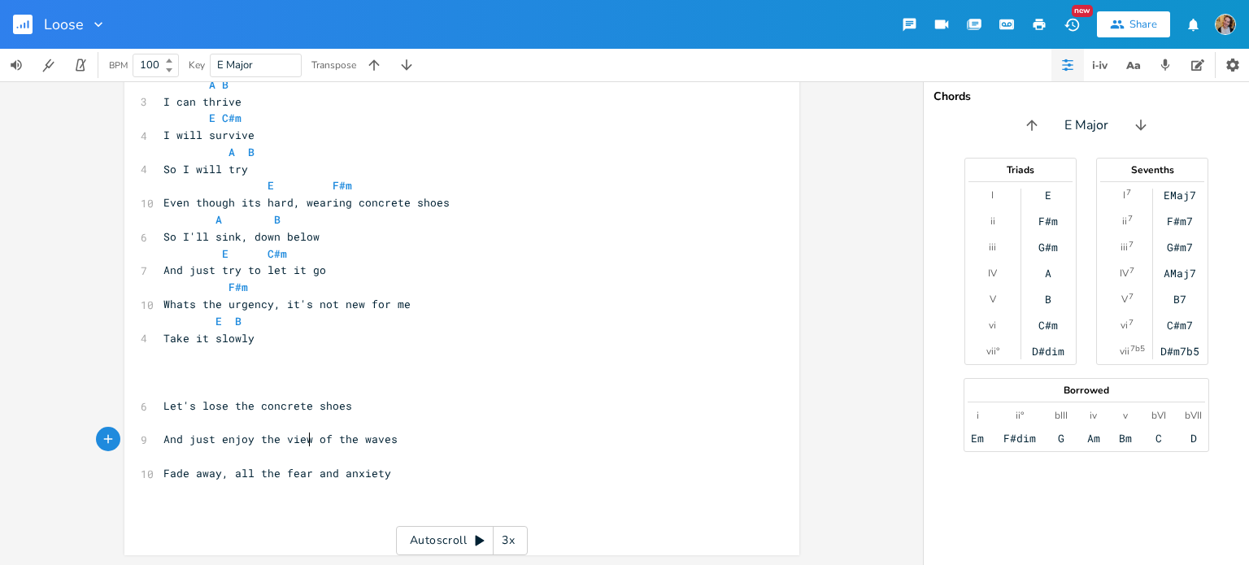
scroll to position [0, 2]
click at [400, 471] on pre "Fade away, all the fear and anxiety" at bounding box center [453, 473] width 587 height 17
click at [342, 383] on pre "​" at bounding box center [453, 388] width 587 height 17
click at [81, 28] on input "Loose" at bounding box center [65, 24] width 43 height 15
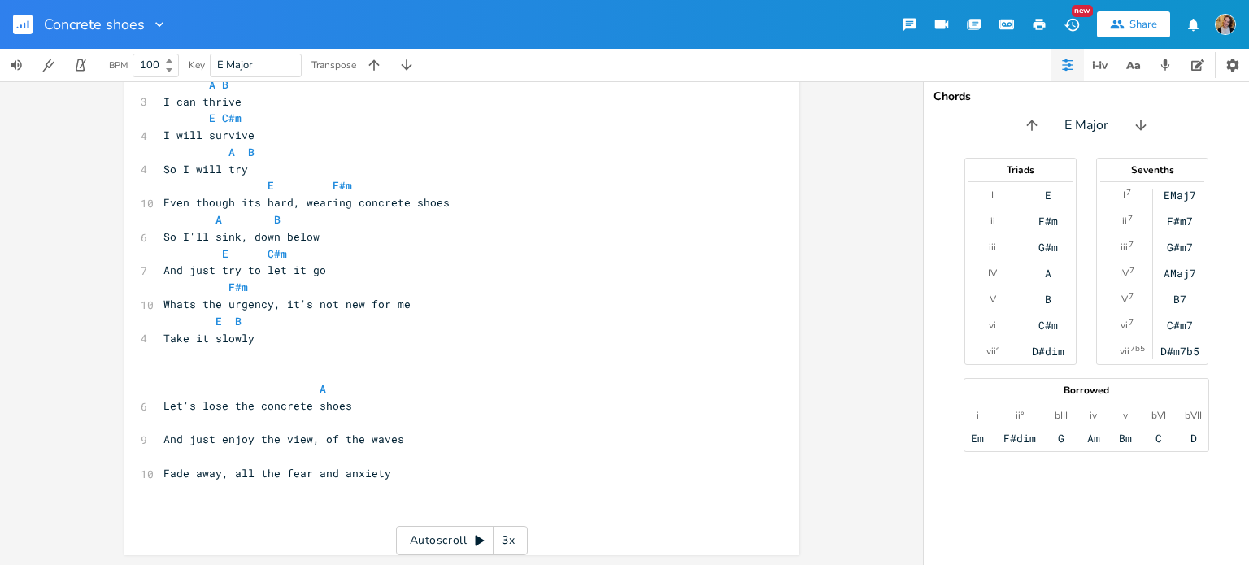
click at [233, 422] on pre "​" at bounding box center [453, 423] width 587 height 17
click at [336, 379] on pre "​" at bounding box center [453, 371] width 587 height 17
click at [356, 389] on pre "A" at bounding box center [453, 388] width 587 height 17
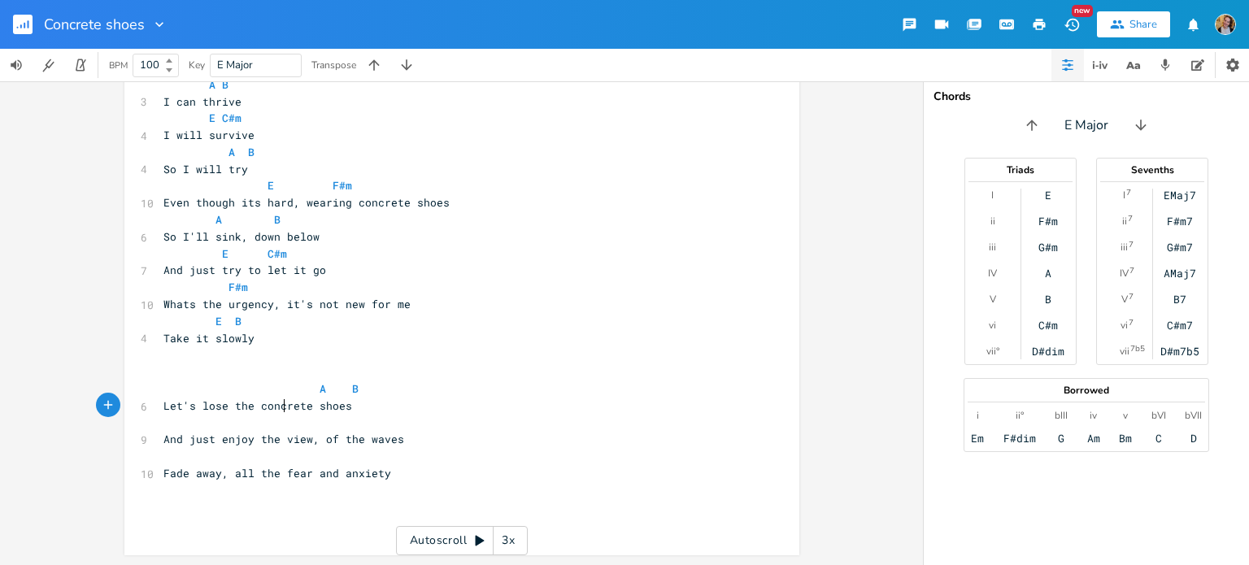
click at [276, 412] on pre "Let's lose the concrete shoes" at bounding box center [453, 406] width 587 height 17
click at [254, 422] on pre at bounding box center [453, 423] width 587 height 17
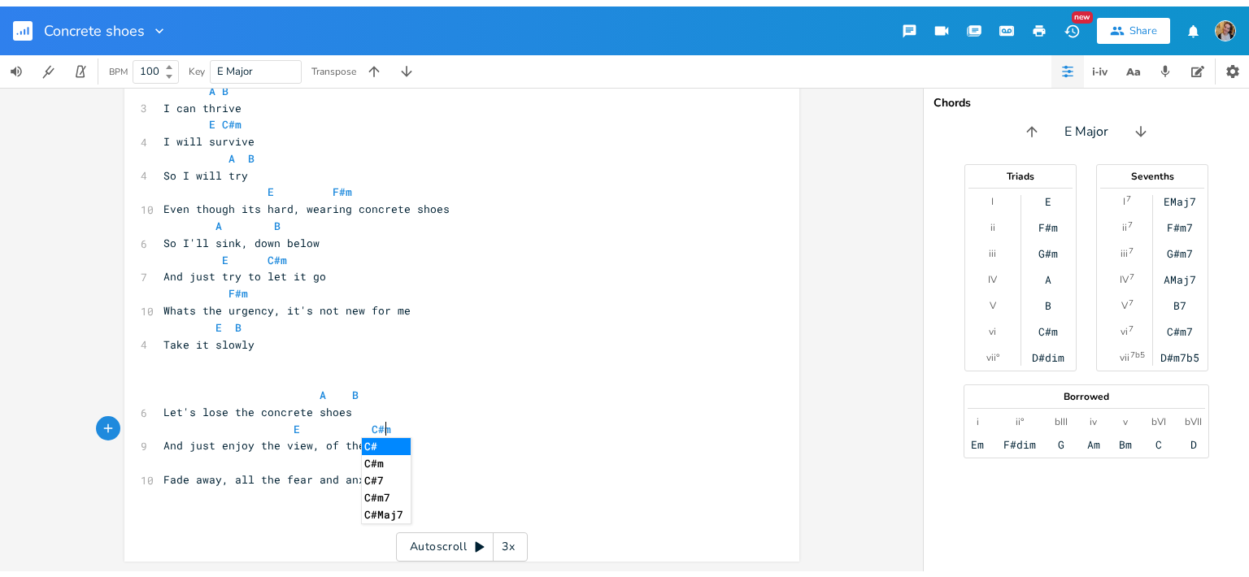
scroll to position [0, 92]
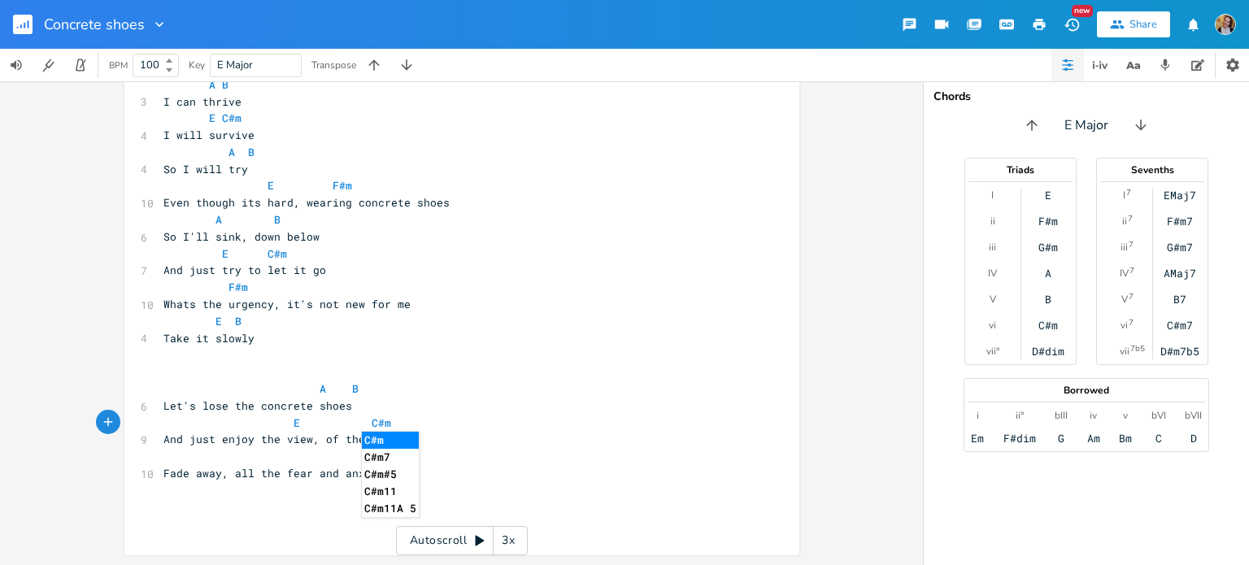
click at [223, 455] on pre "​" at bounding box center [453, 456] width 587 height 17
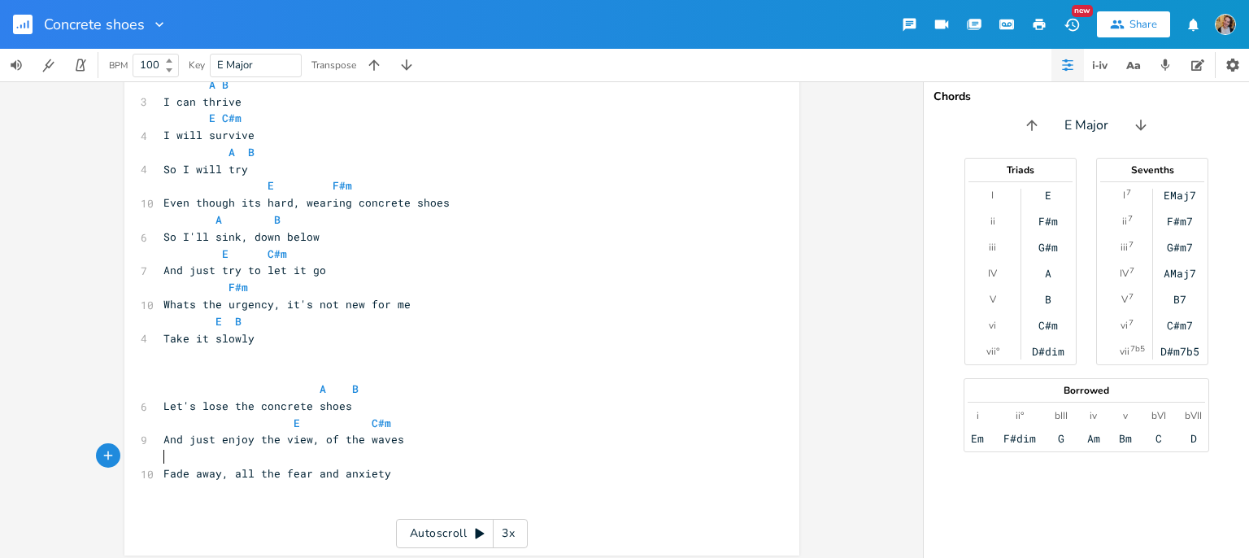
click at [0, 246] on div "x [Verse 1] ​ E 9 I wear my heart on my sleeve but it's ​ 3 Coming loose F#m 10…" at bounding box center [461, 319] width 923 height 476
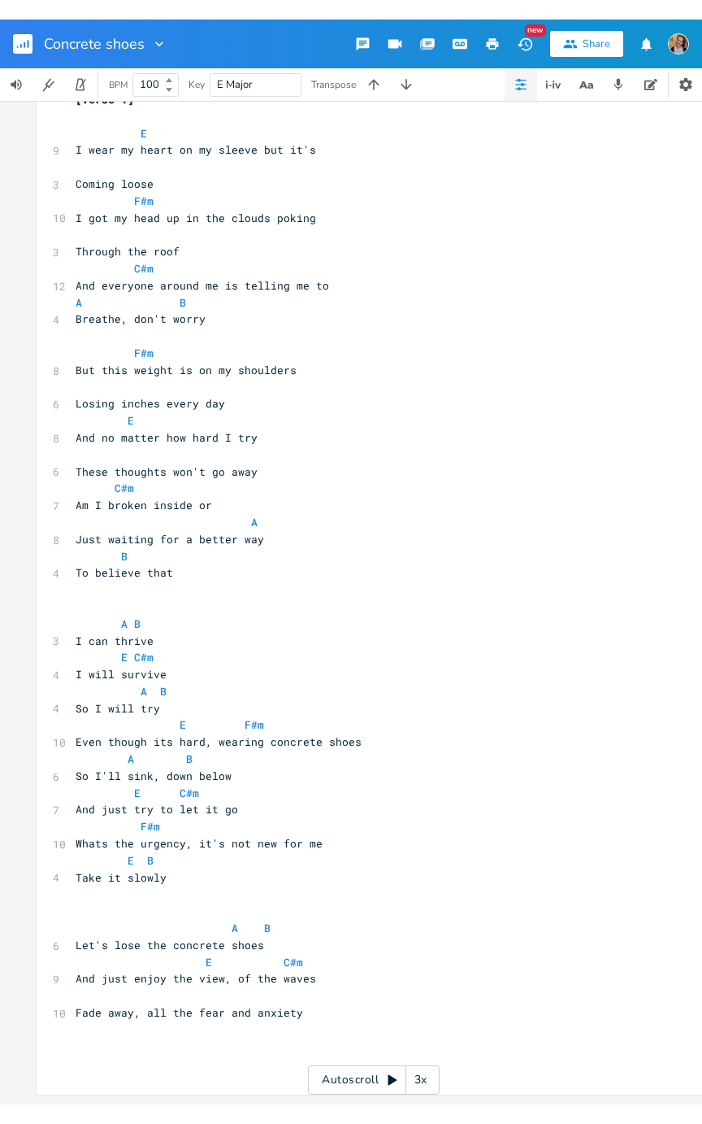
scroll to position [20, 0]
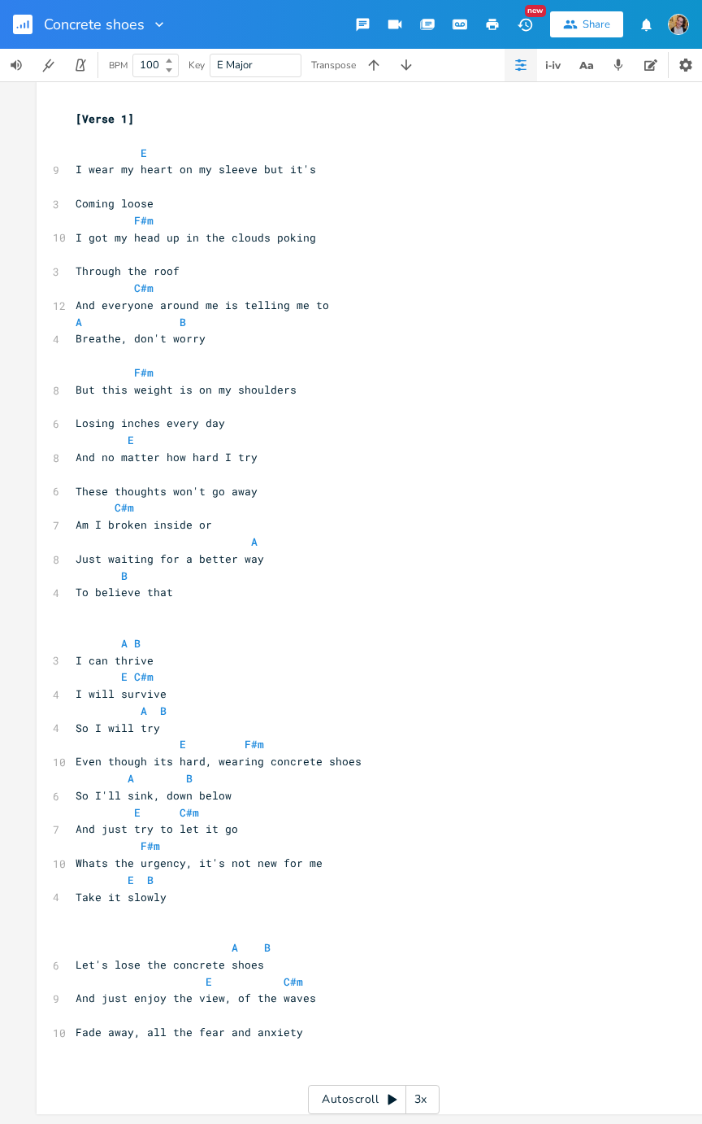
click at [128, 564] on span "E" at bounding box center [131, 879] width 7 height 15
click at [86, 564] on span "Let's lose the concrete shoes" at bounding box center [170, 964] width 189 height 15
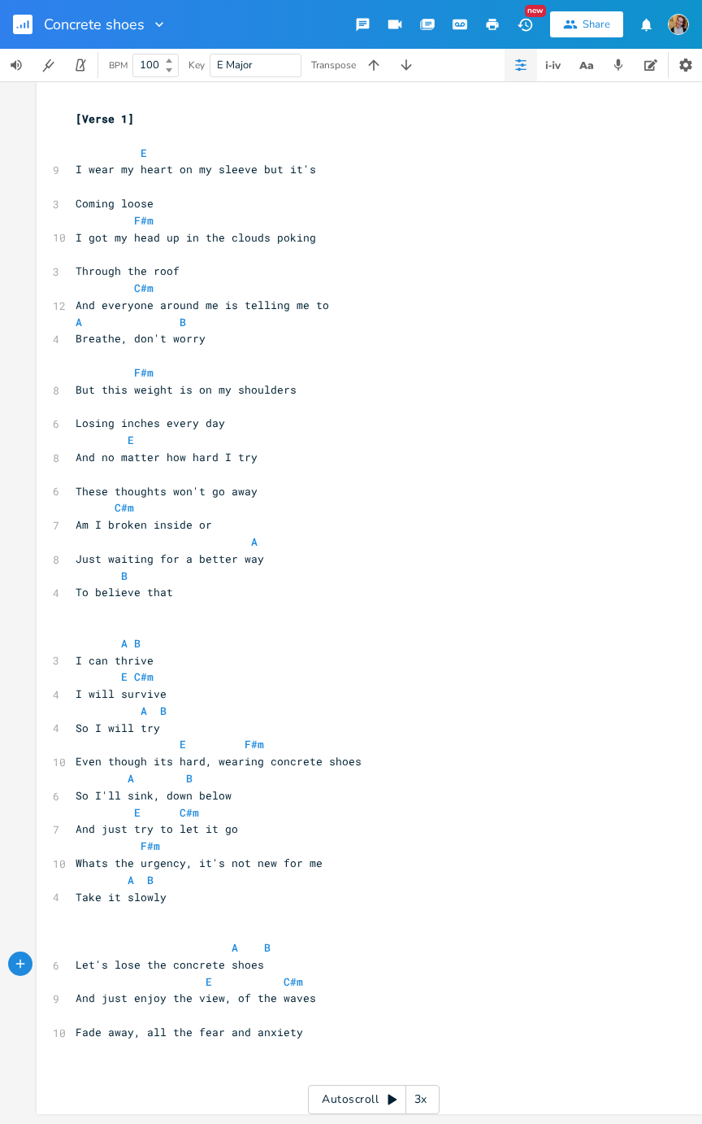
click at [76, 564] on span "Fade away, all the fear and anxiety" at bounding box center [190, 1031] width 228 height 15
click at [158, 564] on span "Fade away, all the fear and anxiety" at bounding box center [190, 1031] width 228 height 15
click at [172, 564] on pre "Fade away, all the fear and anxiety" at bounding box center [365, 1032] width 587 height 17
click at [291, 564] on pre "​" at bounding box center [365, 1014] width 587 height 17
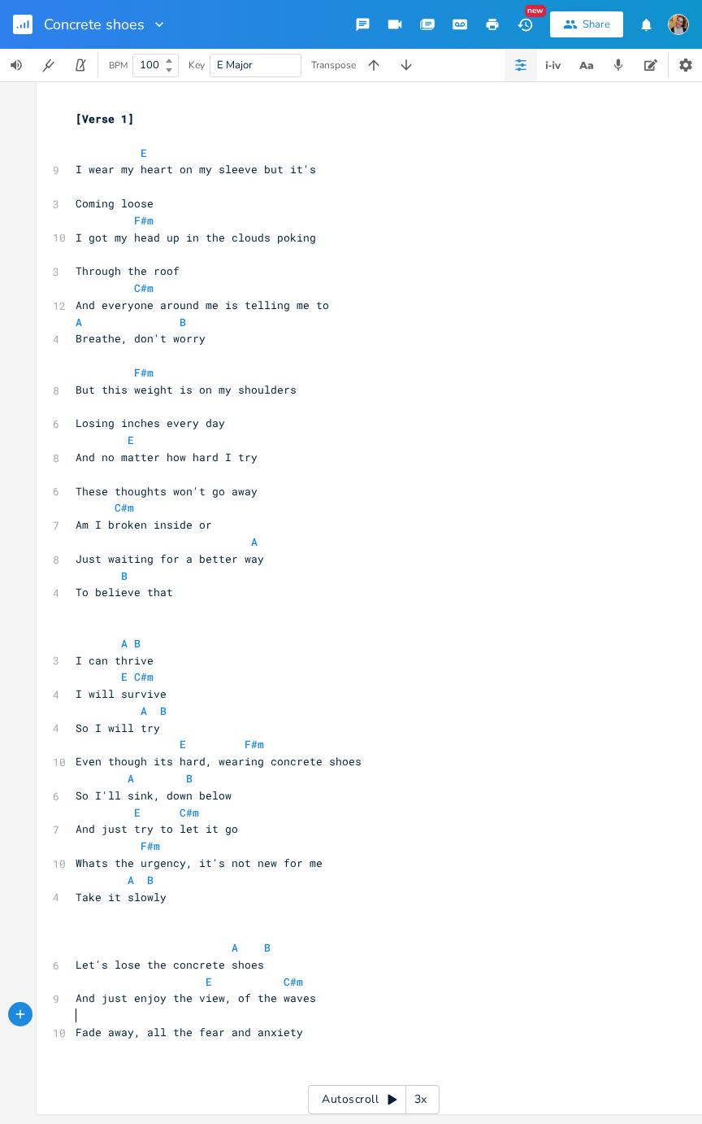
click at [286, 564] on pre "​" at bounding box center [365, 1014] width 587 height 17
click at [303, 564] on pre "​" at bounding box center [365, 1014] width 587 height 17
click at [311, 564] on pre "​" at bounding box center [365, 1014] width 587 height 17
click at [323, 564] on pre "Fade away, all the fear and anxiety" at bounding box center [365, 1032] width 587 height 17
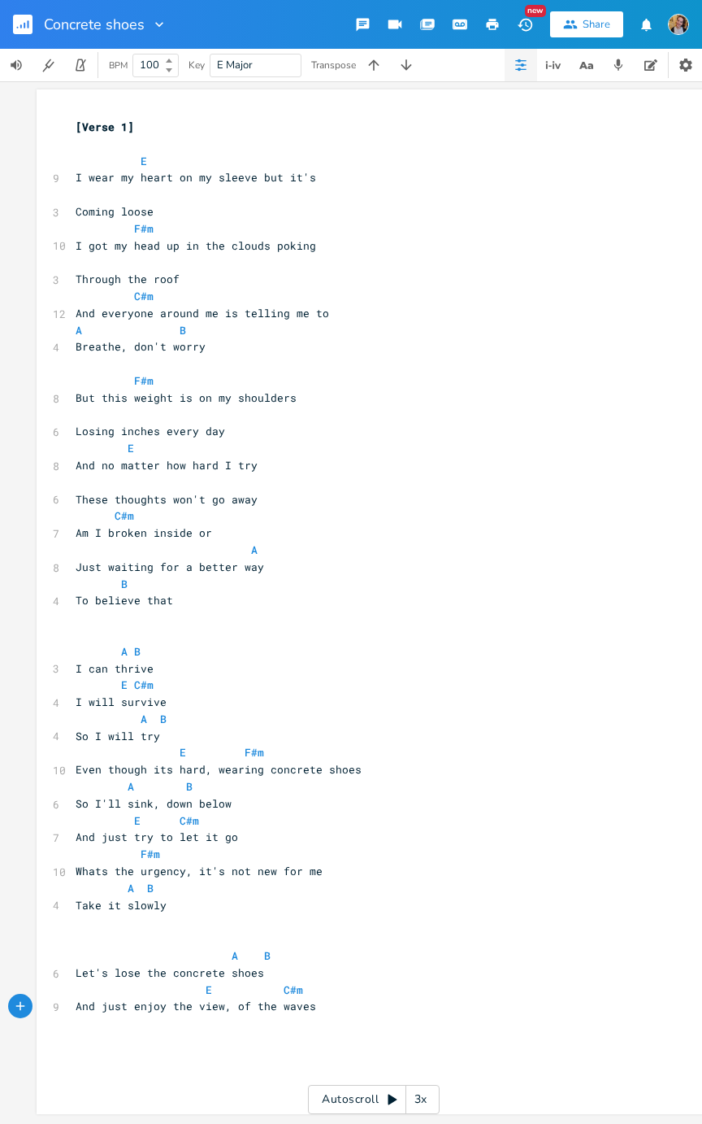
click at [24, 25] on icon "button" at bounding box center [25, 26] width 2 height 6
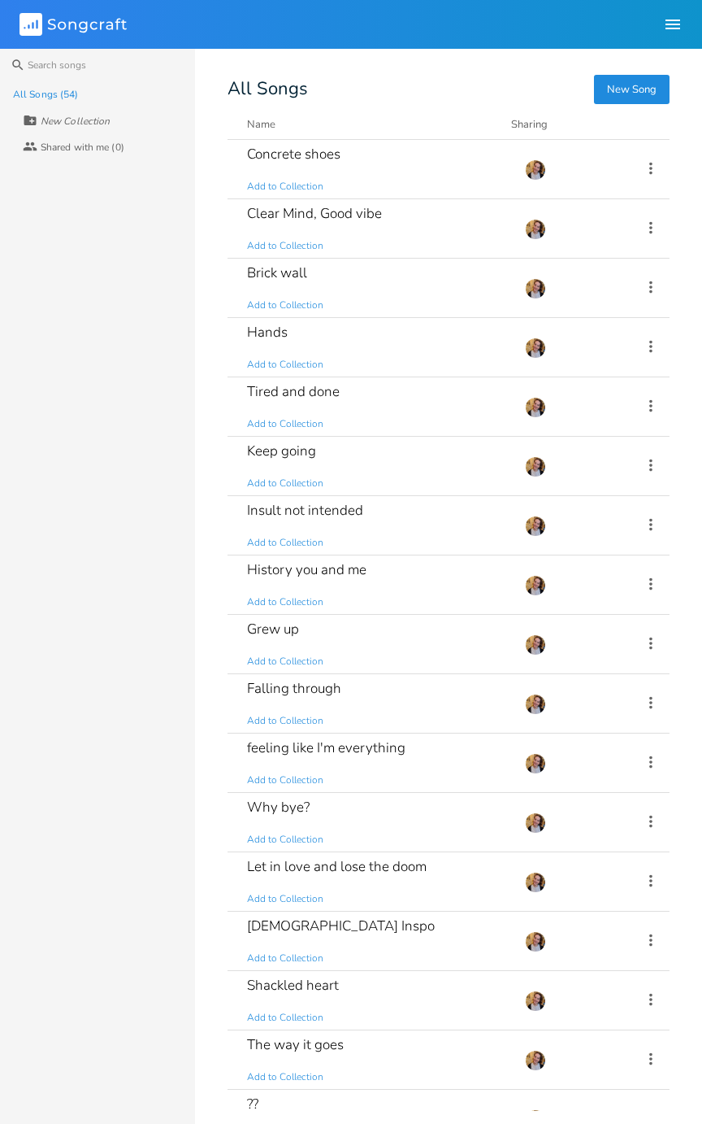
click at [398, 226] on div "Clear Mind, Good vibe Add to Collection" at bounding box center [376, 228] width 259 height 59
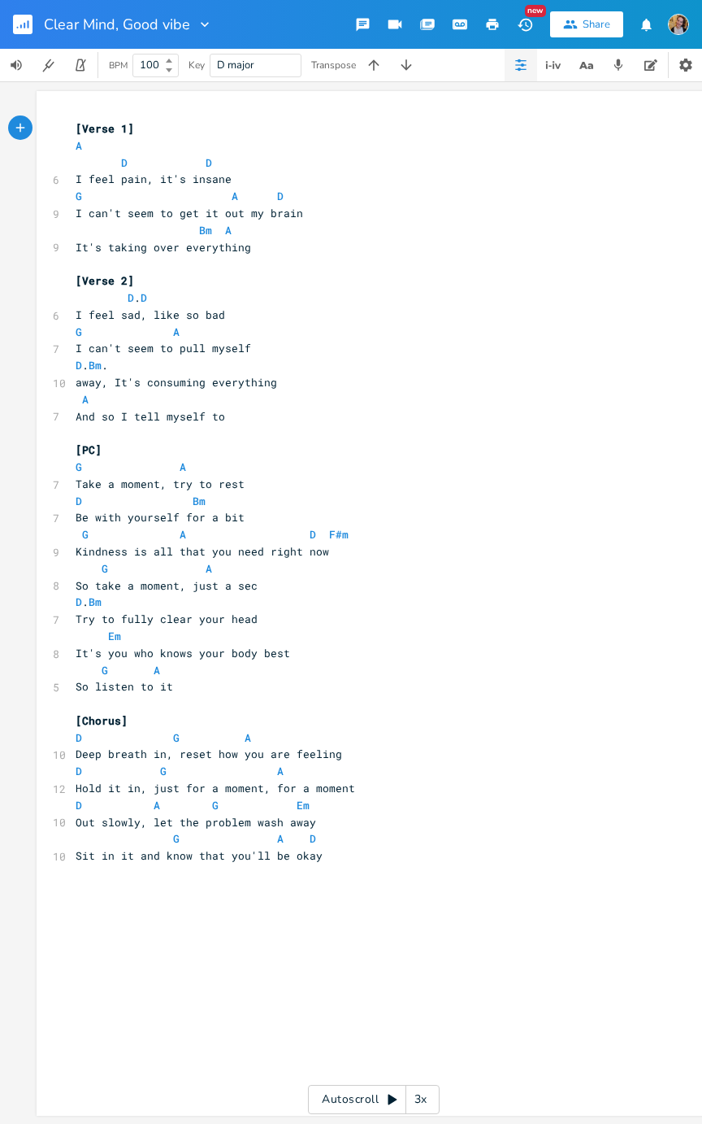
click at [45, 23] on button "button" at bounding box center [29, 24] width 33 height 39
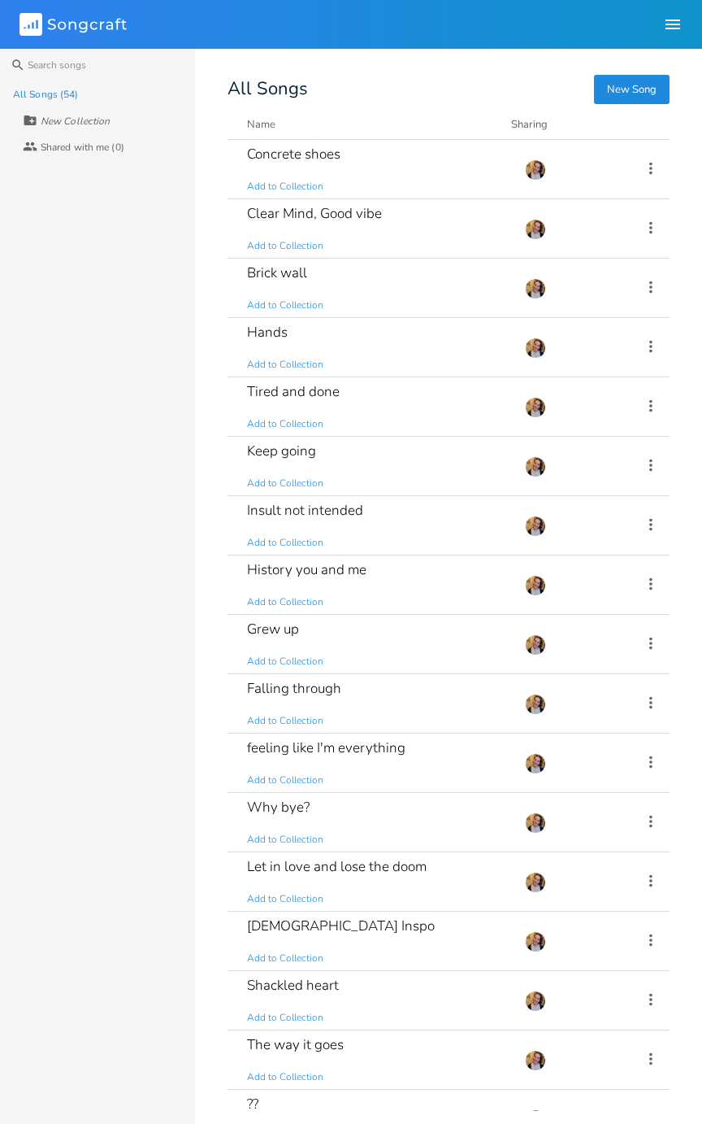
click at [416, 306] on div "Brick wall Add to Collection" at bounding box center [376, 288] width 259 height 59
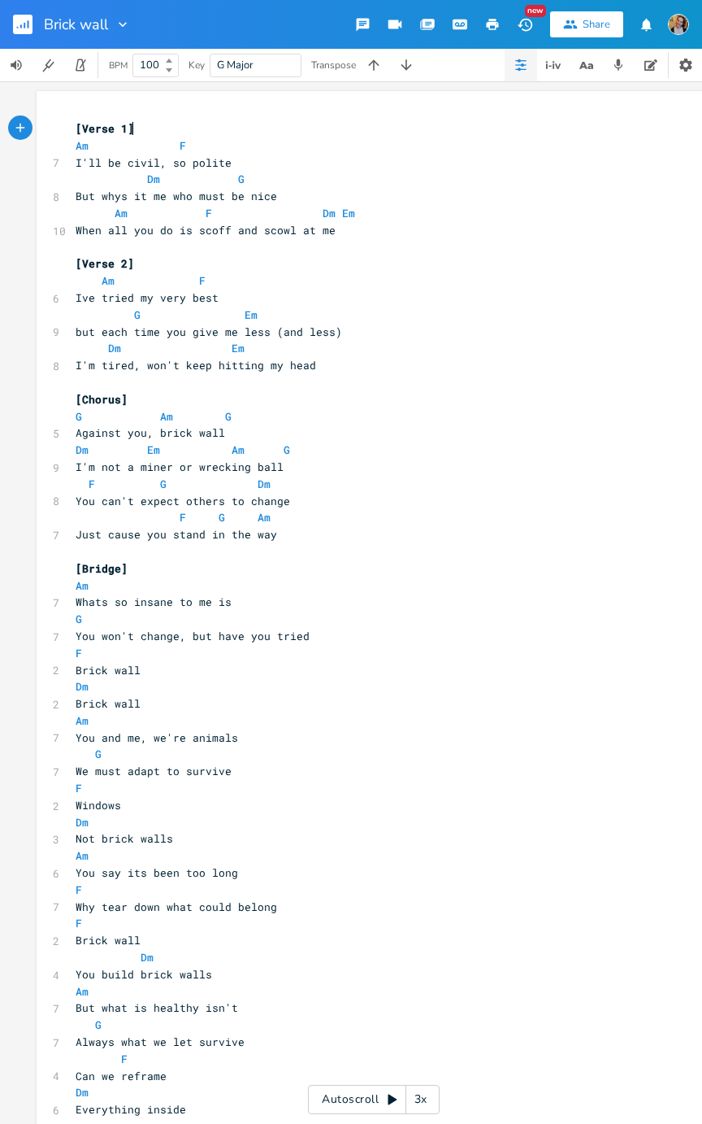
click at [76, 564] on span "F" at bounding box center [79, 889] width 7 height 15
click at [85, 564] on pre "You say its been too long" at bounding box center [365, 872] width 587 height 17
click at [76, 564] on span "F" at bounding box center [79, 889] width 7 height 15
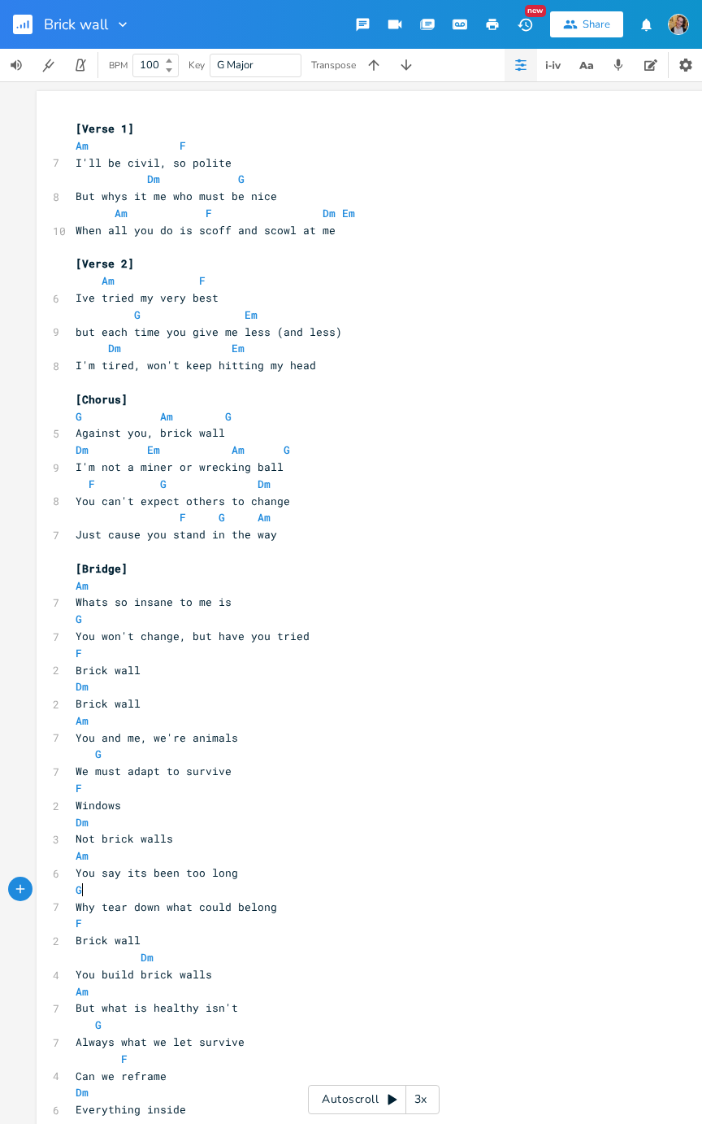
scroll to position [0, 7]
click at [241, 564] on pre "Am" at bounding box center [365, 855] width 587 height 17
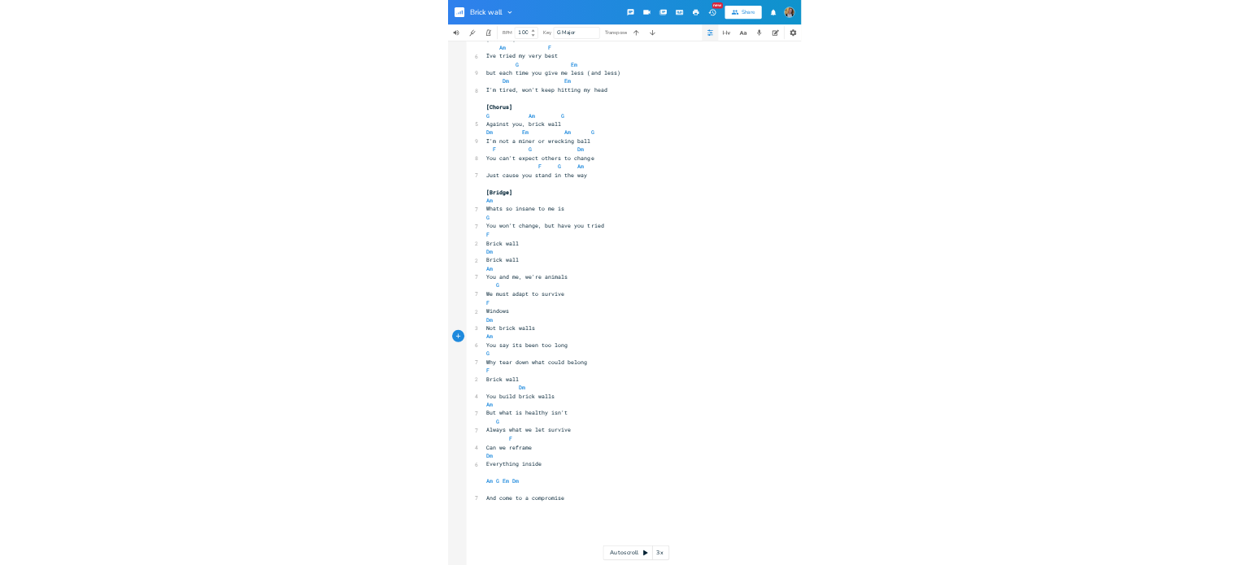
scroll to position [205, 0]
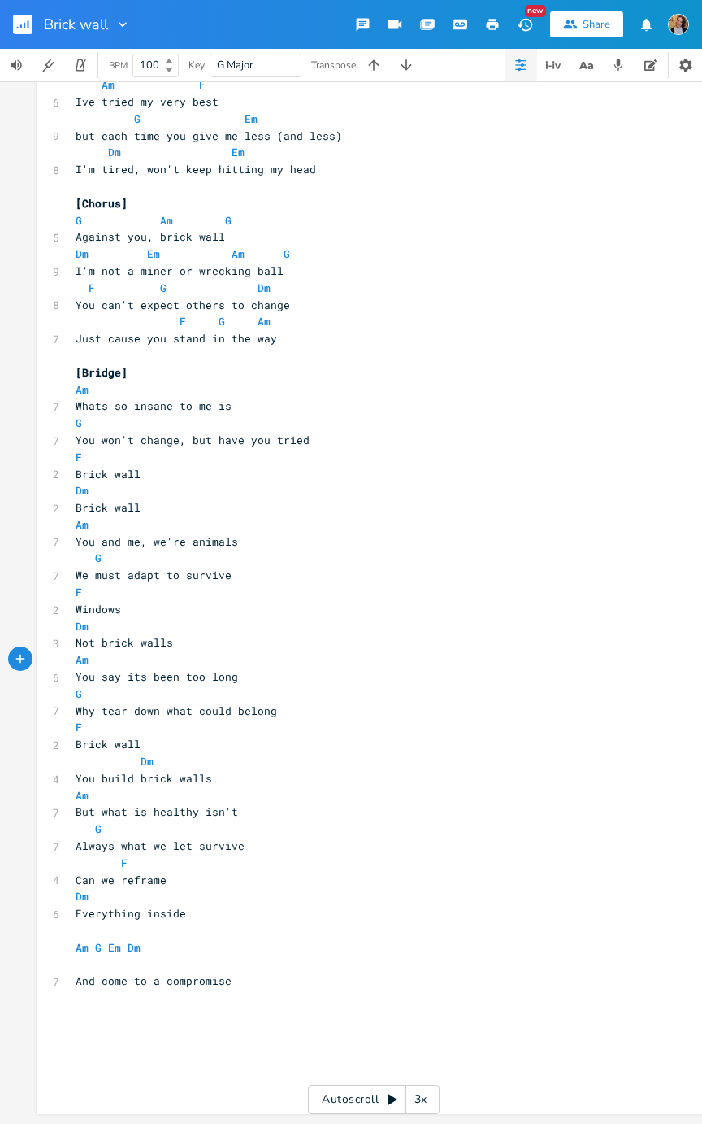
click at [29, 49] on button "button" at bounding box center [16, 65] width 33 height 33
click at [28, 33] on rect "button" at bounding box center [23, 25] width 20 height 20
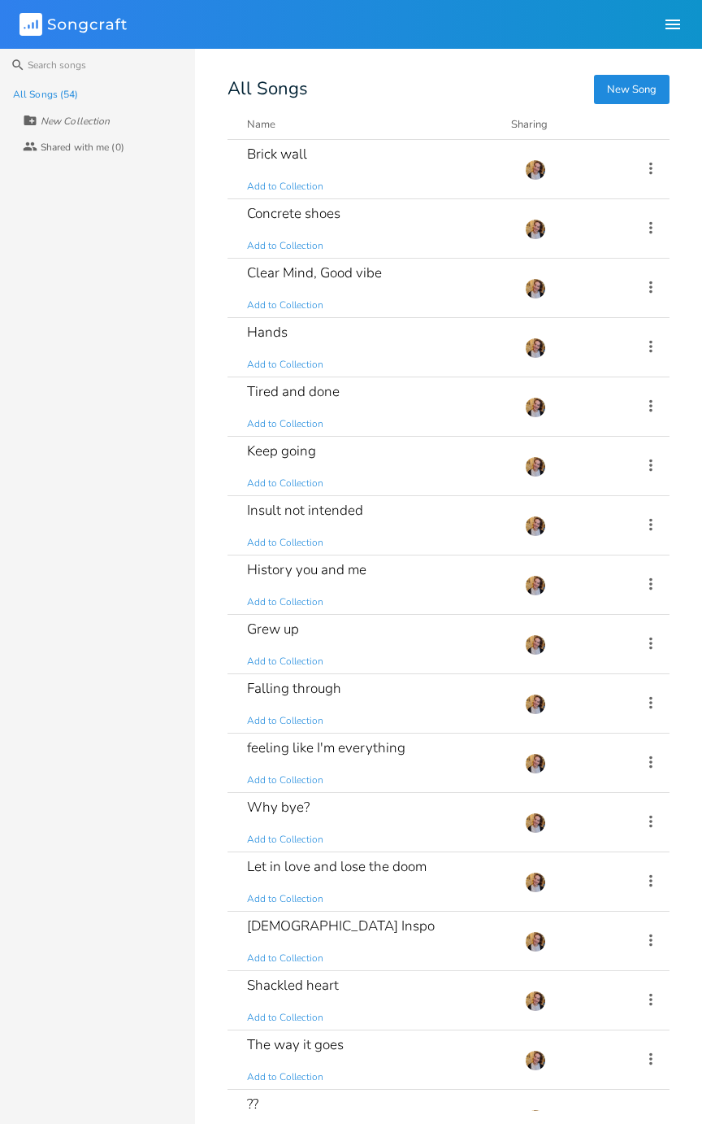
click at [416, 350] on div "Hands Add to Collection" at bounding box center [376, 347] width 259 height 59
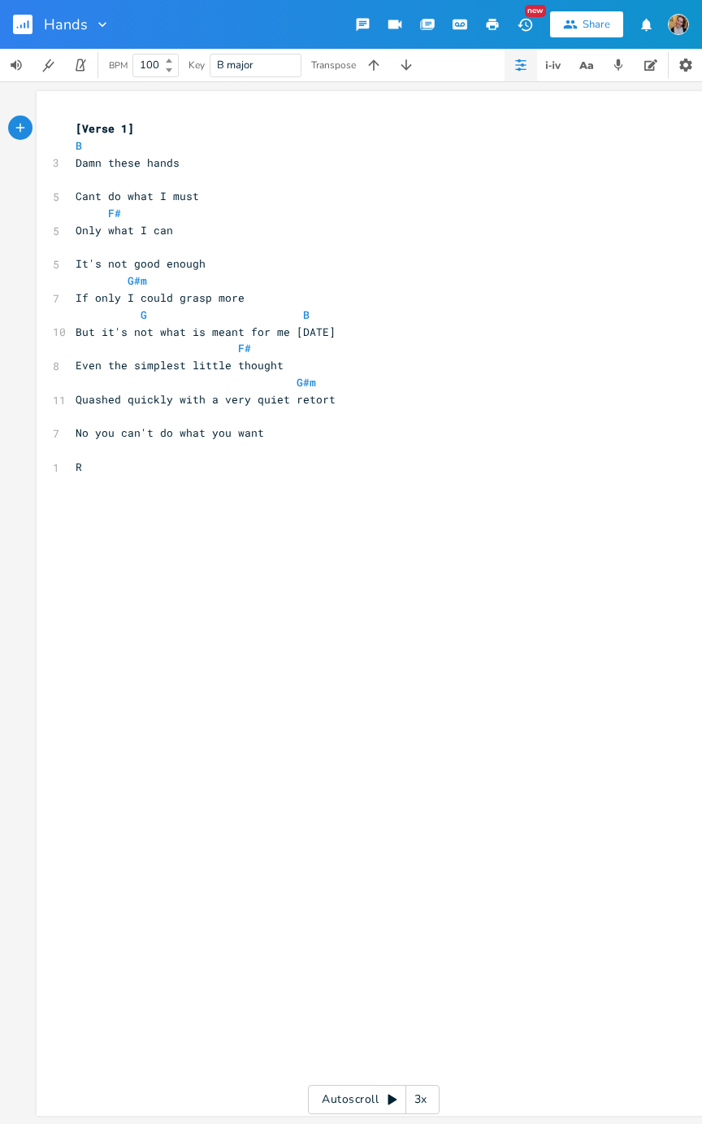
click at [17, 27] on icon "button" at bounding box center [18, 28] width 2 height 2
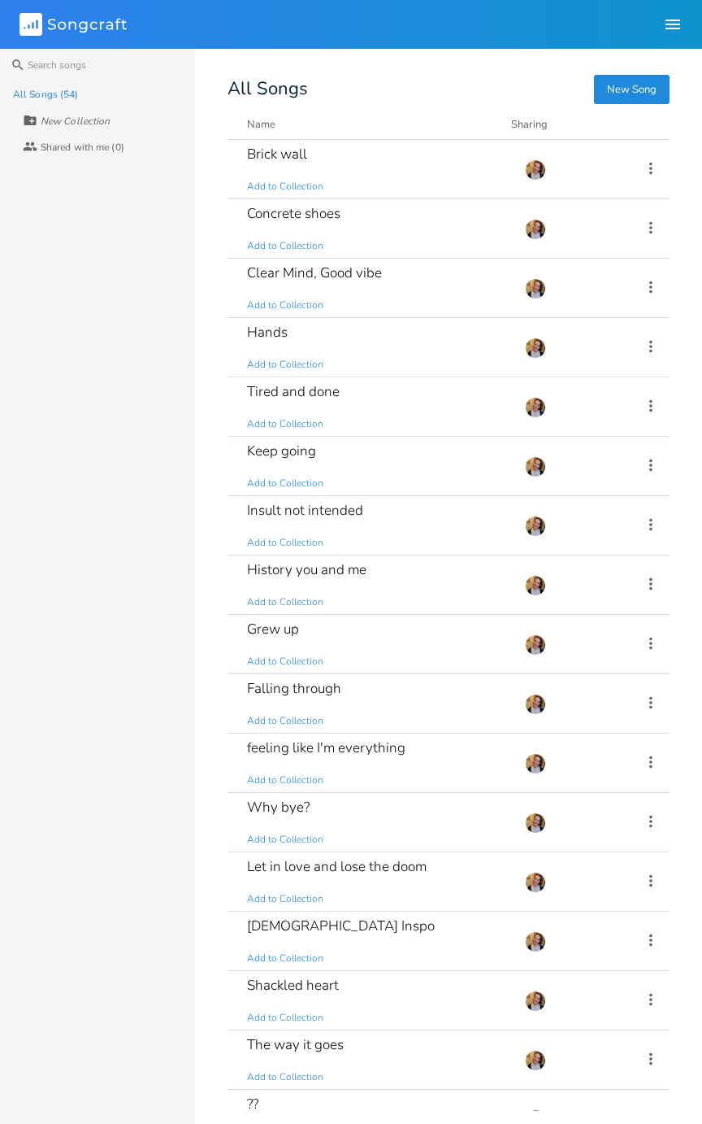
click at [413, 410] on div "Tired and done Add to Collection" at bounding box center [376, 406] width 259 height 59
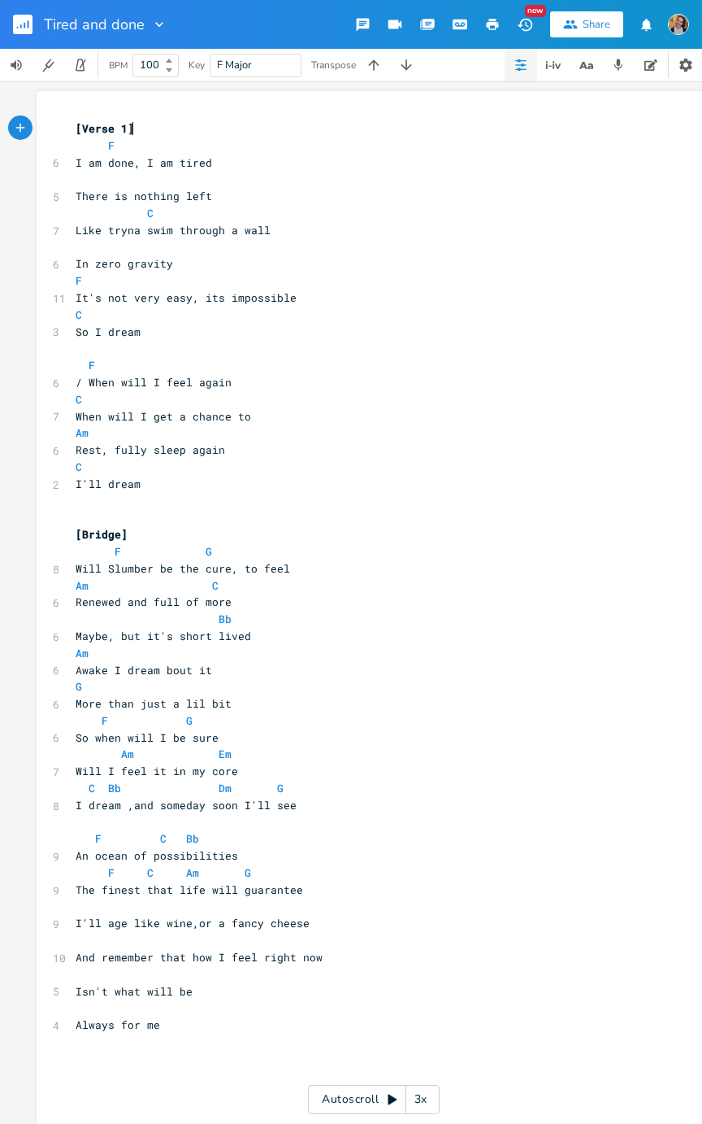
click at [24, 25] on icon "button" at bounding box center [25, 26] width 2 height 6
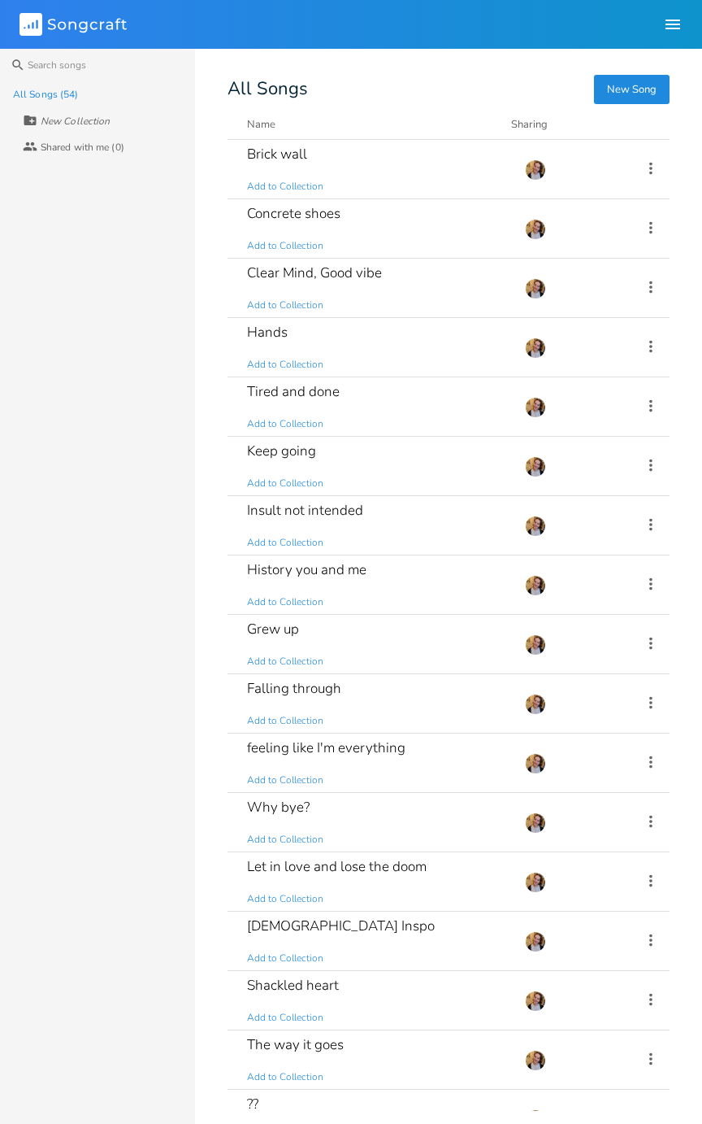
click at [423, 564] on div "History you and me Add to Collection" at bounding box center [376, 584] width 259 height 59
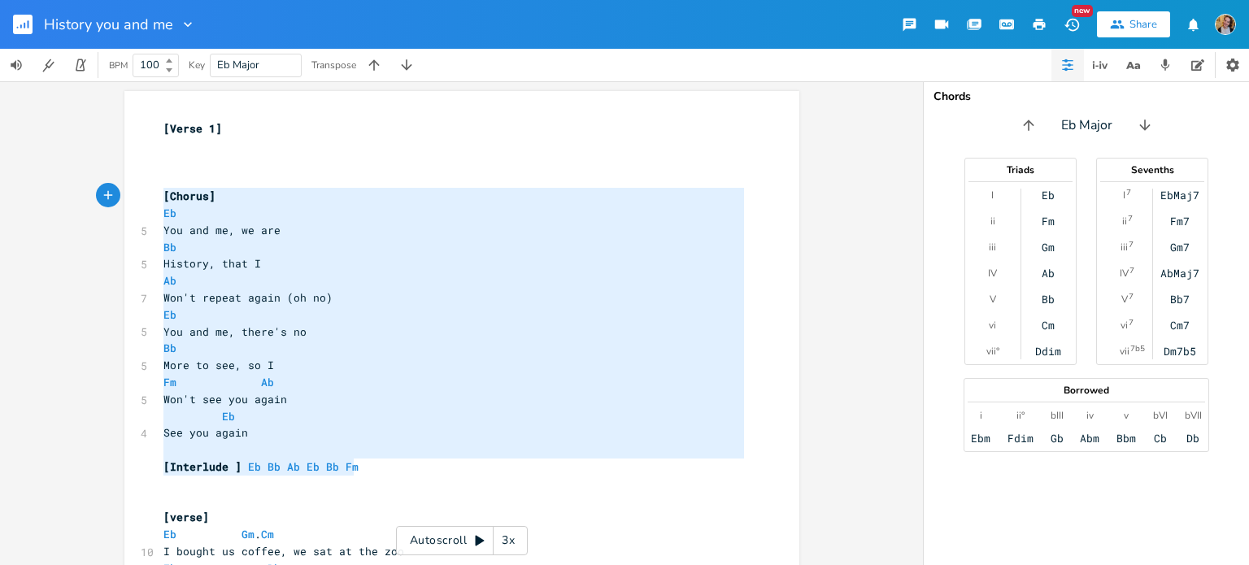
drag, startPoint x: 367, startPoint y: 471, endPoint x: 159, endPoint y: 197, distance: 343.6
click at [160, 197] on div "[Verse 1] ​ ​ ​ [Chorus] Eb 5 You and me, we are Bb 5 History, that I Ab 7 Won'…" at bounding box center [453, 483] width 587 height 727
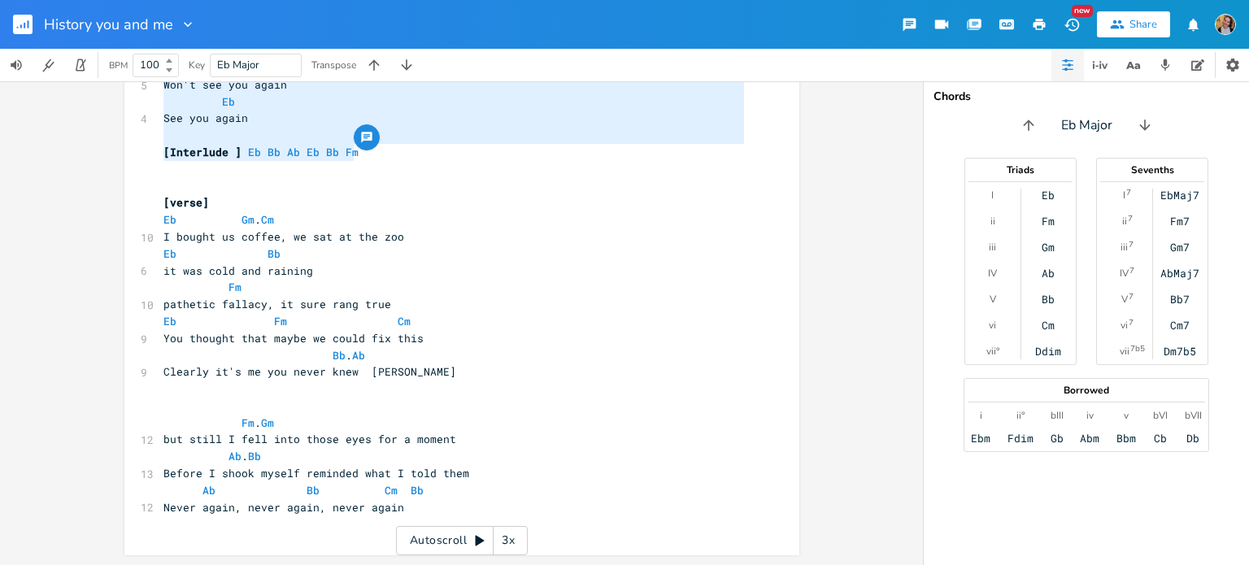
click at [435, 506] on pre "Never again, never again, never again" at bounding box center [453, 507] width 587 height 17
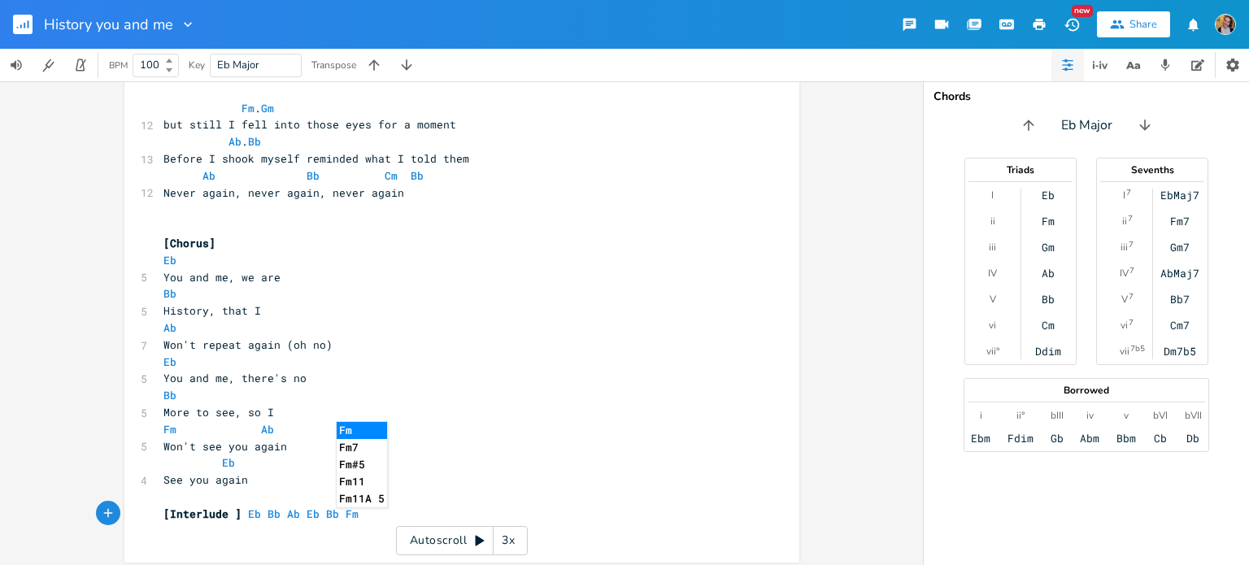
scroll to position [389, 0]
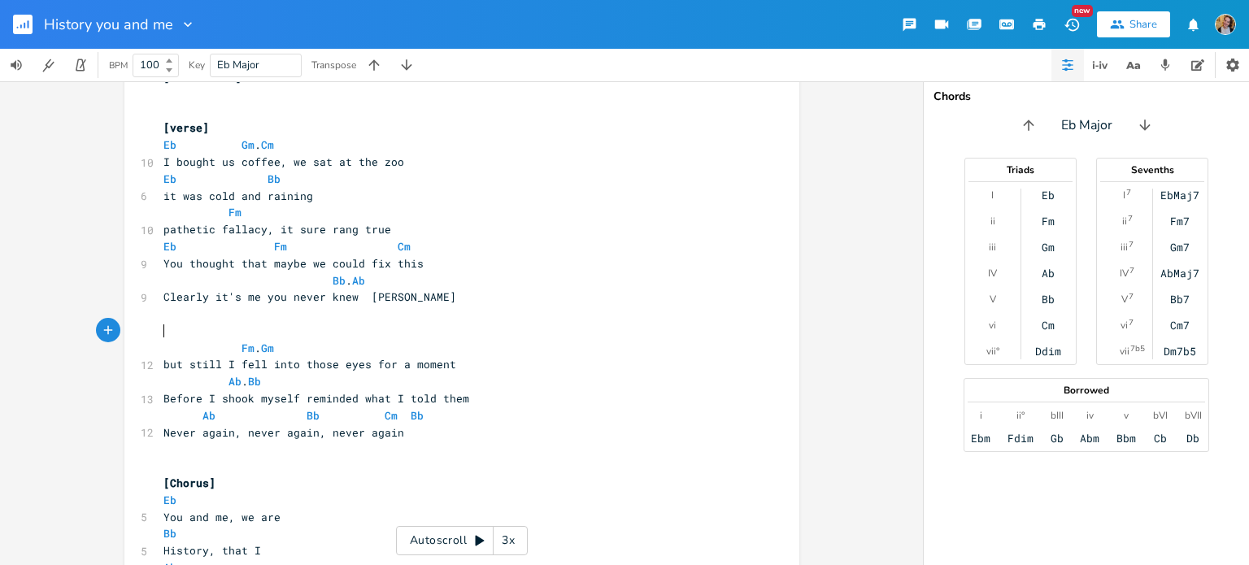
click at [186, 334] on pre "​" at bounding box center [453, 331] width 587 height 17
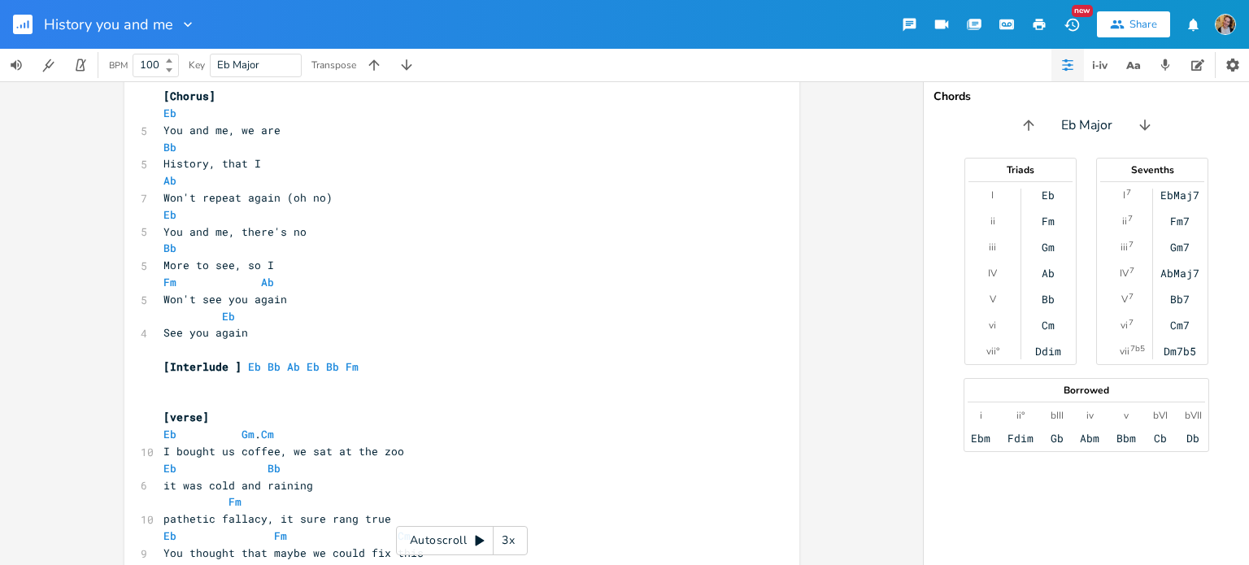
scroll to position [97, 0]
drag, startPoint x: 387, startPoint y: 367, endPoint x: 144, endPoint y: 367, distance: 243.1
click at [144, 367] on div "[Interlude ] Eb Bb Ab Eb Bb Fm xxxxxxxxxx [Verse 1] ​ ​ ​ [Chorus] Eb 5 You and…" at bounding box center [461, 544] width 675 height 1101
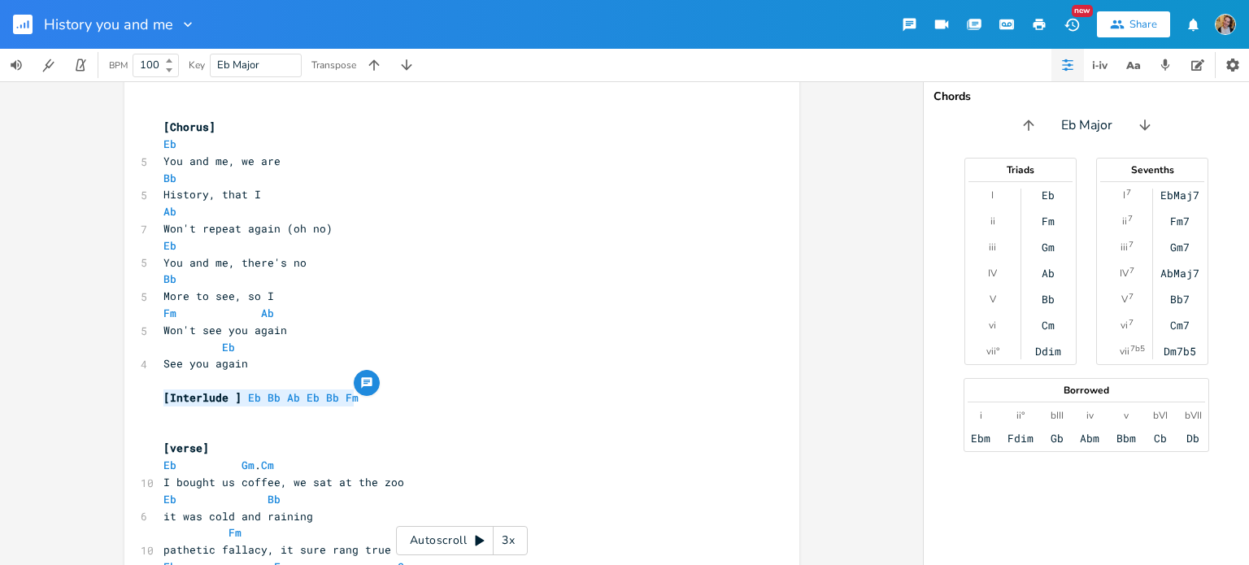
scroll to position [0, 0]
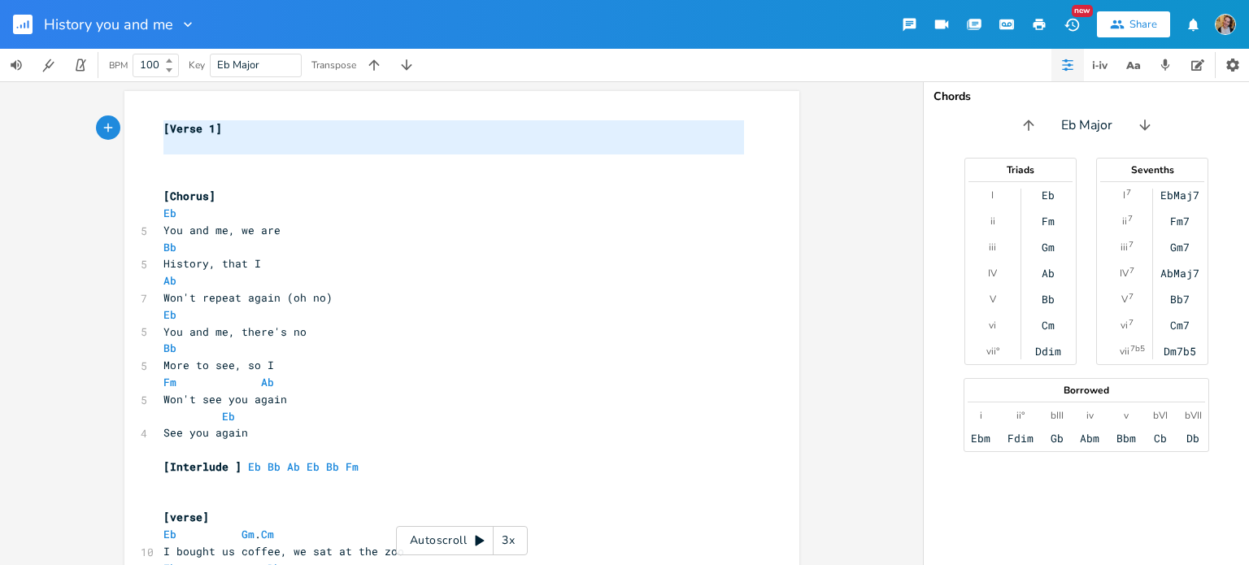
drag, startPoint x: 211, startPoint y: 165, endPoint x: 153, endPoint y: 117, distance: 75.7
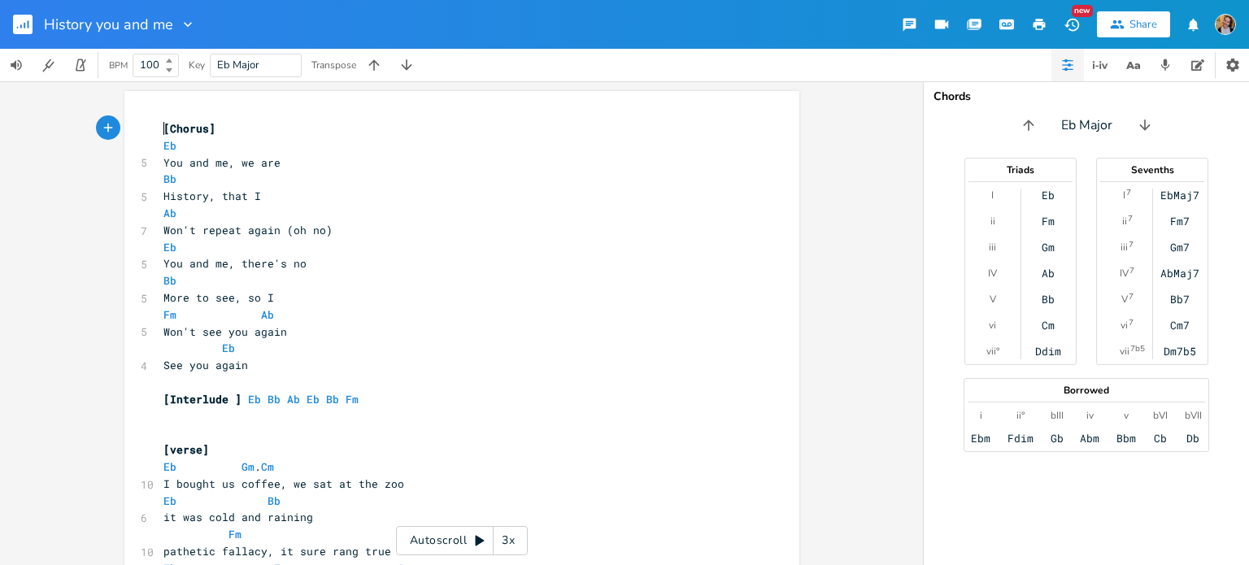
click at [26, 28] on rect "button" at bounding box center [23, 25] width 20 height 20
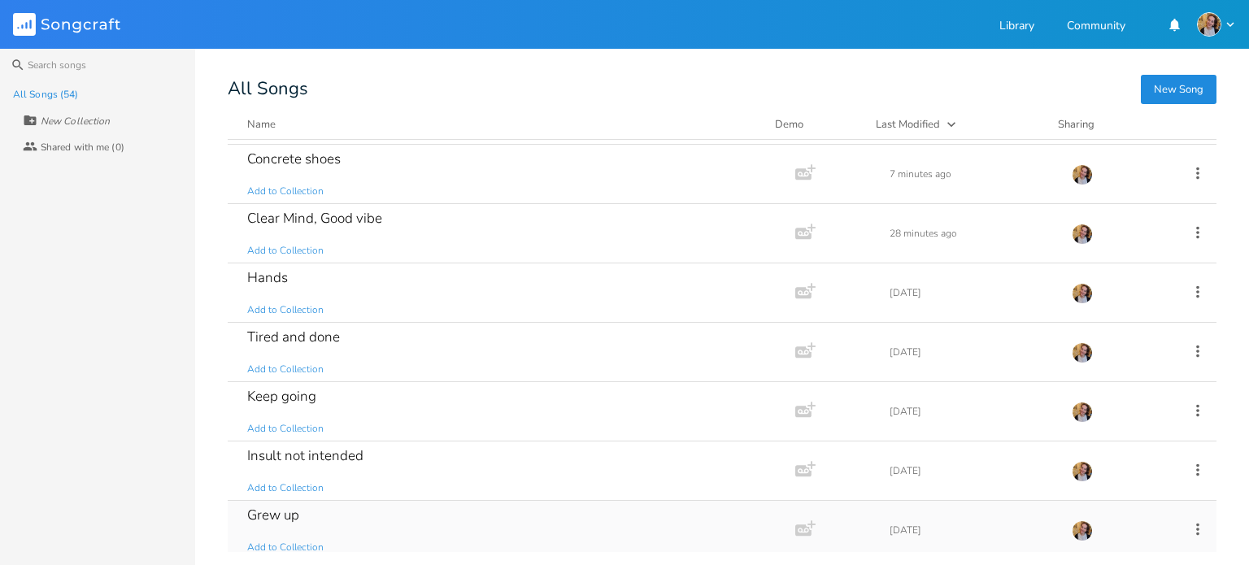
scroll to position [112, 0]
click at [478, 406] on div "Keep going Add to Collection" at bounding box center [508, 413] width 522 height 59
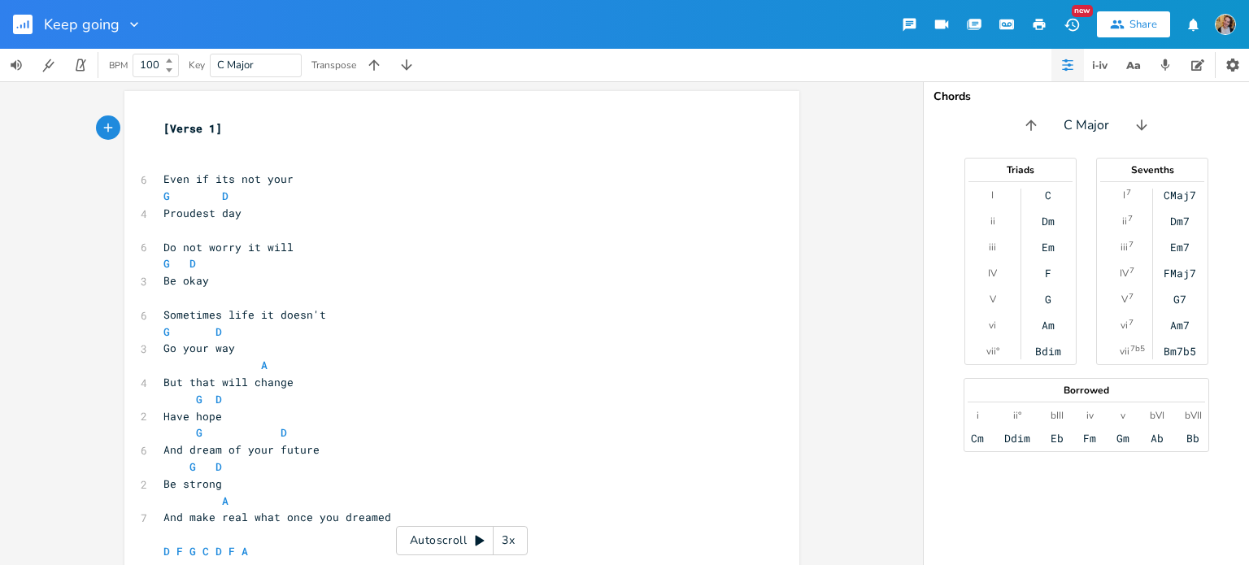
scroll to position [27, 0]
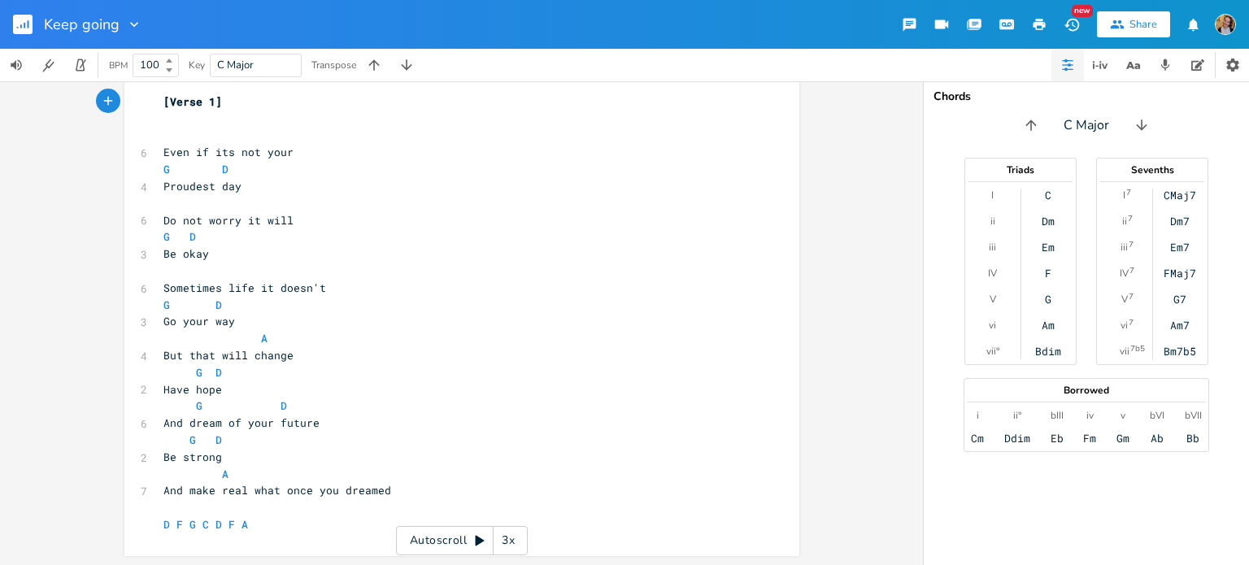
click at [11, 37] on div "Keep going" at bounding box center [71, 24] width 142 height 49
click at [16, 26] on rect "button" at bounding box center [23, 25] width 20 height 20
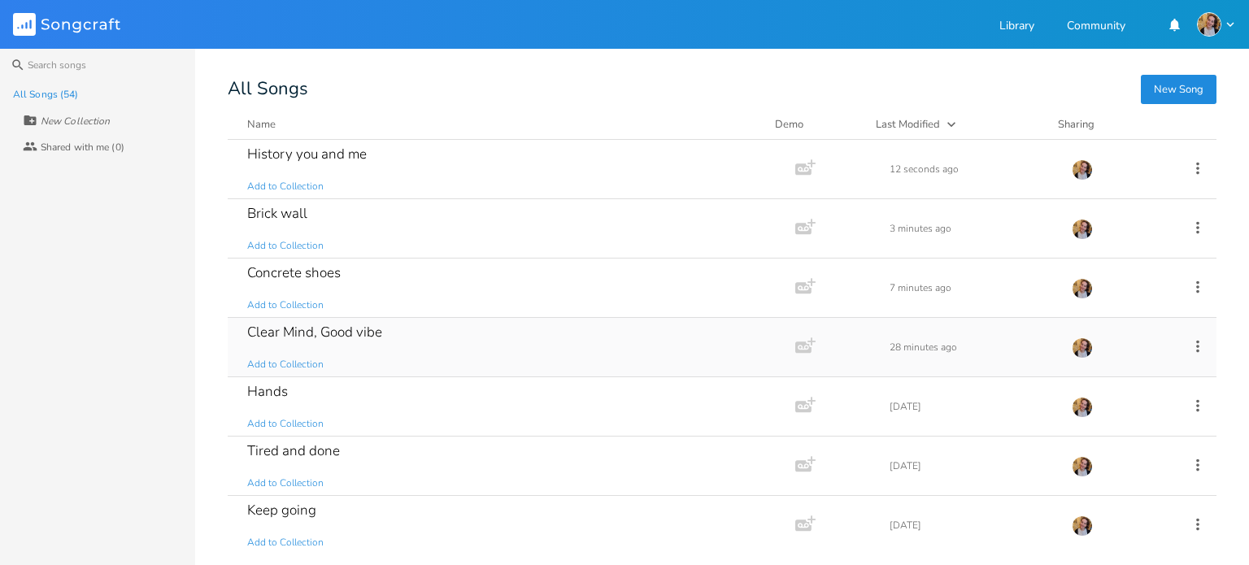
scroll to position [237, 0]
click at [450, 410] on div "Grew up Add to Collection" at bounding box center [508, 407] width 522 height 59
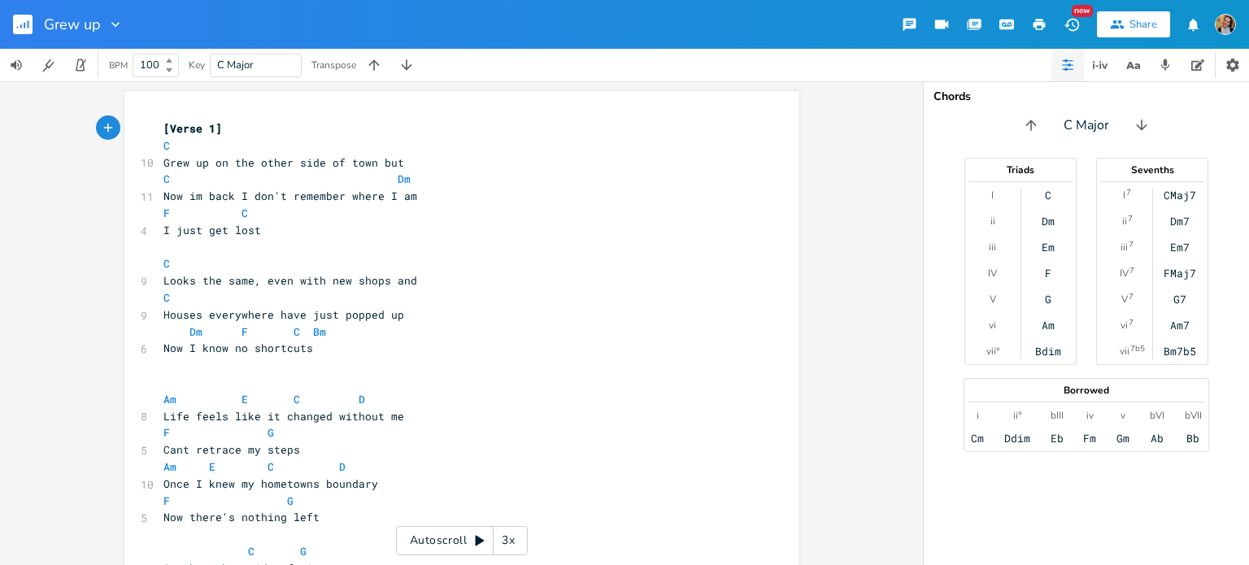
click at [0, 456] on div "xxxxxxxxxx [Verse 1] C 10 Grew up on the other side of town but C Dm 11 Now im …" at bounding box center [461, 323] width 923 height 484
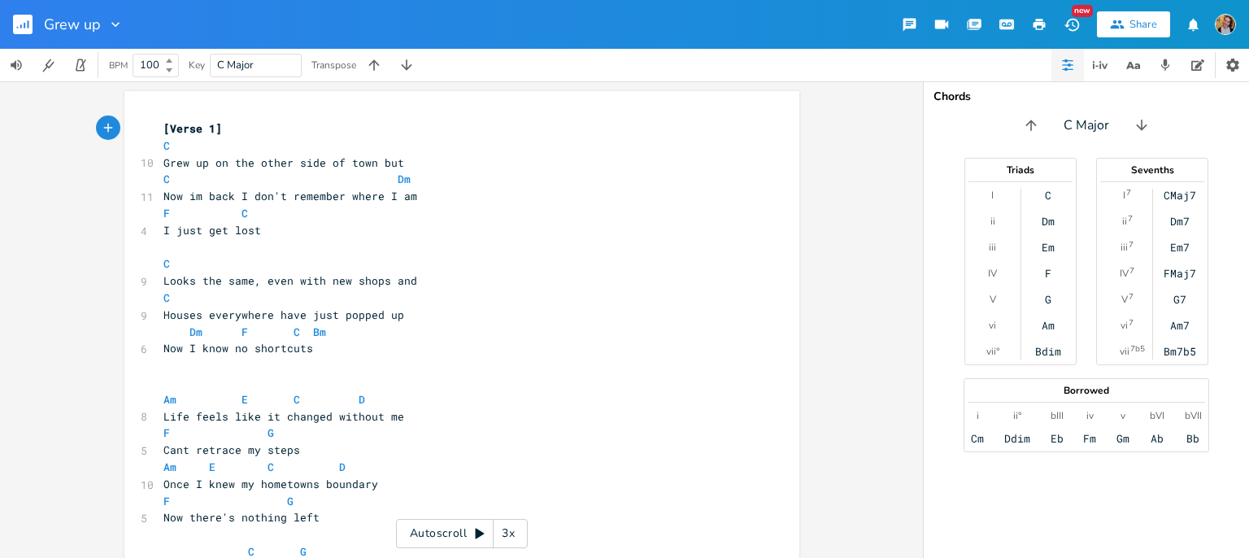
click at [0, 247] on div "xxxxxxxxxx [Verse 1] C 10 Grew up on the other side of town but C Dm 11 Now im …" at bounding box center [461, 323] width 923 height 484
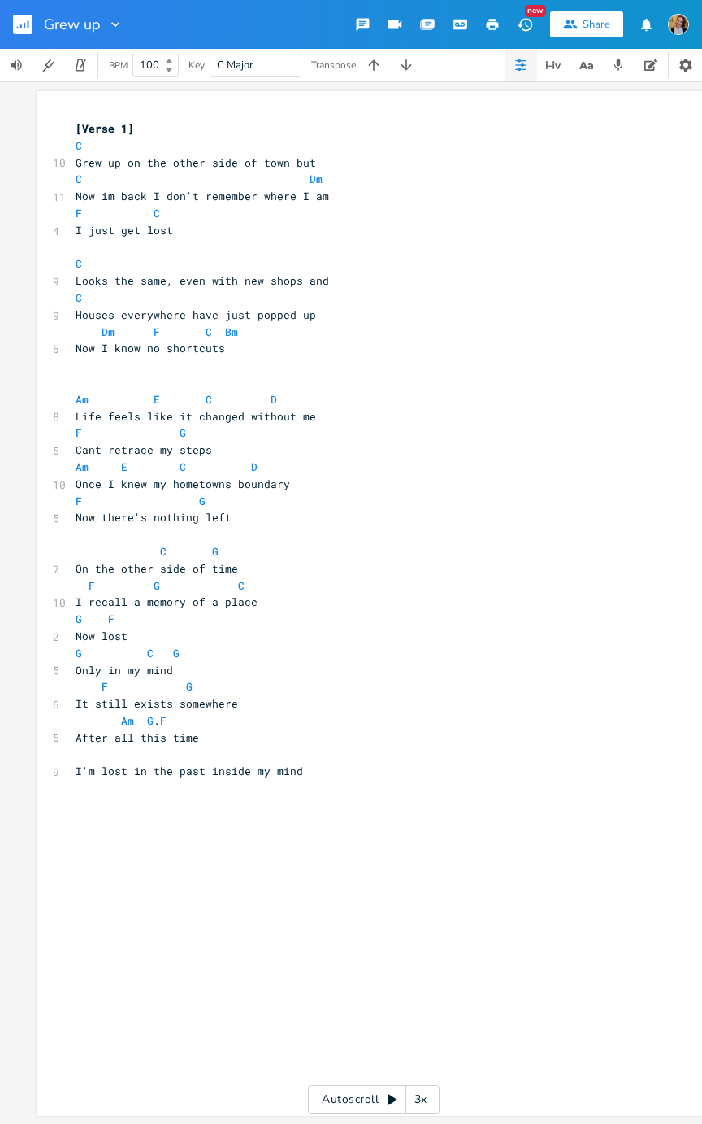
click at [145, 564] on pre "After all this time" at bounding box center [365, 737] width 587 height 17
click at [192, 564] on pre "​" at bounding box center [365, 753] width 587 height 17
click at [326, 564] on pre "G C G" at bounding box center [365, 653] width 587 height 17
click at [20, 13] on button "button" at bounding box center [29, 24] width 33 height 39
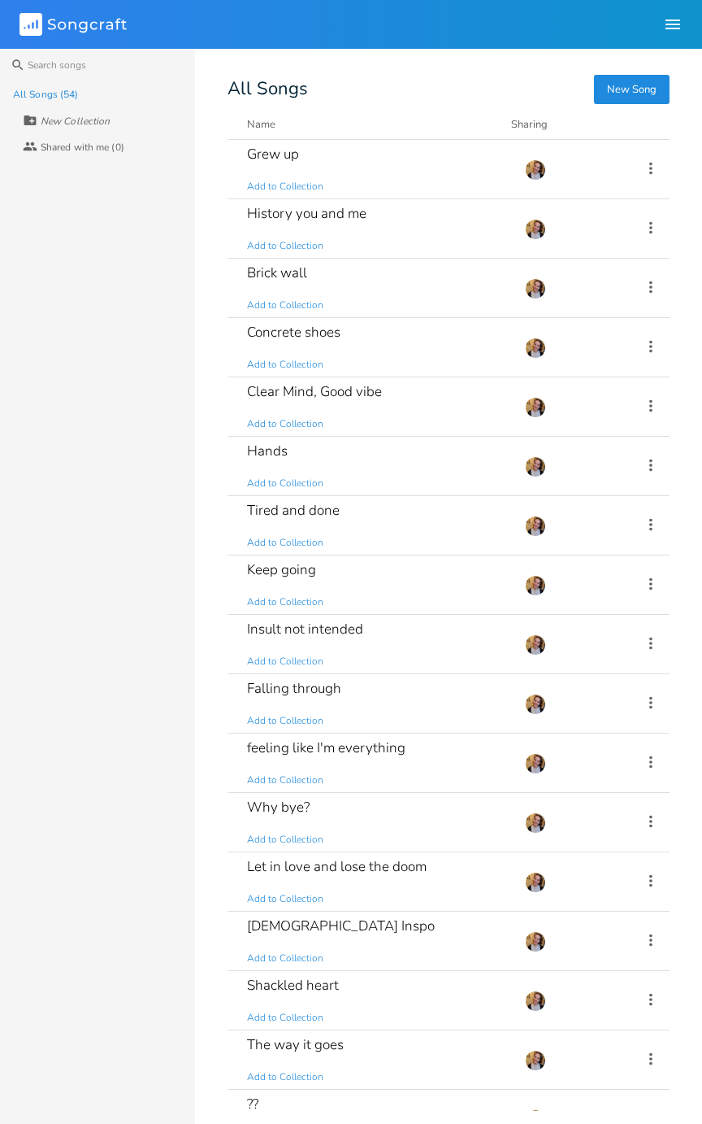
click at [432, 388] on div "Clear Mind, Good vibe Add to Collection" at bounding box center [376, 406] width 259 height 59
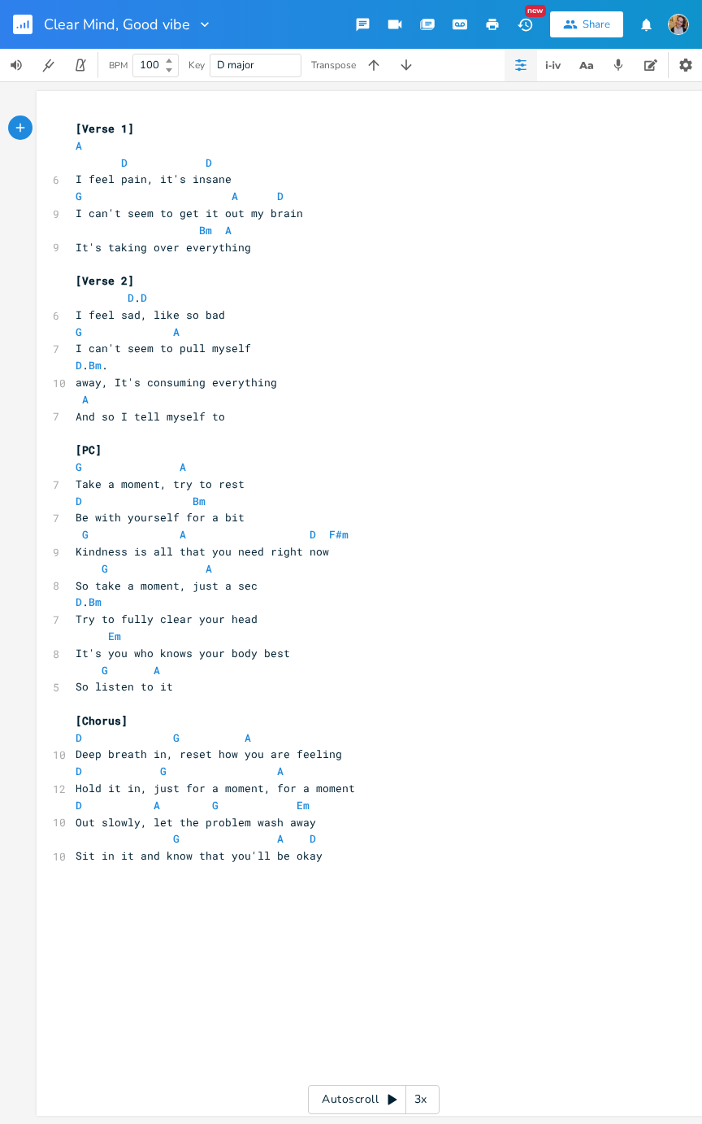
click at [14, 30] on rect "button" at bounding box center [23, 25] width 20 height 20
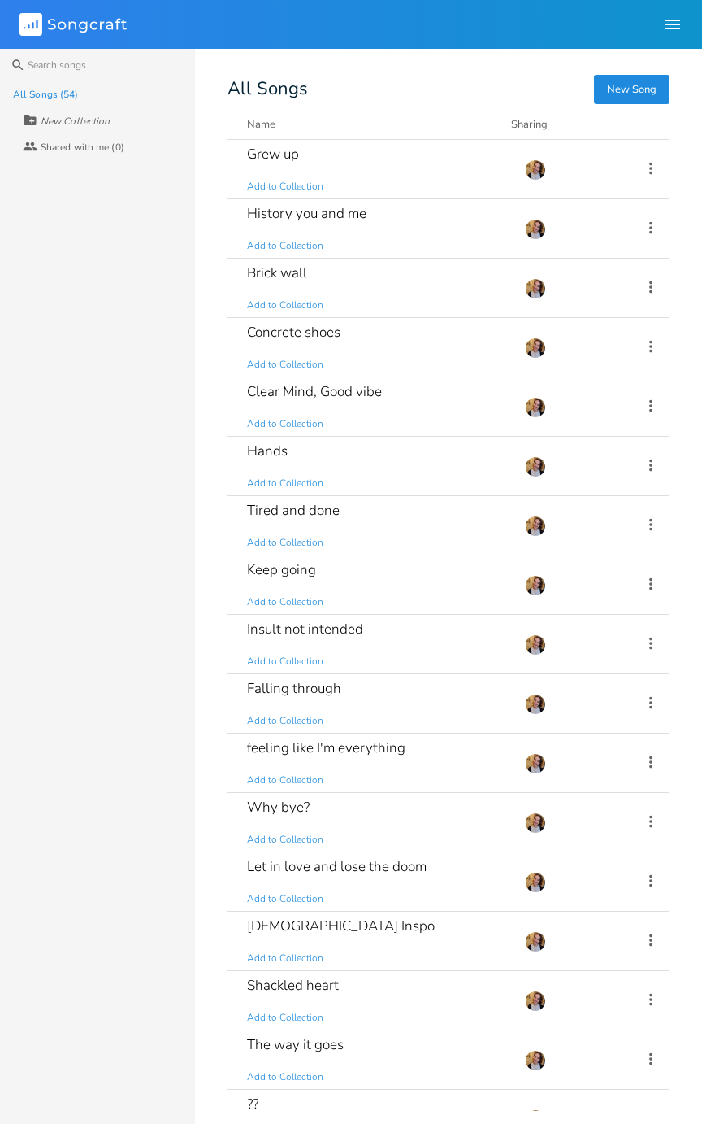
click at [406, 354] on div "Concrete shoes Add to Collection" at bounding box center [376, 347] width 259 height 59
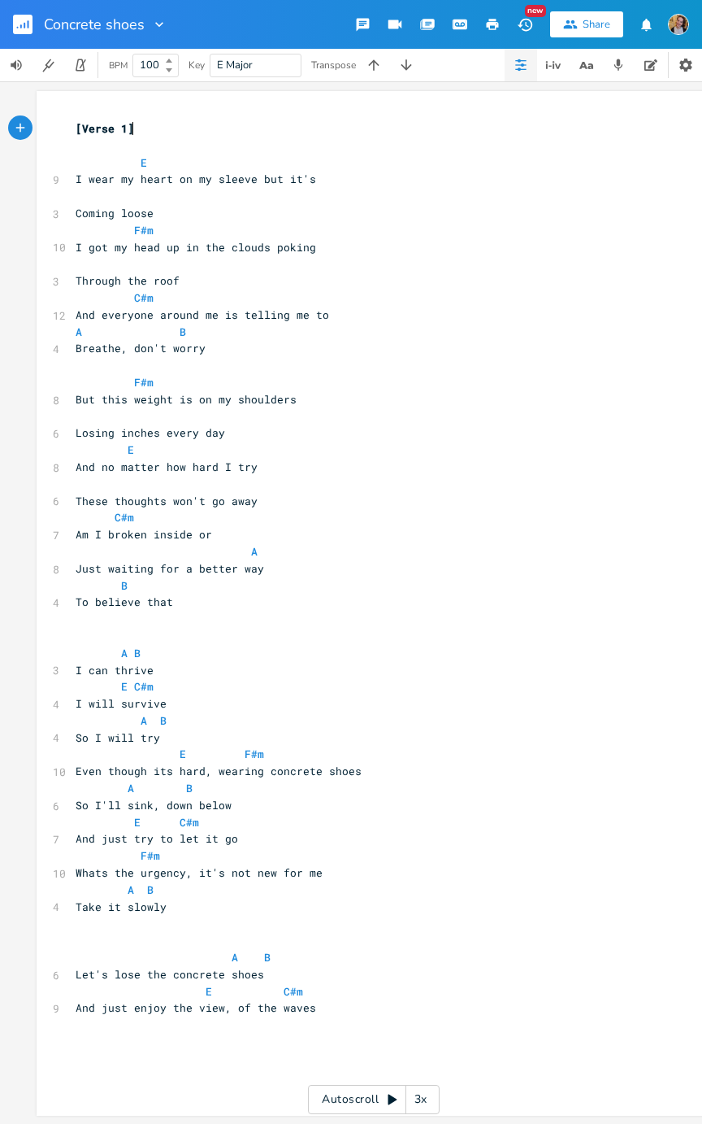
click at [27, 39] on button "button" at bounding box center [29, 24] width 33 height 39
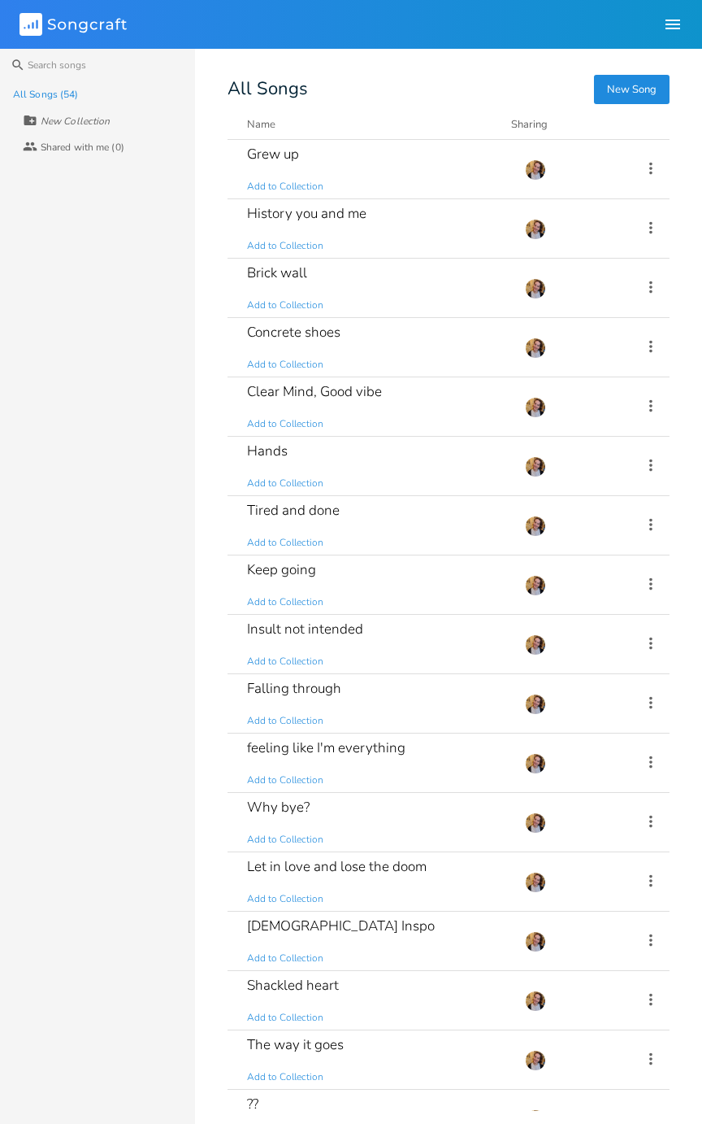
click at [421, 300] on div "Brick wall Add to Collection" at bounding box center [376, 288] width 259 height 59
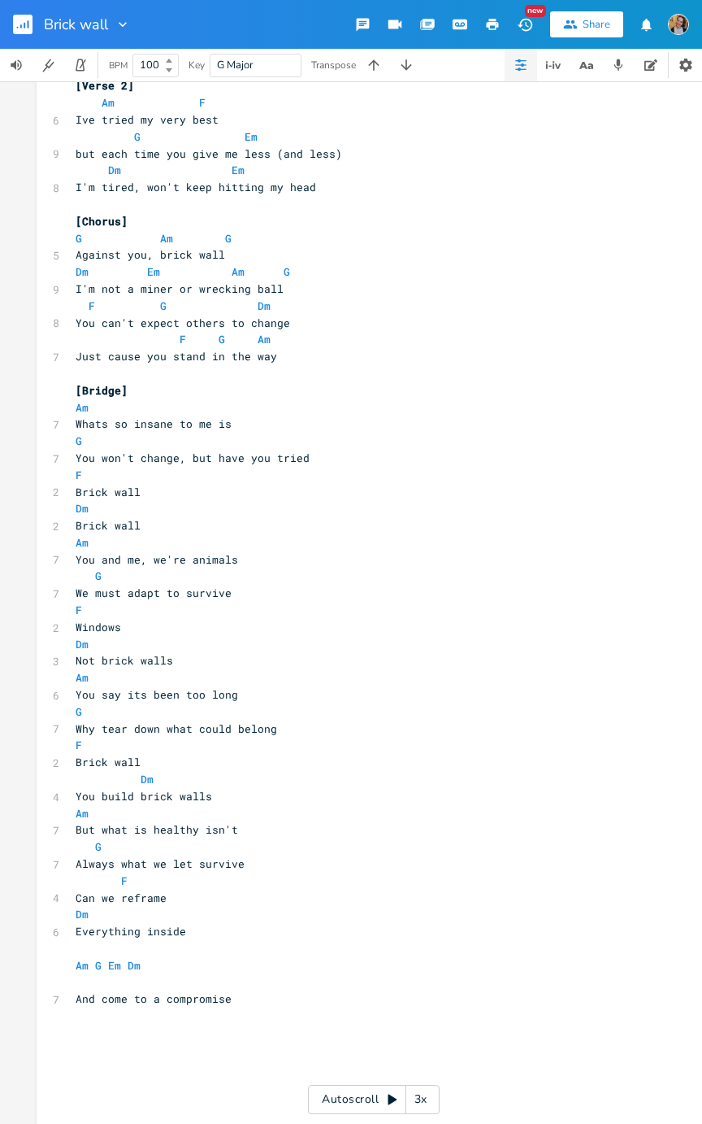
scroll to position [205, 0]
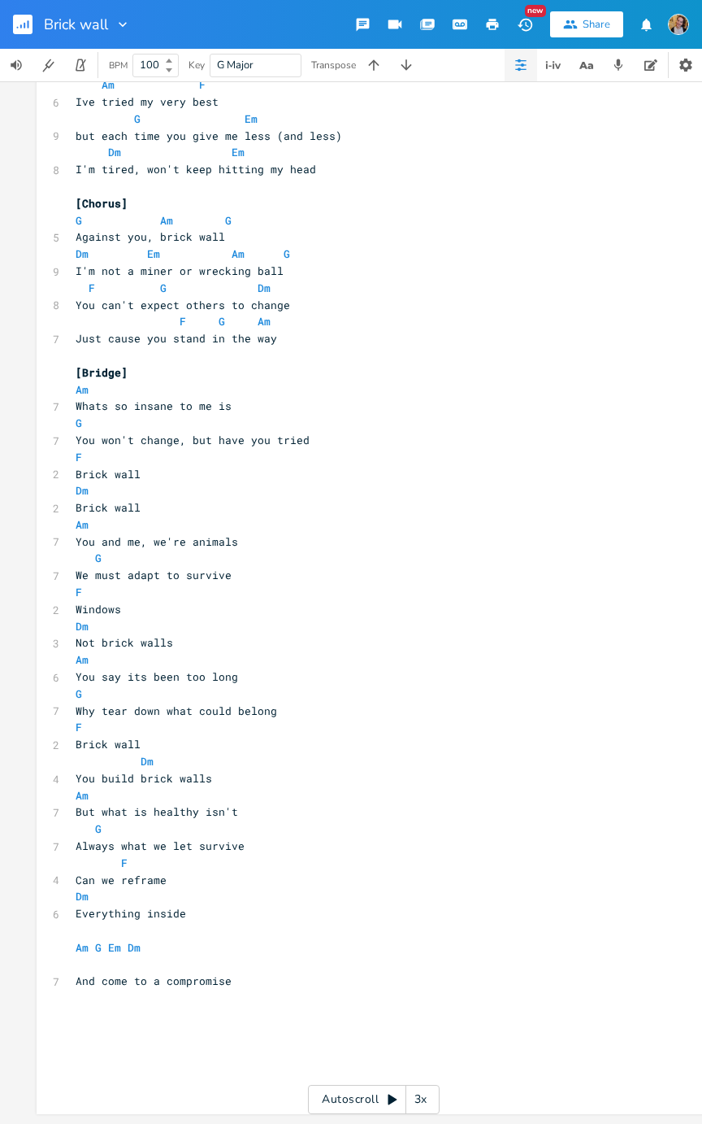
click at [19, 16] on rect "button" at bounding box center [23, 25] width 20 height 20
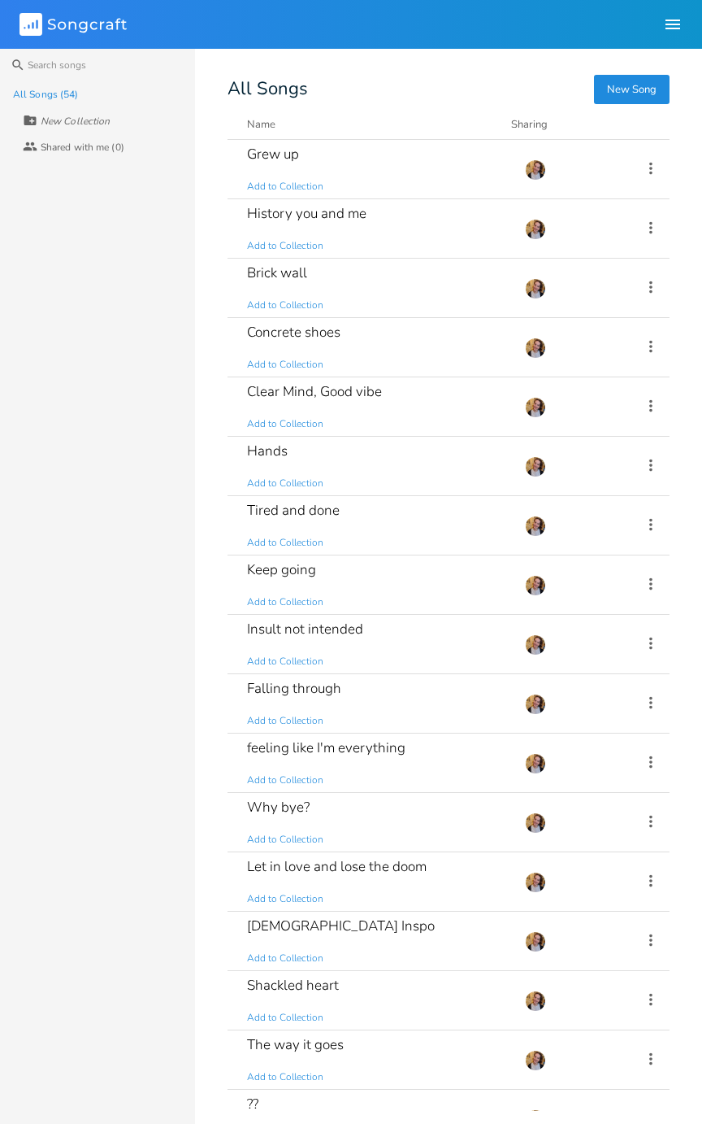
click at [366, 528] on div "Tired and done Add to Collection" at bounding box center [376, 525] width 259 height 59
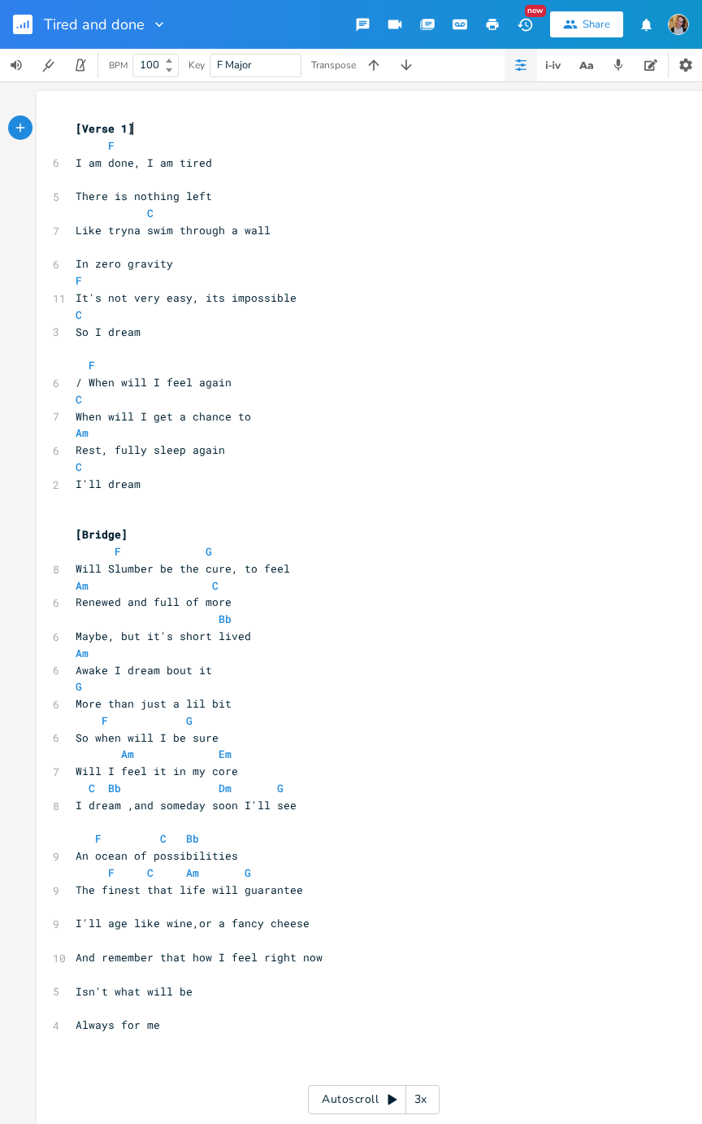
click at [16, 12] on button "button" at bounding box center [29, 24] width 33 height 39
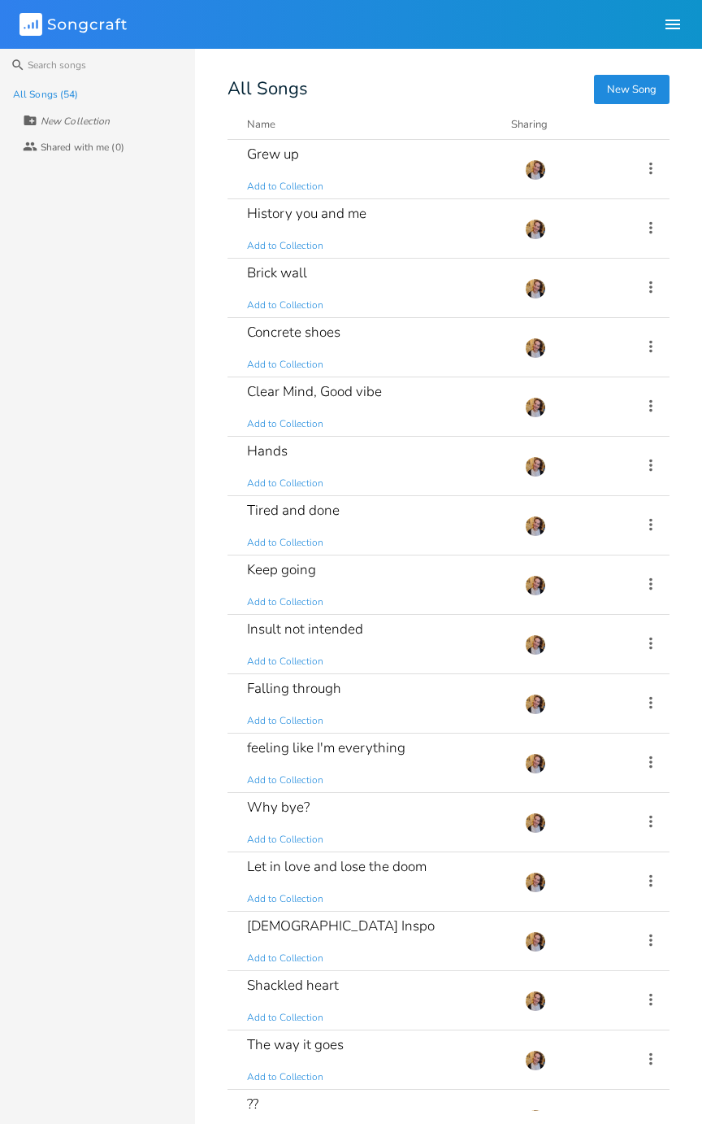
click at [380, 523] on div "Tired and done Add to Collection" at bounding box center [376, 525] width 259 height 59
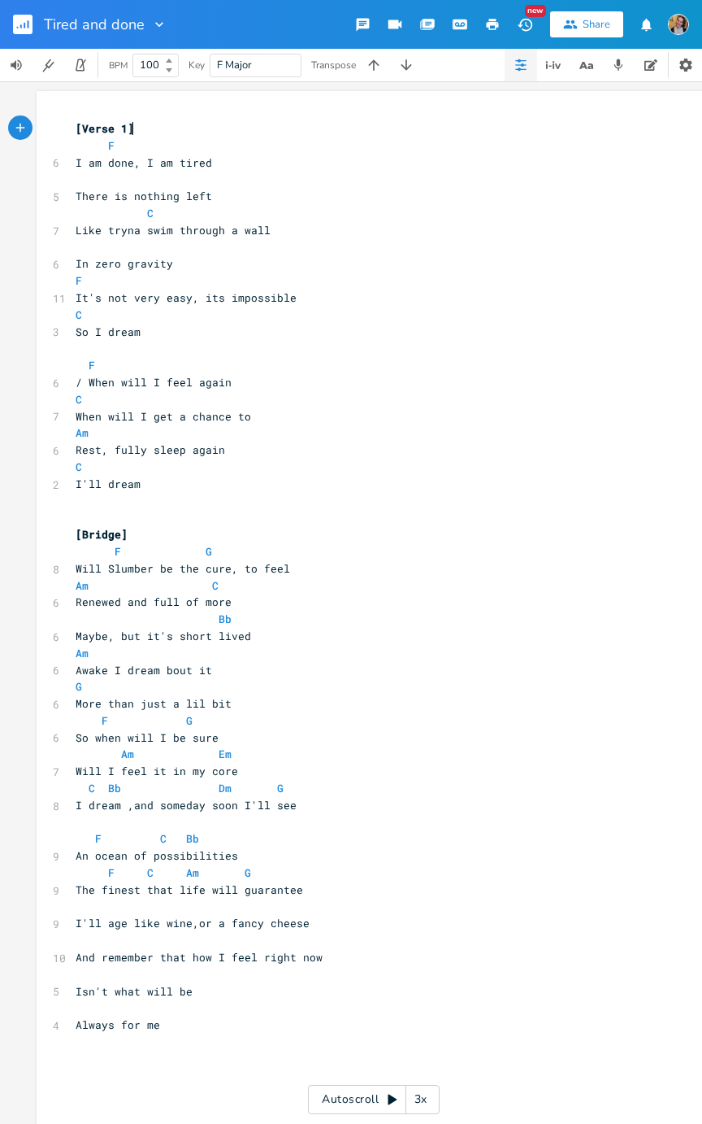
click at [17, 16] on rect "button" at bounding box center [23, 25] width 20 height 20
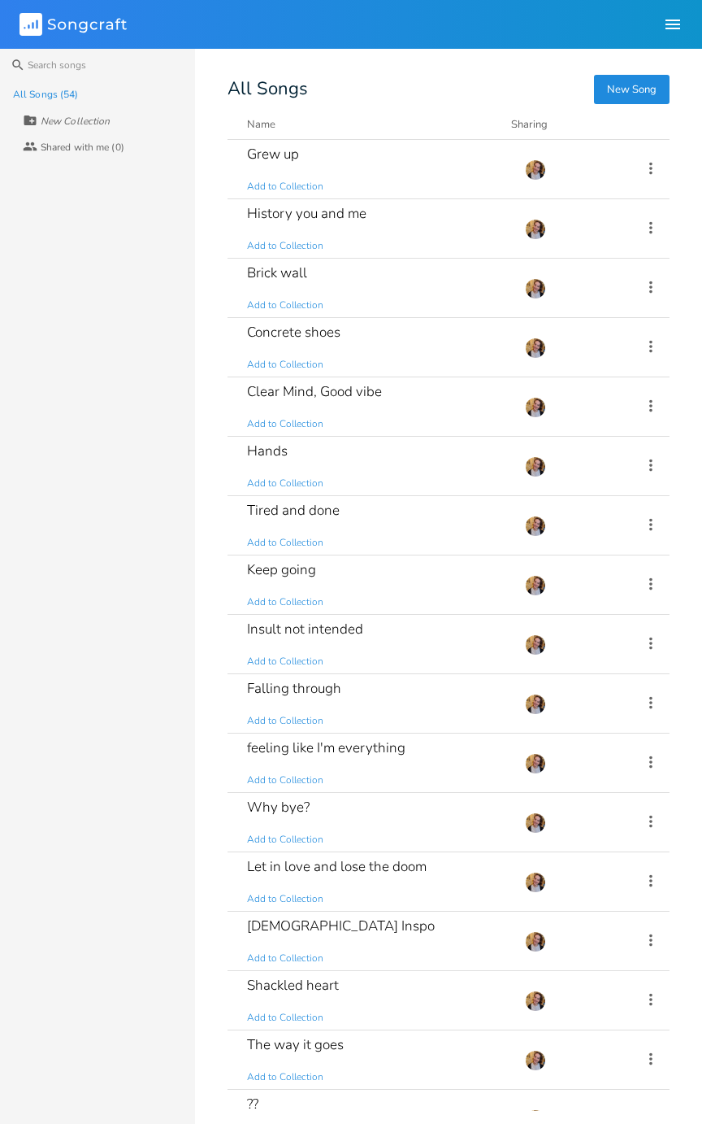
click at [421, 218] on div "History you and me Add to Collection" at bounding box center [376, 228] width 259 height 59
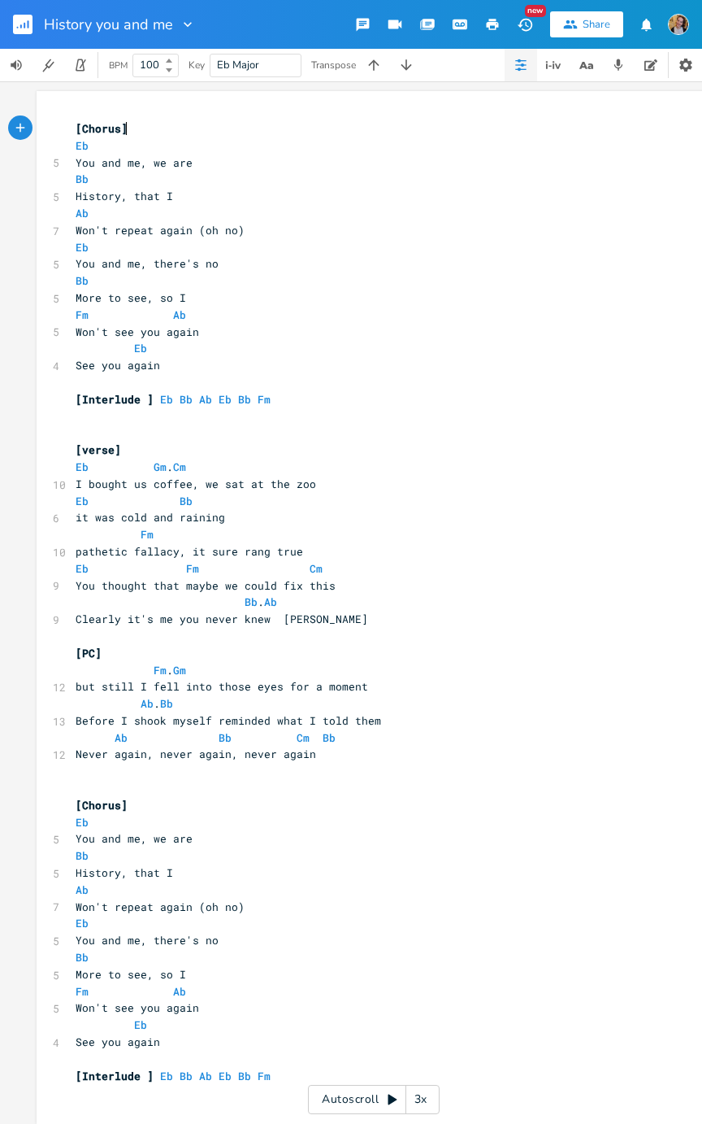
click at [20, 11] on button "button" at bounding box center [29, 24] width 33 height 39
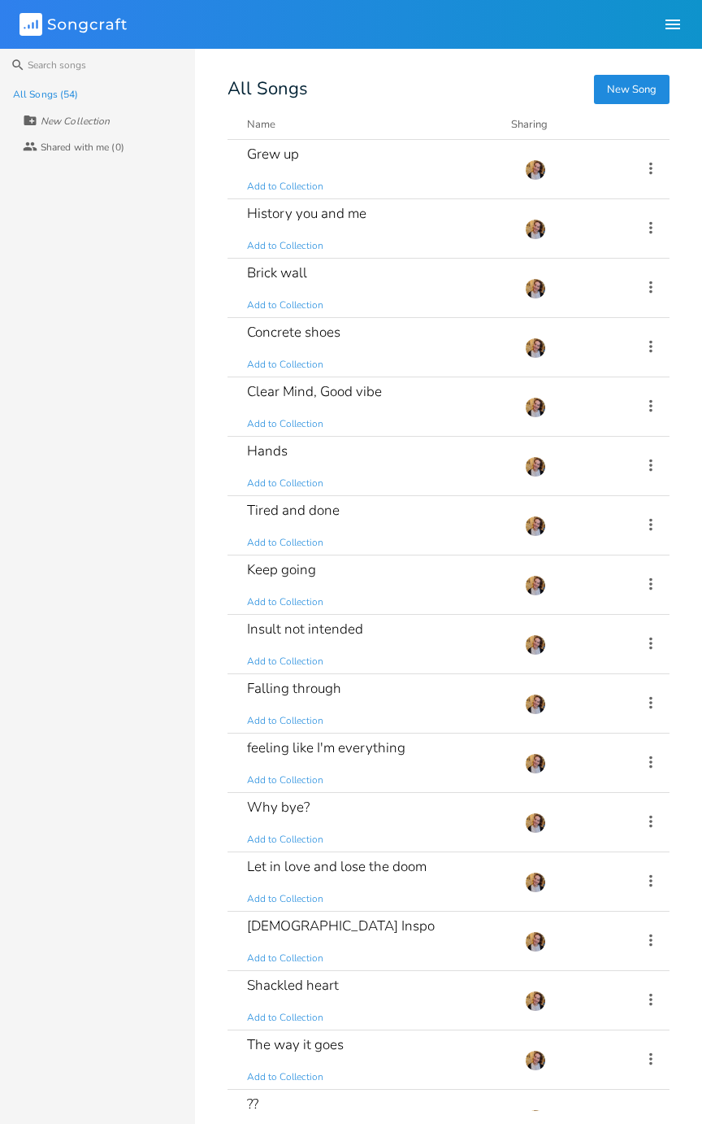
click at [342, 389] on div "Clear Mind, Good vibe" at bounding box center [314, 392] width 135 height 14
